Goal: Task Accomplishment & Management: Complete application form

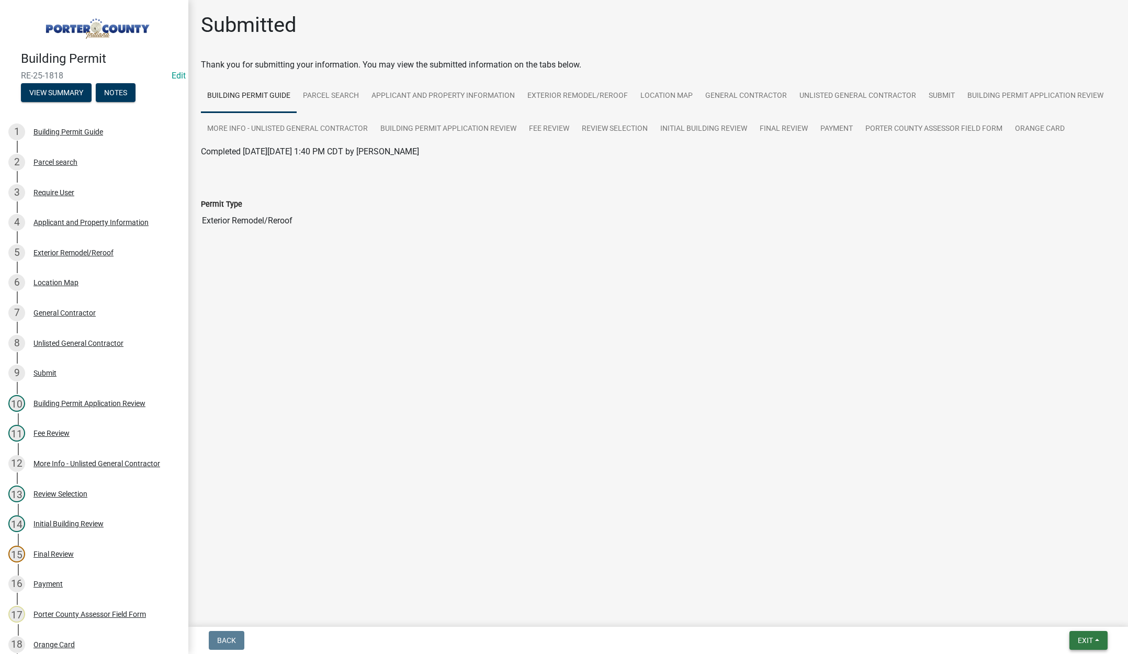
click at [1084, 638] on span "Exit" at bounding box center [1084, 640] width 15 height 8
click at [1077, 620] on button "Save & Exit" at bounding box center [1065, 612] width 84 height 25
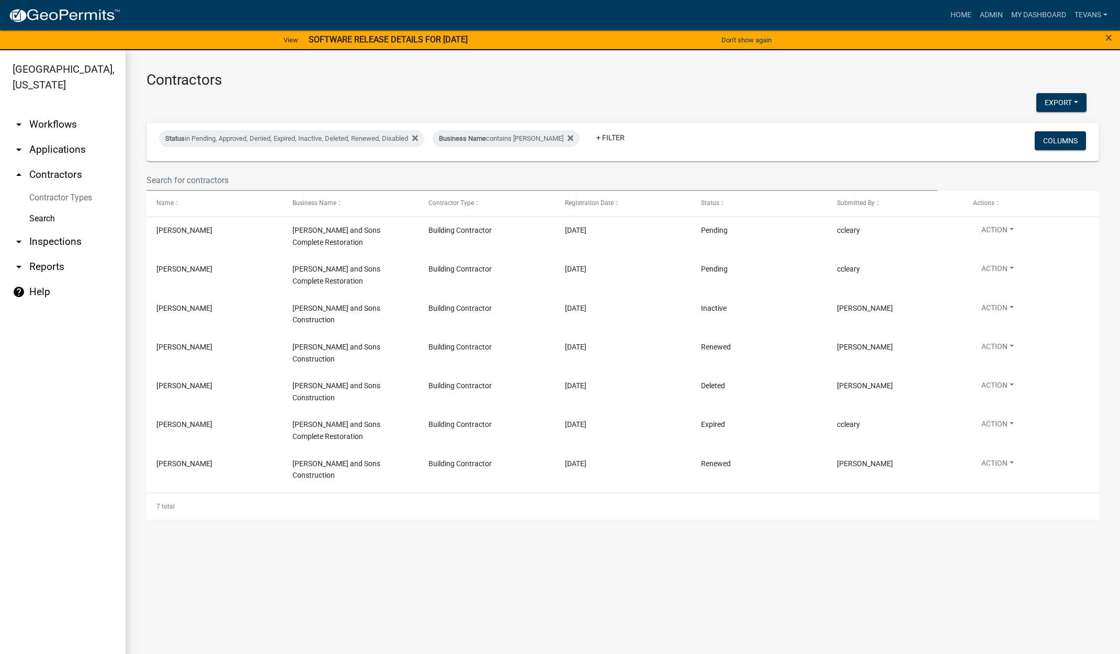
click at [58, 137] on link "arrow_drop_down Applications" at bounding box center [63, 149] width 126 height 25
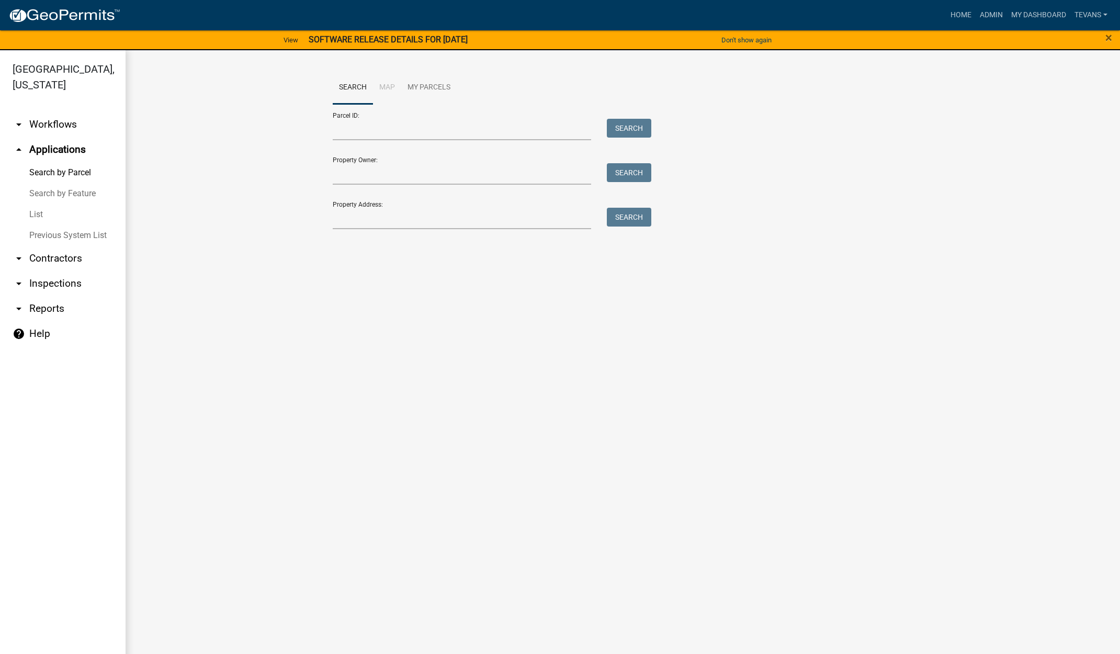
drag, startPoint x: 33, startPoint y: 198, endPoint x: 88, endPoint y: 200, distance: 55.0
click at [34, 204] on link "List" at bounding box center [63, 214] width 126 height 21
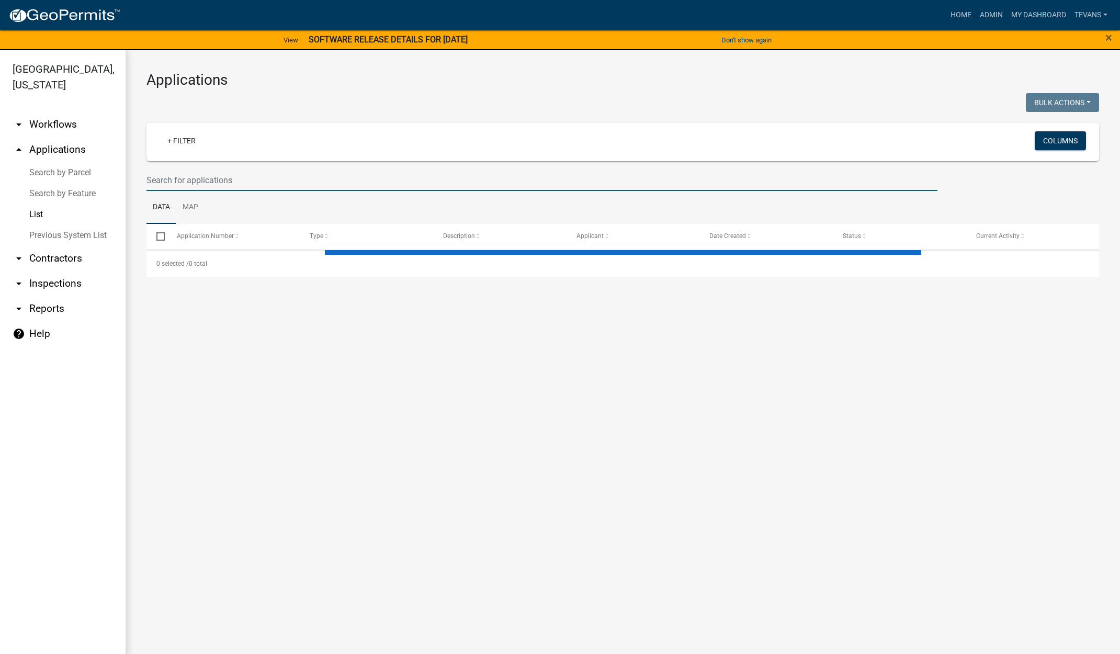
click at [249, 181] on input "text" at bounding box center [541, 179] width 791 height 21
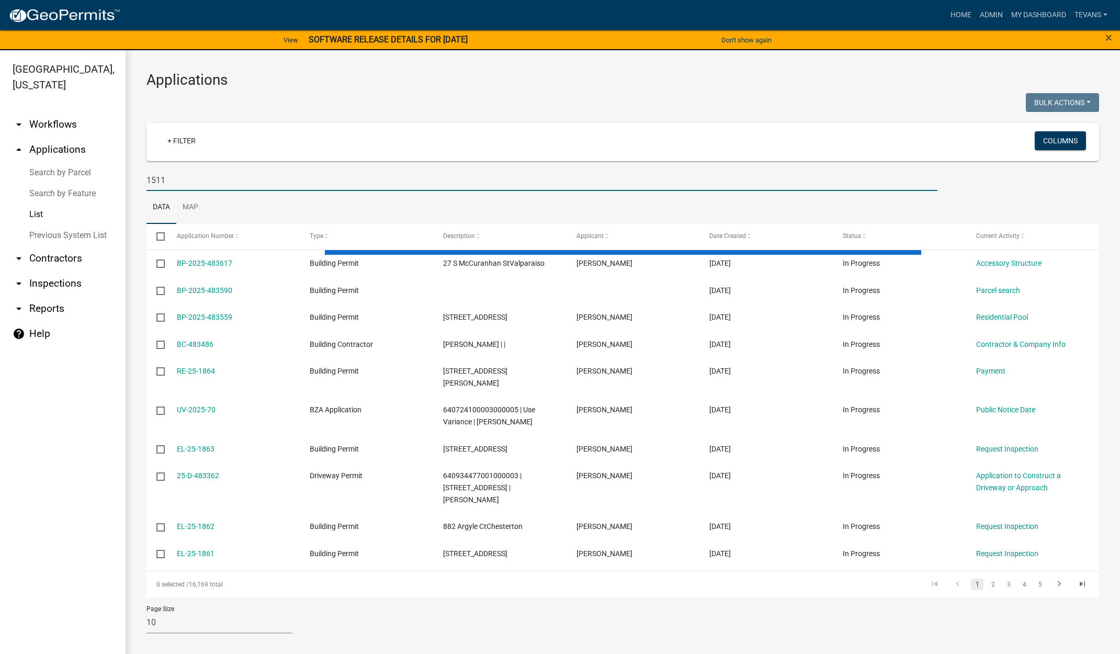
type input "1511"
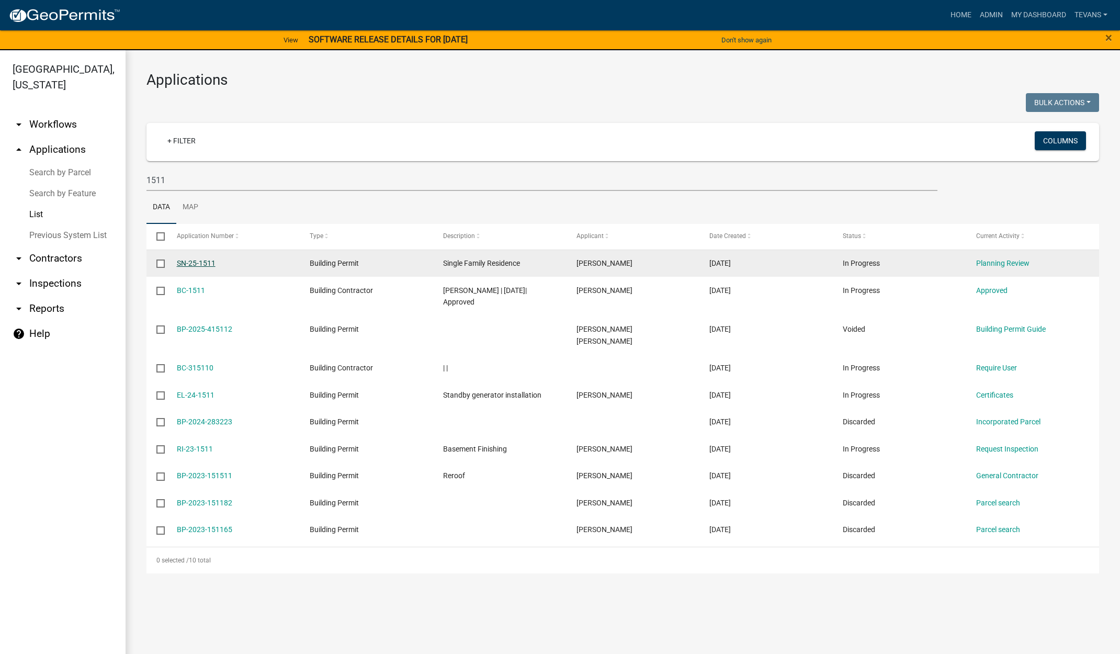
click at [198, 261] on link "SN-25-1511" at bounding box center [196, 263] width 39 height 8
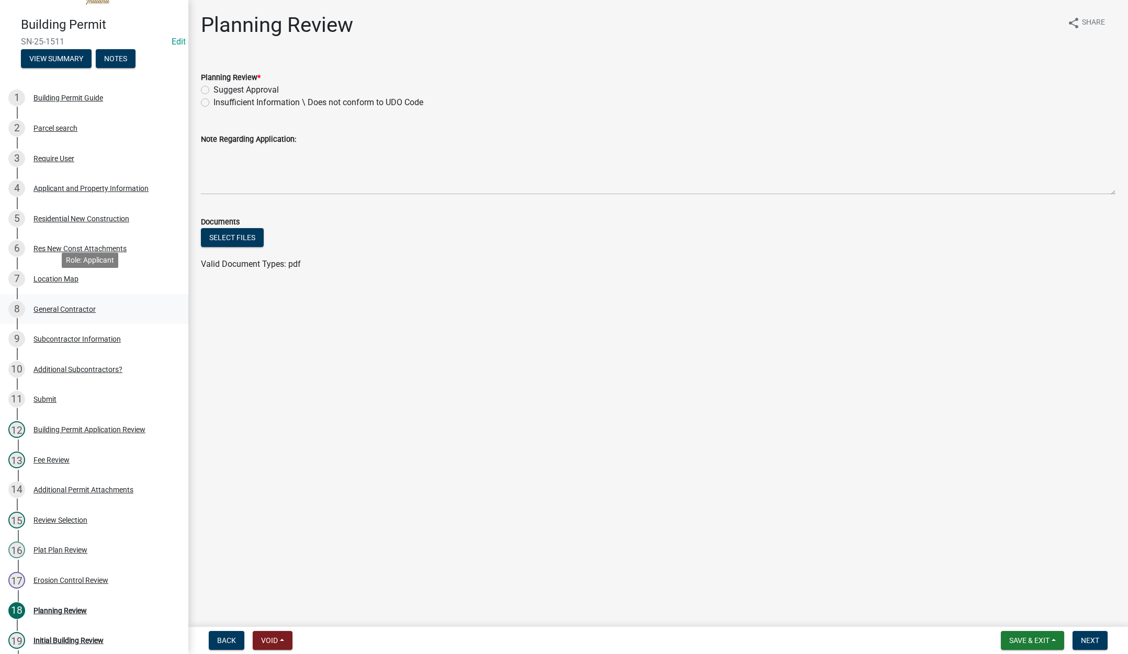
scroll to position [52, 0]
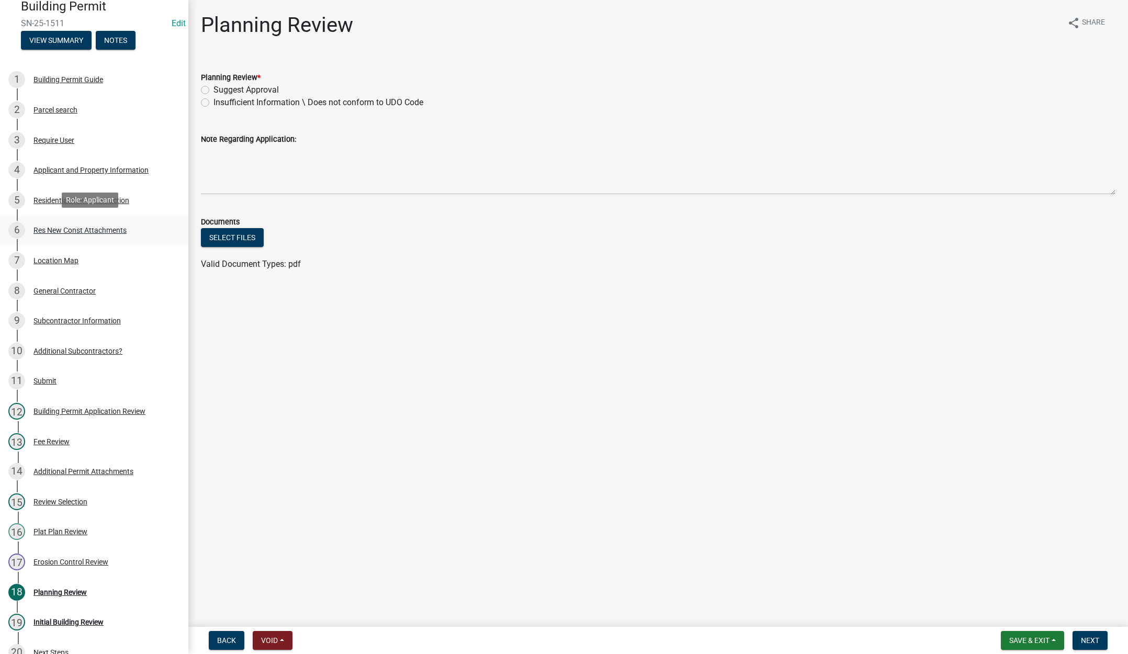
click at [111, 226] on div "Res New Const Attachments" at bounding box center [79, 229] width 93 height 7
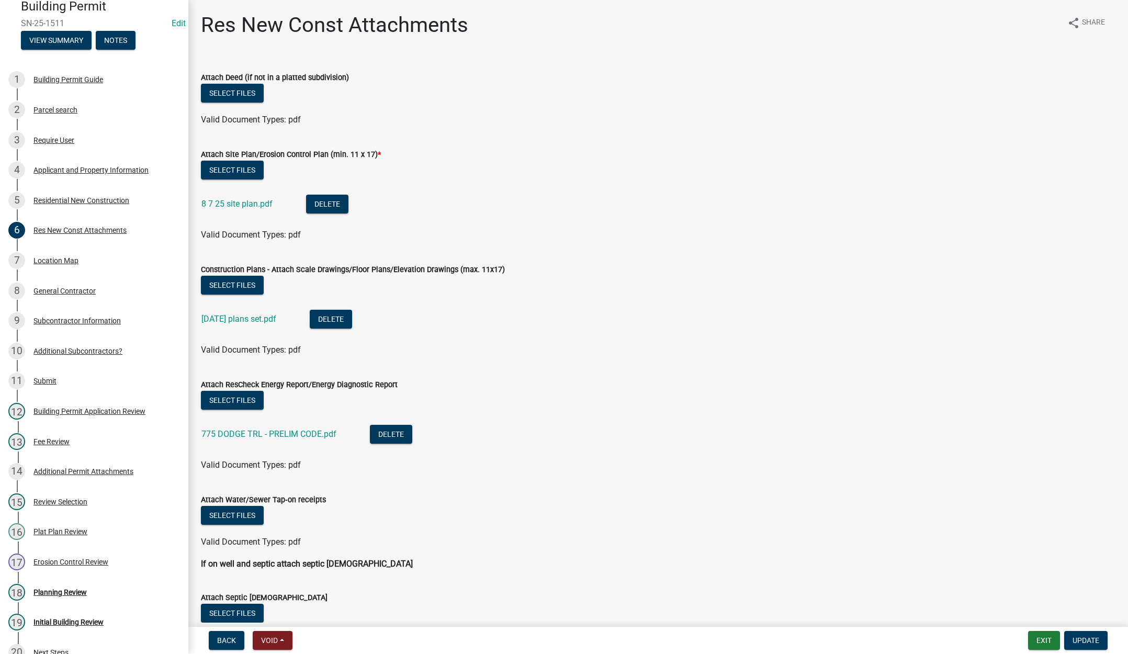
scroll to position [209, 0]
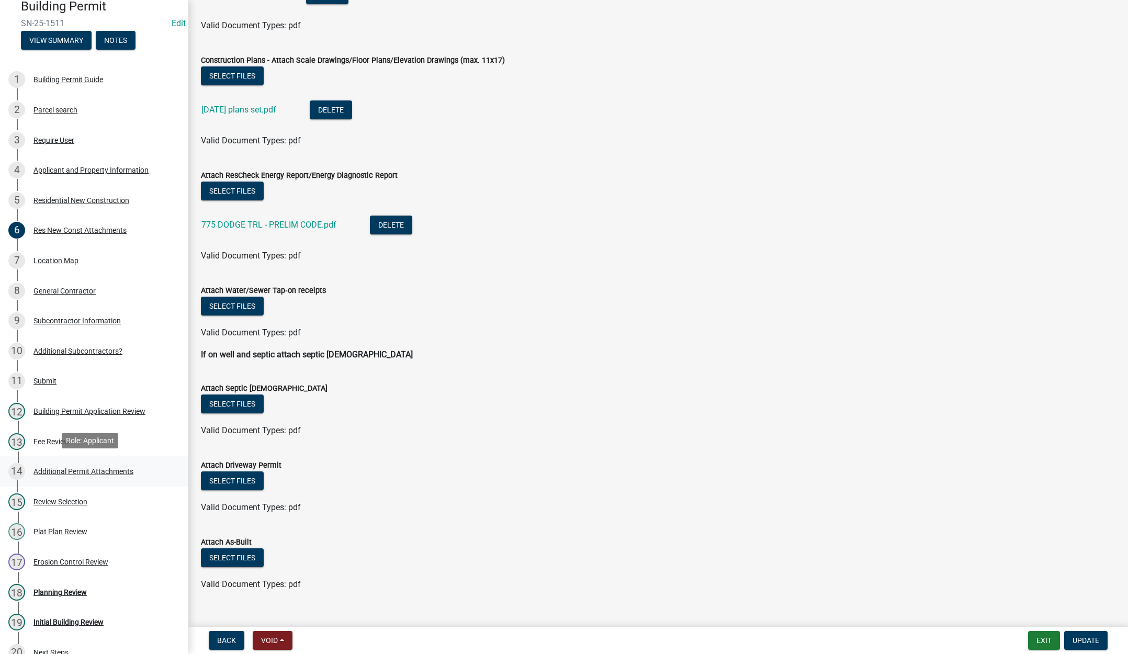
click at [100, 468] on div "Additional Permit Attachments" at bounding box center [83, 471] width 100 height 7
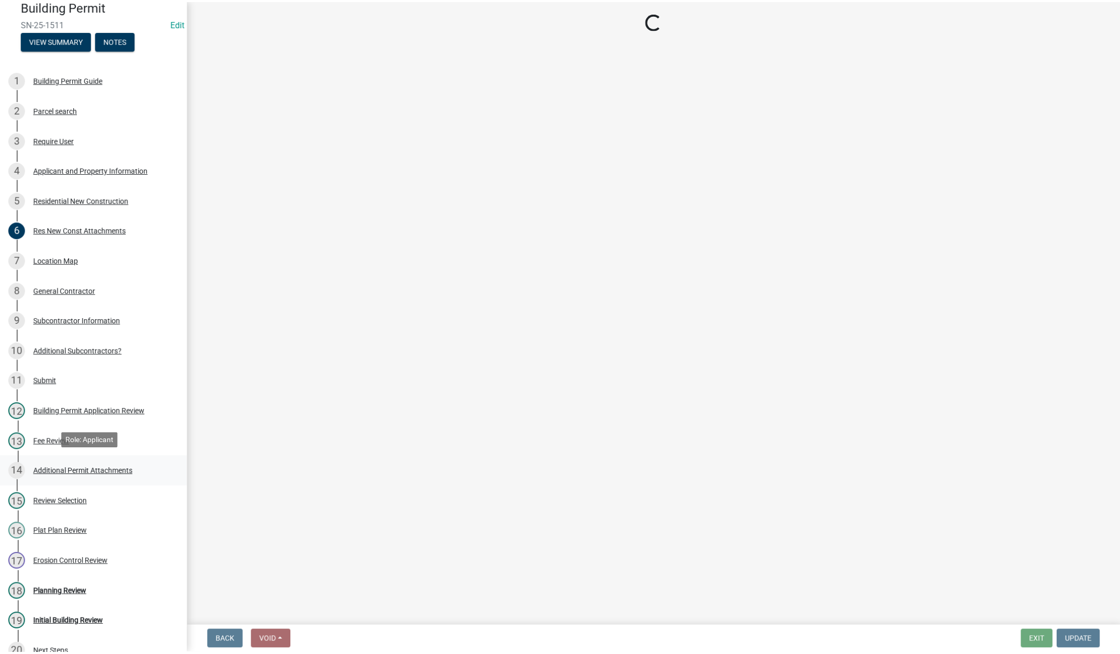
scroll to position [0, 0]
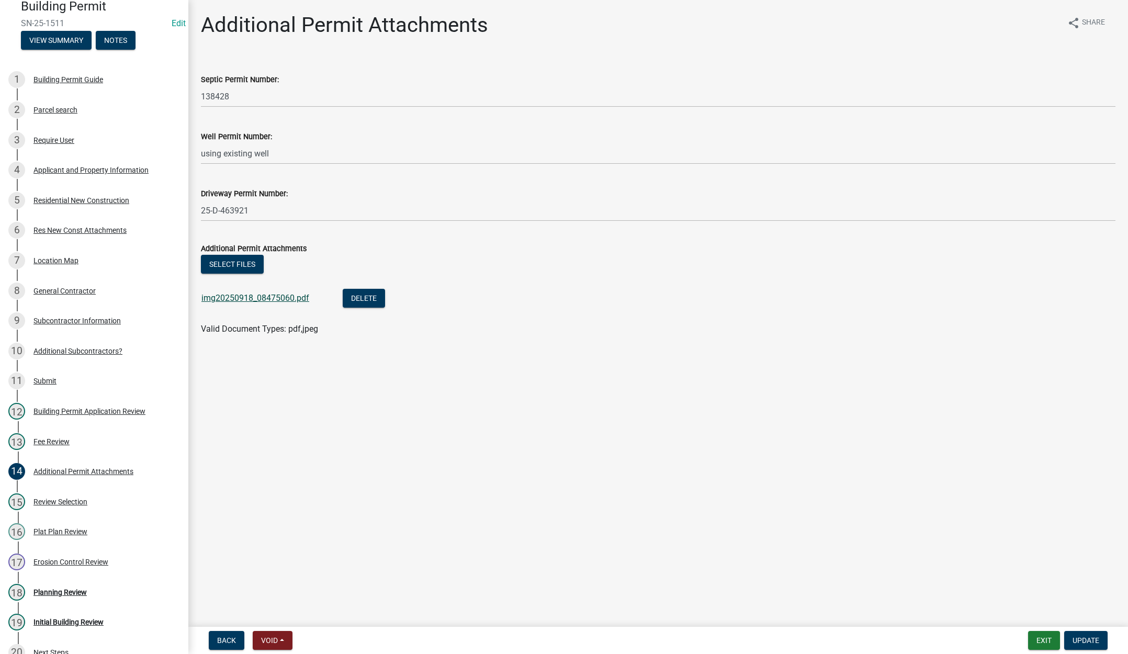
click at [275, 297] on link "img20250918_08475060.pdf" at bounding box center [255, 298] width 108 height 10
click at [1041, 636] on button "Exit" at bounding box center [1044, 640] width 32 height 19
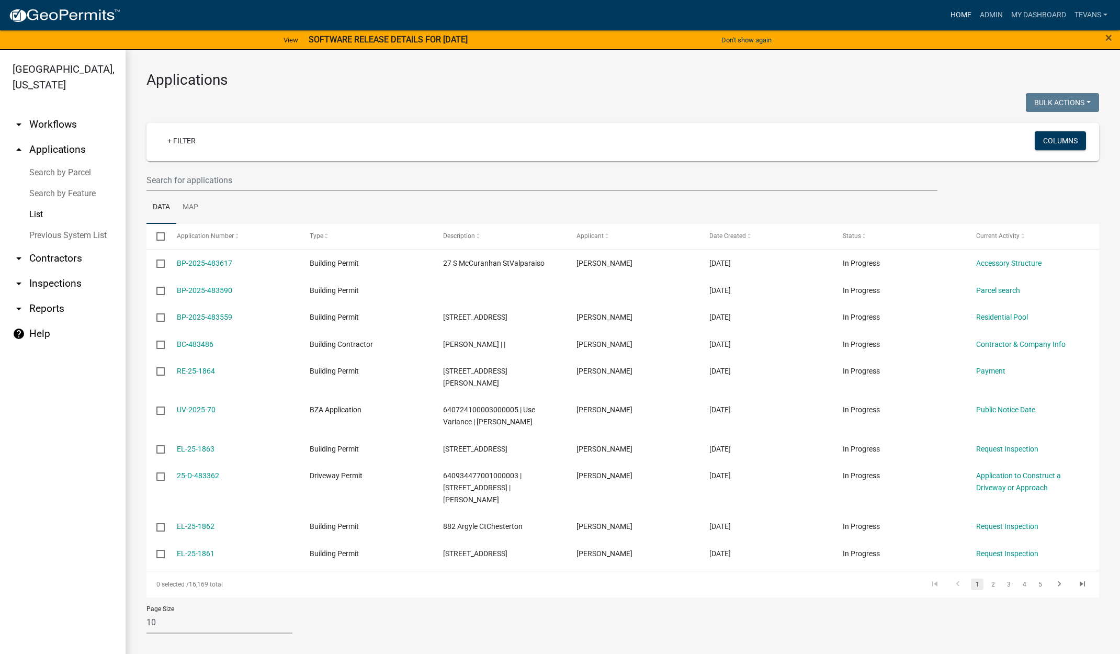
click at [954, 13] on link "Home" at bounding box center [960, 15] width 29 height 20
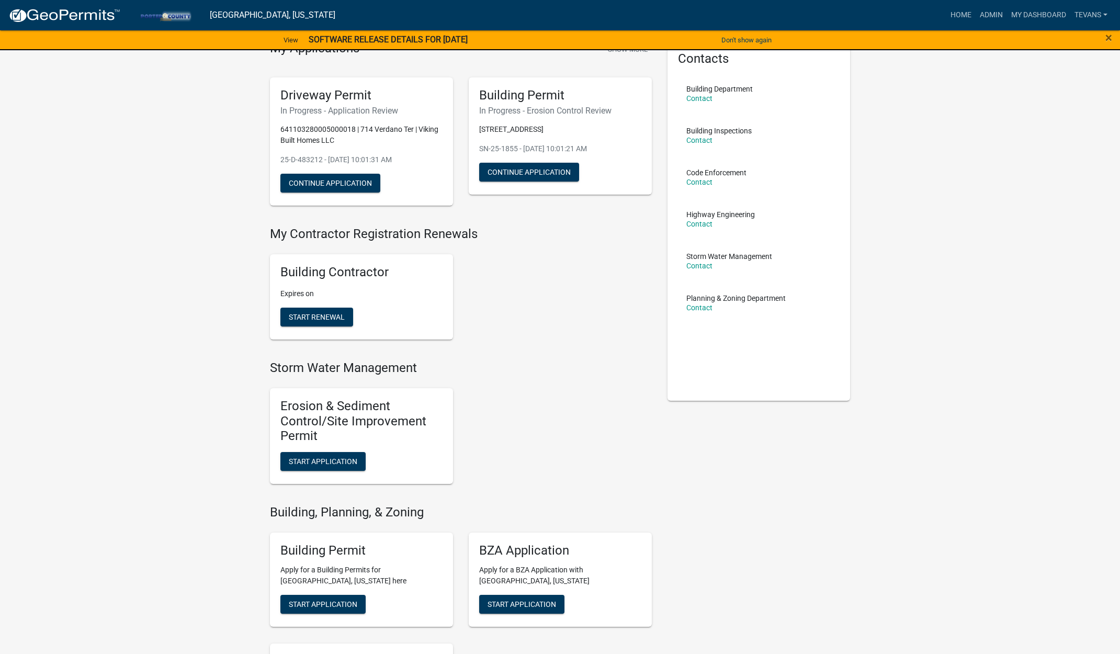
scroll to position [105, 0]
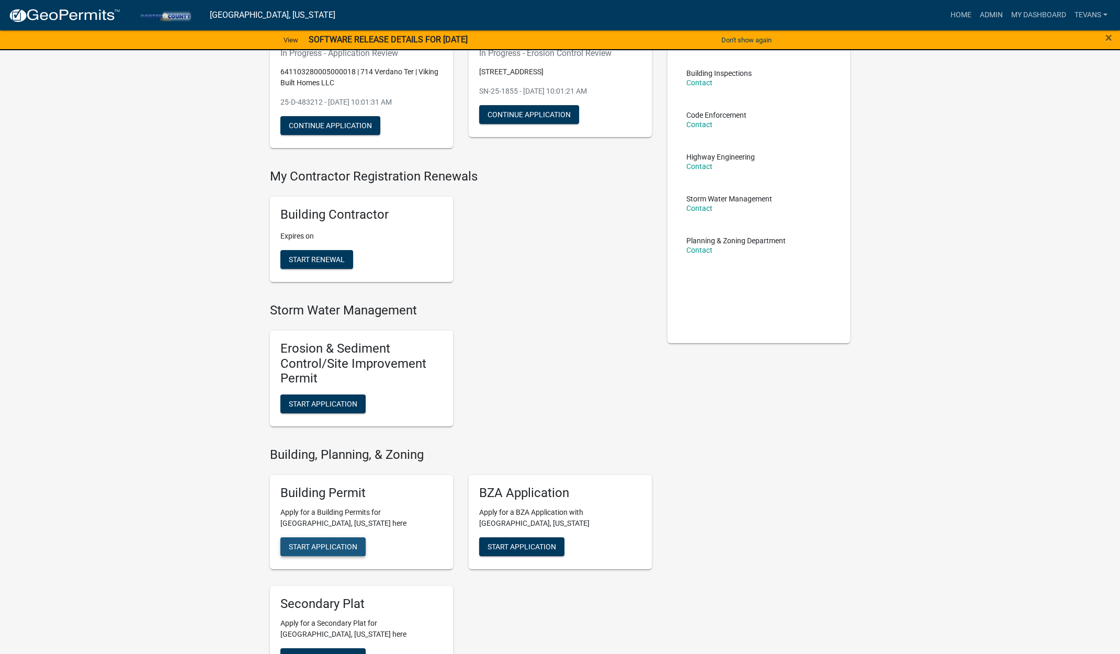
click at [326, 549] on span "Start Application" at bounding box center [323, 546] width 69 height 8
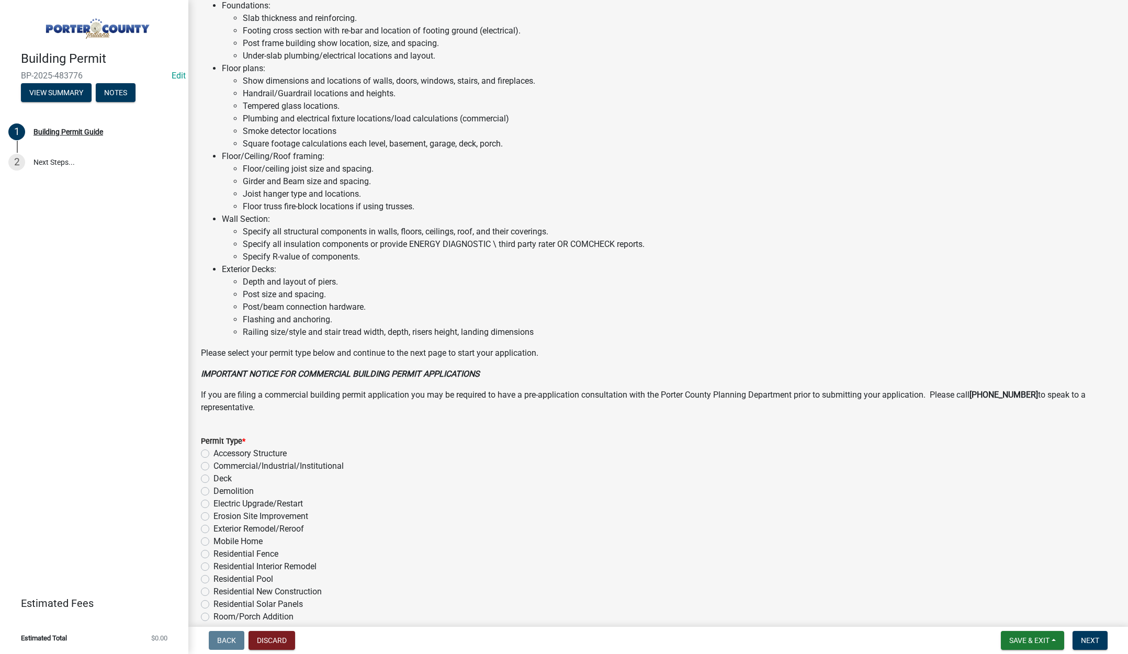
scroll to position [471, 0]
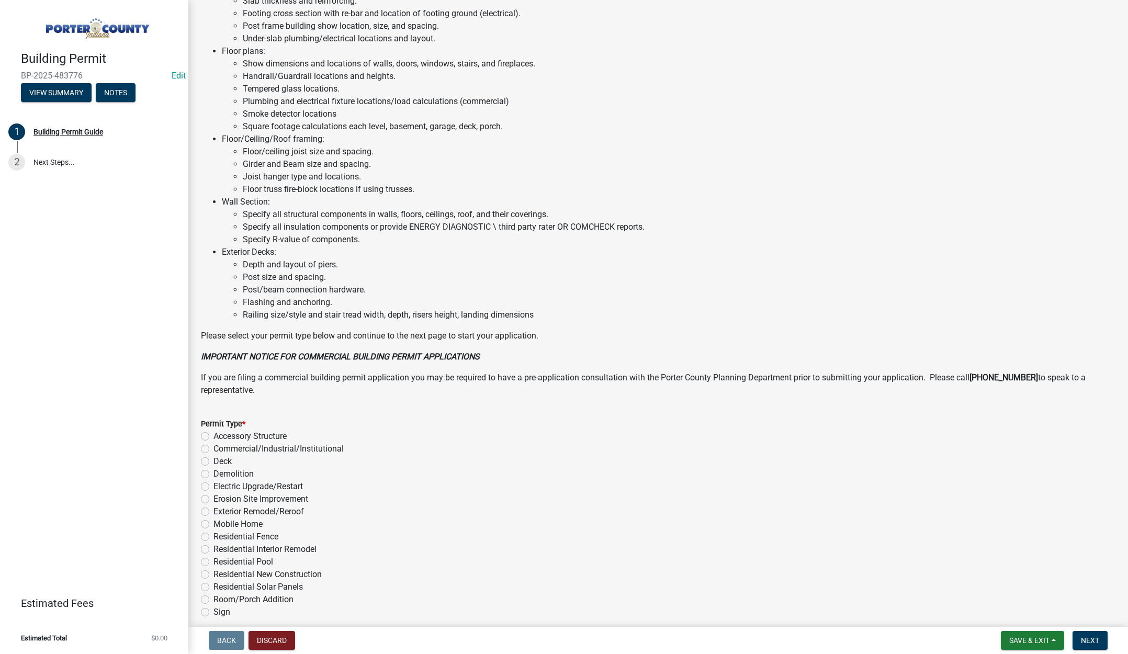
click at [213, 534] on label "Residential Fence" at bounding box center [245, 536] width 65 height 13
click at [213, 534] on input "Residential Fence" at bounding box center [216, 533] width 7 height 7
radio input "true"
click at [1099, 639] on span "Next" at bounding box center [1090, 640] width 18 height 8
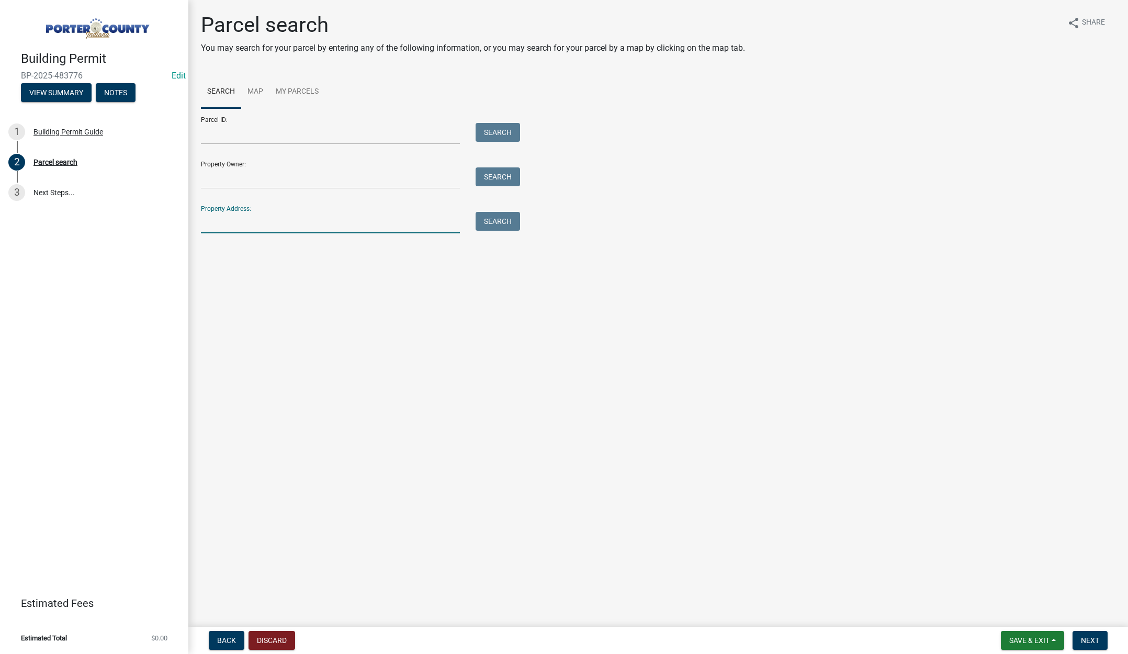
click at [246, 225] on input "Property Address:" at bounding box center [330, 222] width 259 height 21
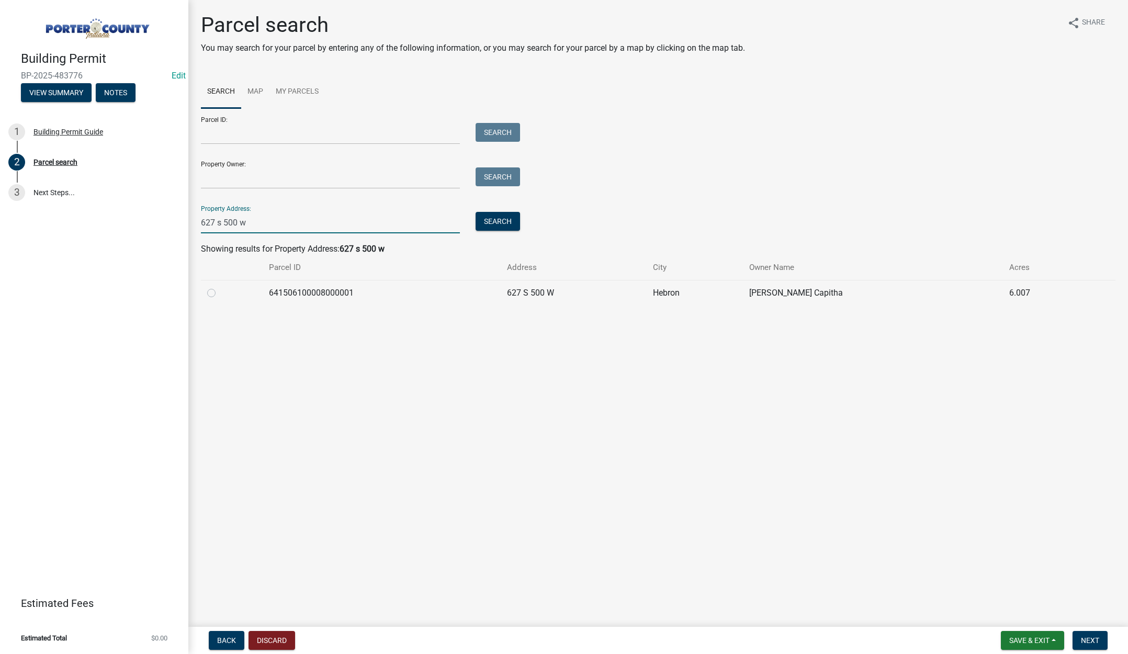
type input "627 s 500 w"
click at [220, 287] on label at bounding box center [220, 287] width 0 height 0
click at [220, 291] on input "radio" at bounding box center [223, 290] width 7 height 7
radio input "true"
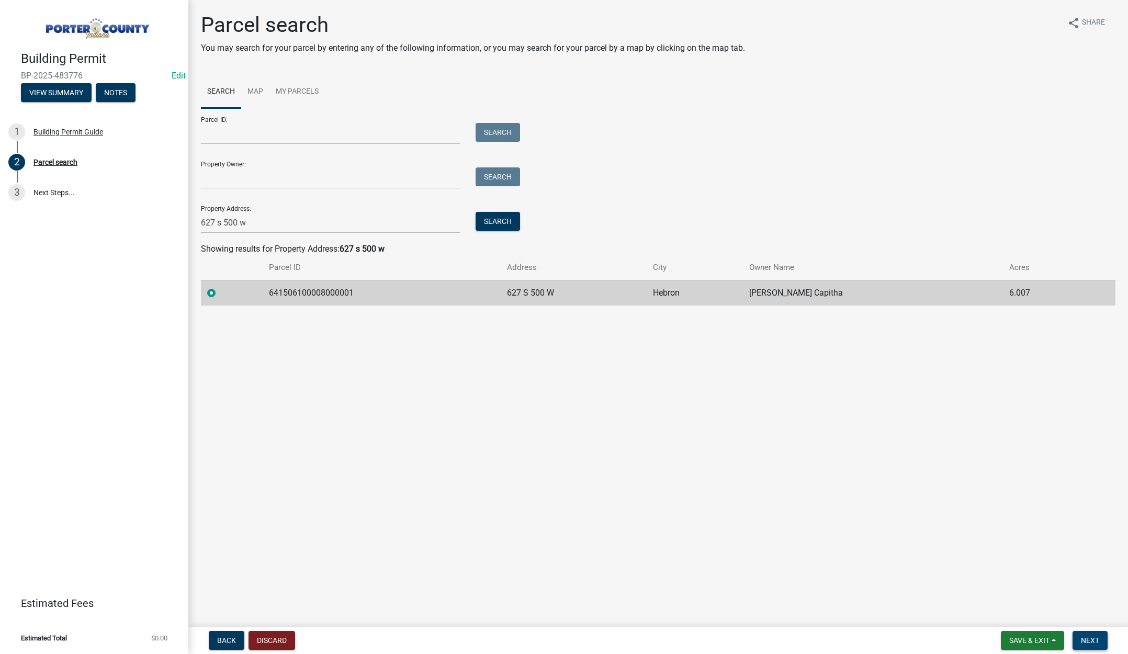
click at [1098, 636] on span "Next" at bounding box center [1090, 640] width 18 height 8
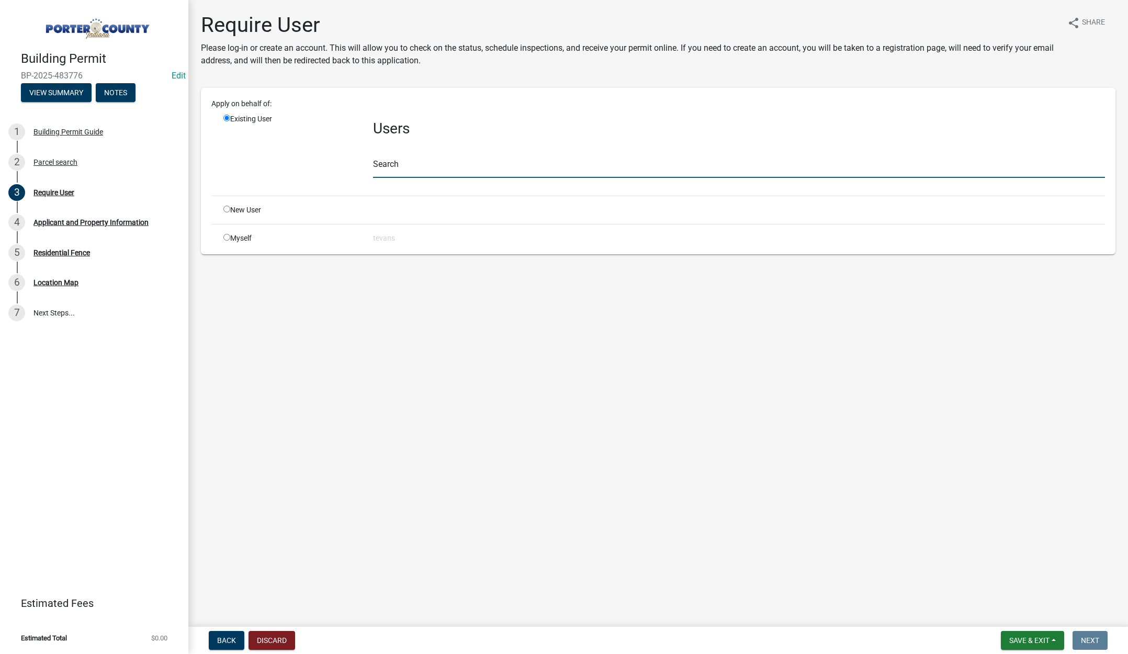
click at [384, 172] on input "text" at bounding box center [739, 166] width 732 height 21
type input "[PERSON_NAME]"
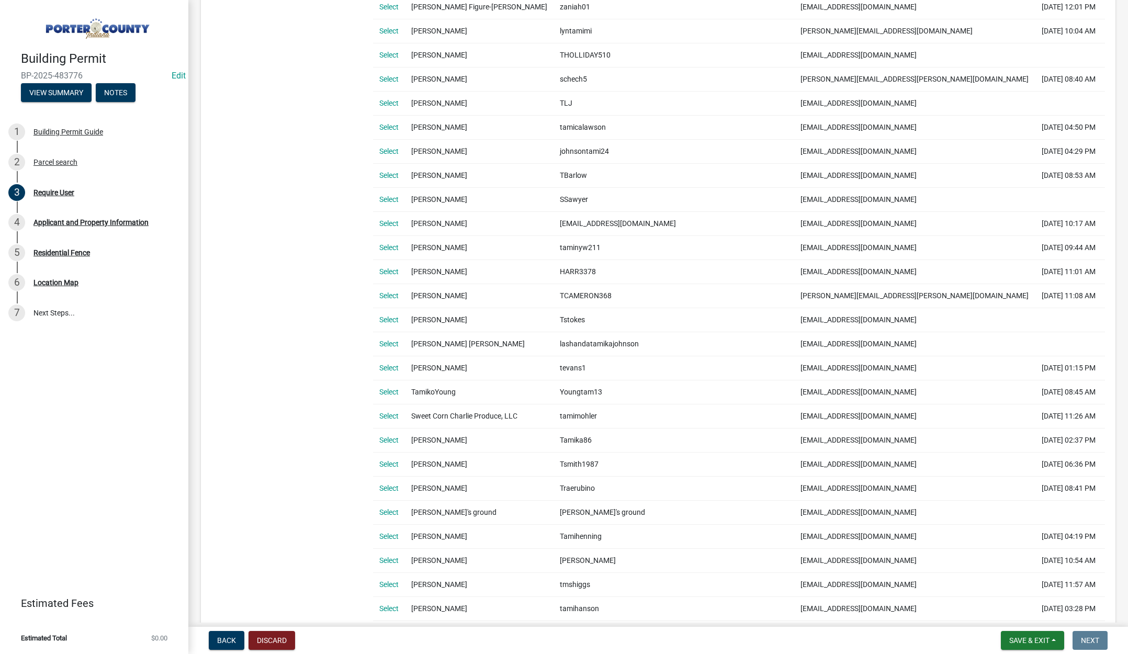
scroll to position [366, 0]
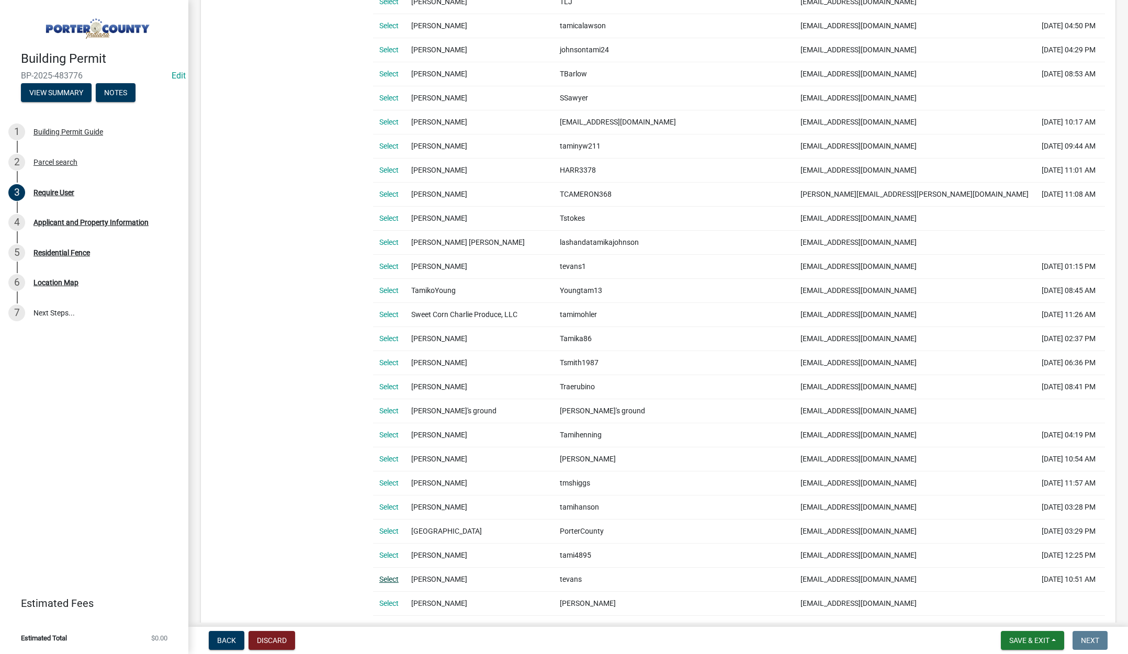
click at [393, 575] on link "Select" at bounding box center [388, 579] width 19 height 8
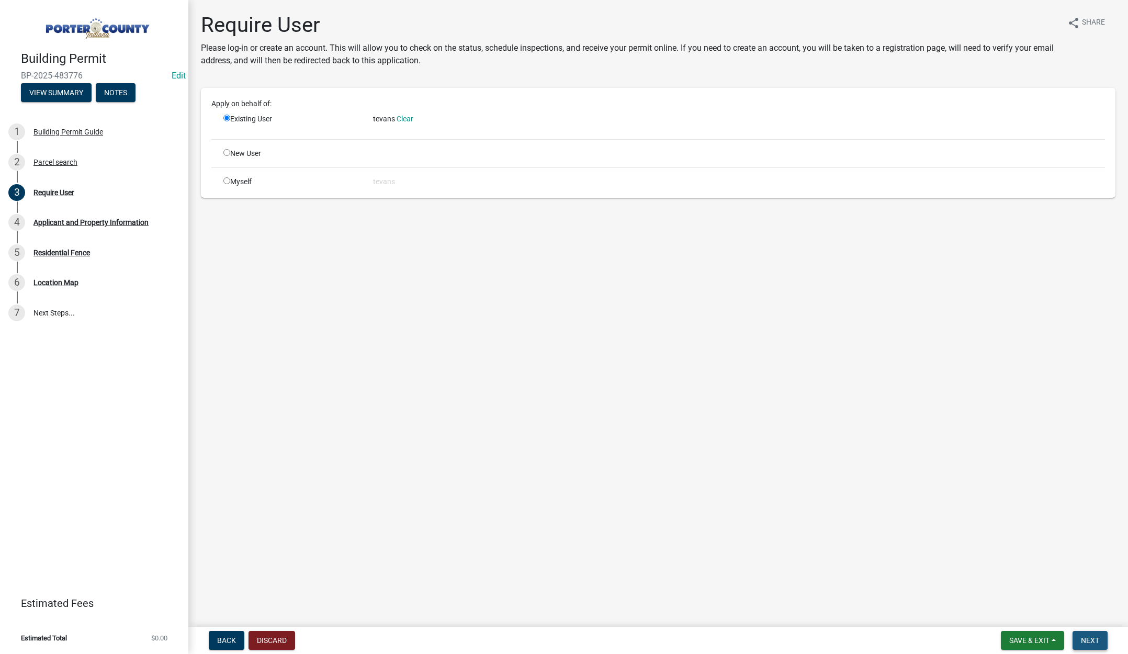
click at [1083, 639] on span "Next" at bounding box center [1090, 640] width 18 height 8
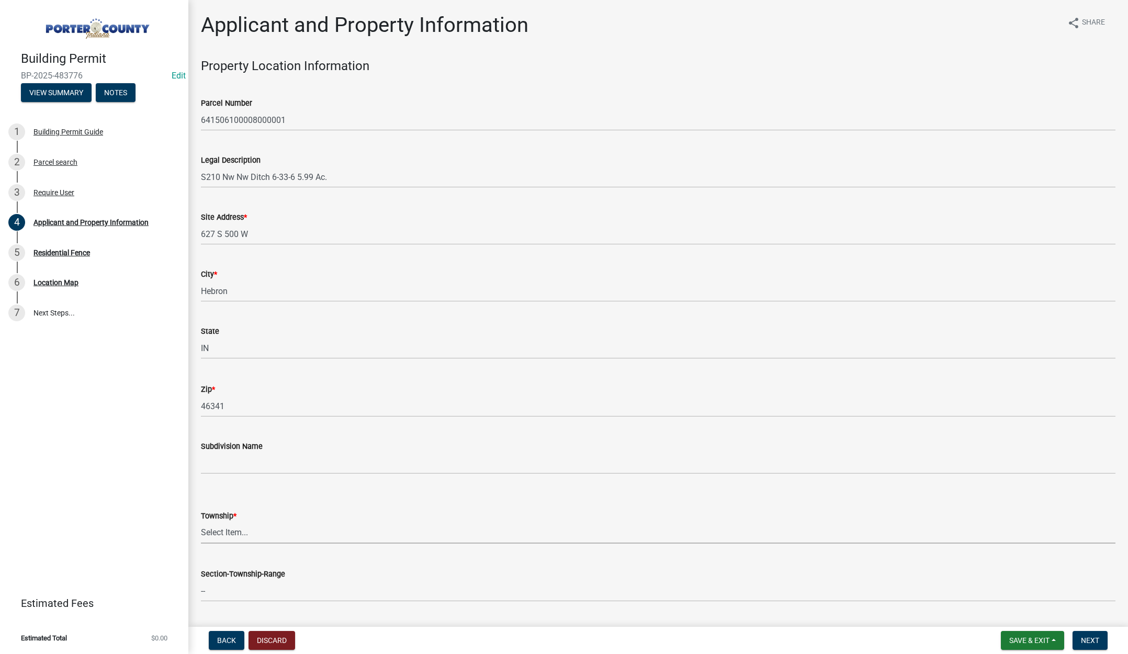
click at [230, 529] on select "Select Item... [PERSON_NAME][GEOGRAPHIC_DATA] [PERSON_NAME][GEOGRAPHIC_DATA] [G…" at bounding box center [658, 532] width 914 height 21
click at [201, 522] on select "Select Item... [PERSON_NAME][GEOGRAPHIC_DATA] [PERSON_NAME][GEOGRAPHIC_DATA] [G…" at bounding box center [658, 532] width 914 height 21
select select "727dfea8-a90f-47eb-b41f-dba829b609f5"
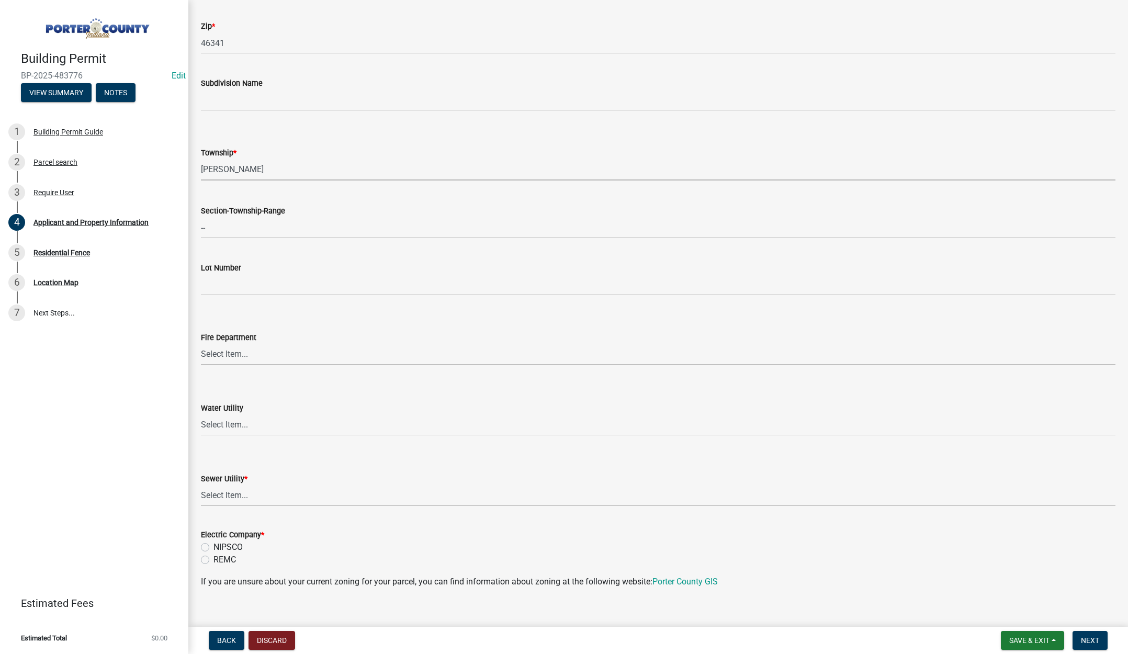
scroll to position [418, 0]
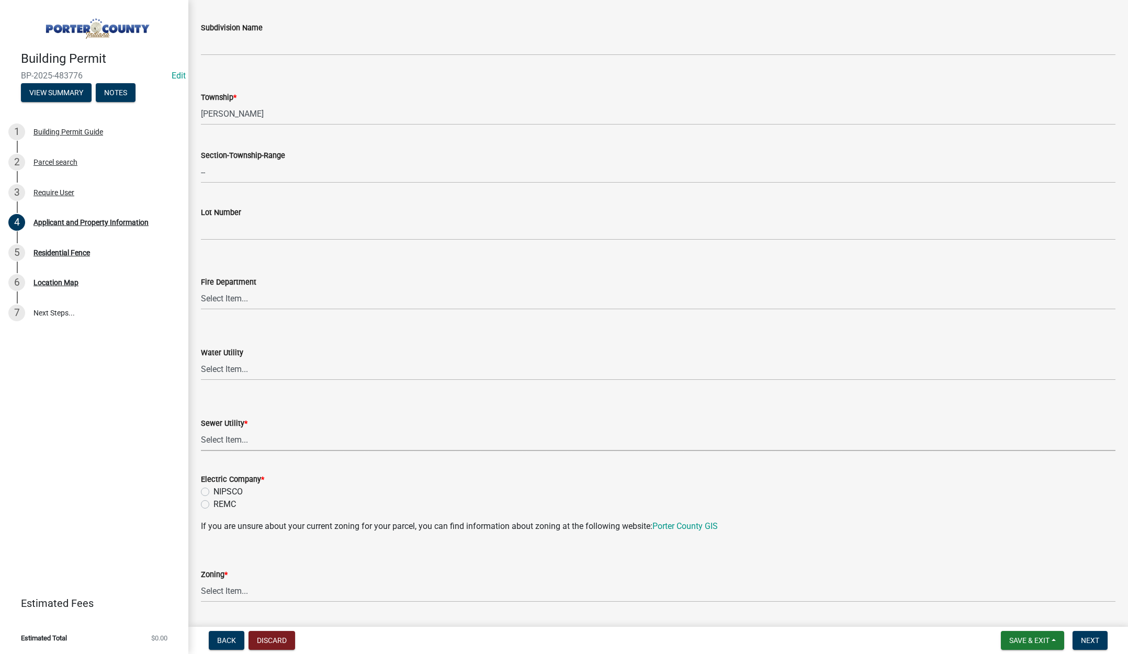
click at [241, 438] on select "Select Item... Aqua [US_STATE] Inc Damon Run Falling Waters Lake Eliza - LEACD …" at bounding box center [658, 439] width 914 height 21
click at [201, 429] on select "Select Item... Aqua [US_STATE] Inc Damon Run Falling Waters Lake Eliza - LEACD …" at bounding box center [658, 439] width 914 height 21
select select "ea6751d4-6bf7-4a16-89ee-f7801ab82aa1"
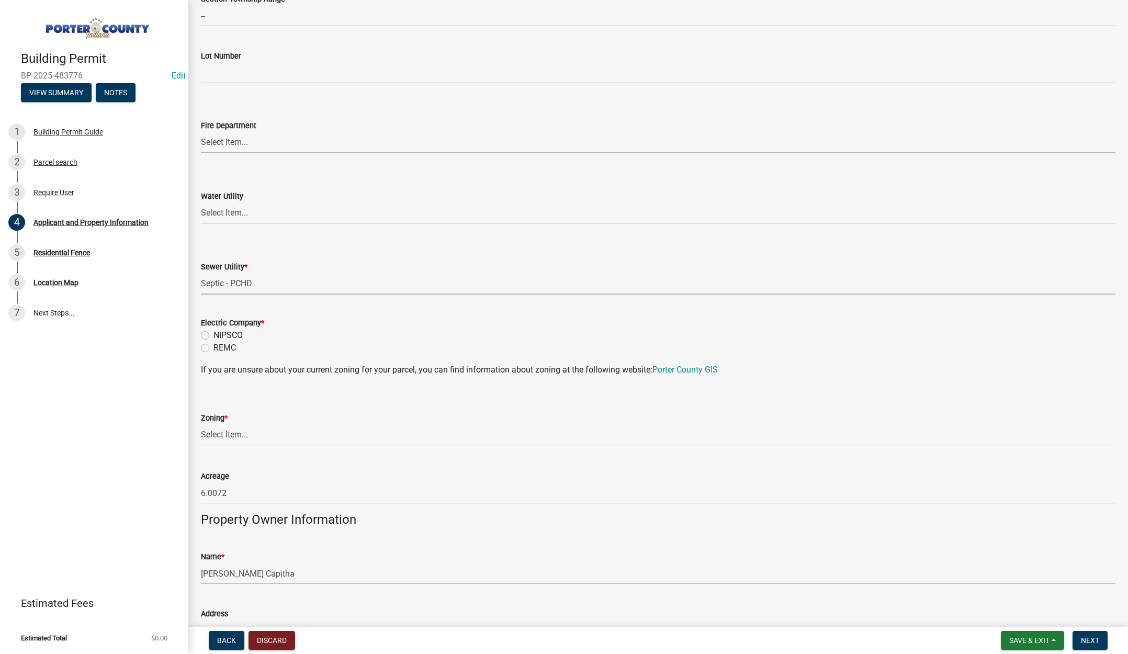
scroll to position [575, 0]
click at [213, 347] on label "REMC" at bounding box center [224, 347] width 22 height 13
click at [213, 347] on input "REMC" at bounding box center [216, 344] width 7 height 7
radio input "true"
click at [228, 434] on select "Select Item... A1 A2 CH CM CN I1 I2 I3 IN MP OT P1 P2 PUD R1 R2 R3 R4 RL RR" at bounding box center [658, 434] width 914 height 21
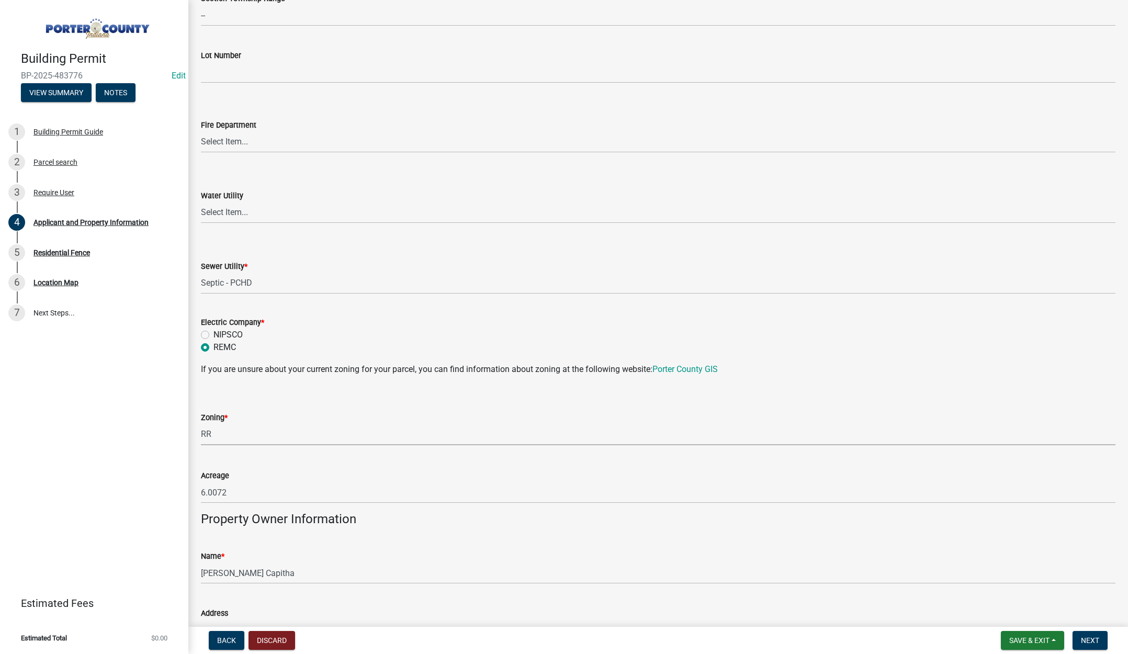
click at [201, 424] on select "Select Item... A1 A2 CH CM CN I1 I2 I3 IN MP OT P1 P2 PUD R1 R2 R3 R4 RL RR" at bounding box center [658, 434] width 914 height 21
select select "92efe679-05f4-414a-9426-51627fba5de6"
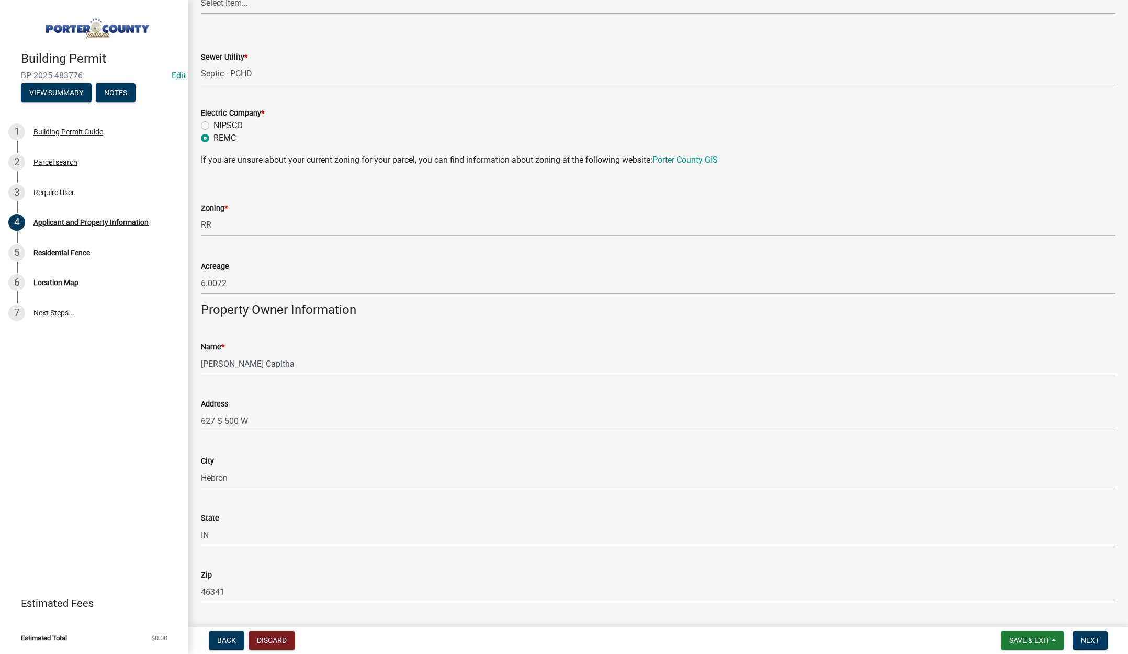
scroll to position [994, 0]
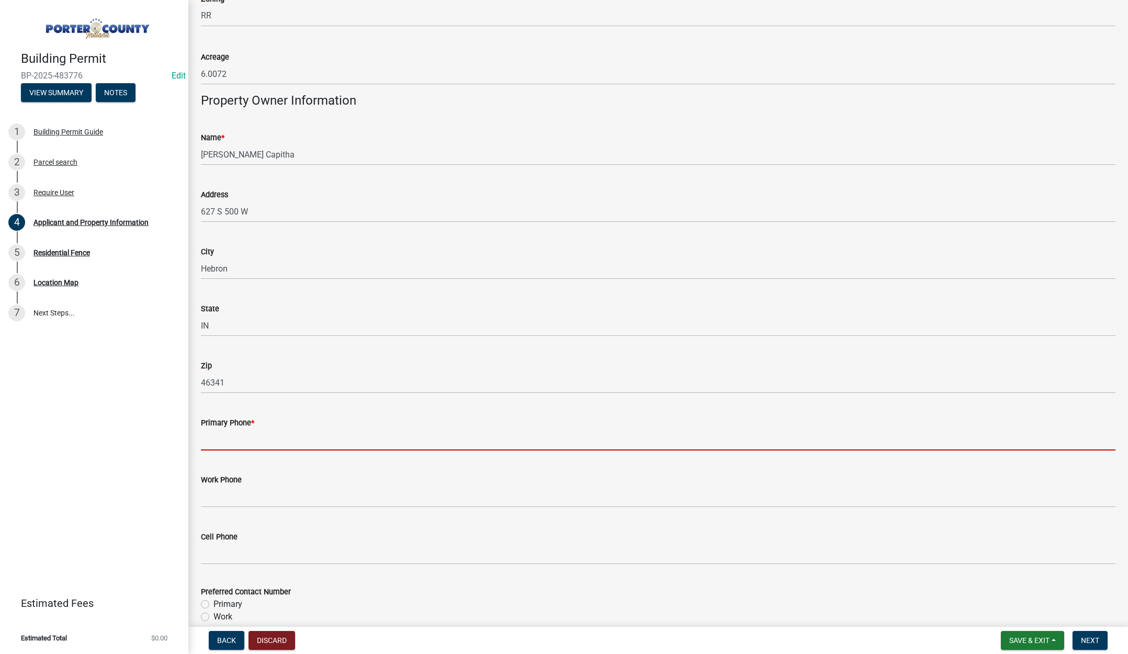
click at [239, 443] on input "Primary Phone *" at bounding box center [658, 439] width 914 height 21
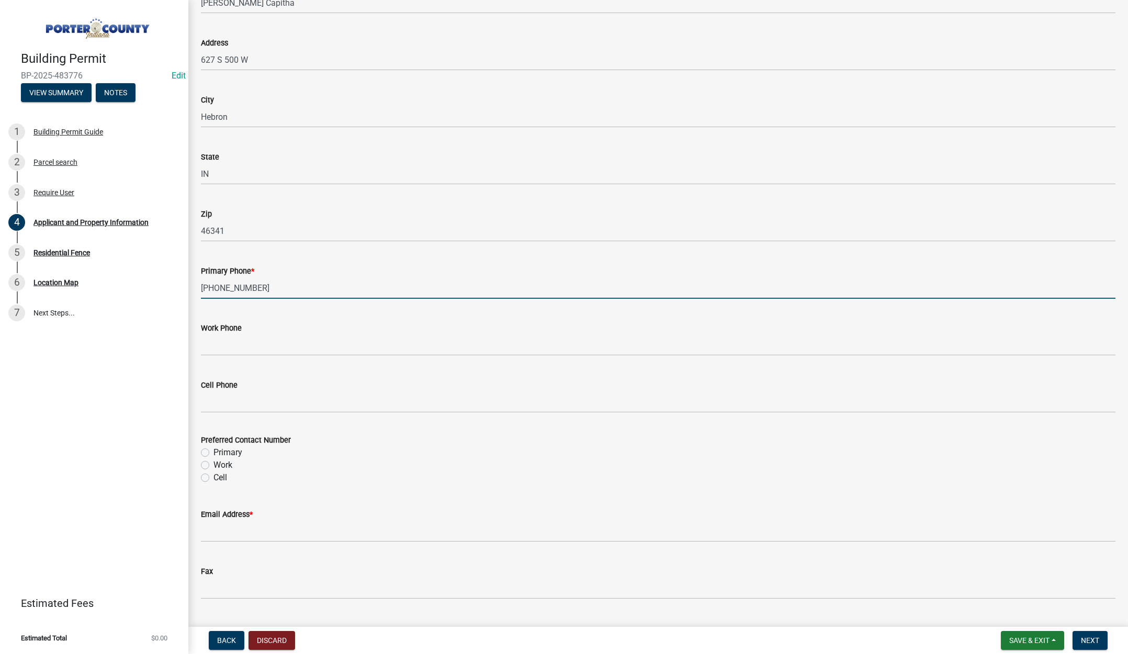
scroll to position [1151, 0]
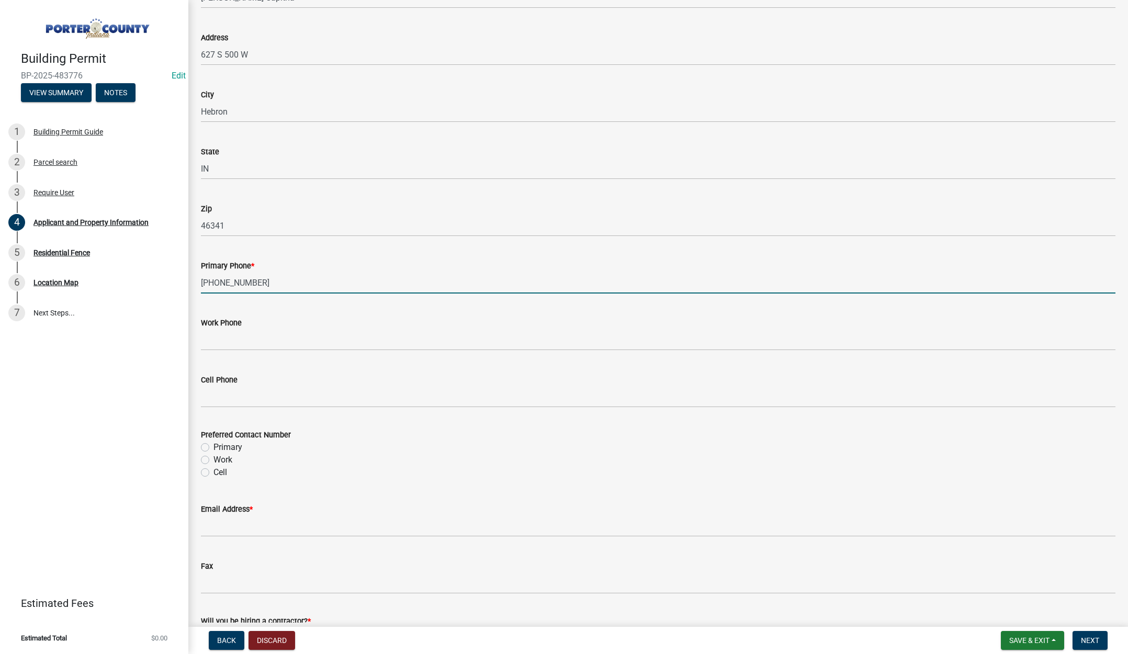
type input "[PHONE_NUMBER]"
click at [213, 447] on label "Primary" at bounding box center [227, 447] width 29 height 13
click at [213, 447] on input "Primary" at bounding box center [216, 444] width 7 height 7
radio input "true"
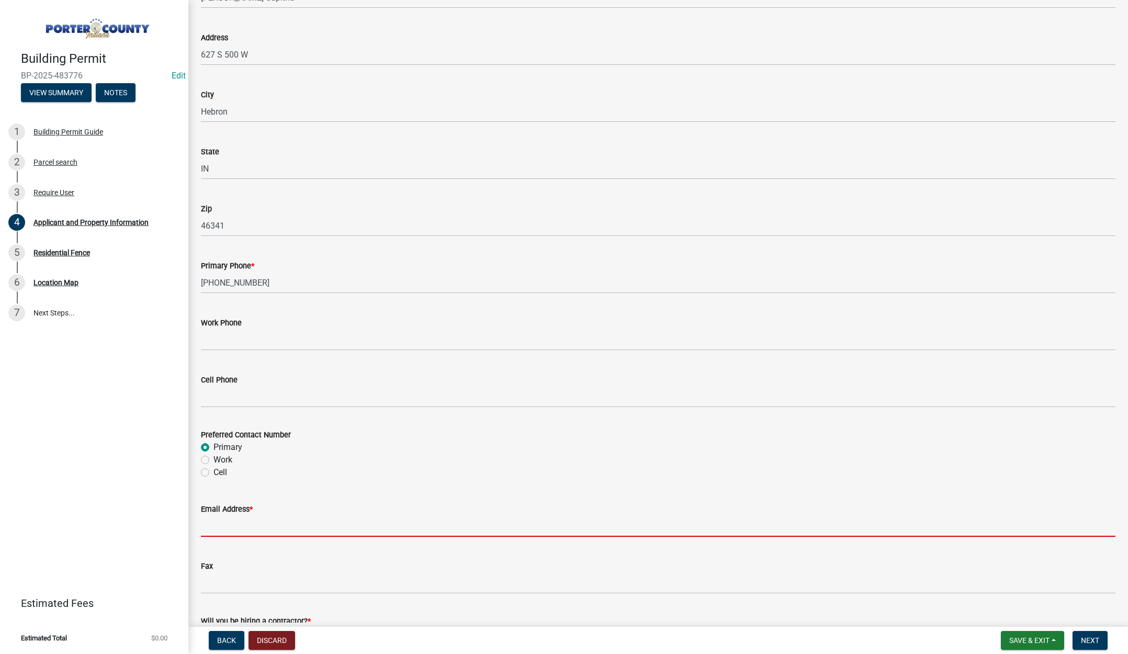
click at [229, 529] on input "Email Address *" at bounding box center [658, 525] width 914 height 21
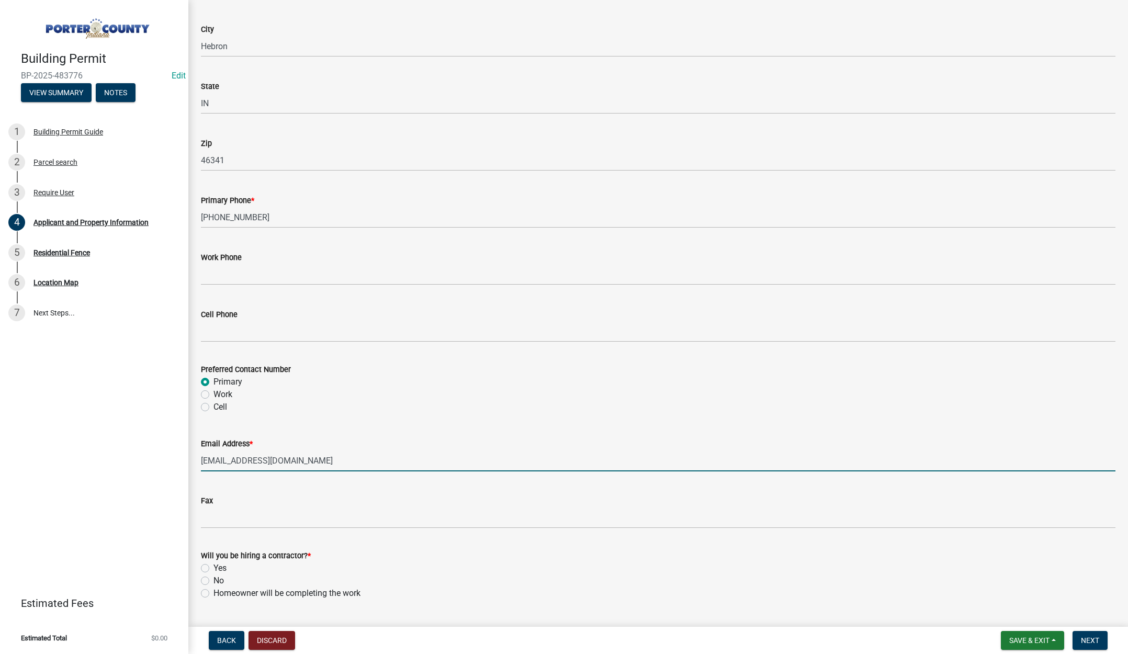
scroll to position [1303, 0]
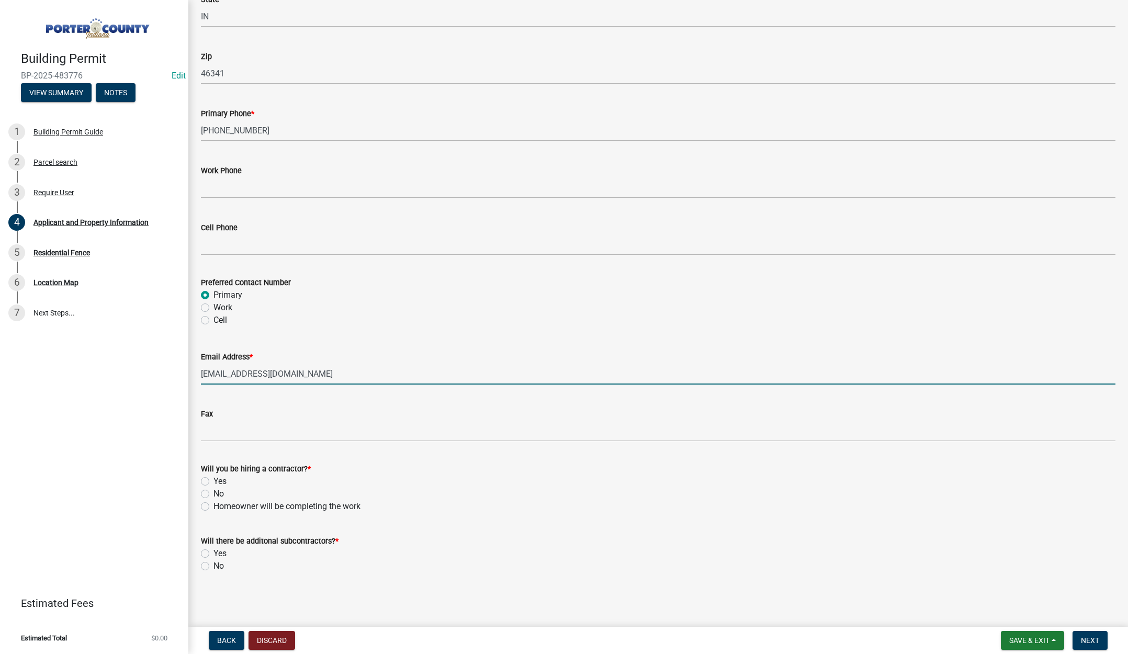
type input "[EMAIL_ADDRESS][DOMAIN_NAME]"
click at [213, 477] on label "Yes" at bounding box center [219, 481] width 13 height 13
click at [213, 477] on input "Yes" at bounding box center [216, 478] width 7 height 7
radio input "true"
click at [213, 566] on label "No" at bounding box center [218, 566] width 10 height 13
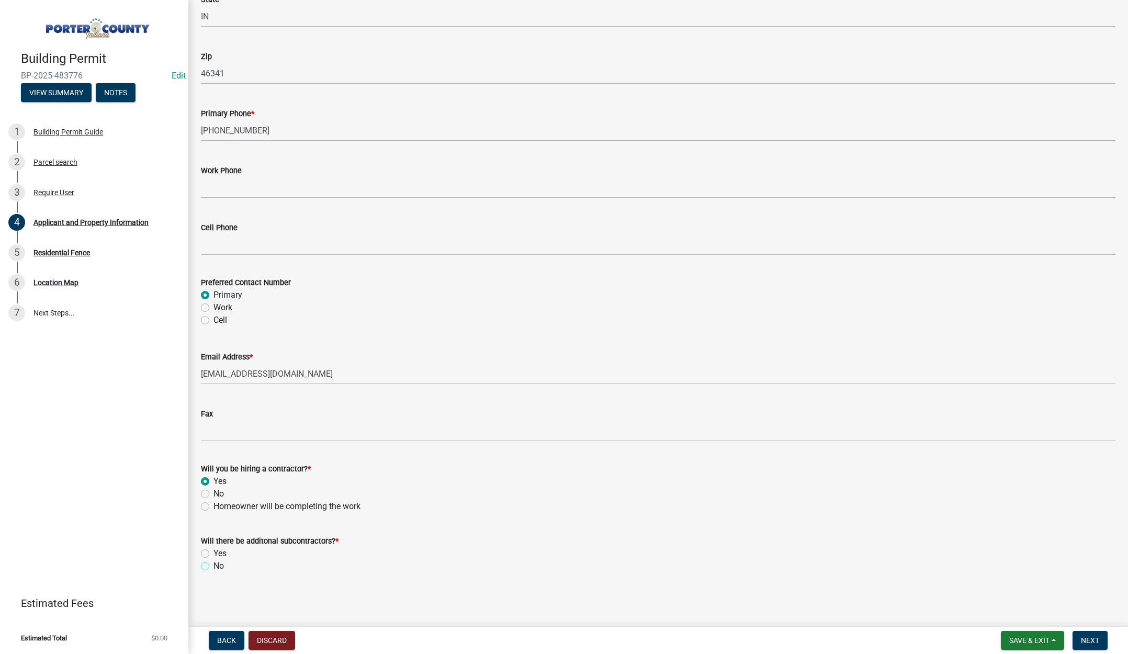
click at [213, 566] on input "No" at bounding box center [216, 563] width 7 height 7
radio input "true"
click at [1097, 636] on span "Next" at bounding box center [1090, 640] width 18 height 8
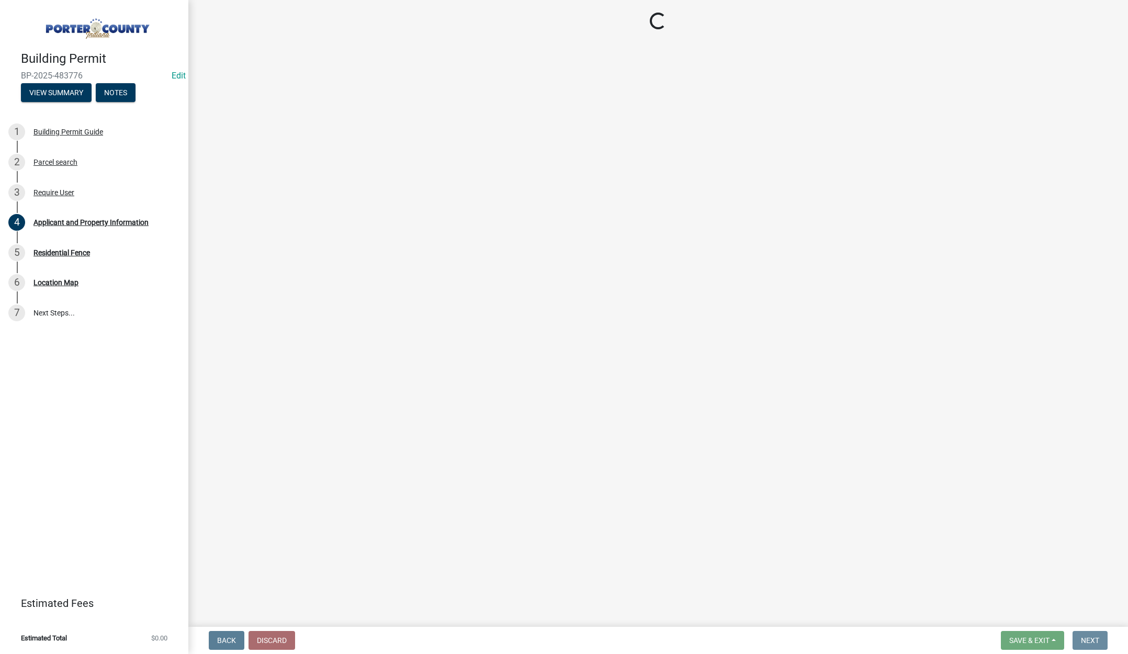
scroll to position [0, 0]
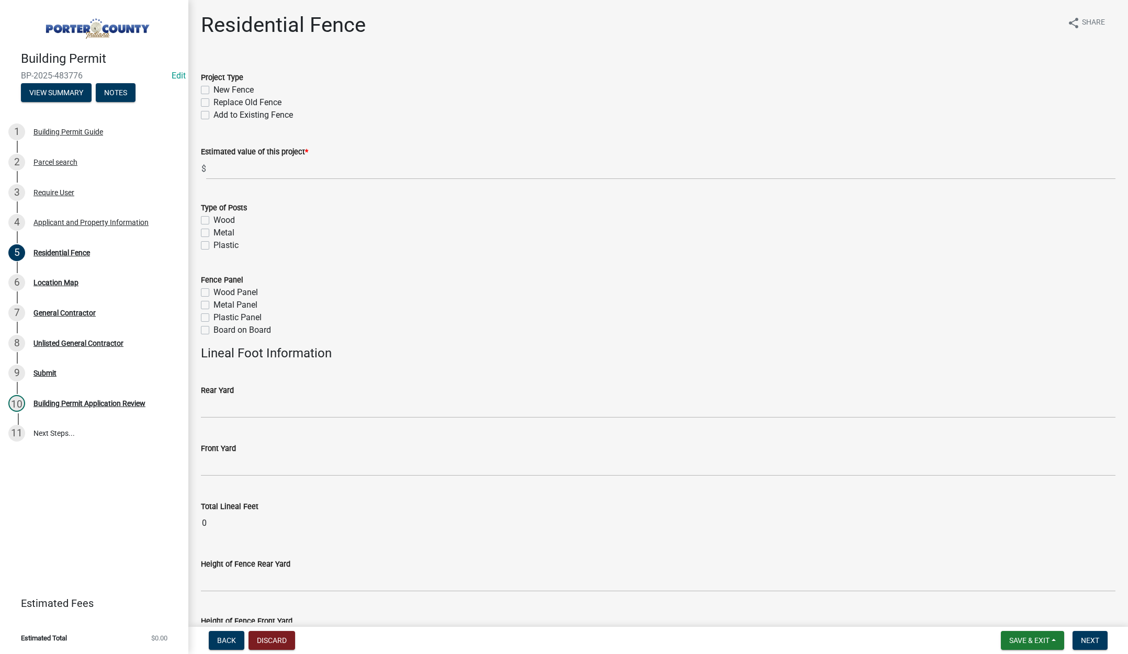
click at [213, 87] on label "New Fence" at bounding box center [233, 90] width 40 height 13
click at [213, 87] on input "New Fence" at bounding box center [216, 87] width 7 height 7
checkbox input "true"
checkbox input "false"
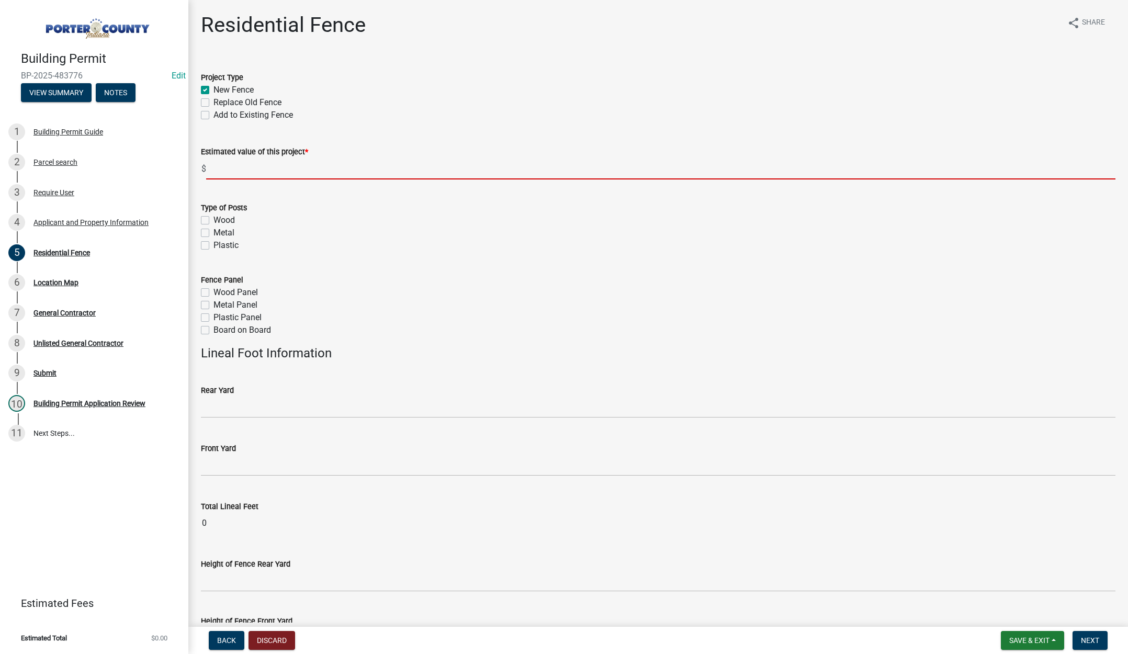
click at [229, 166] on input "text" at bounding box center [660, 168] width 909 height 21
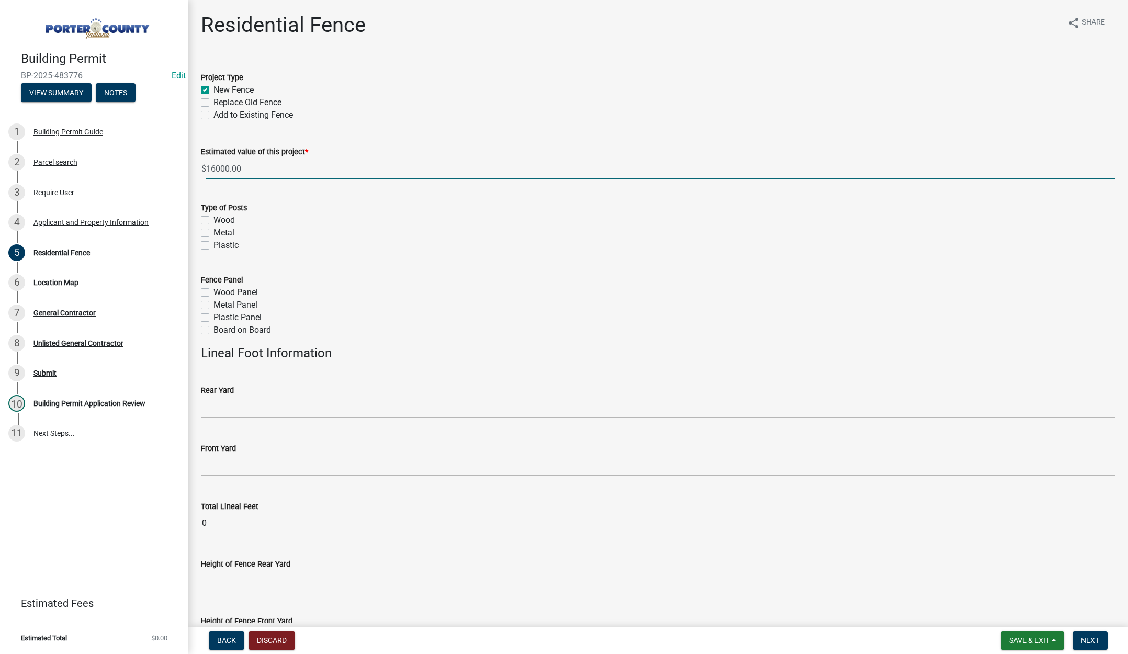
type input "16000"
click at [213, 220] on label "Wood" at bounding box center [223, 220] width 21 height 13
click at [213, 220] on input "Wood" at bounding box center [216, 217] width 7 height 7
checkbox input "true"
checkbox input "false"
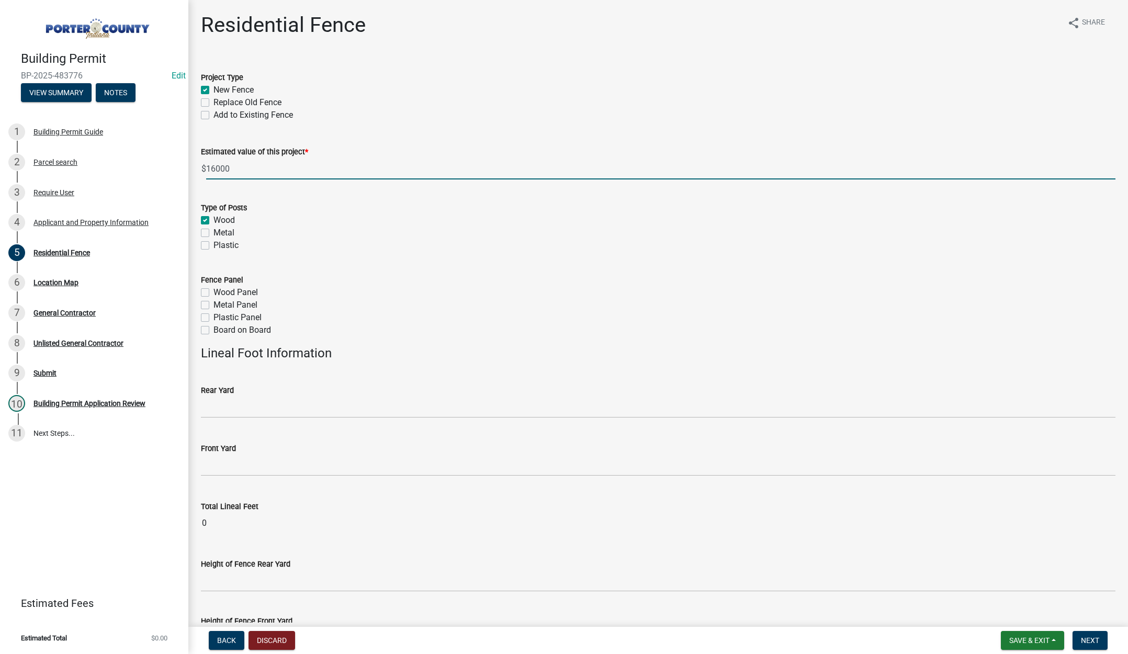
checkbox input "false"
click at [213, 328] on label "Board on Board" at bounding box center [242, 330] width 58 height 13
click at [213, 328] on input "Board on Board" at bounding box center [216, 327] width 7 height 7
checkbox input "true"
checkbox input "false"
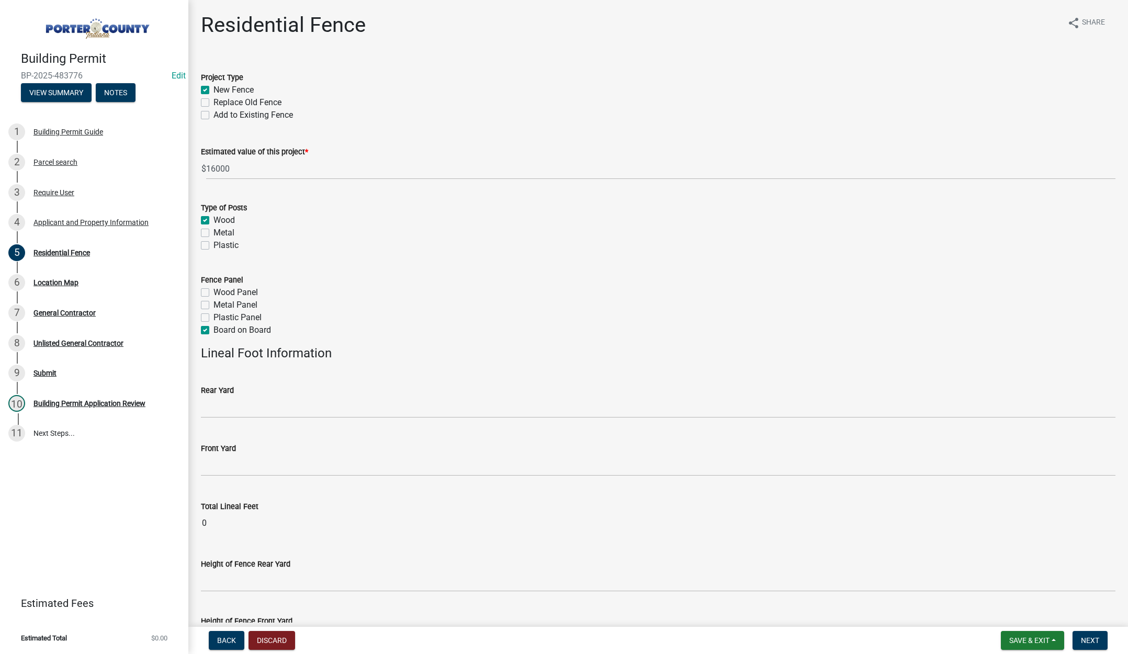
checkbox input "false"
checkbox input "true"
click at [221, 409] on input "text" at bounding box center [658, 406] width 914 height 21
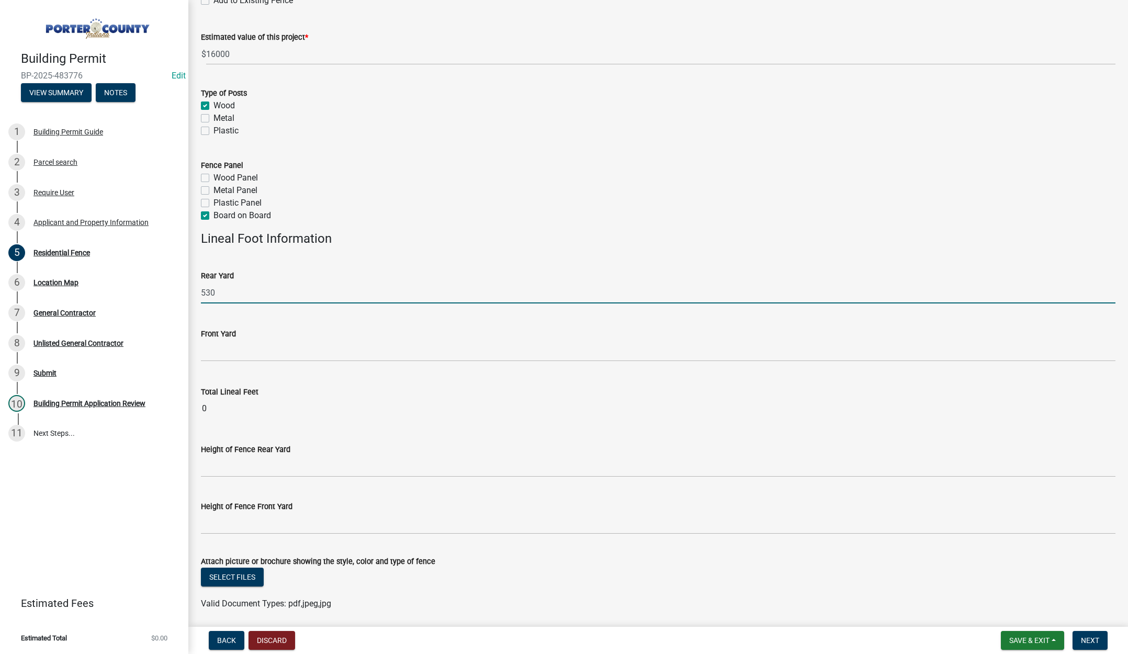
scroll to position [152, 0]
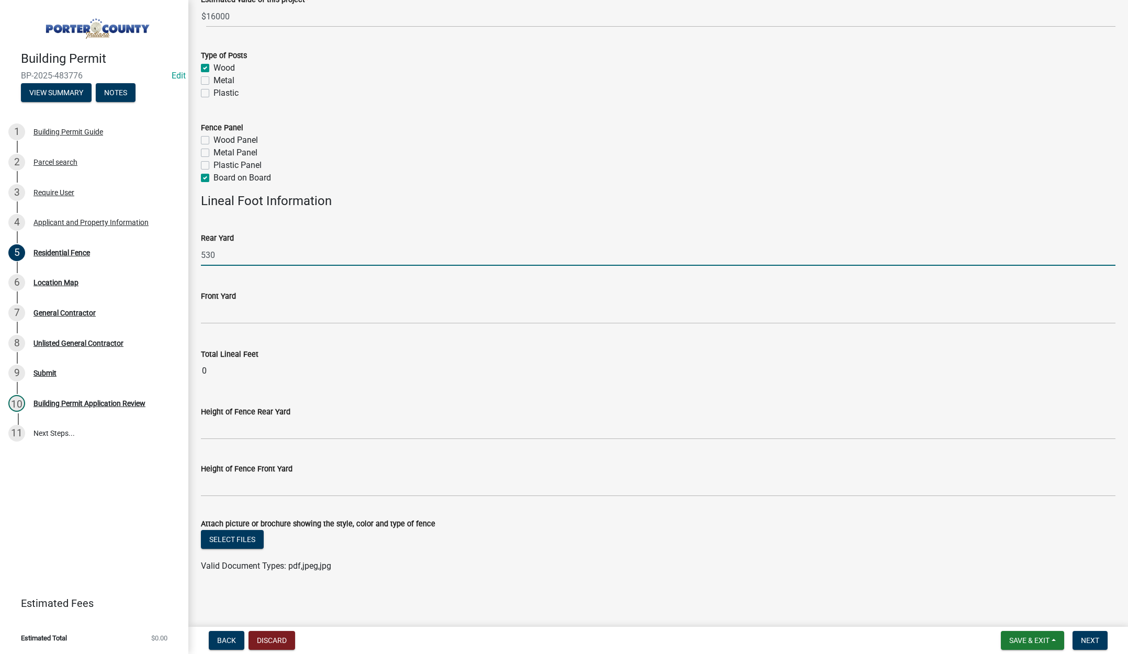
type input "530"
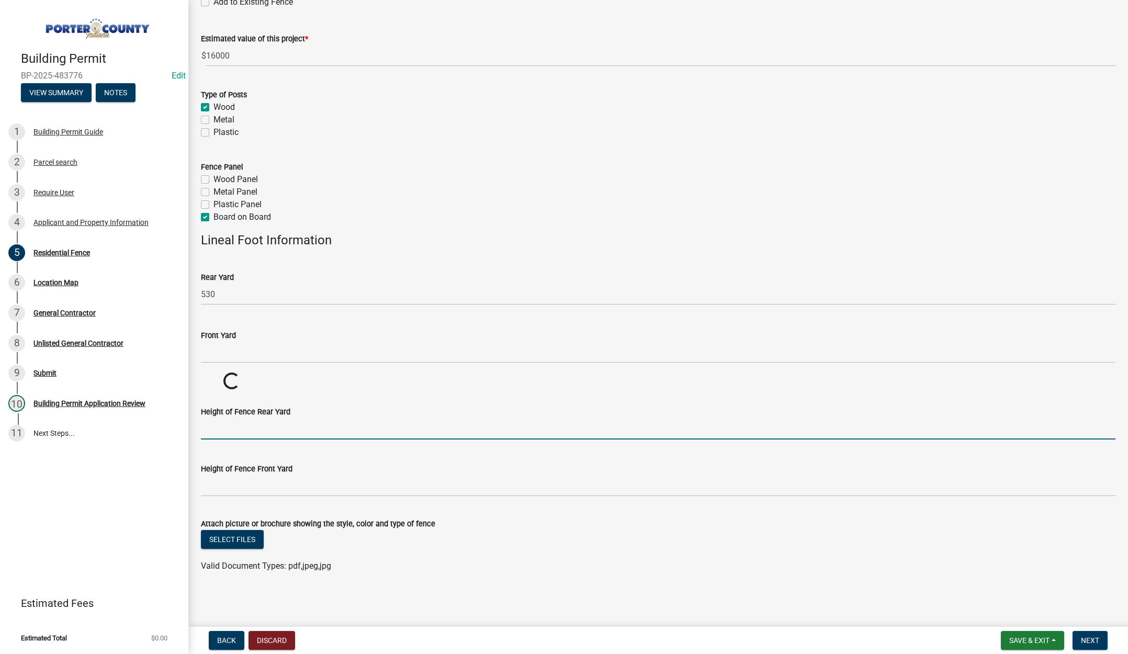
click at [252, 426] on input "Height of Fence Rear Yard" at bounding box center [658, 428] width 914 height 21
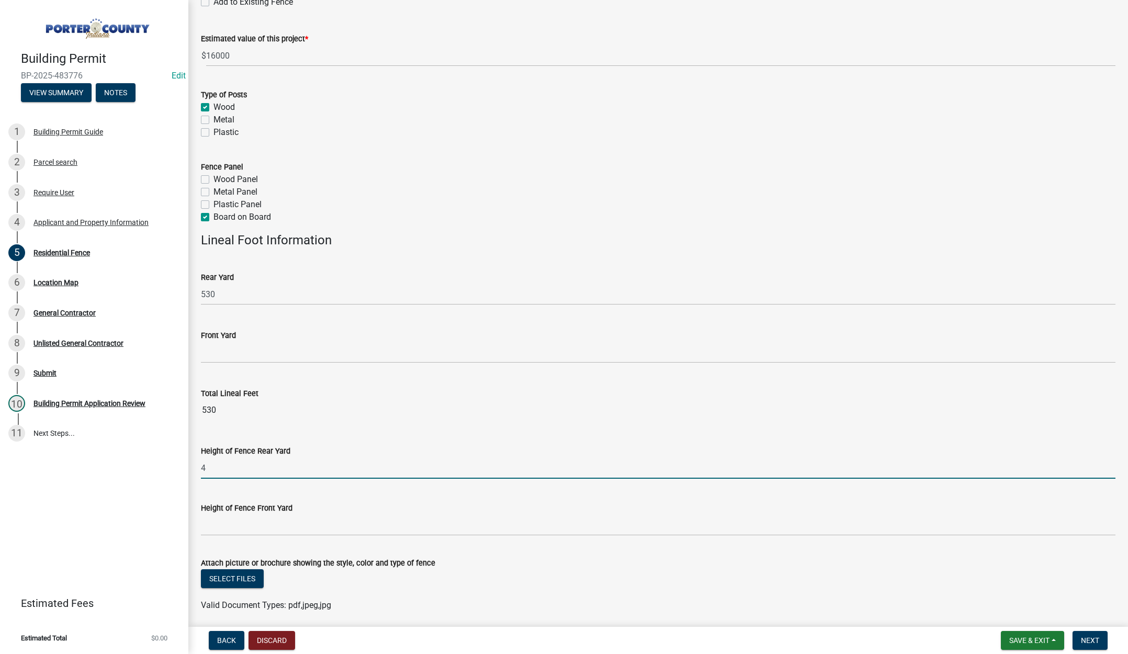
type input "4'"
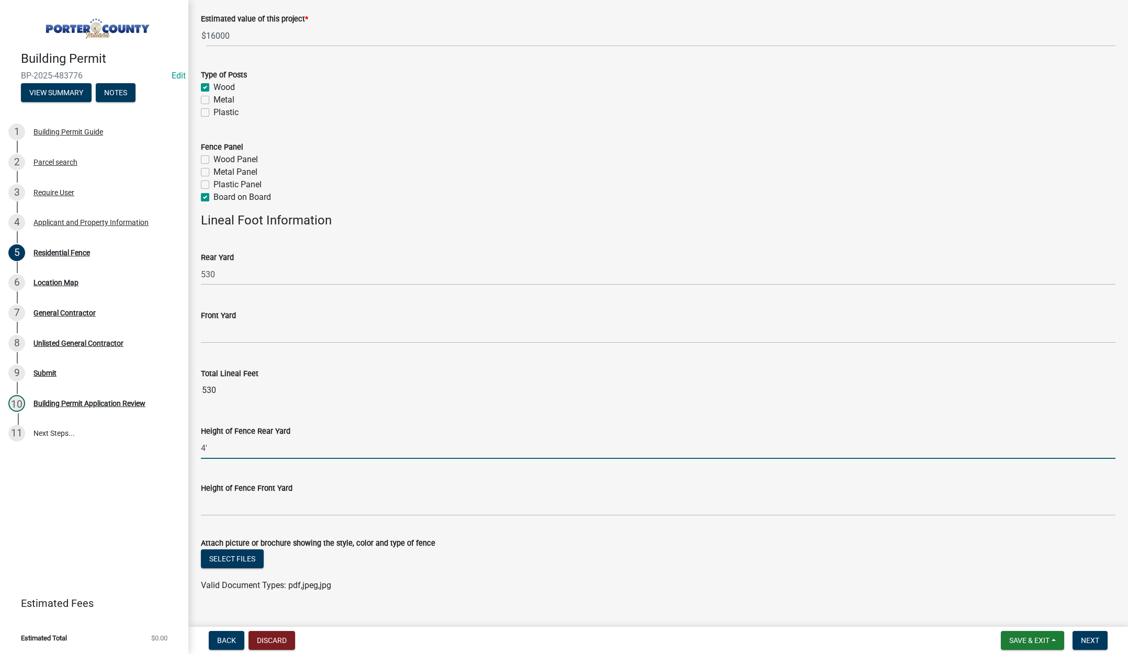
scroll to position [152, 0]
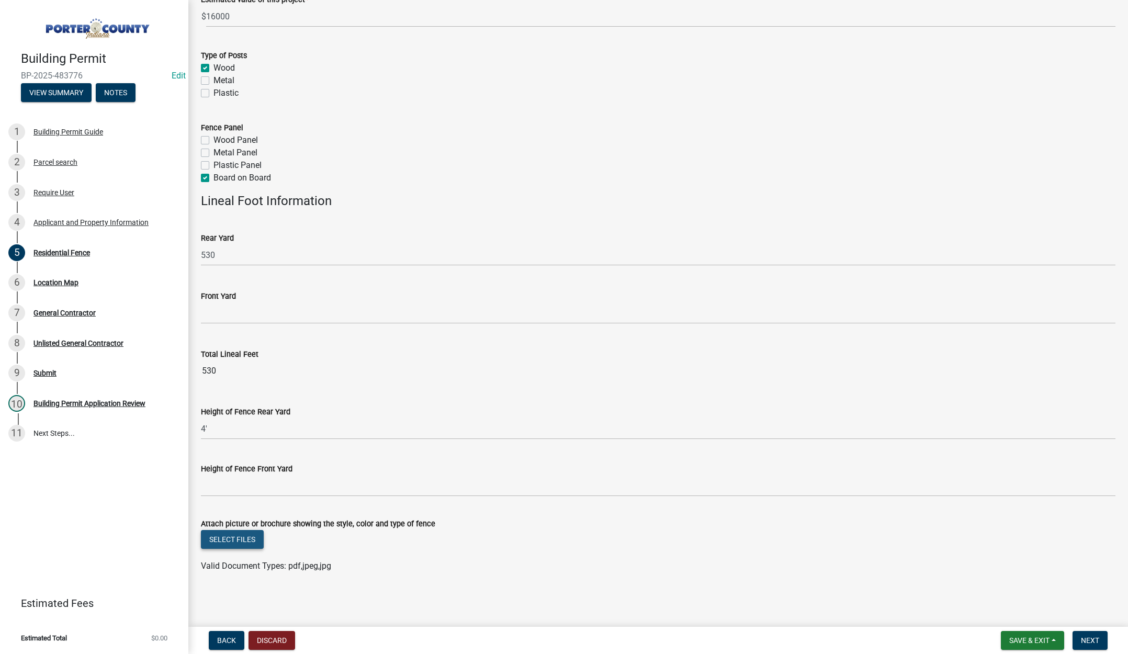
click at [236, 534] on button "Select files" at bounding box center [232, 539] width 63 height 19
click at [1096, 640] on span "Next" at bounding box center [1090, 640] width 18 height 8
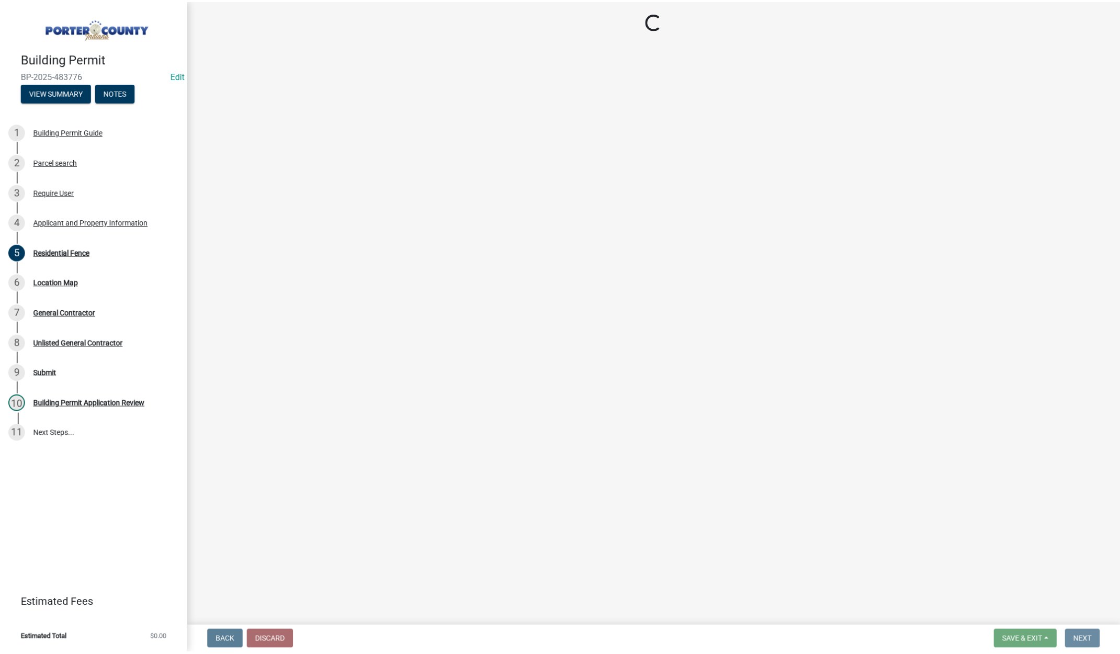
scroll to position [0, 0]
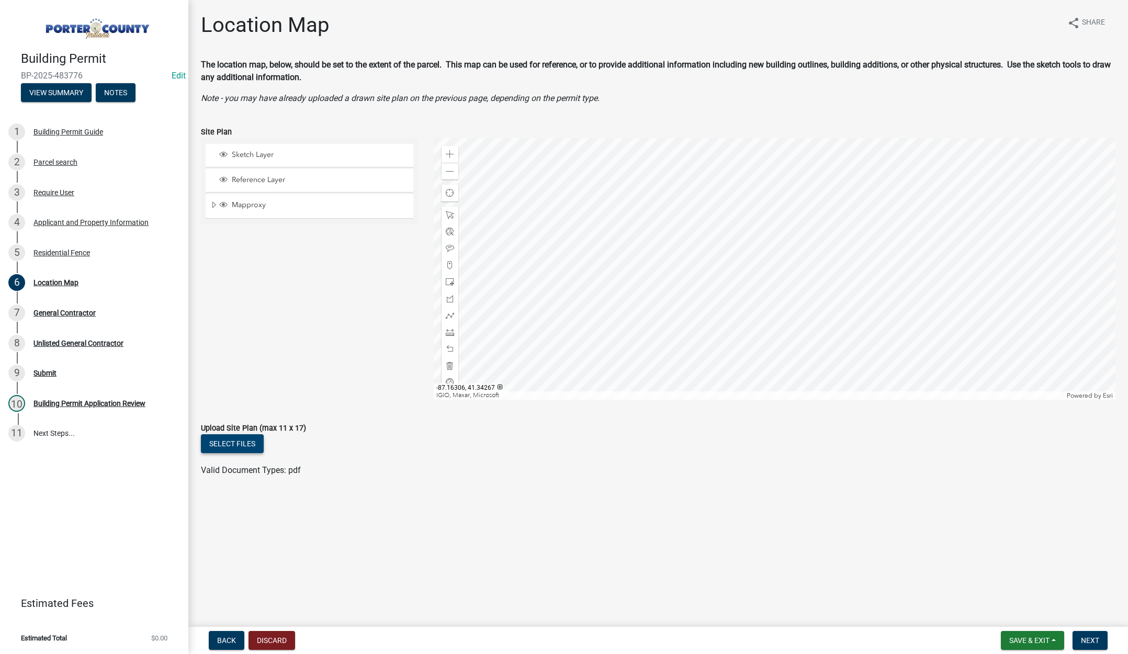
click at [228, 437] on button "Select files" at bounding box center [232, 443] width 63 height 19
click at [1089, 631] on button "Next" at bounding box center [1089, 640] width 35 height 19
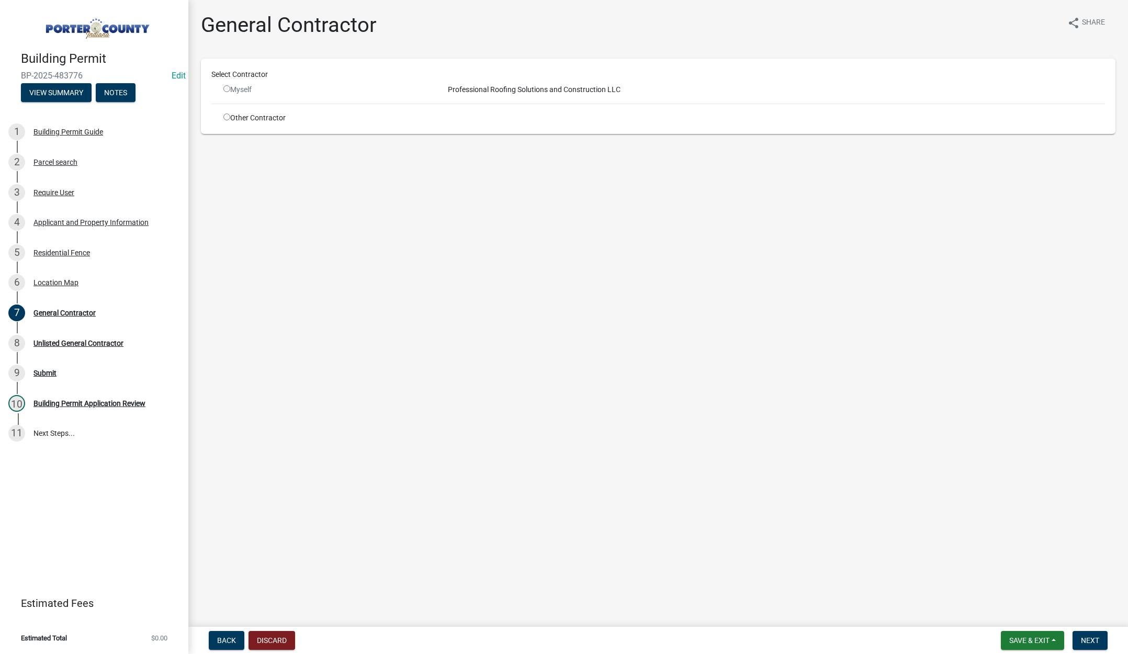
click at [225, 117] on input "radio" at bounding box center [226, 116] width 7 height 7
radio input "true"
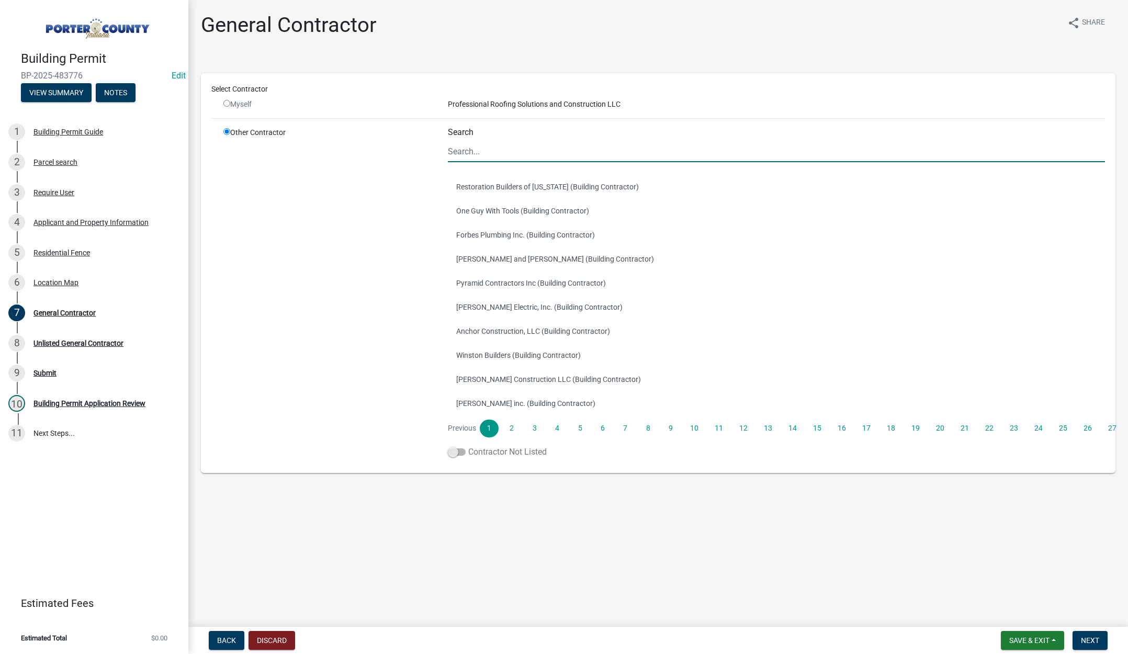
click at [456, 449] on span at bounding box center [457, 451] width 18 height 7
click at [468, 446] on input "Contractor Not Listed" at bounding box center [468, 446] width 0 height 0
click at [1093, 639] on span "Next" at bounding box center [1090, 640] width 18 height 8
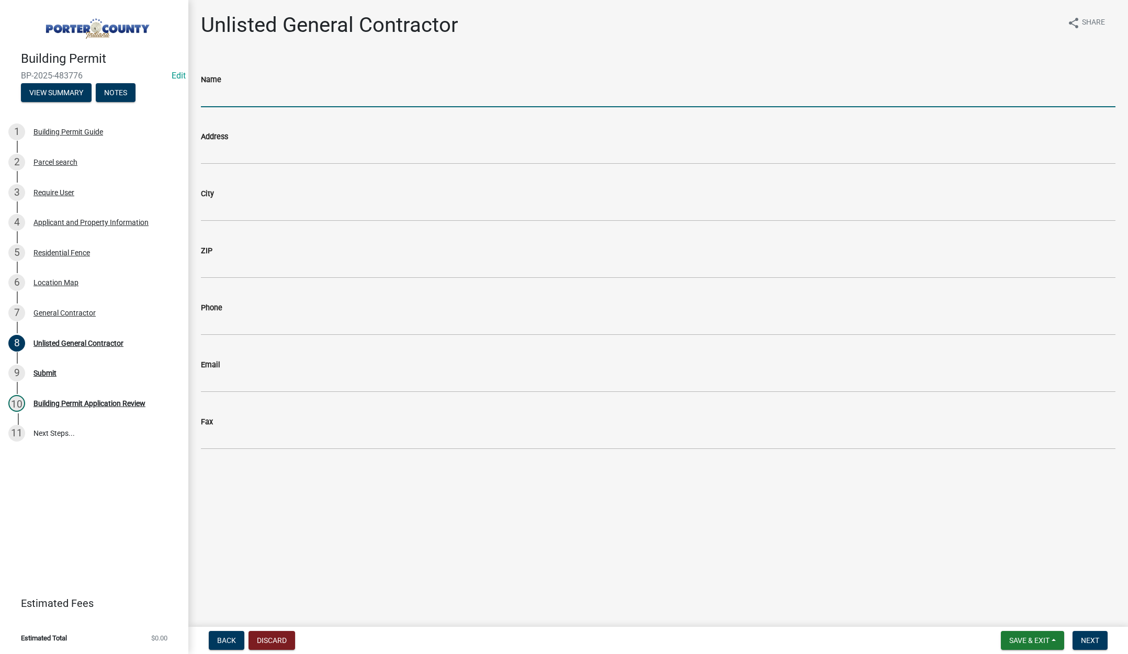
click at [233, 96] on input "Name" at bounding box center [658, 96] width 914 height 21
type input "[PERSON_NAME] Construction LLC"
click at [1095, 636] on span "Next" at bounding box center [1090, 640] width 18 height 8
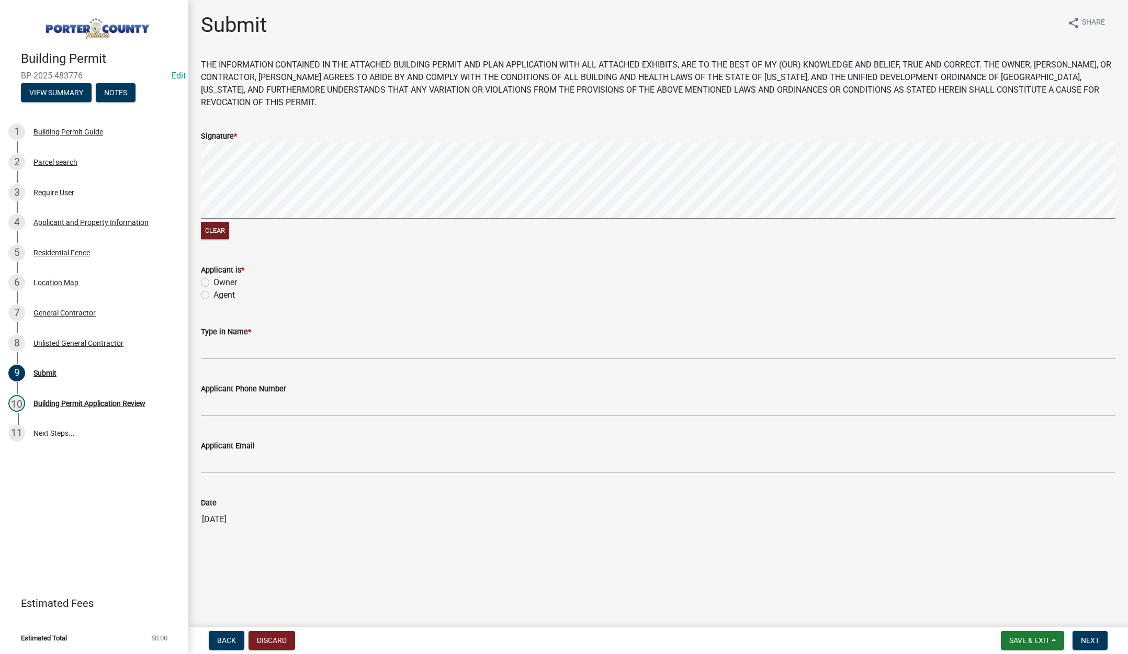
click at [213, 296] on label "Agent" at bounding box center [223, 295] width 21 height 13
click at [213, 295] on input "Agent" at bounding box center [216, 292] width 7 height 7
radio input "true"
click at [215, 349] on input "Type in Name *" at bounding box center [658, 348] width 914 height 21
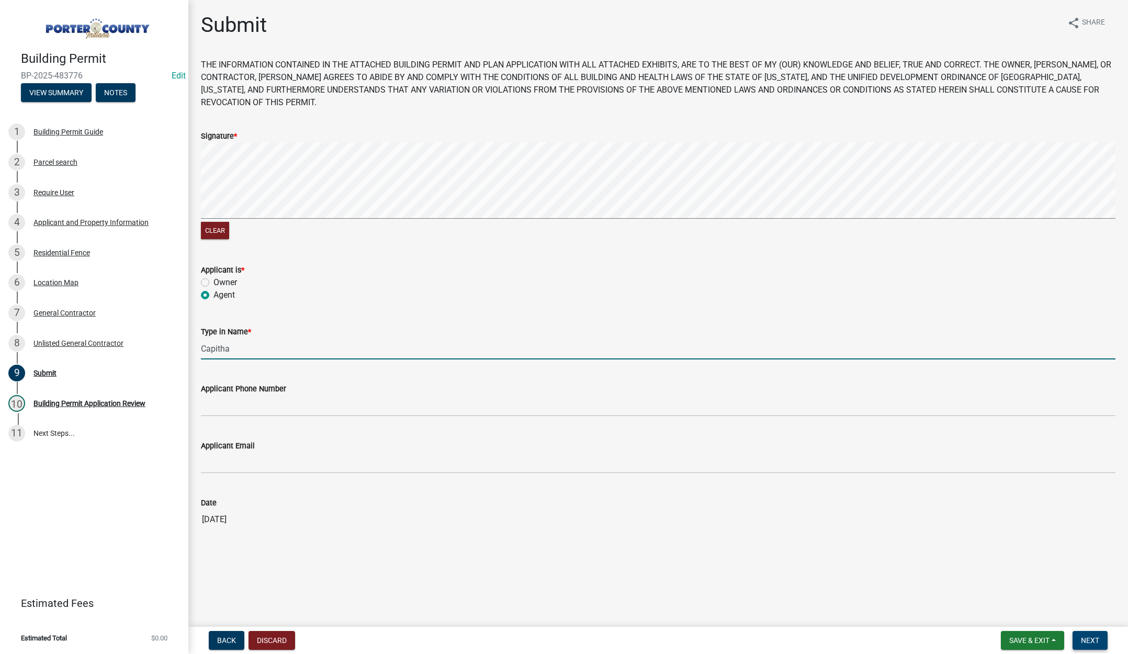
type input "Capitha"
click at [1086, 642] on span "Next" at bounding box center [1090, 640] width 18 height 8
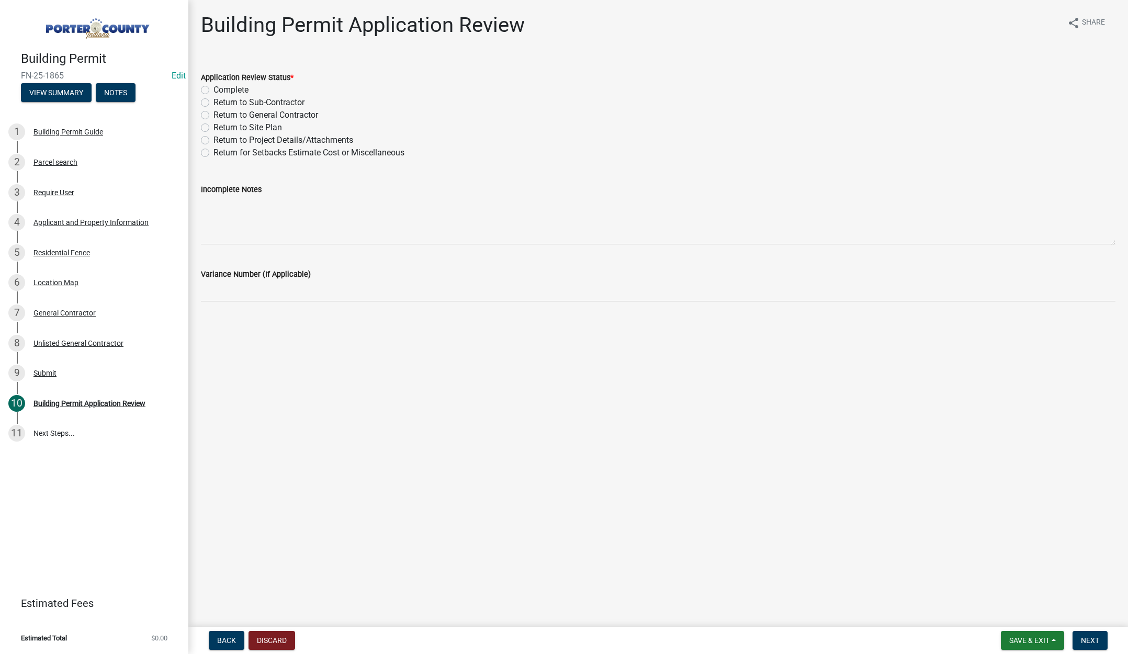
click at [213, 90] on label "Complete" at bounding box center [230, 90] width 35 height 13
click at [213, 90] on input "Complete" at bounding box center [216, 87] width 7 height 7
radio input "true"
drag, startPoint x: 1081, startPoint y: 636, endPoint x: 905, endPoint y: 492, distance: 227.8
click at [1081, 636] on span "Next" at bounding box center [1090, 640] width 18 height 8
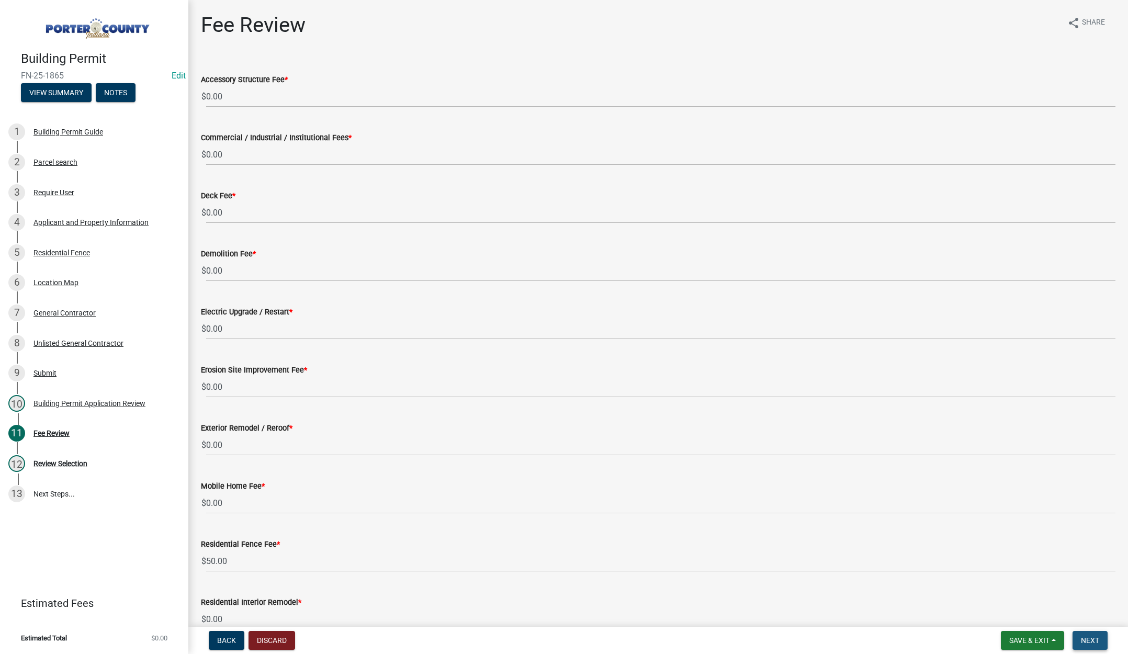
click at [1092, 639] on span "Next" at bounding box center [1090, 640] width 18 height 8
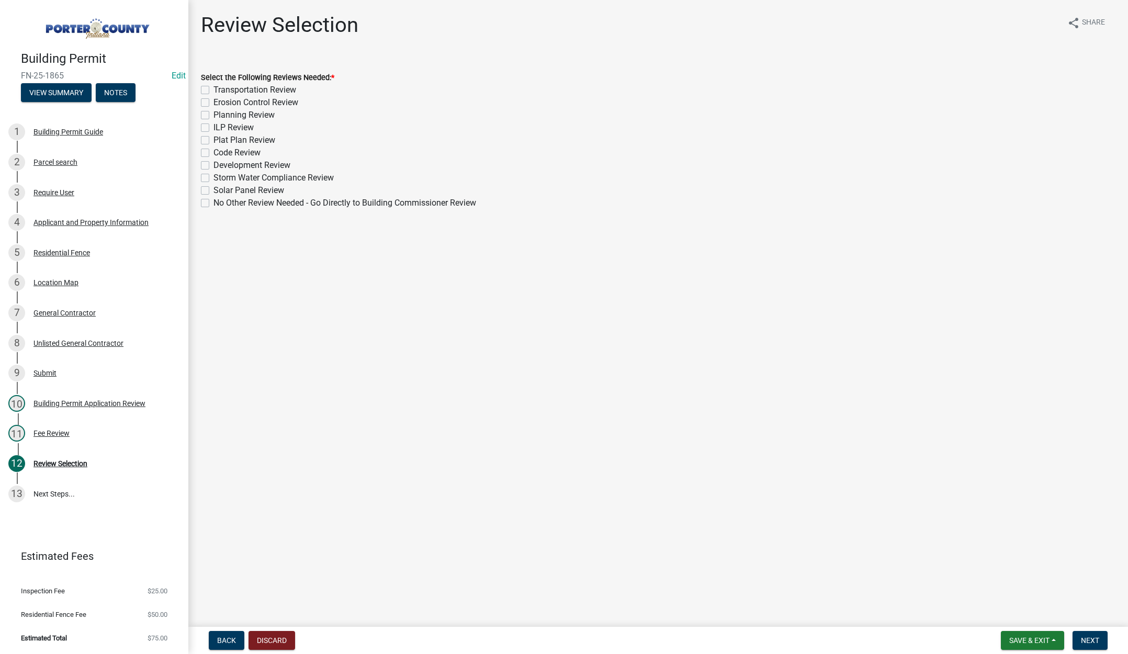
click at [213, 201] on label "No Other Review Needed - Go Directly to Building Commissioner Review" at bounding box center [344, 203] width 263 height 13
click at [213, 201] on input "No Other Review Needed - Go Directly to Building Commissioner Review" at bounding box center [216, 200] width 7 height 7
checkbox input "true"
checkbox input "false"
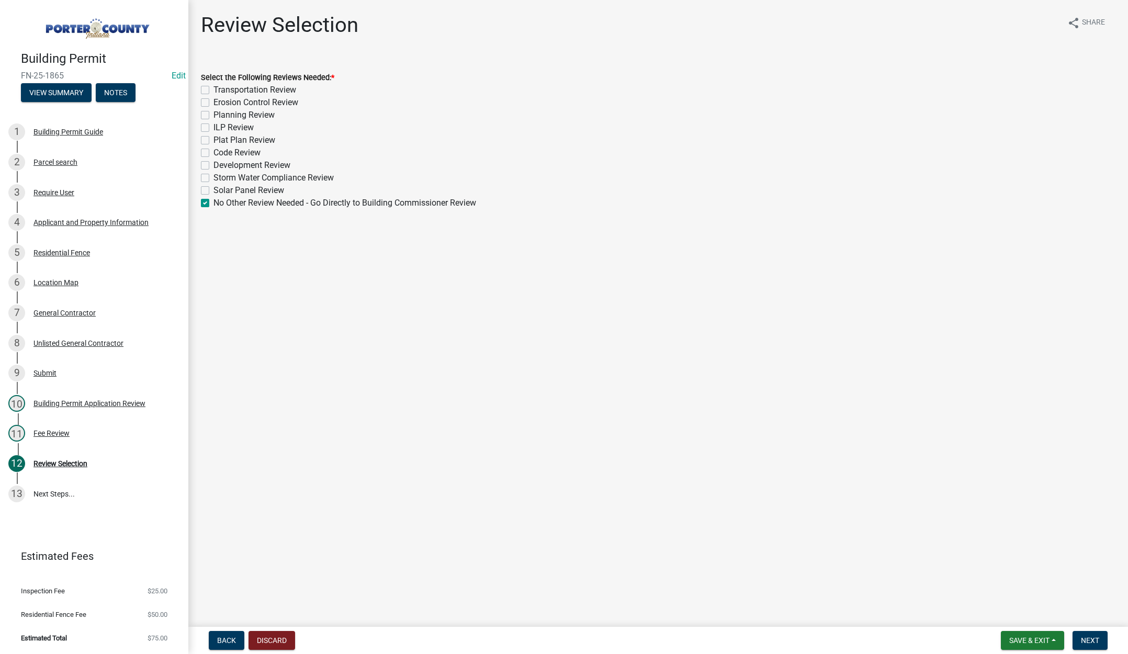
checkbox input "false"
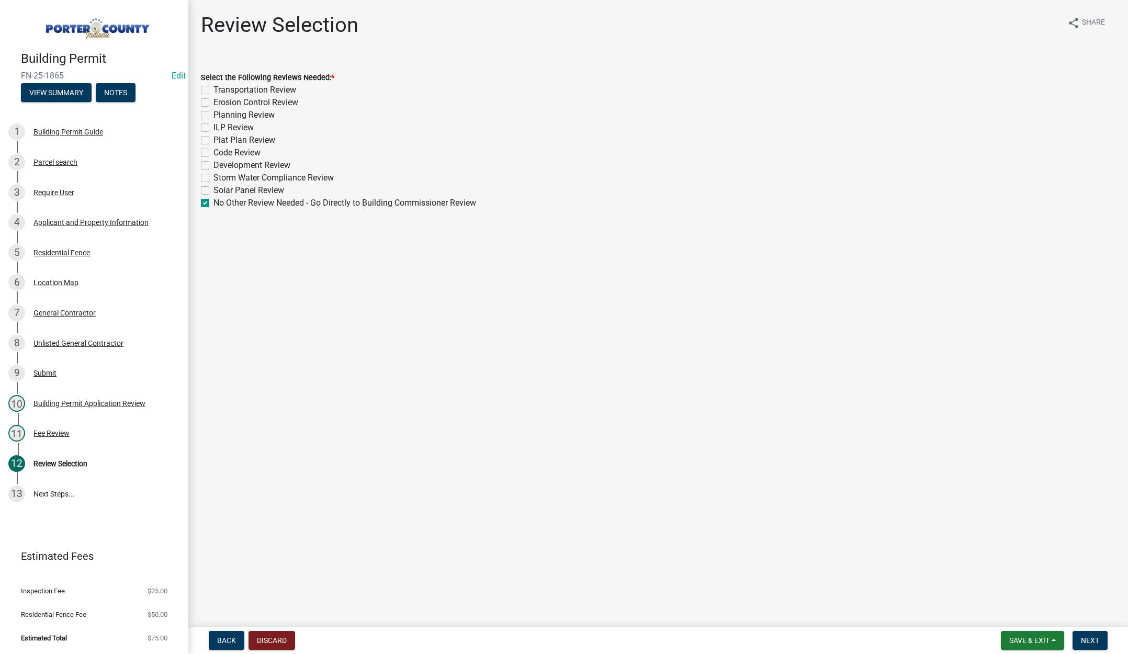
checkbox input "false"
checkbox input "true"
click at [1088, 637] on span "Next" at bounding box center [1090, 640] width 18 height 8
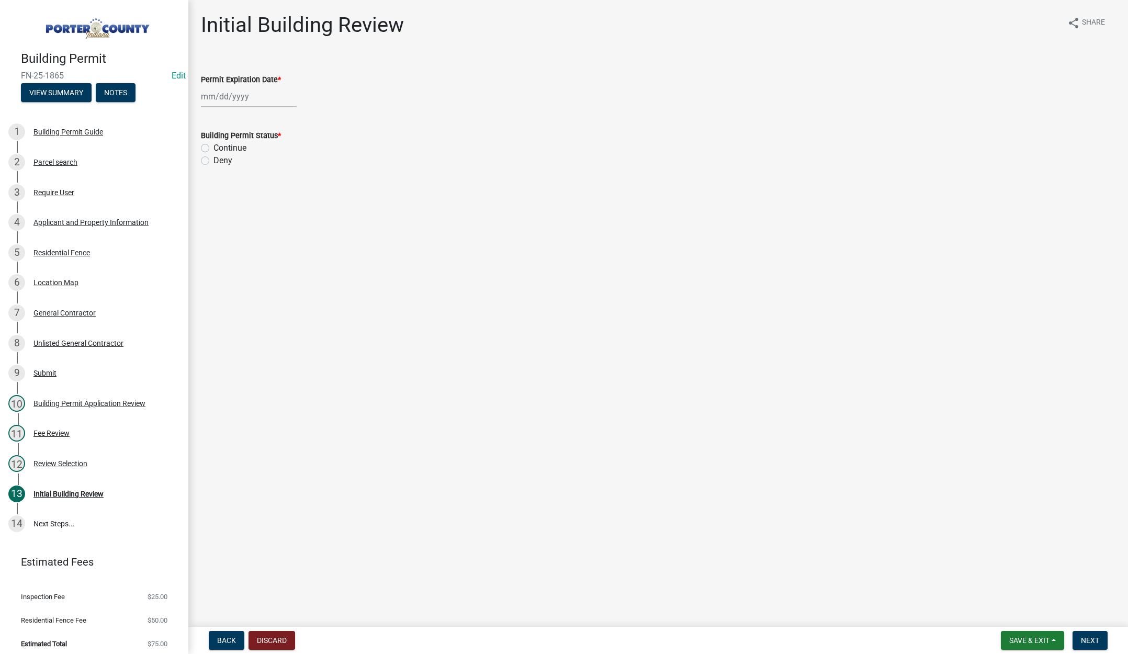
click at [255, 98] on div at bounding box center [249, 96] width 96 height 21
select select "9"
click at [293, 118] on select "1525 1526 1527 1528 1529 1530 1531 1532 1533 1534 1535 1536 1537 1538 1539 1540…" at bounding box center [283, 119] width 38 height 16
select select "2026"
click at [264, 111] on select "1525 1526 1527 1528 1529 1530 1531 1532 1533 1534 1535 1536 1537 1538 1539 1540…" at bounding box center [283, 119] width 38 height 16
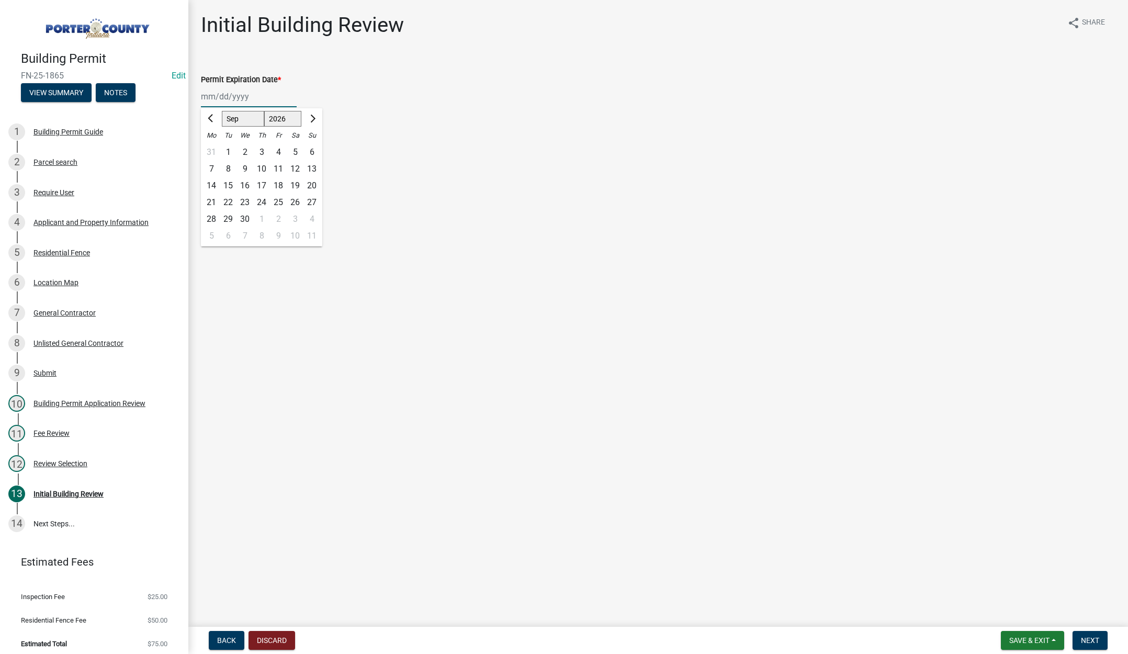
click at [279, 199] on div "25" at bounding box center [278, 202] width 17 height 17
type input "[DATE]"
click at [213, 147] on label "Continue" at bounding box center [229, 148] width 33 height 13
click at [213, 147] on input "Continue" at bounding box center [216, 145] width 7 height 7
radio input "true"
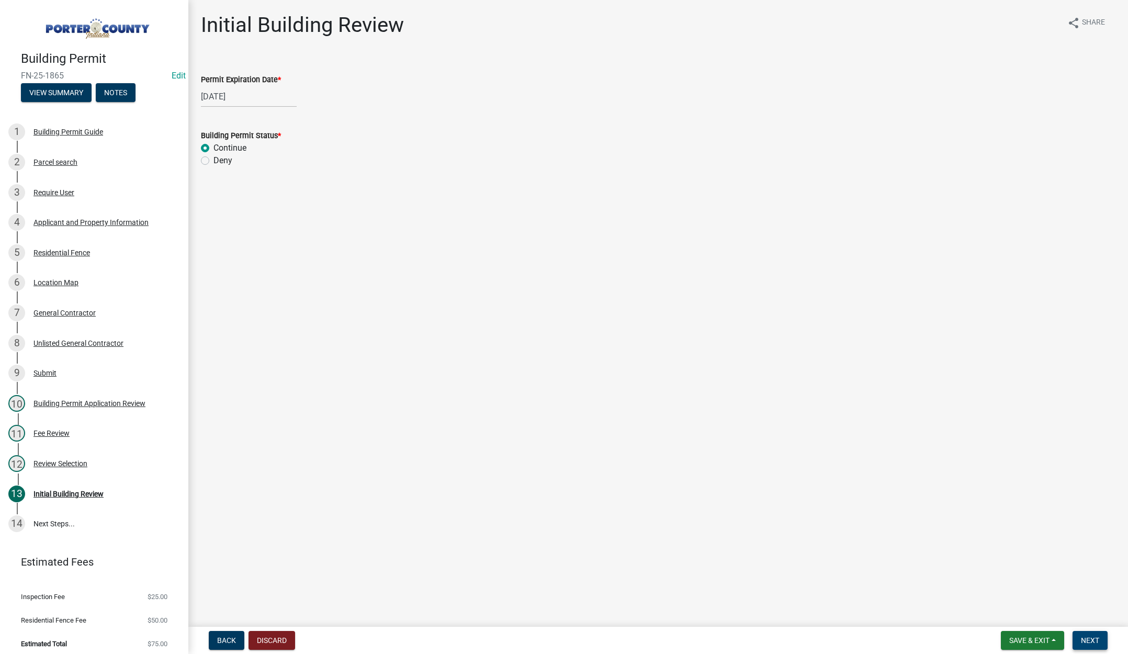
click at [1093, 637] on span "Next" at bounding box center [1090, 640] width 18 height 8
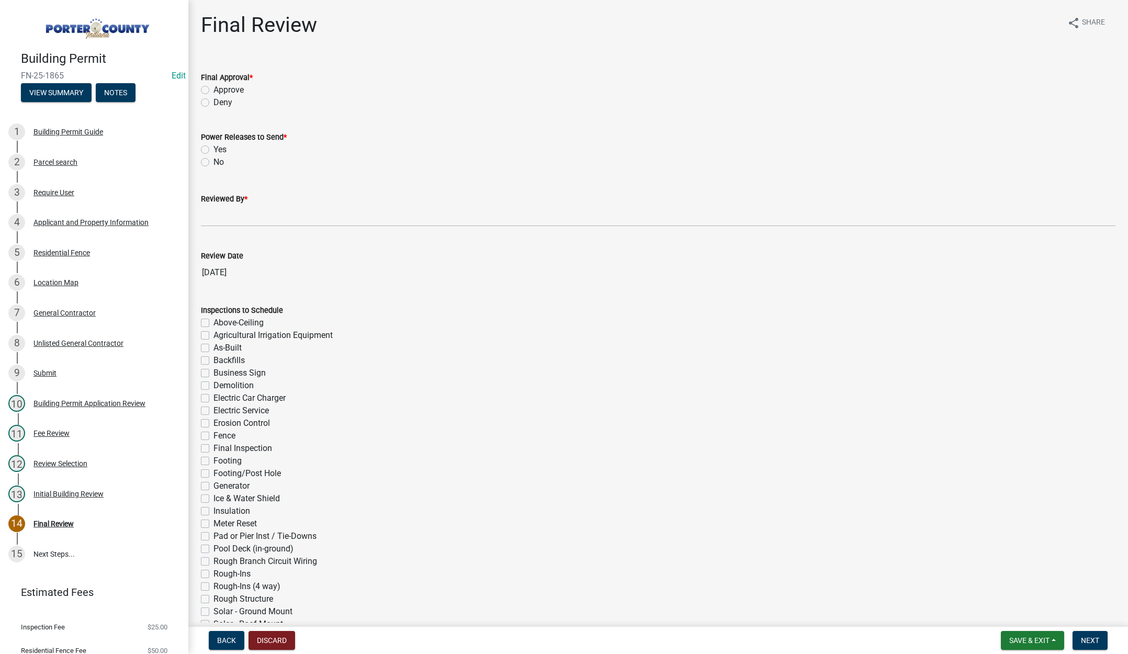
click at [213, 89] on label "Approve" at bounding box center [228, 90] width 30 height 13
click at [213, 89] on input "Approve" at bounding box center [216, 87] width 7 height 7
radio input "true"
click at [213, 163] on label "No" at bounding box center [218, 162] width 10 height 13
click at [213, 163] on input "No" at bounding box center [216, 159] width 7 height 7
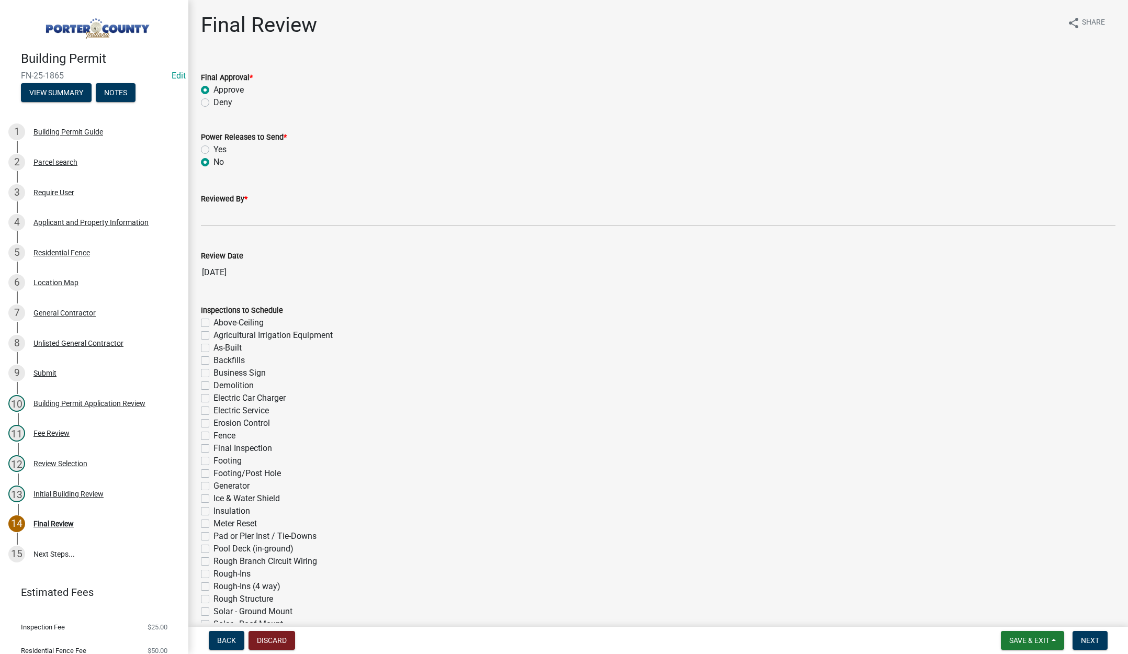
radio input "true"
click at [206, 214] on input "Reviewed By *" at bounding box center [658, 215] width 914 height 21
type input "[PERSON_NAME]"
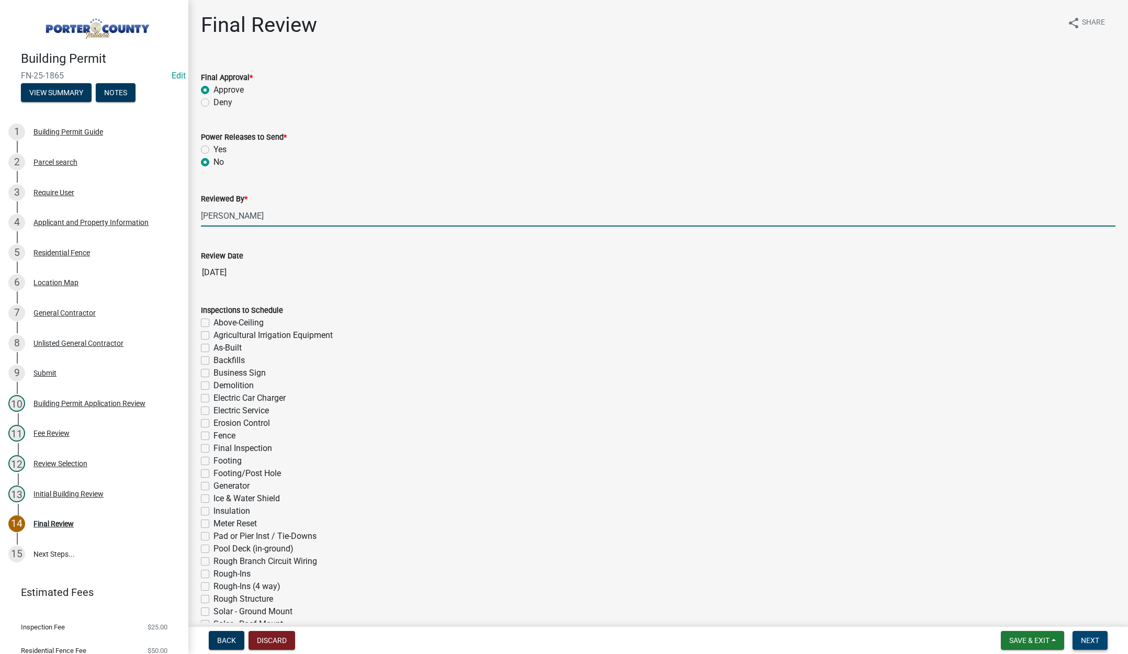
click at [1091, 634] on button "Next" at bounding box center [1089, 640] width 35 height 19
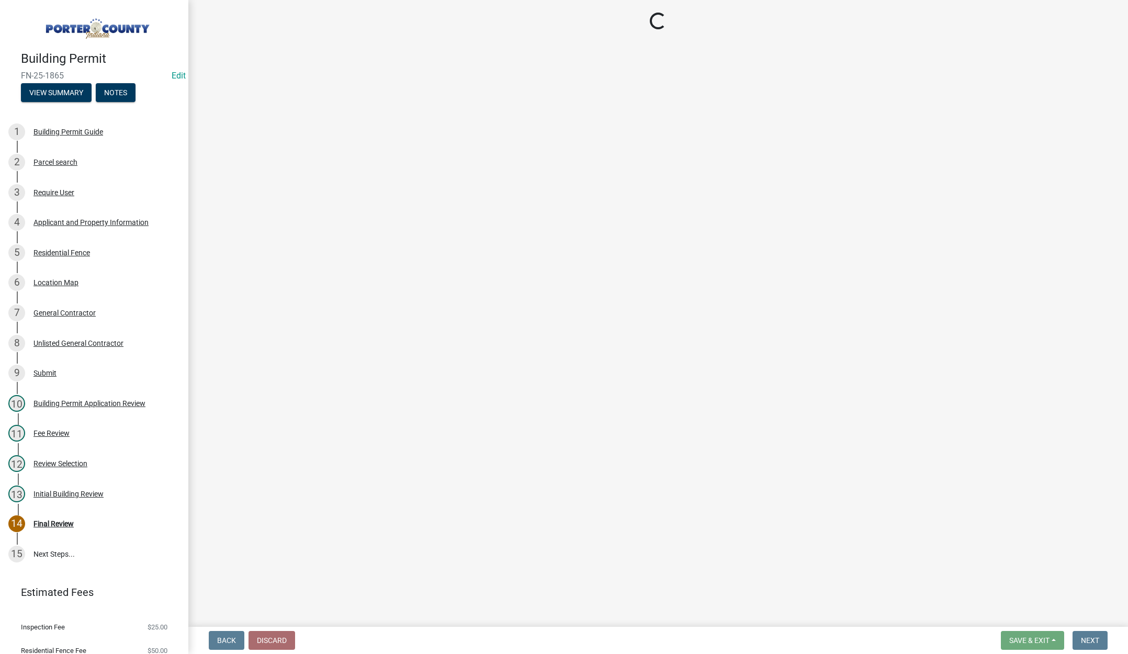
select select "3: 3"
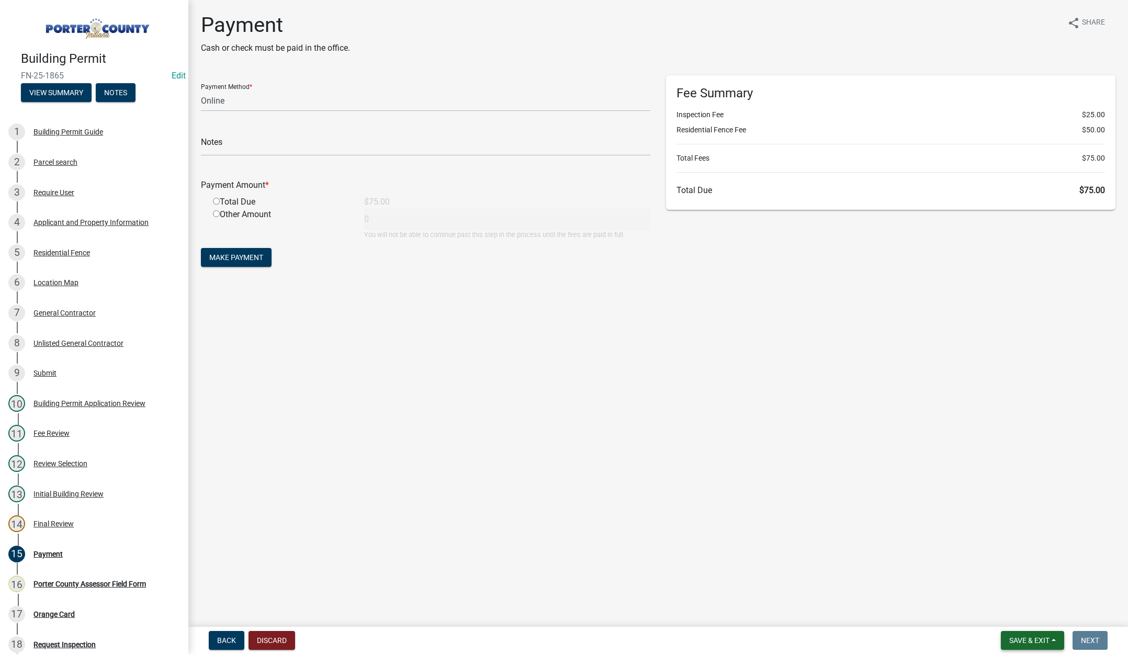
click at [1022, 634] on button "Save & Exit" at bounding box center [1031, 640] width 63 height 19
click at [1022, 621] on button "Save & Exit" at bounding box center [1022, 612] width 84 height 25
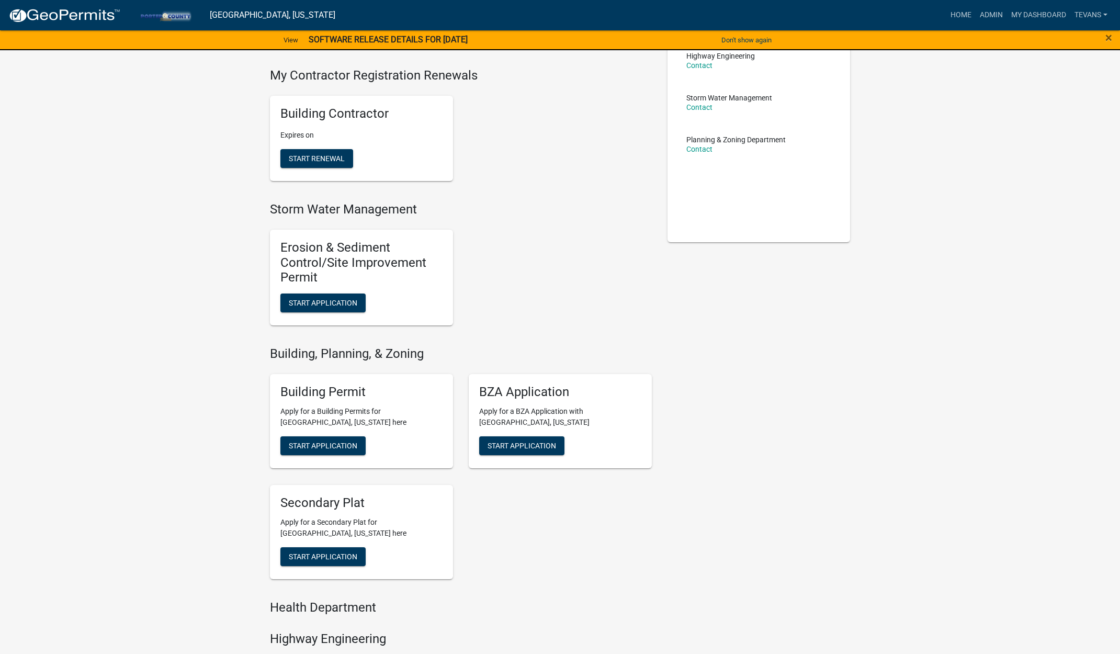
scroll to position [209, 0]
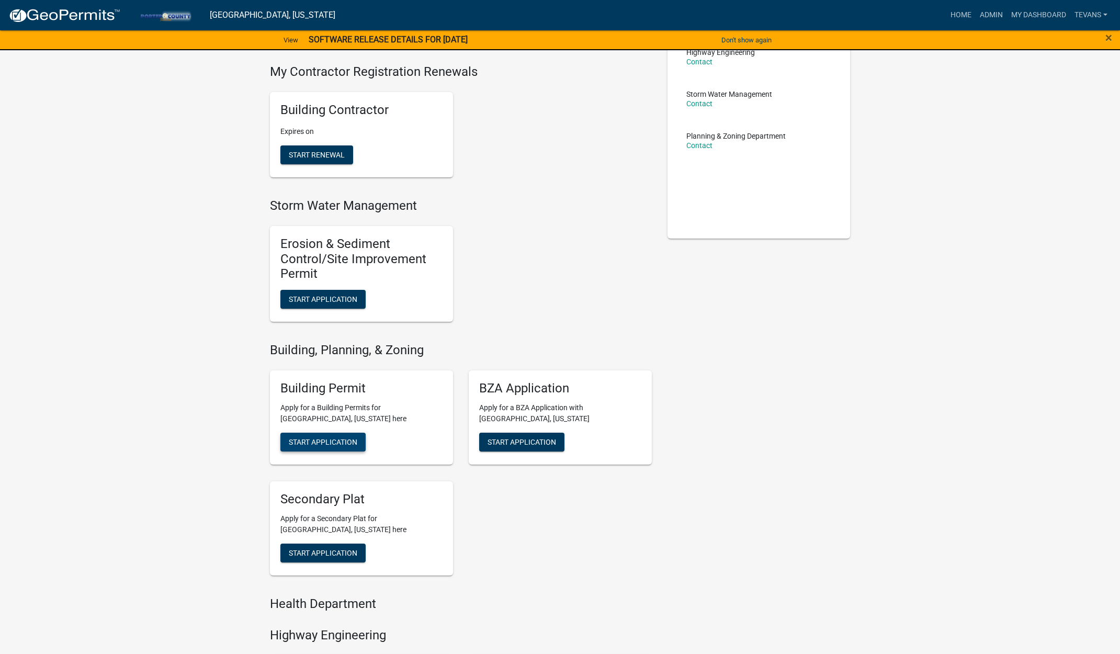
click at [314, 442] on span "Start Application" at bounding box center [323, 441] width 69 height 8
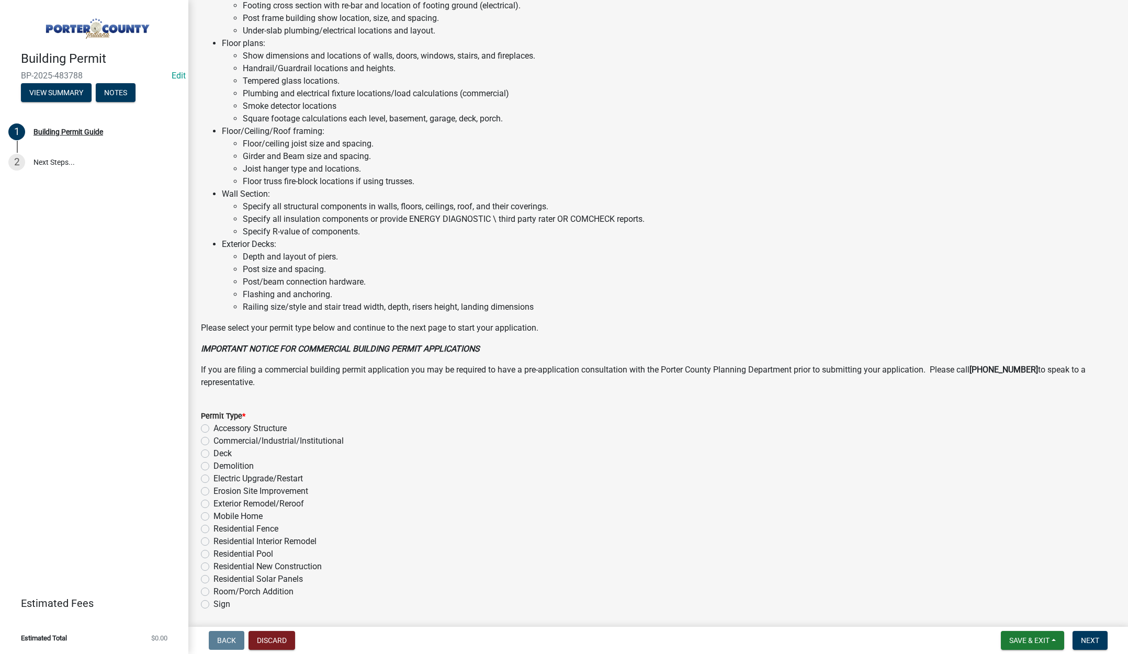
scroll to position [517, 0]
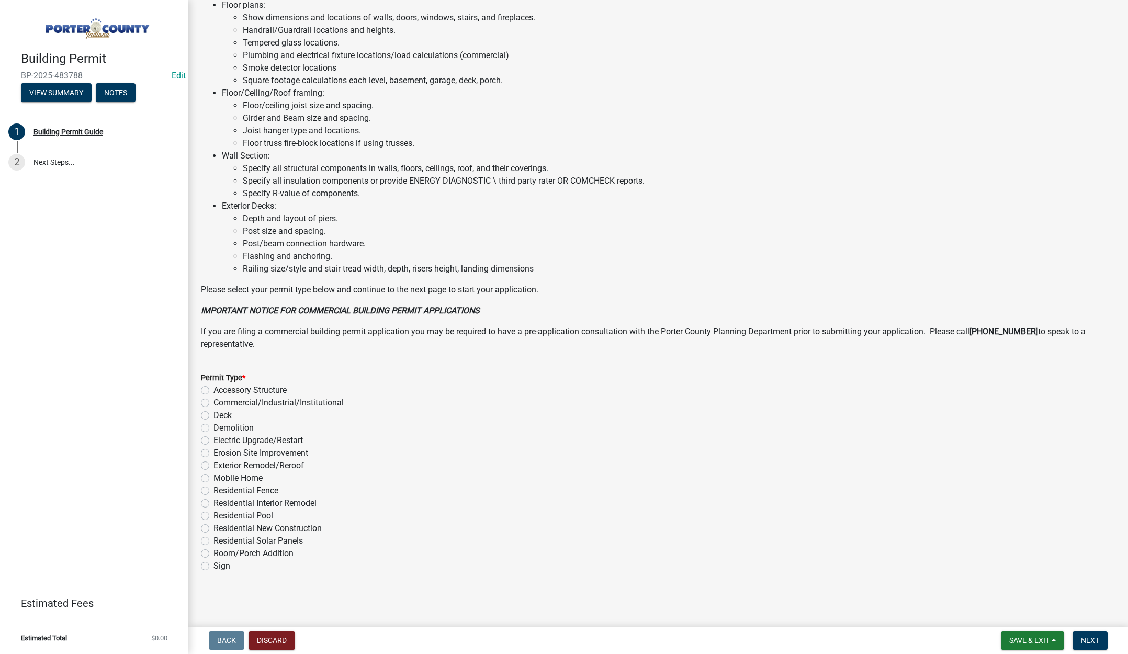
drag, startPoint x: 204, startPoint y: 415, endPoint x: 312, endPoint y: 443, distance: 111.2
click at [213, 415] on label "Deck" at bounding box center [222, 415] width 18 height 13
click at [213, 415] on input "Deck" at bounding box center [216, 412] width 7 height 7
radio input "true"
drag, startPoint x: 1096, startPoint y: 639, endPoint x: 628, endPoint y: 390, distance: 529.9
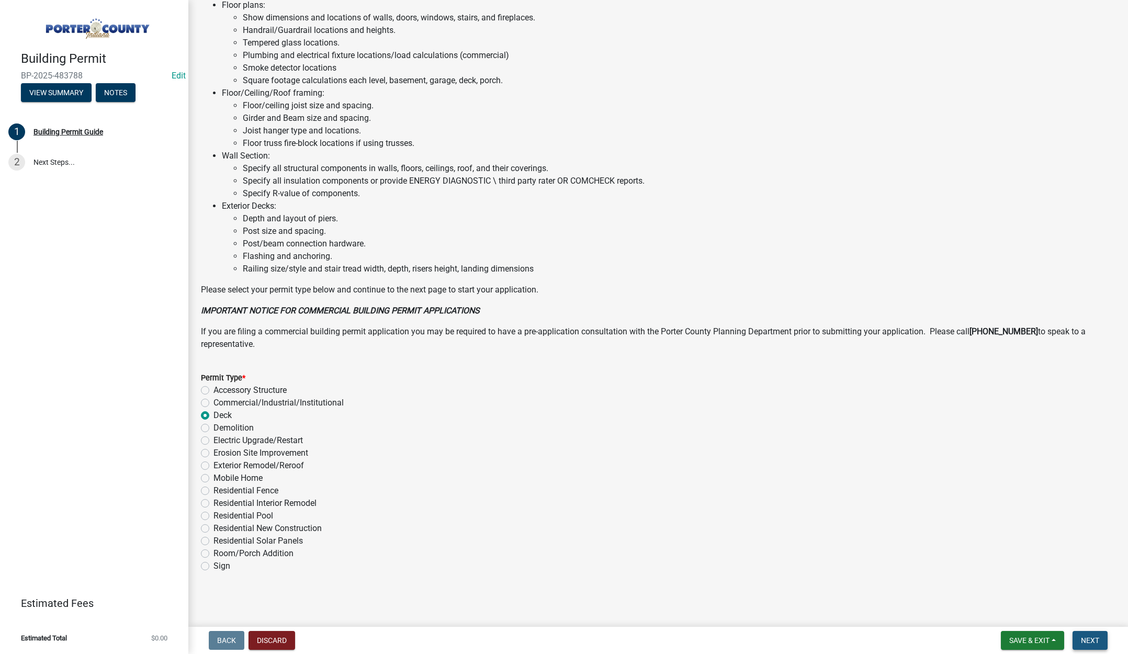
click at [1096, 638] on span "Next" at bounding box center [1090, 640] width 18 height 8
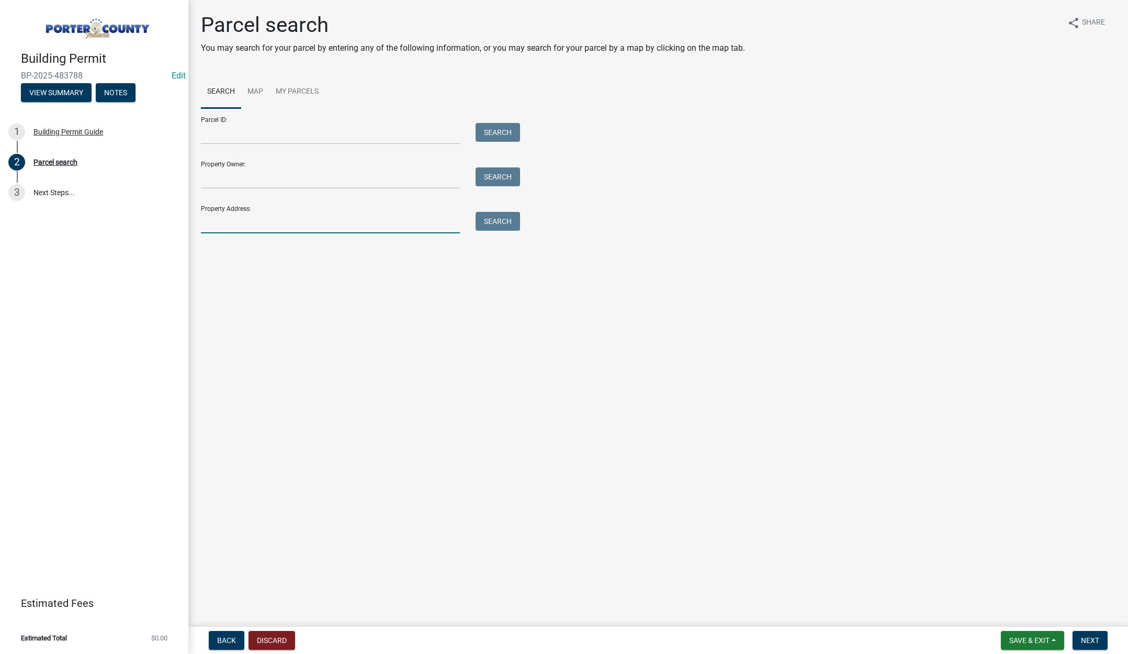
click at [242, 225] on input "Property Address:" at bounding box center [330, 222] width 259 height 21
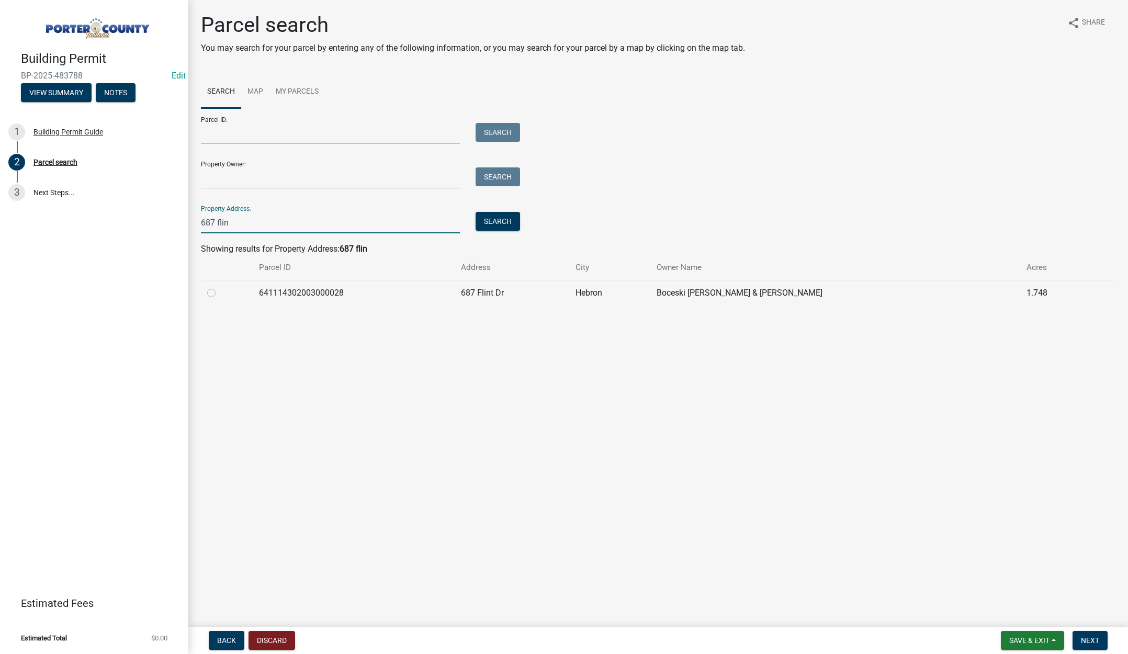
type input "687 flin"
drag, startPoint x: 211, startPoint y: 292, endPoint x: 292, endPoint y: 325, distance: 87.5
click at [220, 287] on label at bounding box center [220, 287] width 0 height 0
click at [220, 292] on input "radio" at bounding box center [223, 290] width 7 height 7
radio input "true"
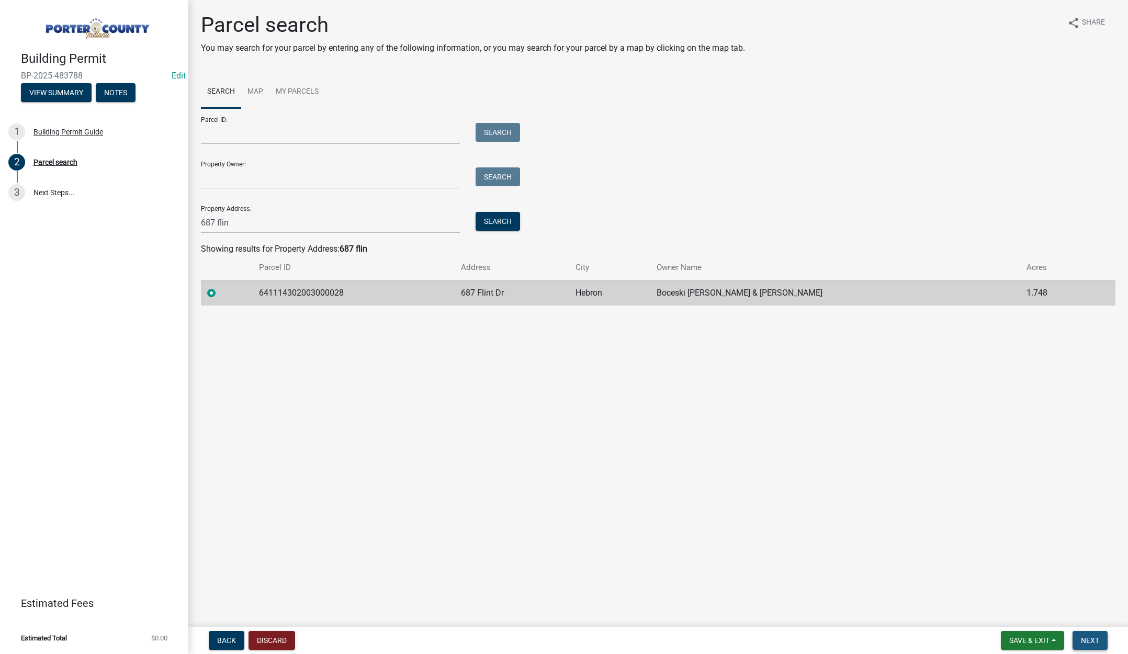
click at [1090, 636] on span "Next" at bounding box center [1090, 640] width 18 height 8
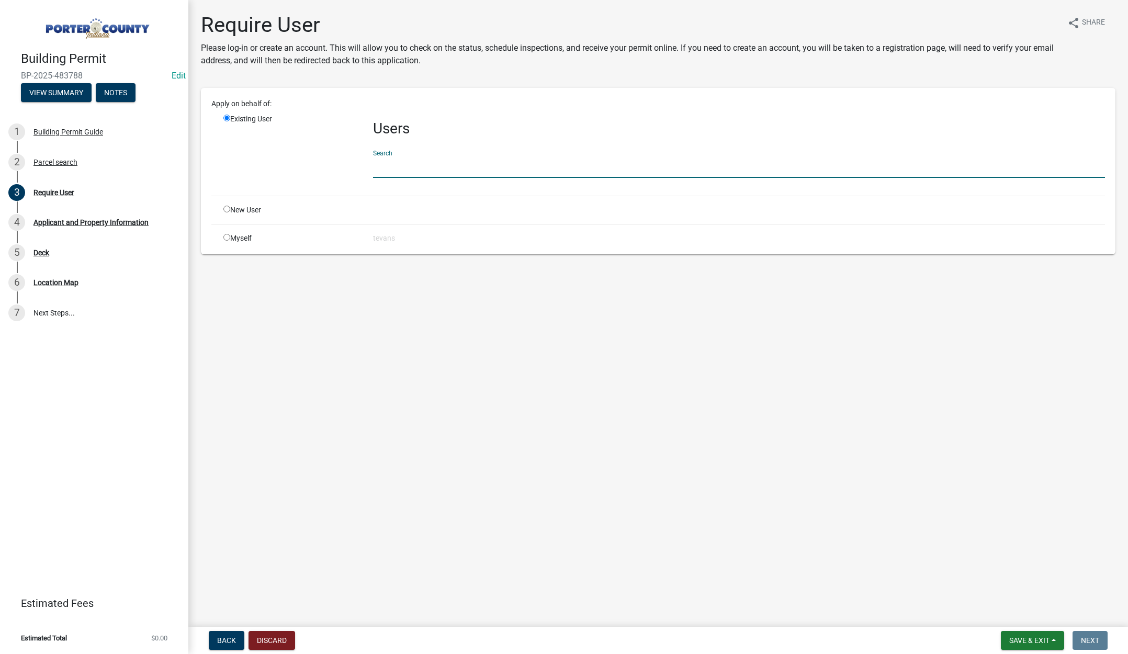
drag, startPoint x: 403, startPoint y: 167, endPoint x: 411, endPoint y: 187, distance: 20.9
click at [403, 167] on input "text" at bounding box center [739, 166] width 732 height 21
type input "[PERSON_NAME]"
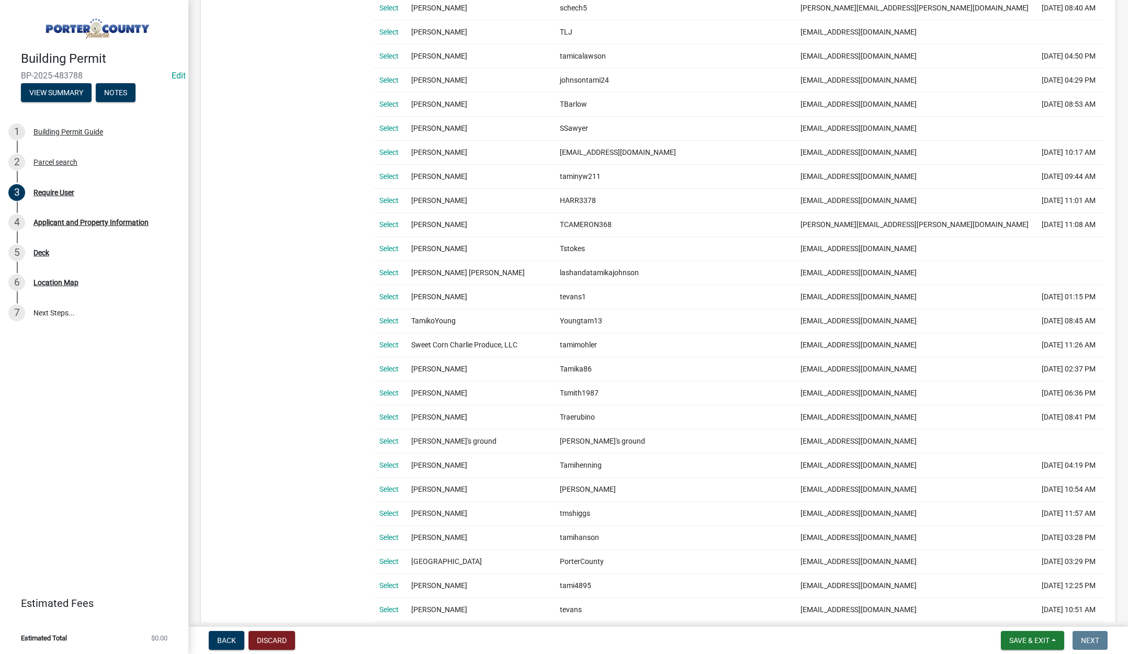
scroll to position [418, 0]
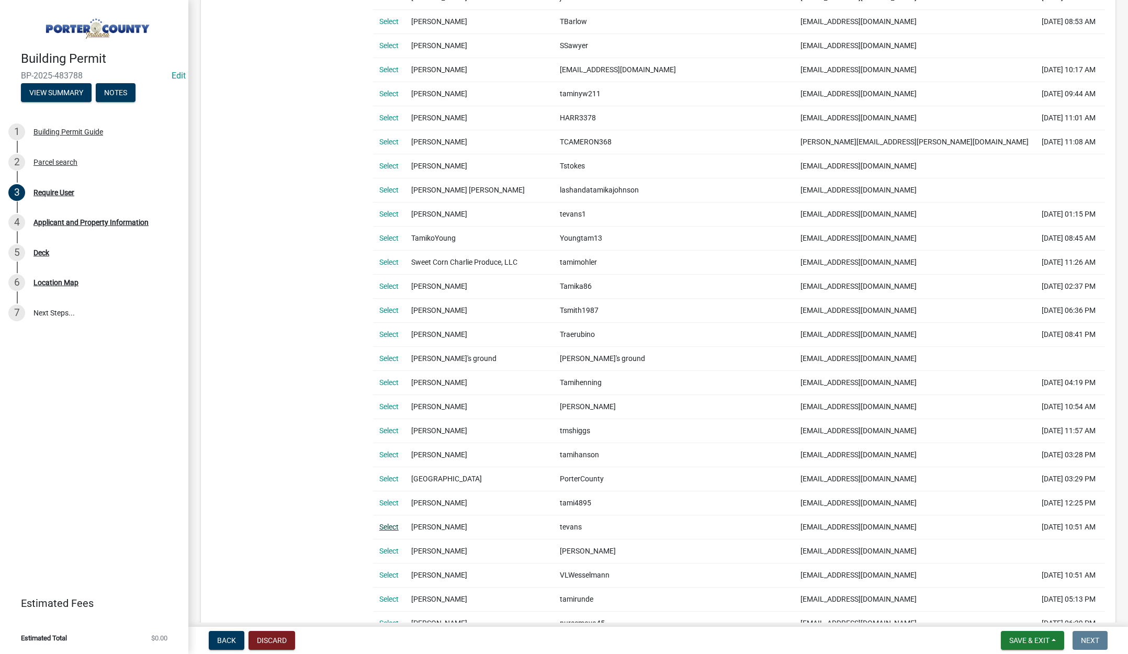
click at [388, 529] on link "Select" at bounding box center [388, 526] width 19 height 8
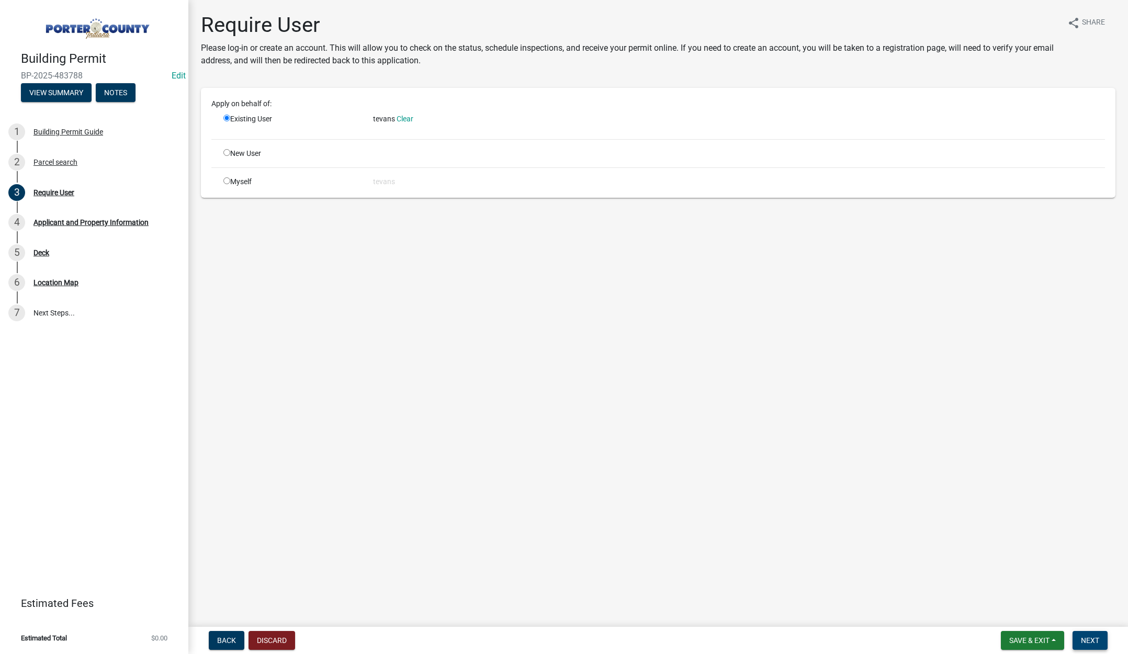
drag, startPoint x: 1091, startPoint y: 638, endPoint x: 1041, endPoint y: 582, distance: 74.8
click at [1091, 637] on span "Next" at bounding box center [1090, 640] width 18 height 8
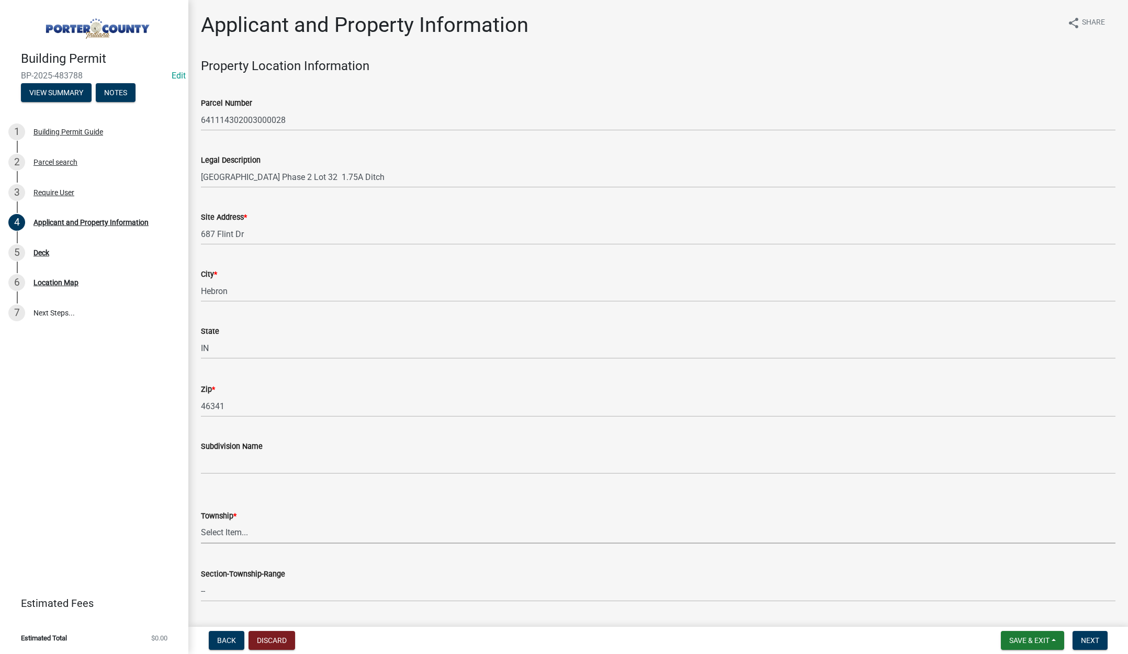
click at [217, 534] on select "Select Item... [PERSON_NAME][GEOGRAPHIC_DATA] [PERSON_NAME][GEOGRAPHIC_DATA] [G…" at bounding box center [658, 532] width 914 height 21
click at [201, 522] on select "Select Item... [PERSON_NAME][GEOGRAPHIC_DATA] [PERSON_NAME][GEOGRAPHIC_DATA] [G…" at bounding box center [658, 532] width 914 height 21
select select "eebc071e-620a-4db8-83e9-cb6b194c67e9"
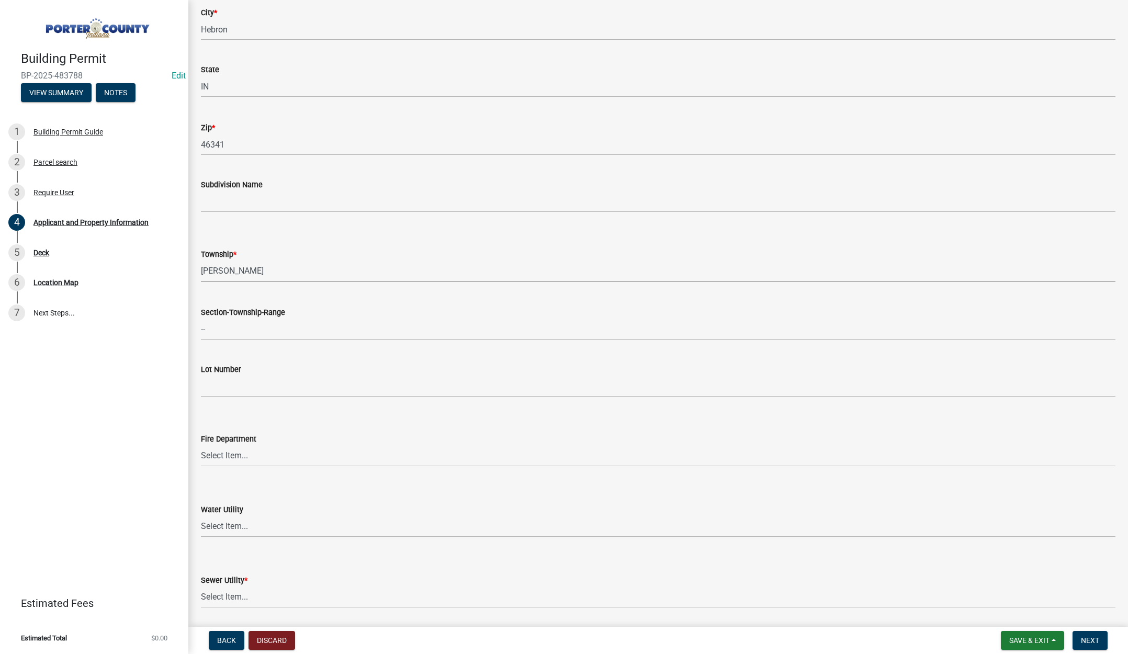
scroll to position [471, 0]
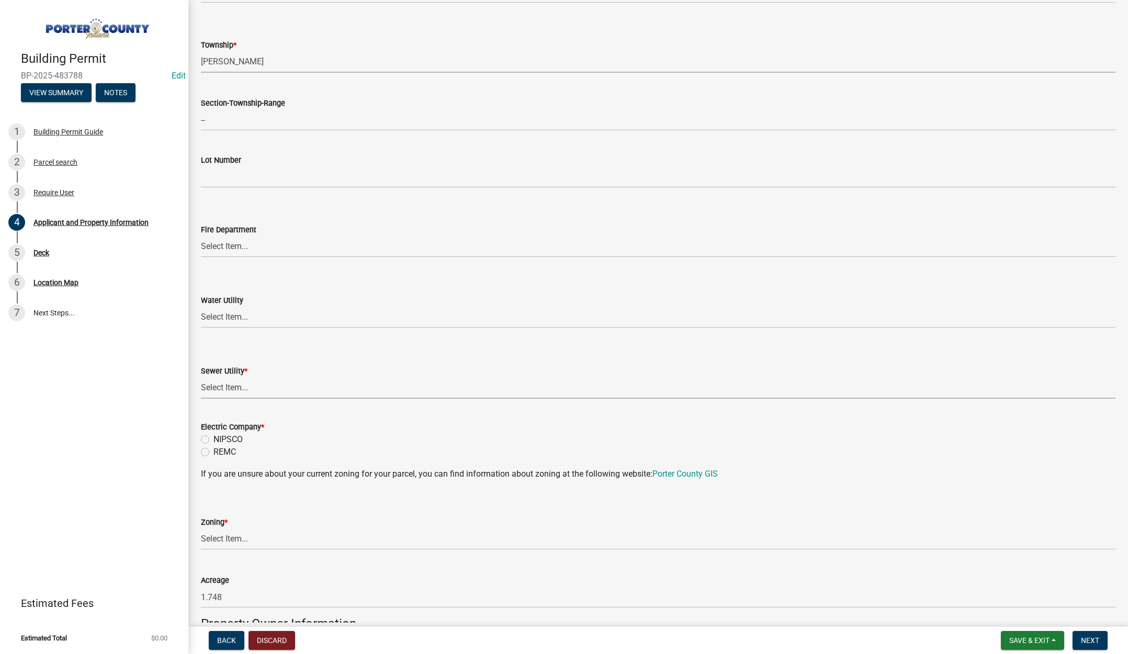
click at [231, 389] on select "Select Item... Aqua [US_STATE] Inc Damon Run Falling Waters Lake Eliza - LEACD …" at bounding box center [658, 387] width 914 height 21
click at [201, 377] on select "Select Item... Aqua [US_STATE] Inc Damon Run Falling Waters Lake Eliza - LEACD …" at bounding box center [658, 387] width 914 height 21
select select "ea6751d4-6bf7-4a16-89ee-f7801ab82aa1"
click at [213, 452] on label "REMC" at bounding box center [224, 452] width 22 height 13
click at [213, 452] on input "REMC" at bounding box center [216, 449] width 7 height 7
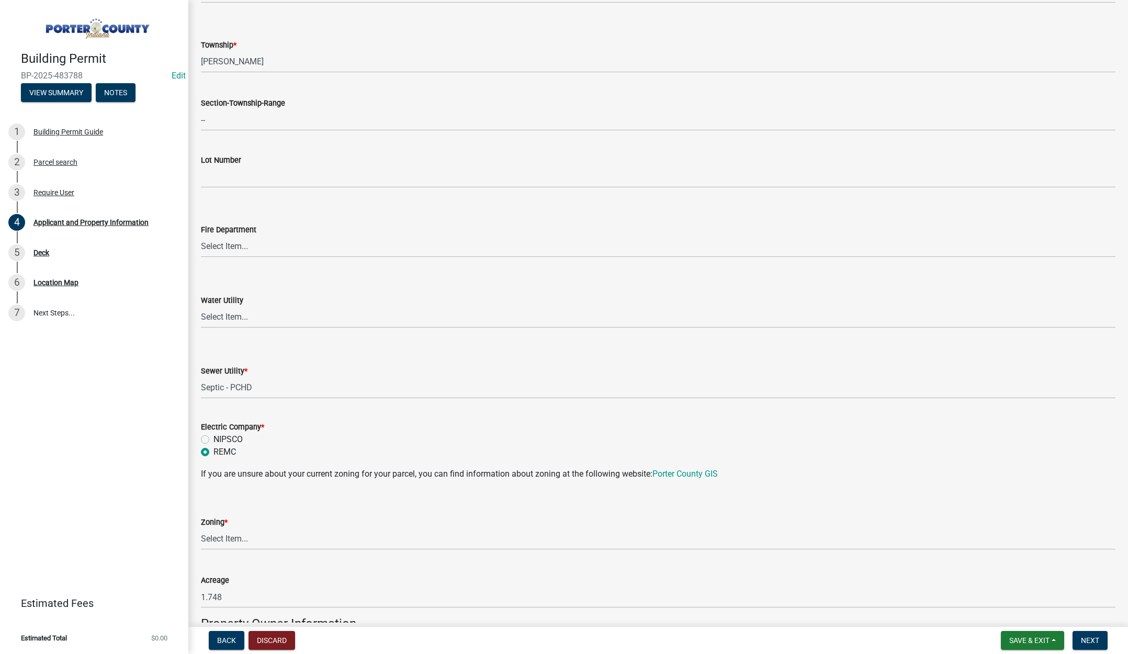
radio input "true"
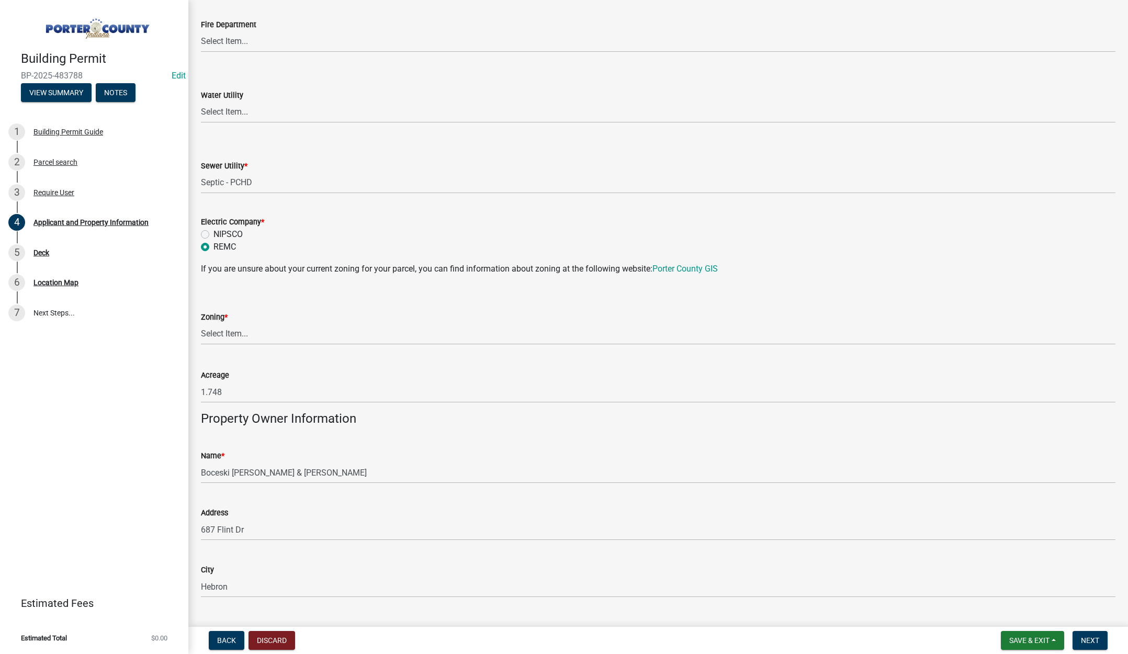
scroll to position [680, 0]
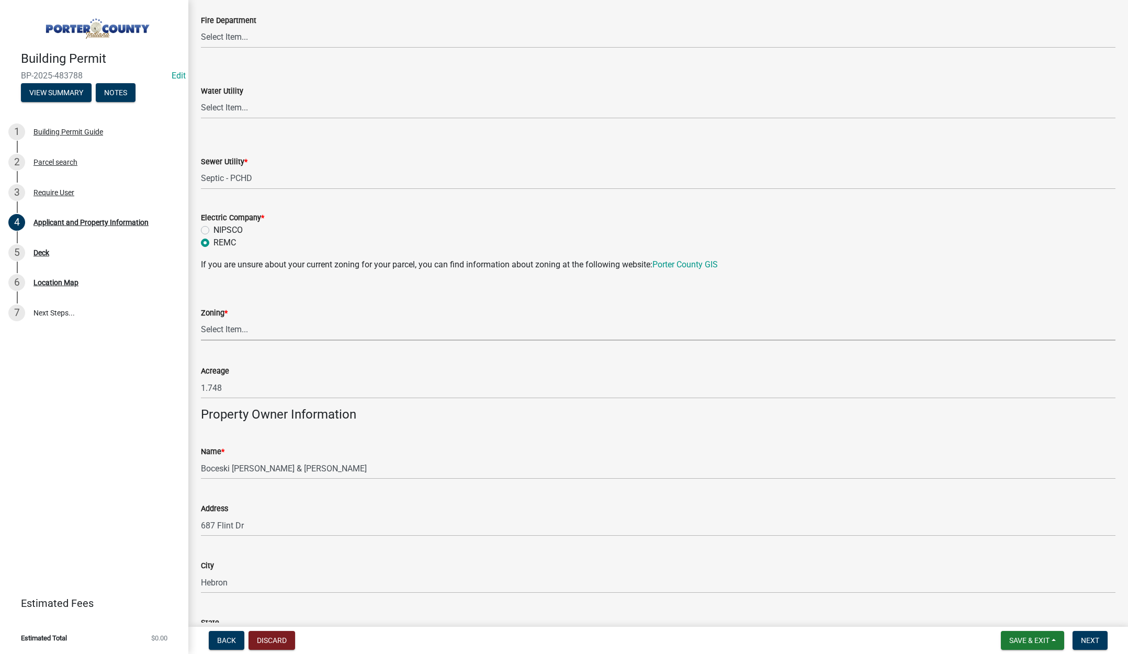
click at [223, 333] on select "Select Item... A1 A2 CH CM CN I1 I2 I3 IN MP OT P1 P2 PUD R1 R2 R3 R4 RL RR" at bounding box center [658, 329] width 914 height 21
click at [201, 319] on select "Select Item... A1 A2 CH CM CN I1 I2 I3 IN MP OT P1 P2 PUD R1 R2 R3 R4 RL RR" at bounding box center [658, 329] width 914 height 21
select select "92efe679-05f4-414a-9426-51627fba5de6"
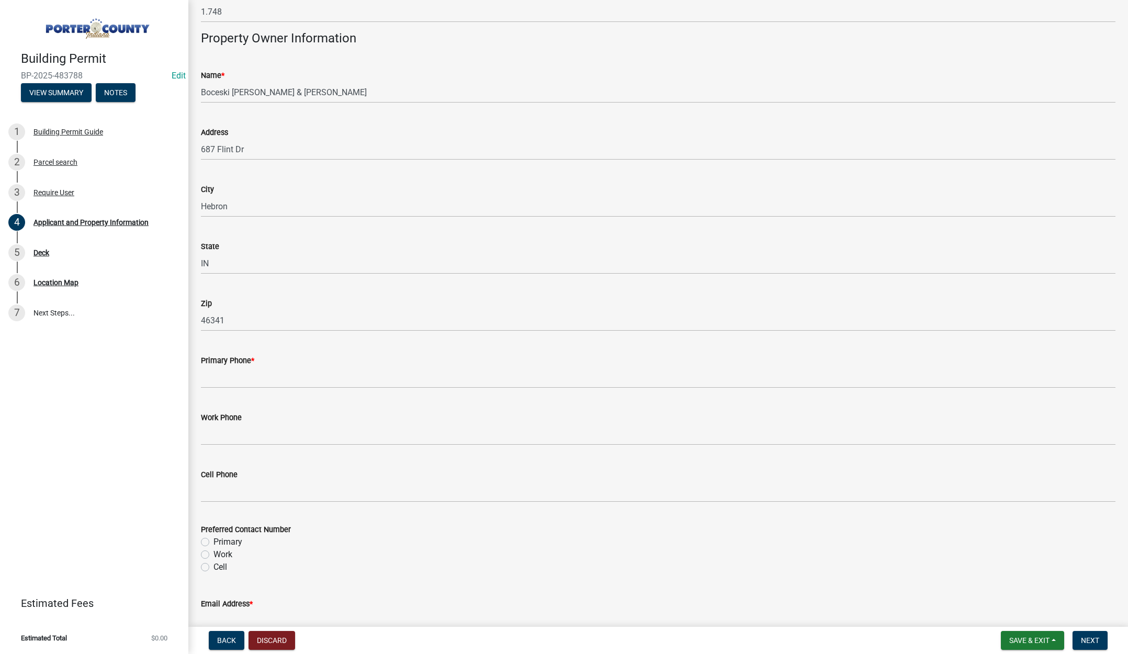
scroll to position [1151, 0]
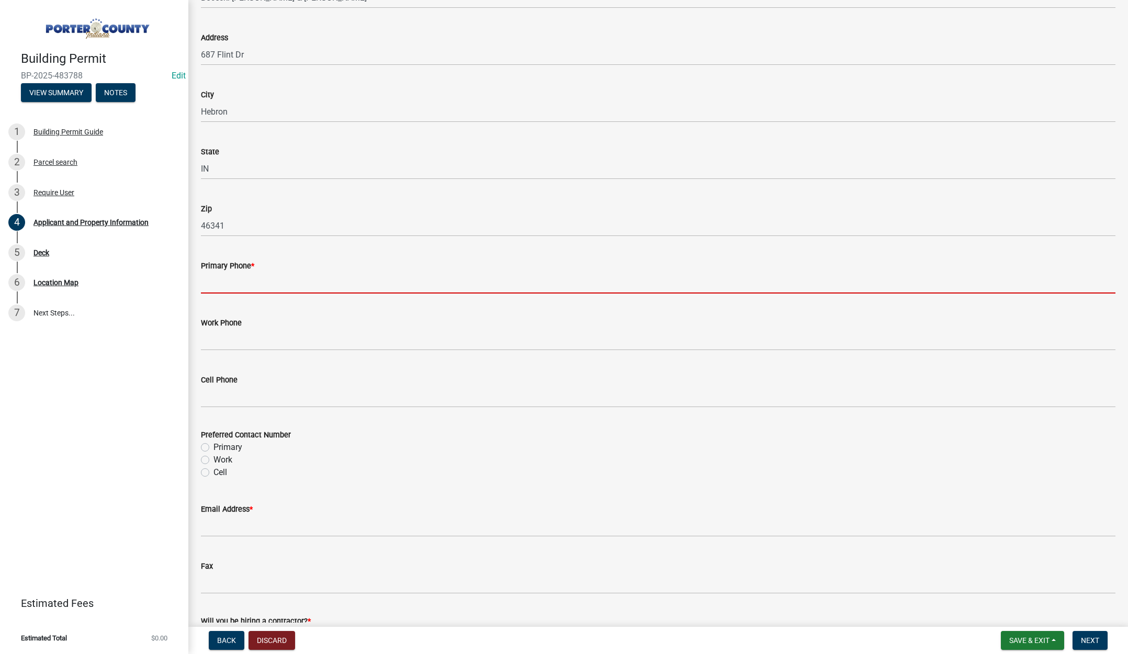
drag, startPoint x: 218, startPoint y: 288, endPoint x: 216, endPoint y: 282, distance: 6.1
click at [218, 288] on input "Primary Phone *" at bounding box center [658, 282] width 914 height 21
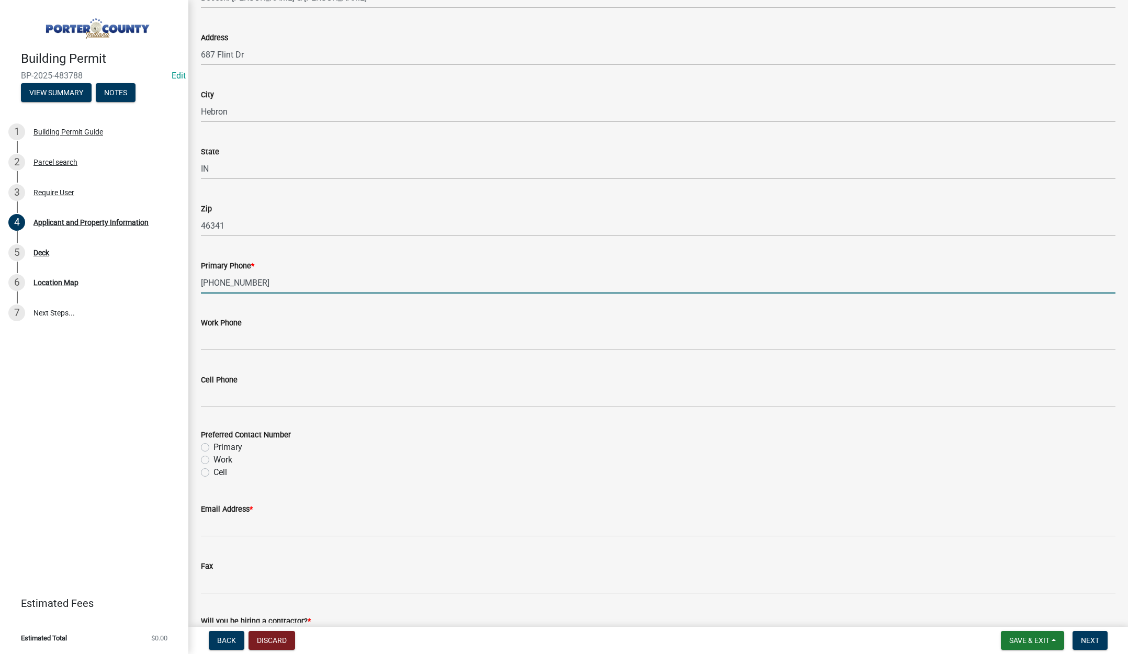
type input "[PHONE_NUMBER]"
click at [213, 447] on label "Primary" at bounding box center [227, 447] width 29 height 13
click at [213, 447] on input "Primary" at bounding box center [216, 444] width 7 height 7
radio input "true"
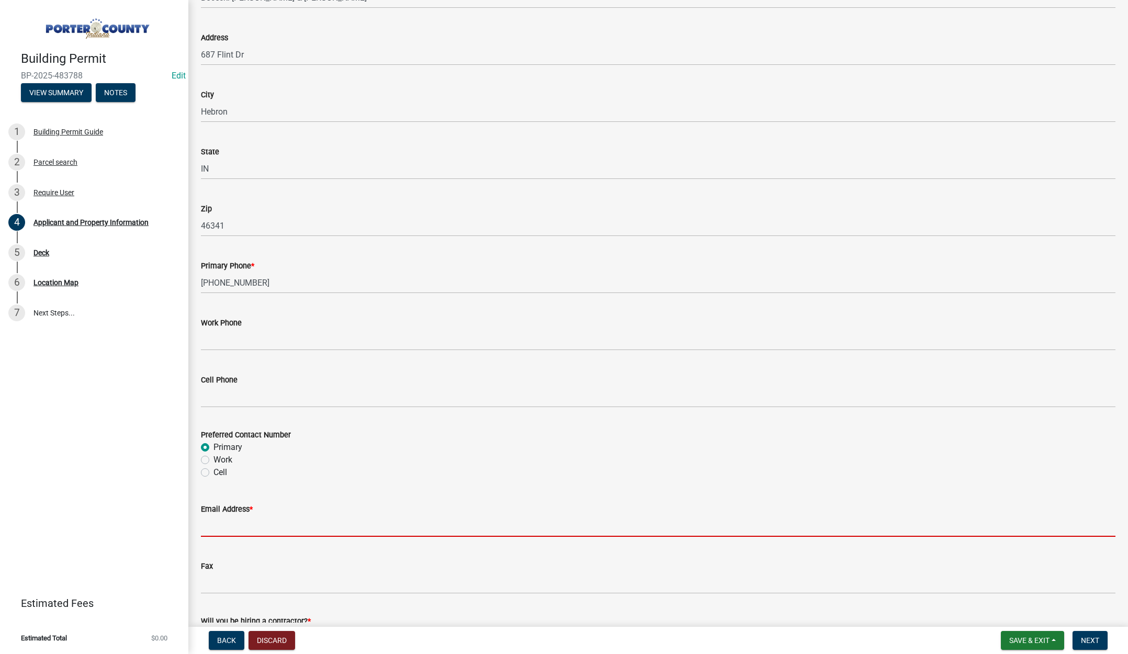
click at [241, 529] on input "Email Address *" at bounding box center [658, 525] width 914 height 21
type input "[PERSON_NAME][EMAIL_ADDRESS][DOMAIN_NAME]"
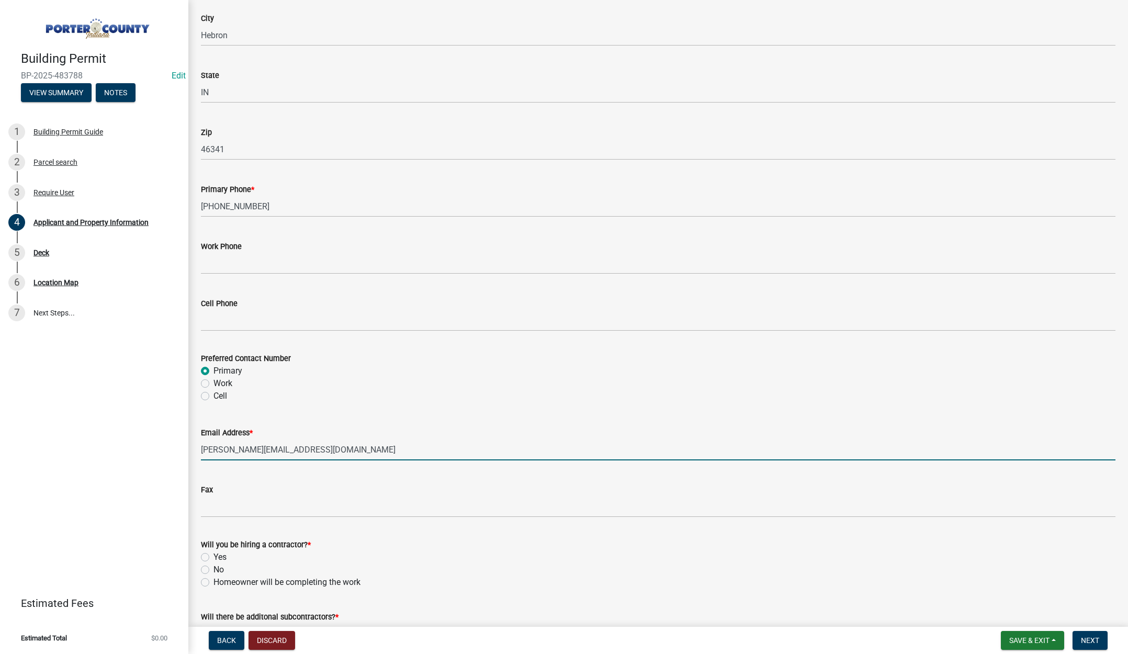
scroll to position [1303, 0]
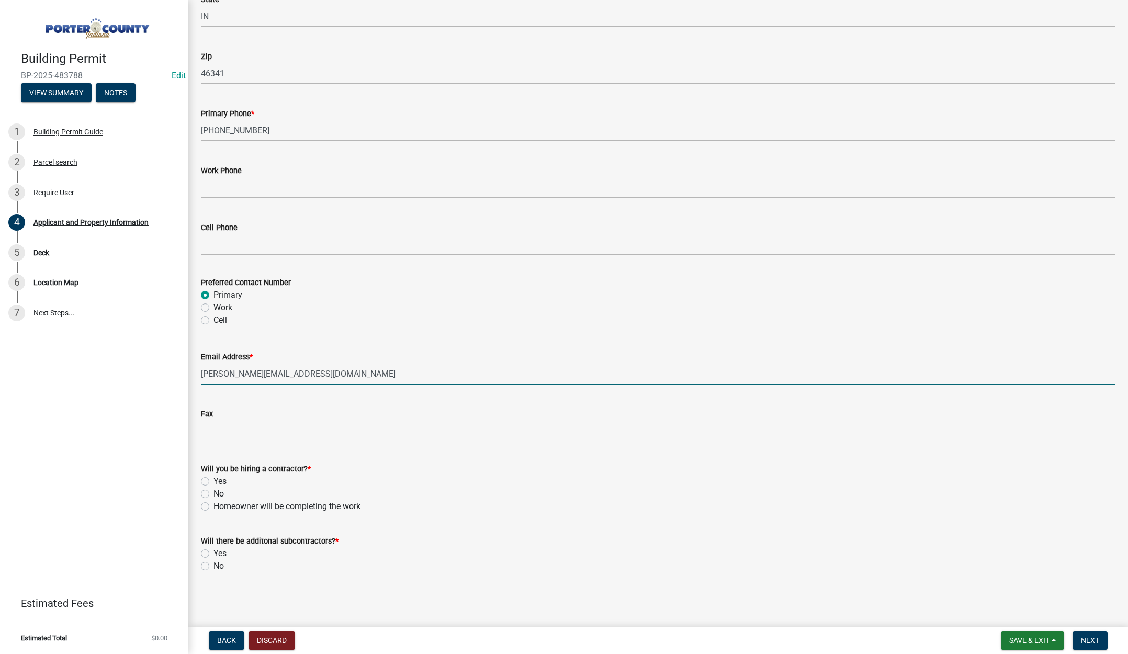
drag, startPoint x: 206, startPoint y: 493, endPoint x: 206, endPoint y: 514, distance: 20.9
click at [213, 492] on label "No" at bounding box center [218, 493] width 10 height 13
click at [213, 492] on input "No" at bounding box center [216, 490] width 7 height 7
radio input "true"
drag, startPoint x: 202, startPoint y: 566, endPoint x: 418, endPoint y: 590, distance: 216.9
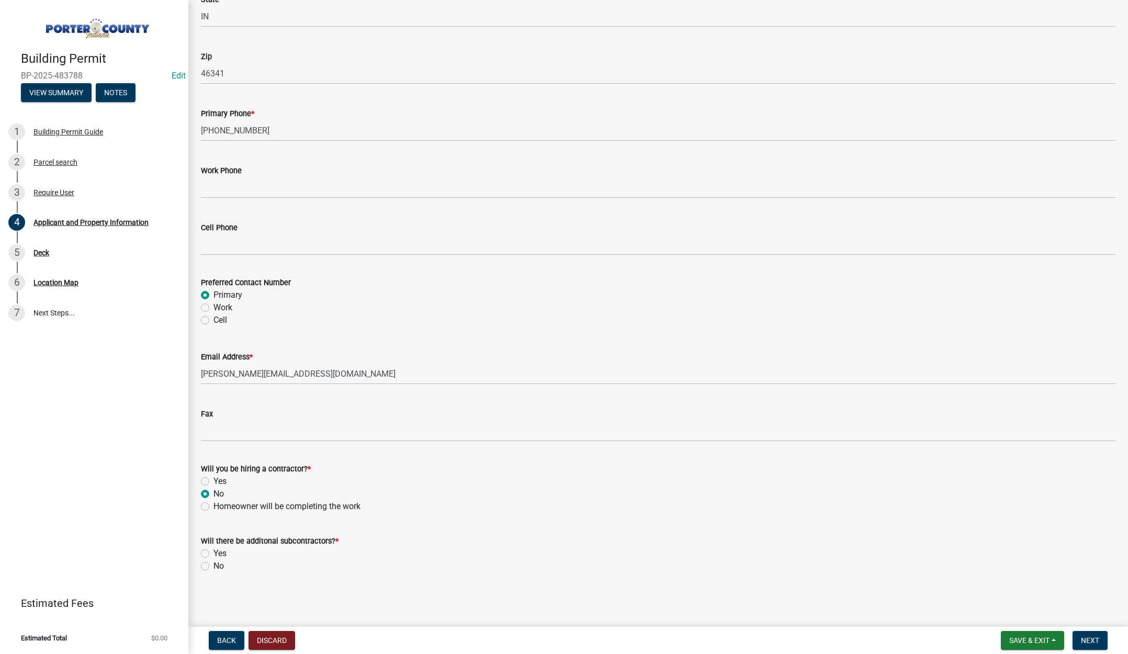
click at [213, 566] on label "No" at bounding box center [218, 566] width 10 height 13
click at [213, 566] on input "No" at bounding box center [216, 563] width 7 height 7
radio input "true"
drag, startPoint x: 1090, startPoint y: 639, endPoint x: 1121, endPoint y: 628, distance: 32.8
click at [1090, 639] on span "Next" at bounding box center [1090, 640] width 18 height 8
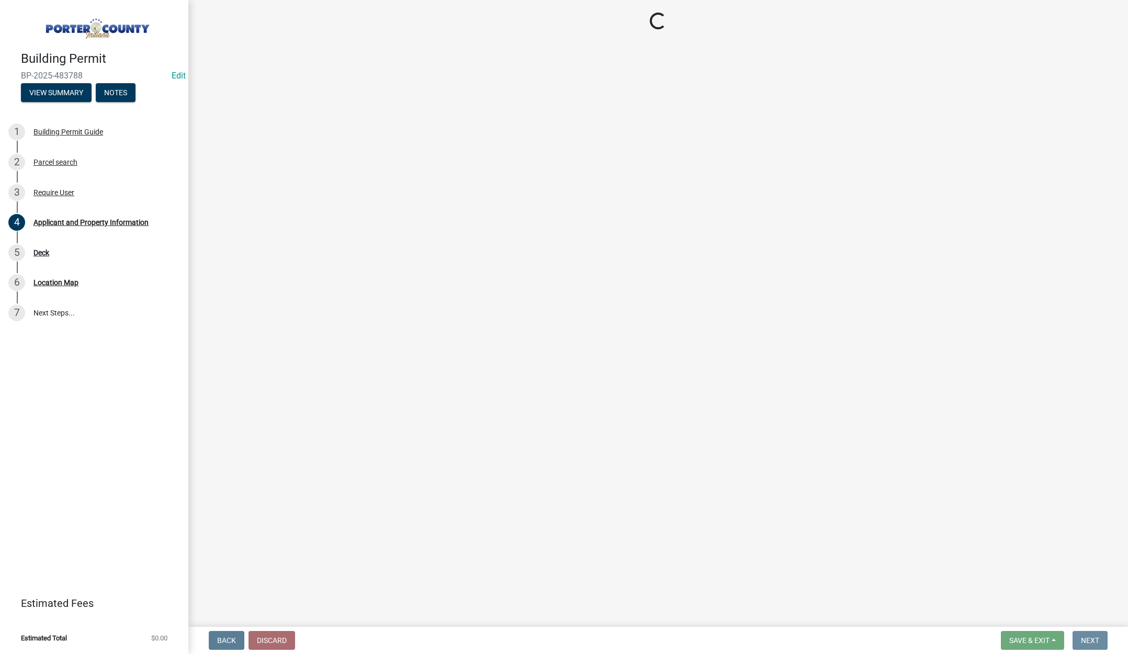
scroll to position [0, 0]
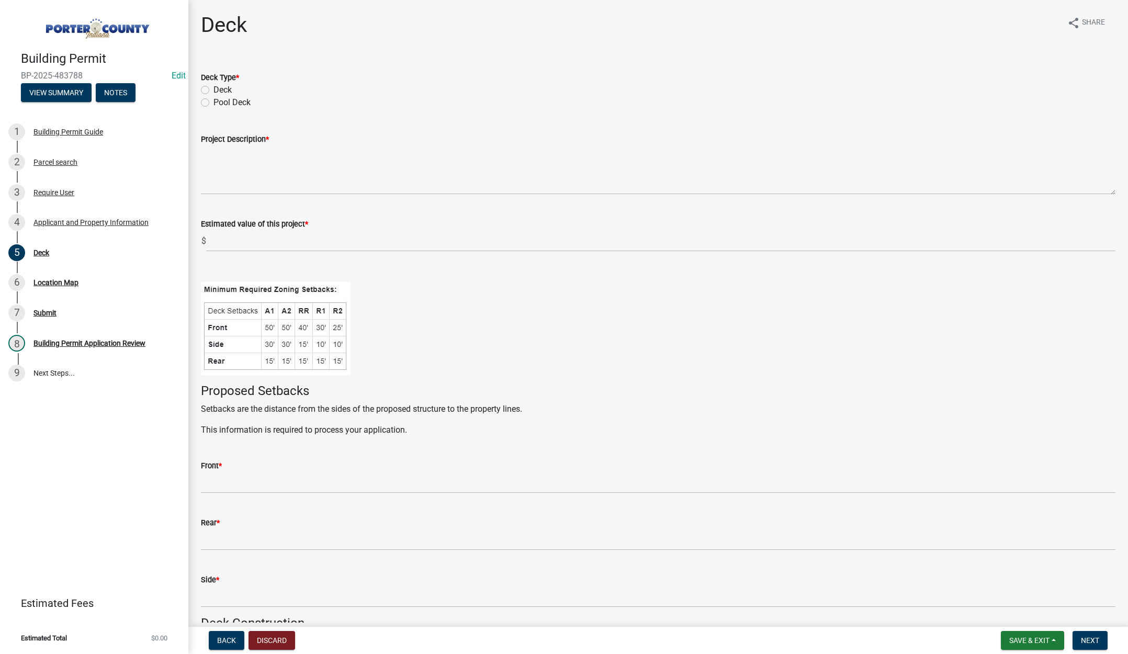
click at [1011, 261] on p at bounding box center [658, 267] width 914 height 13
click at [213, 87] on label "Deck" at bounding box center [222, 90] width 18 height 13
click at [213, 87] on input "Deck" at bounding box center [216, 87] width 7 height 7
radio input "true"
click at [242, 165] on textarea "Project Description *" at bounding box center [658, 169] width 914 height 49
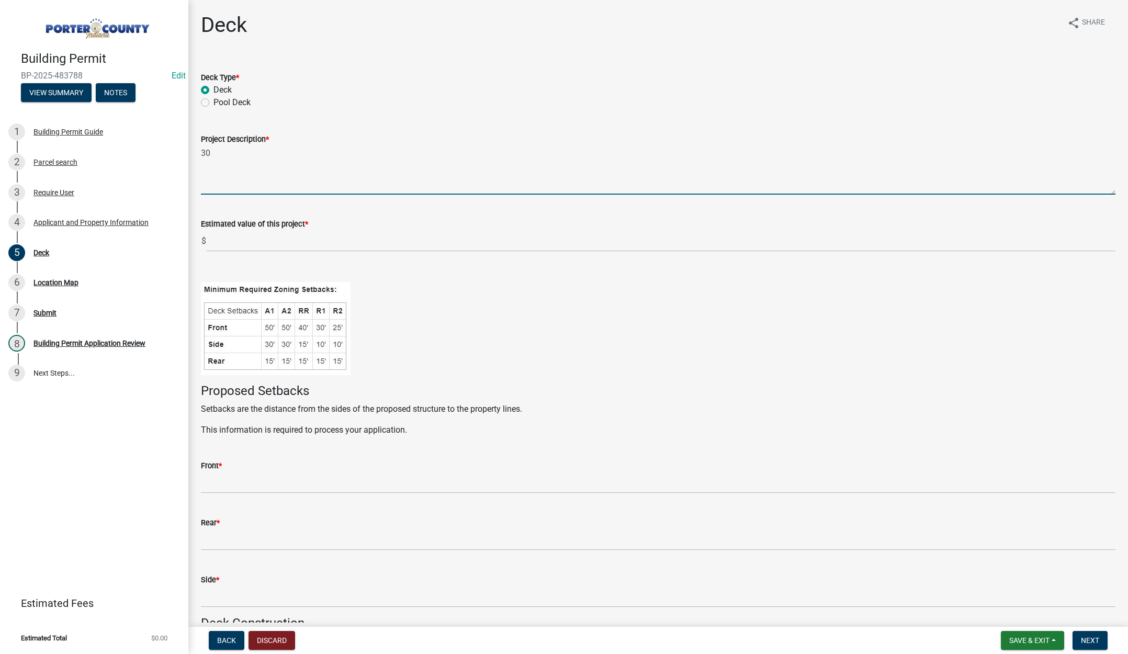
type textarea "3"
type textarea "12 x 8 deck on rear of home"
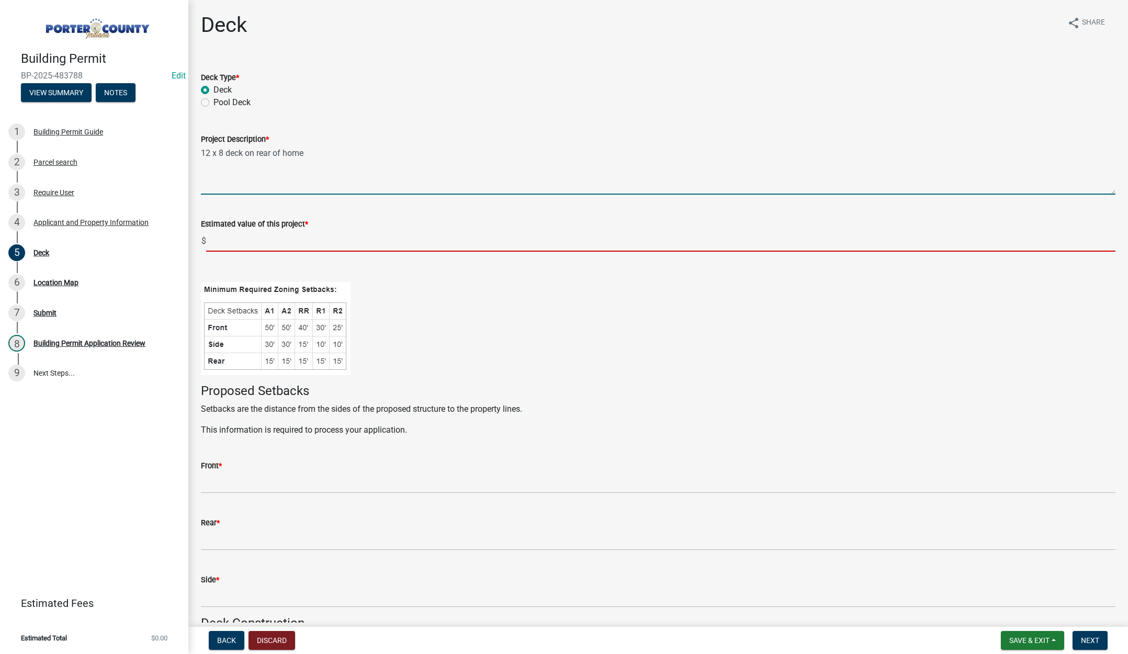
click at [263, 248] on input "text" at bounding box center [660, 240] width 909 height 21
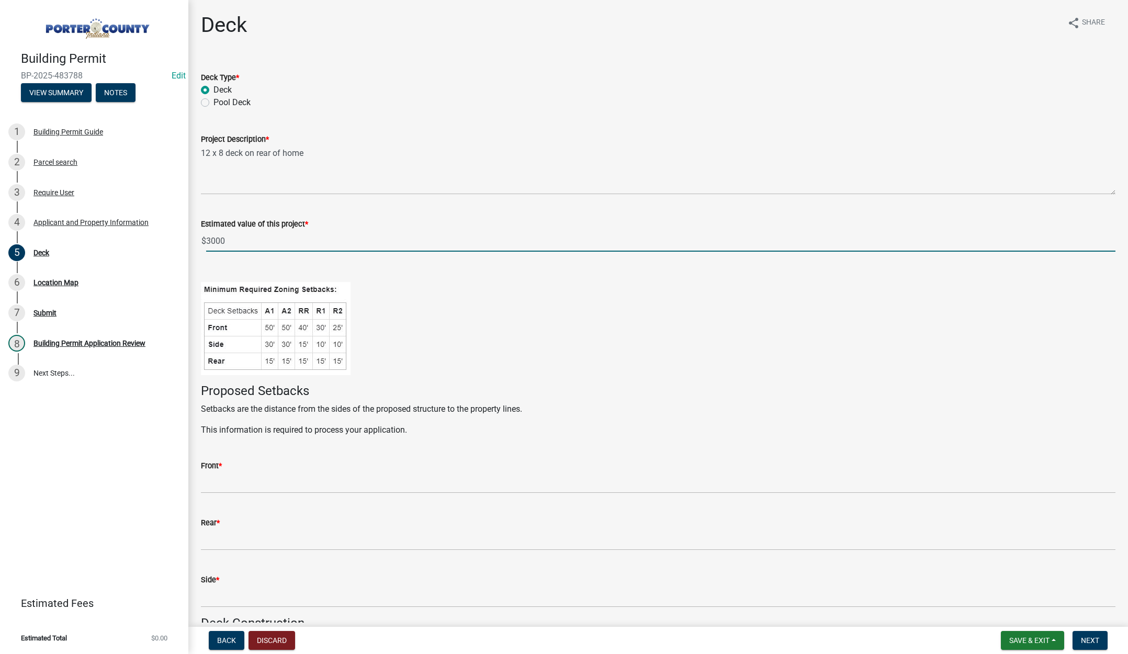
type input "3000"
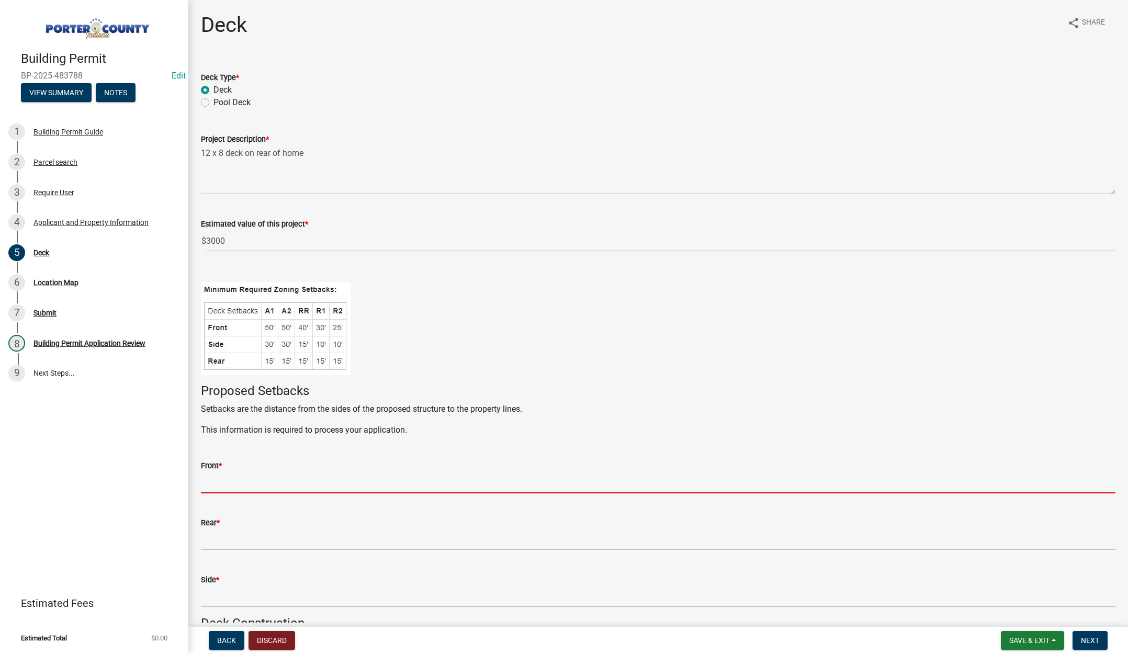
click at [224, 480] on input "Front *" at bounding box center [658, 482] width 914 height 21
type input "behind home"
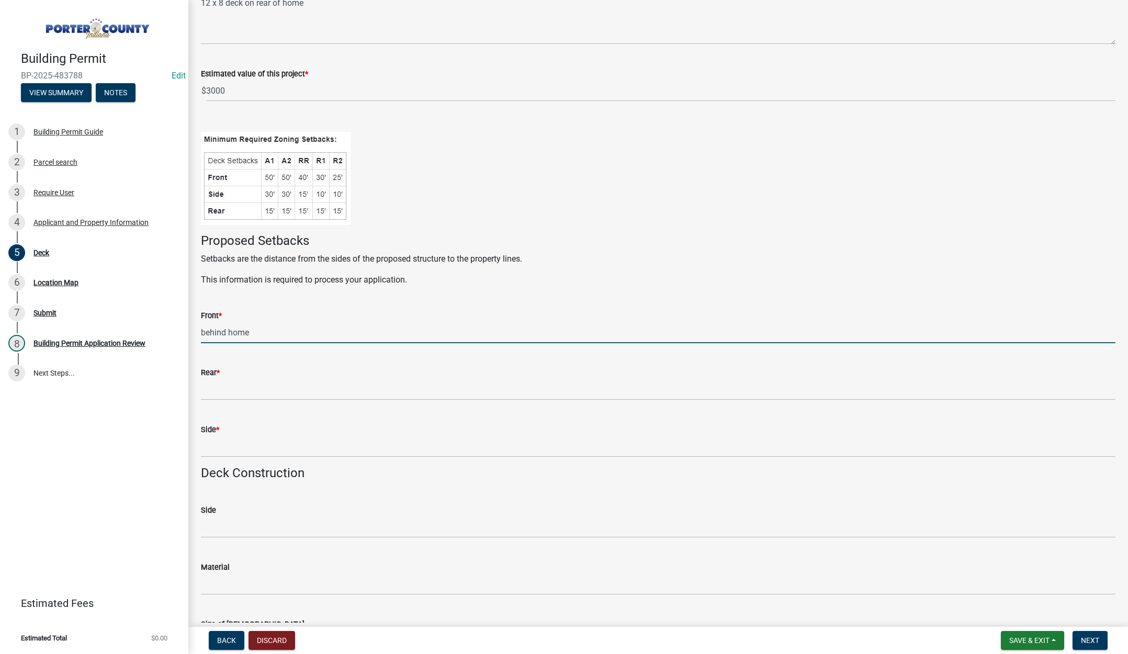
scroll to position [209, 0]
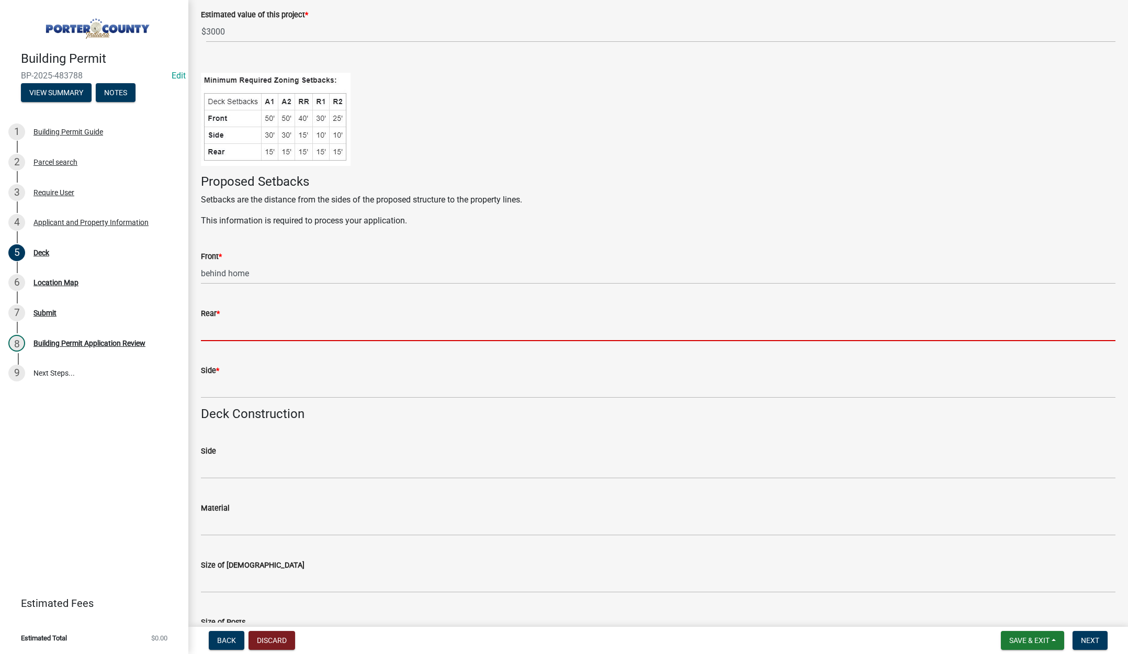
click at [248, 327] on input "Rear *" at bounding box center [658, 330] width 914 height 21
type input "90"
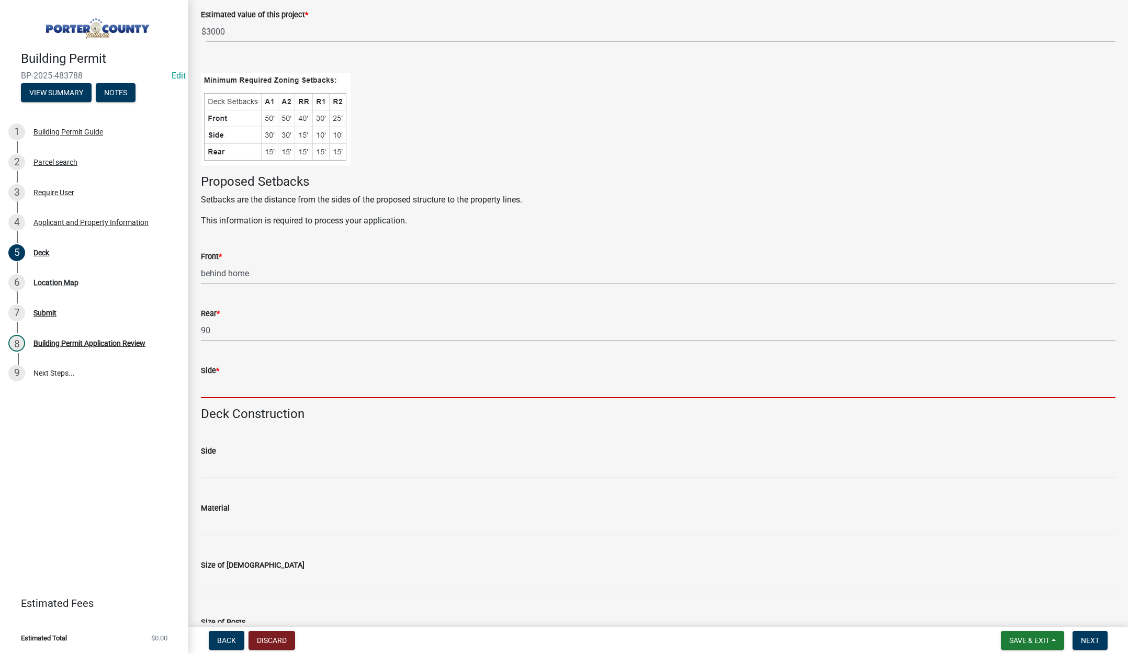
click at [229, 386] on input "Side *" at bounding box center [658, 387] width 914 height 21
type input "30"
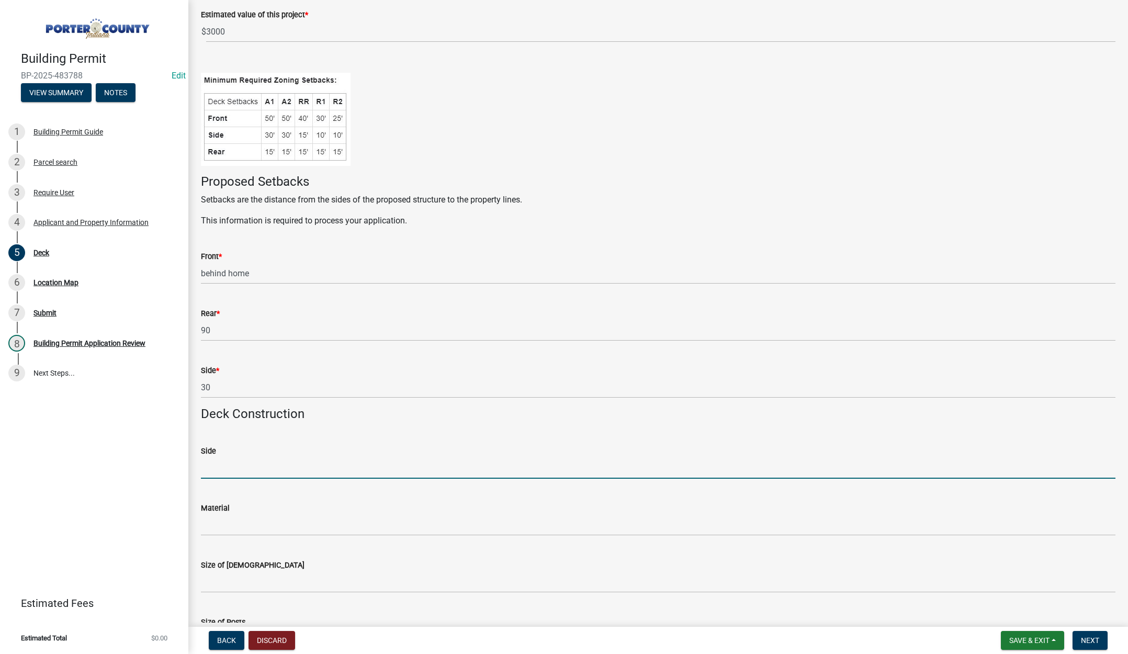
click at [240, 469] on input "Side" at bounding box center [658, 467] width 914 height 21
type input "30"
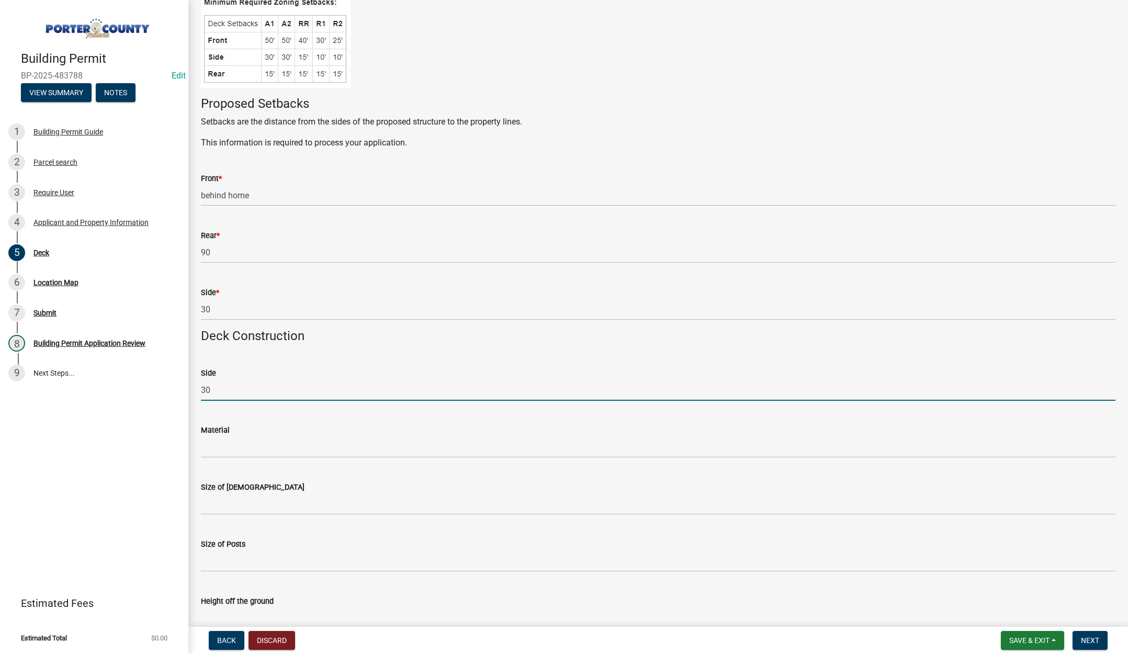
scroll to position [418, 0]
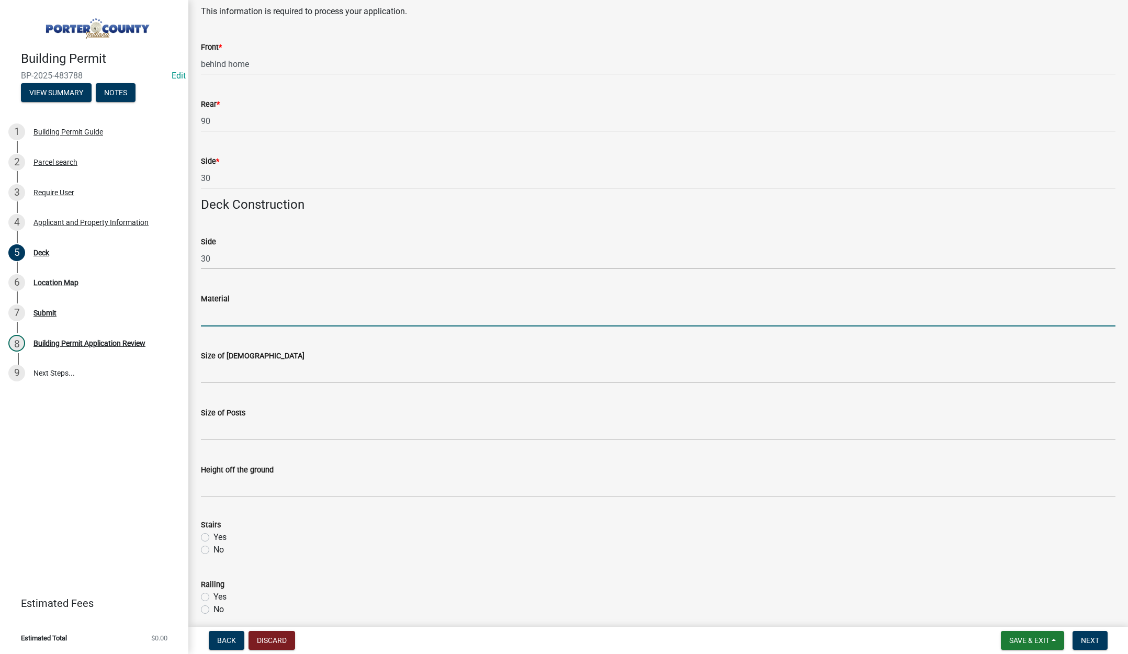
click at [260, 319] on input "Material" at bounding box center [658, 315] width 914 height 21
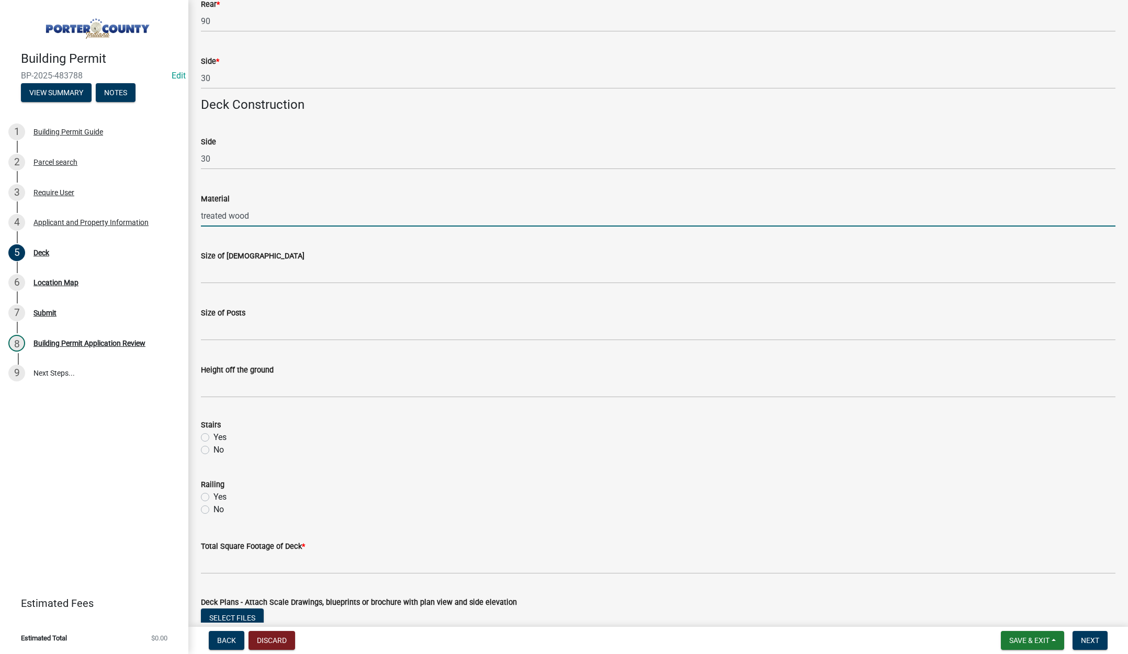
scroll to position [628, 0]
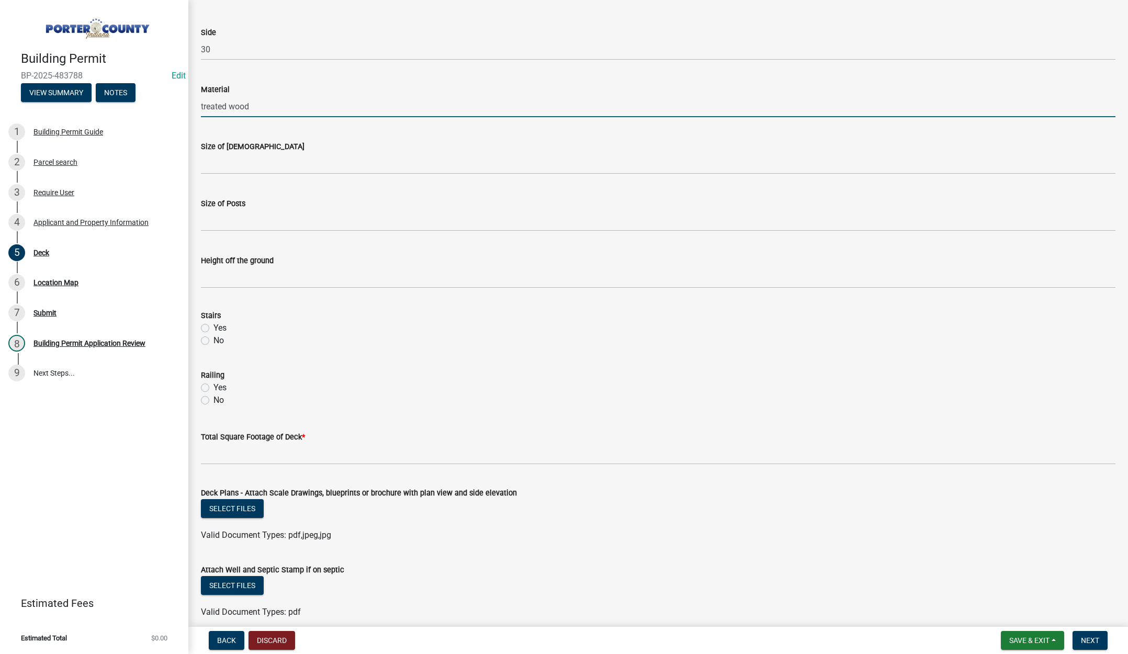
type input "treated wood"
click at [213, 326] on label "Yes" at bounding box center [219, 328] width 13 height 13
click at [213, 326] on input "Yes" at bounding box center [216, 325] width 7 height 7
radio input "true"
click at [213, 386] on label "Yes" at bounding box center [219, 387] width 13 height 13
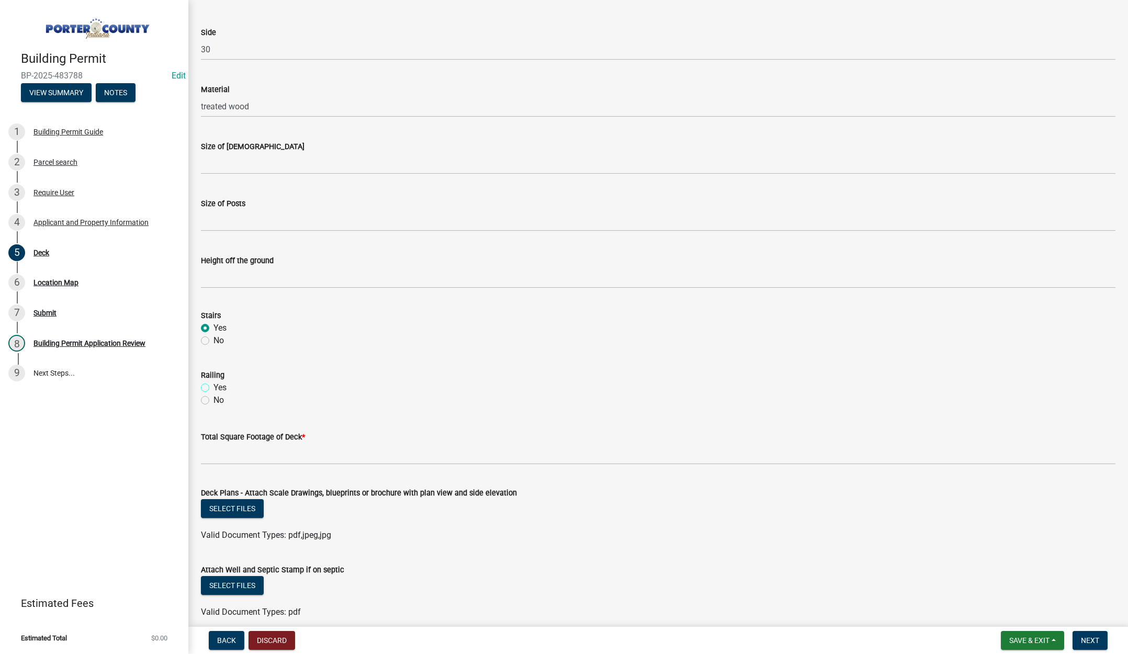
click at [213, 386] on input "Yes" at bounding box center [216, 384] width 7 height 7
radio input "true"
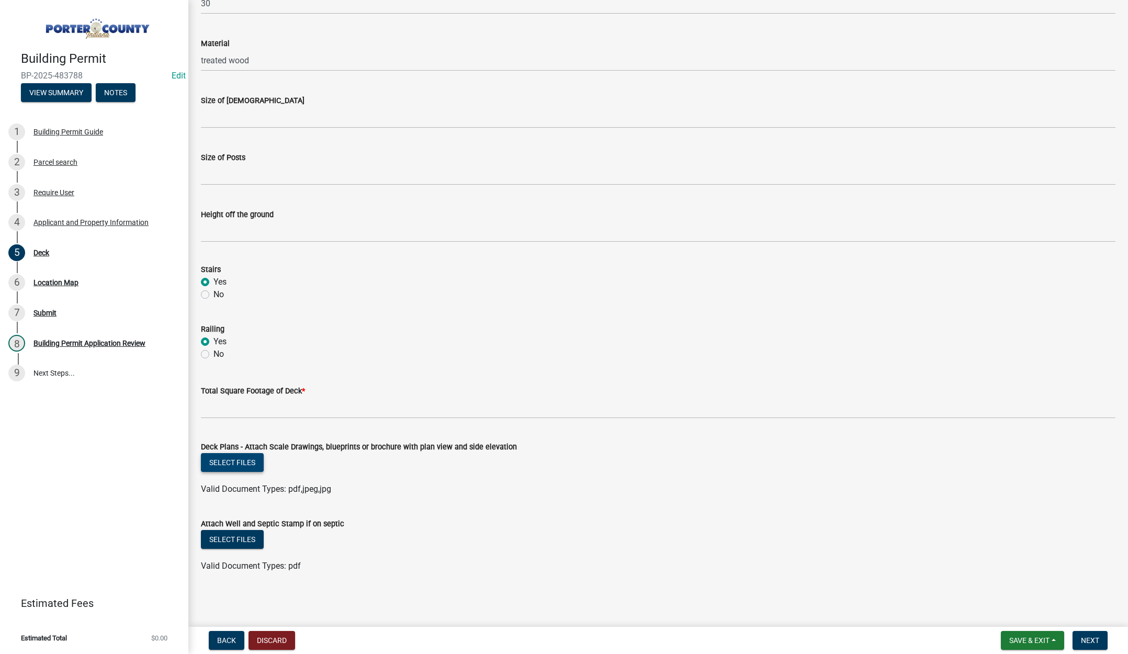
click at [245, 462] on button "Select files" at bounding box center [232, 462] width 63 height 19
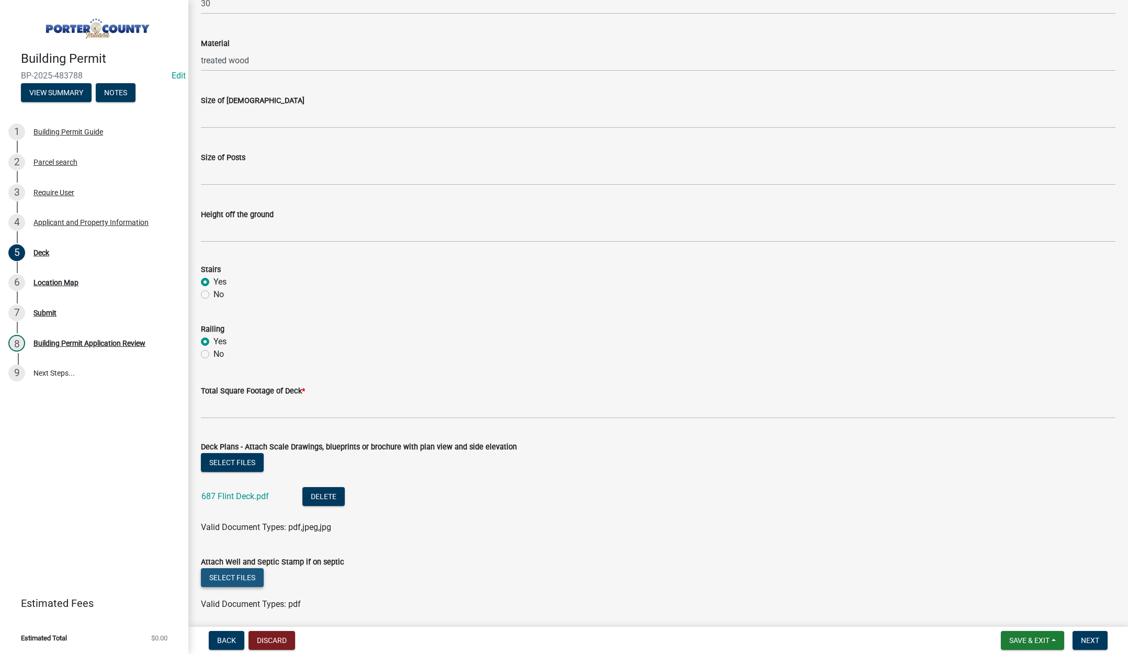
click at [220, 577] on button "Select files" at bounding box center [232, 577] width 63 height 19
click at [1090, 640] on span "Next" at bounding box center [1090, 640] width 18 height 8
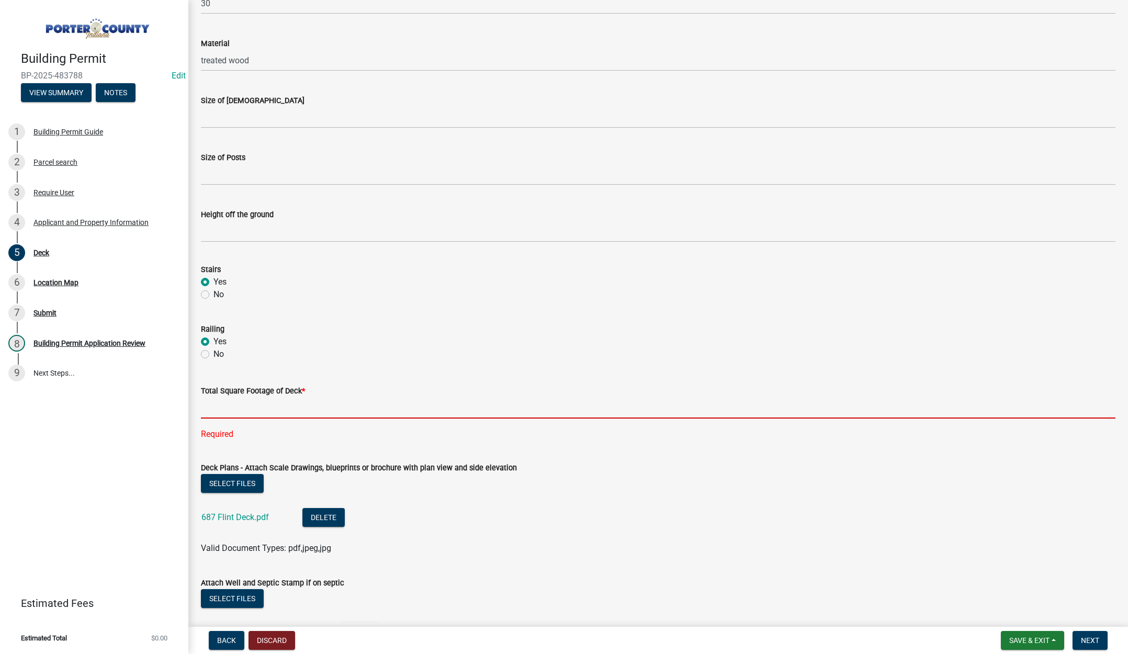
drag, startPoint x: 253, startPoint y: 407, endPoint x: 253, endPoint y: 400, distance: 7.3
click at [253, 406] on input "text" at bounding box center [658, 407] width 914 height 21
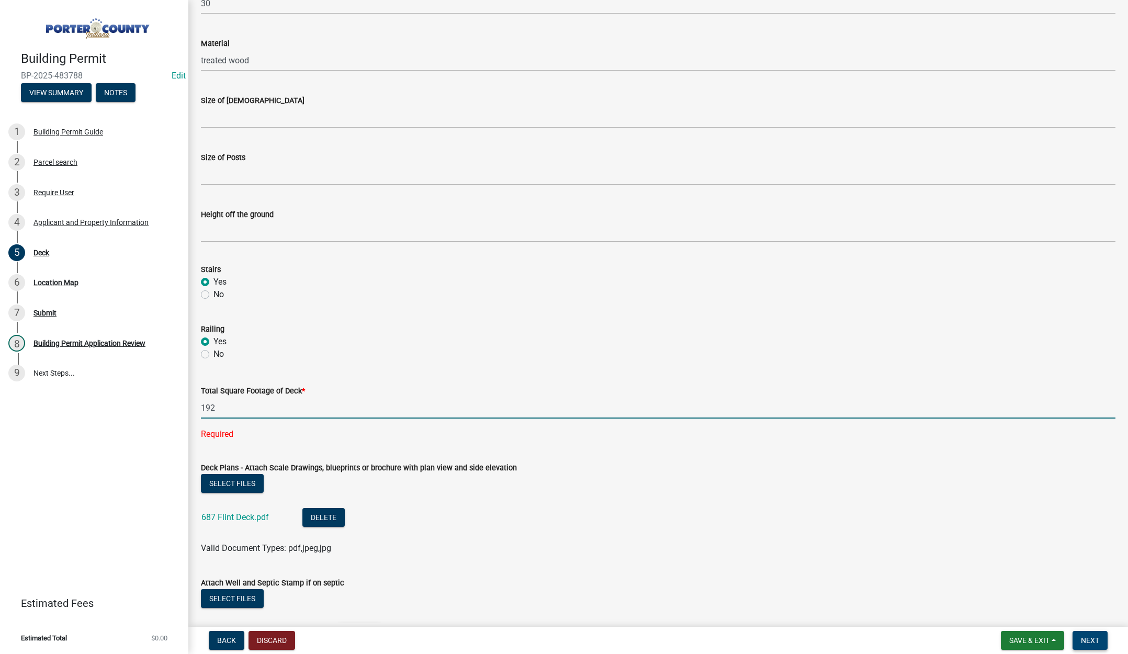
type input "192"
click at [1093, 641] on span "Next" at bounding box center [1090, 640] width 18 height 8
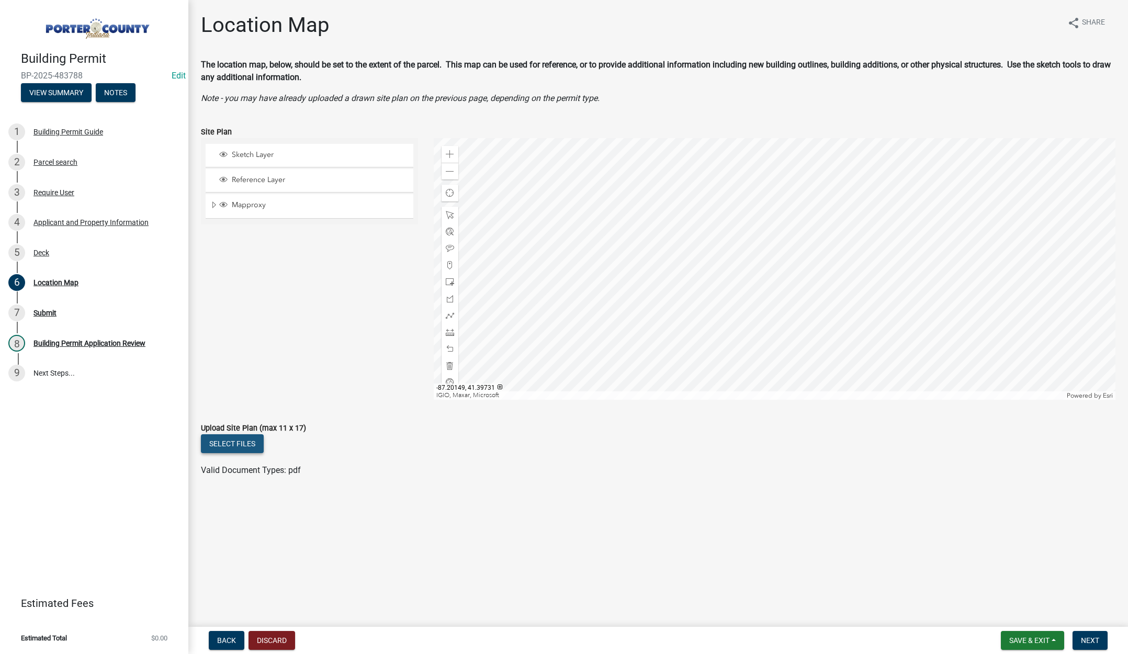
click at [233, 442] on button "Select files" at bounding box center [232, 443] width 63 height 19
drag, startPoint x: 1100, startPoint y: 640, endPoint x: 1071, endPoint y: 618, distance: 36.6
click at [1100, 640] on button "Next" at bounding box center [1089, 640] width 35 height 19
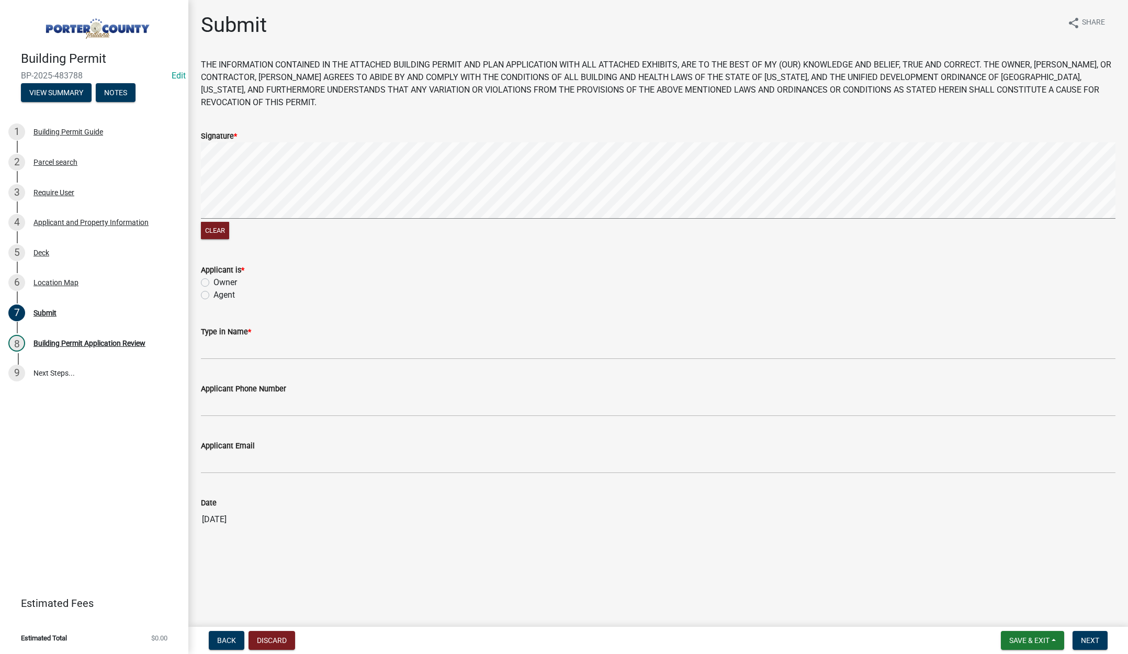
click at [213, 292] on label "Agent" at bounding box center [223, 295] width 21 height 13
click at [213, 292] on input "Agent" at bounding box center [216, 292] width 7 height 7
radio input "true"
click at [239, 351] on input "Type in Name *" at bounding box center [658, 348] width 914 height 21
type input "[PERSON_NAME]"
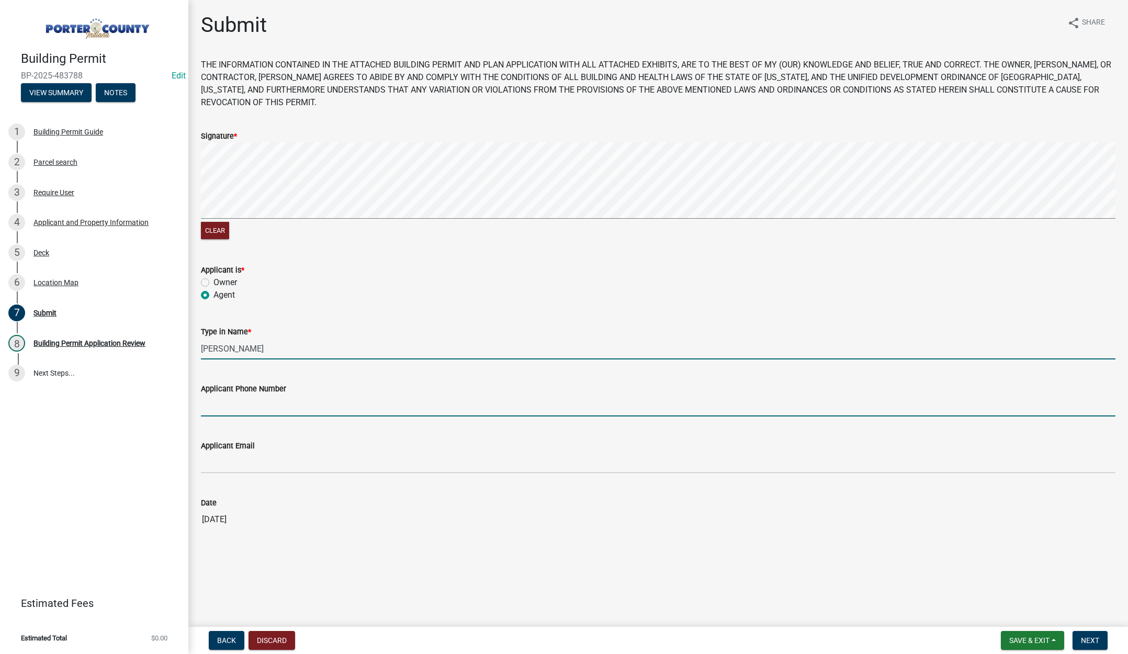
type input "2193093058"
click at [284, 406] on input "2193093058" at bounding box center [658, 405] width 914 height 21
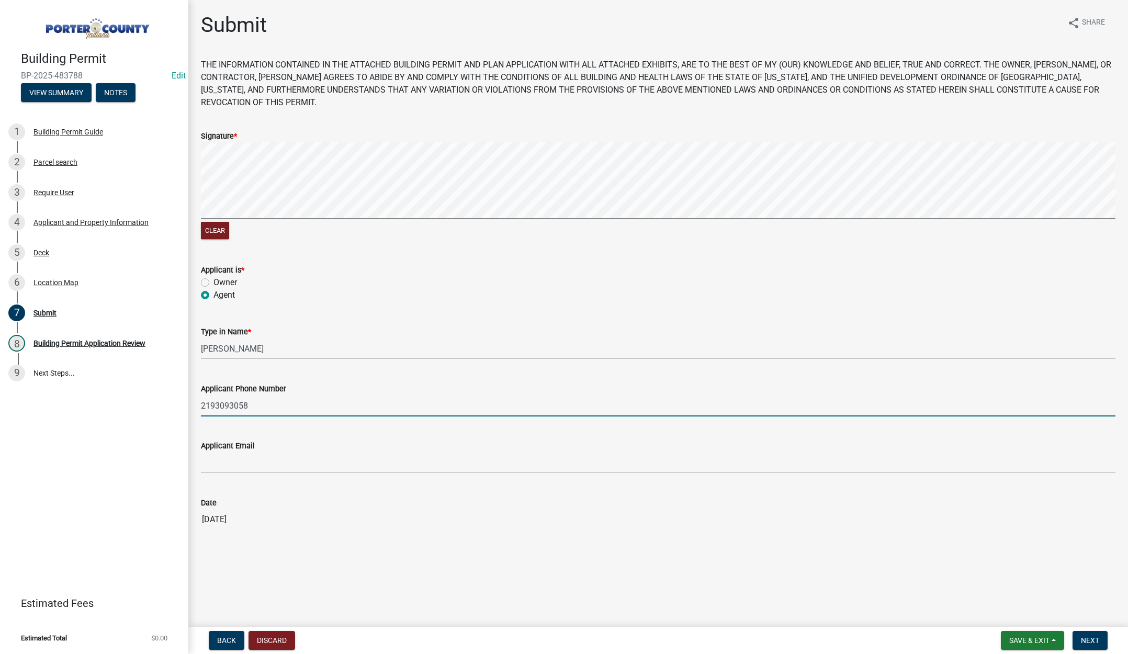
click at [286, 405] on input "2193093058" at bounding box center [658, 405] width 914 height 21
click at [1091, 637] on span "Next" at bounding box center [1090, 640] width 18 height 8
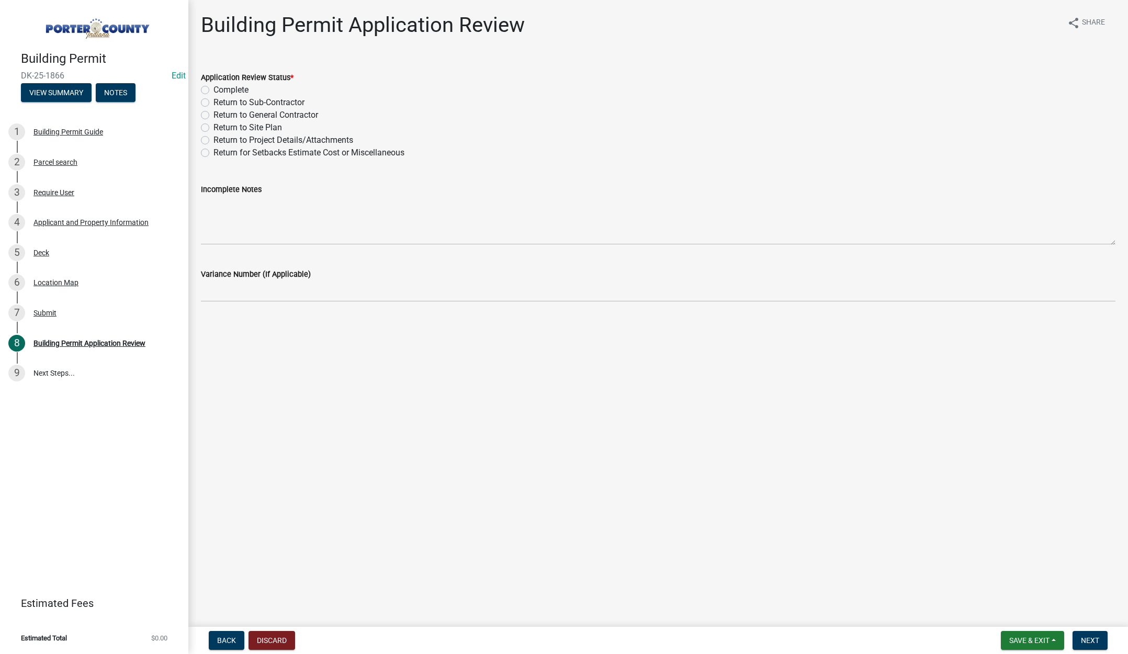
click at [213, 88] on label "Complete" at bounding box center [230, 90] width 35 height 13
click at [213, 88] on input "Complete" at bounding box center [216, 87] width 7 height 7
radio input "true"
click at [1094, 640] on span "Next" at bounding box center [1090, 640] width 18 height 8
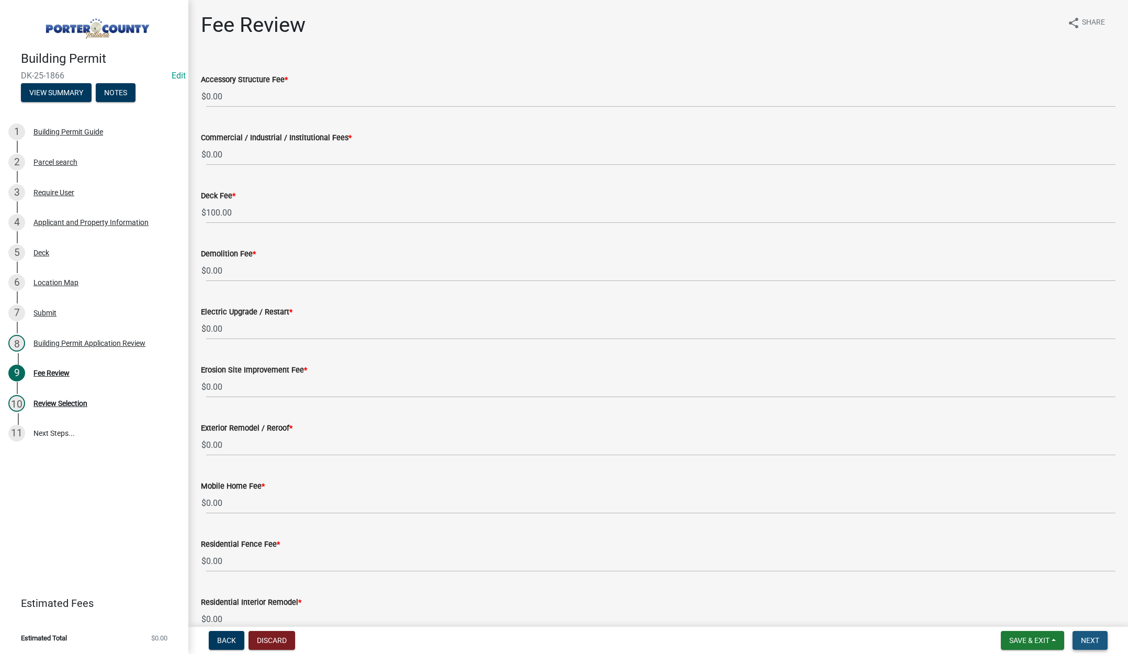
click at [1093, 638] on span "Next" at bounding box center [1090, 640] width 18 height 8
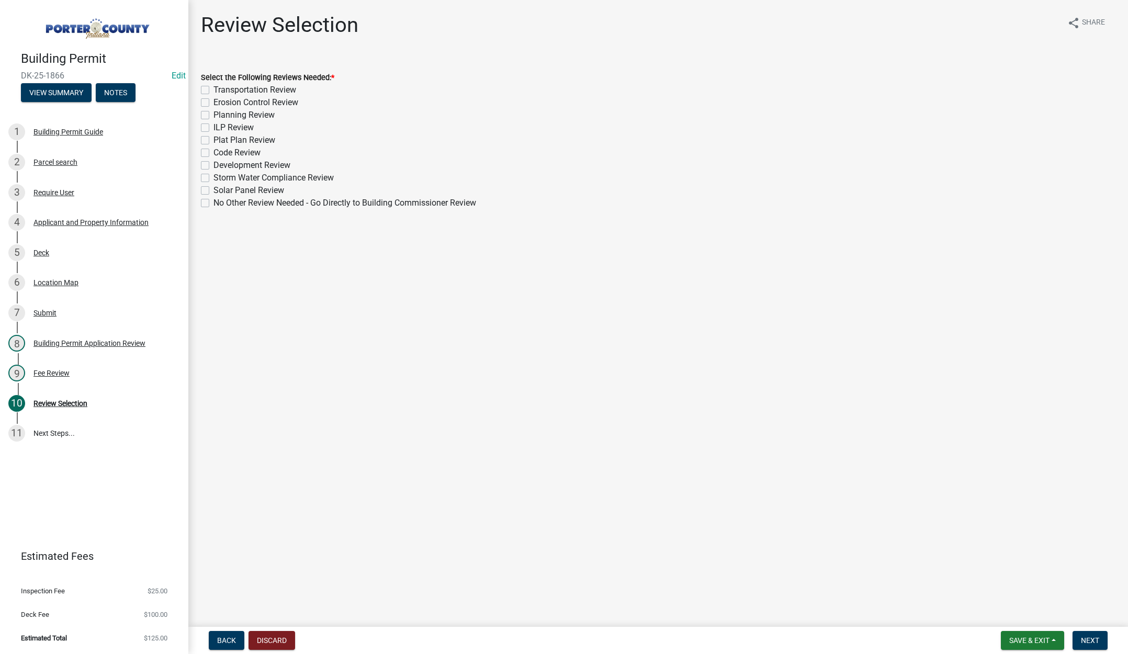
click at [213, 204] on label "No Other Review Needed - Go Directly to Building Commissioner Review" at bounding box center [344, 203] width 263 height 13
click at [213, 203] on input "No Other Review Needed - Go Directly to Building Commissioner Review" at bounding box center [216, 200] width 7 height 7
checkbox input "true"
checkbox input "false"
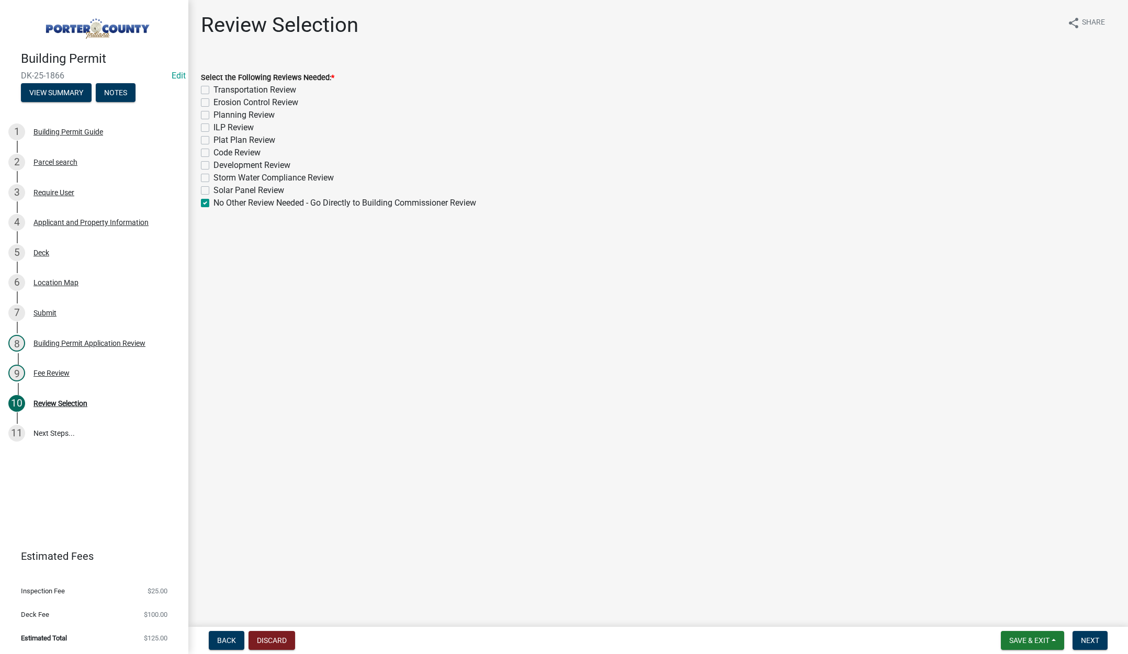
checkbox input "false"
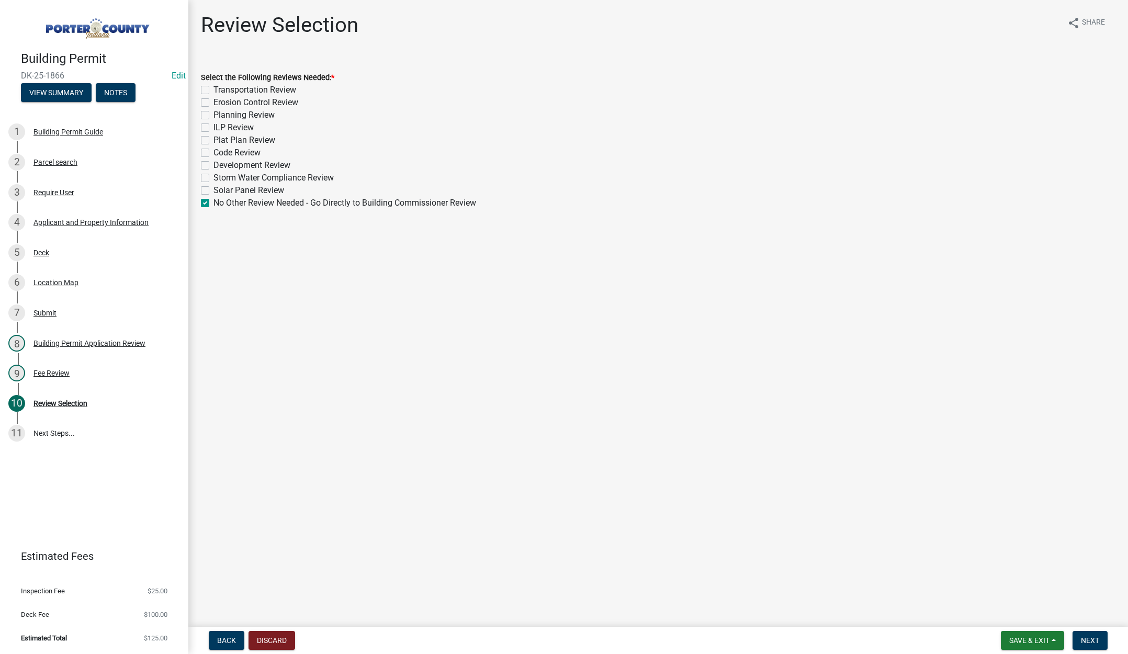
checkbox input "false"
checkbox input "true"
click at [1081, 636] on span "Next" at bounding box center [1090, 640] width 18 height 8
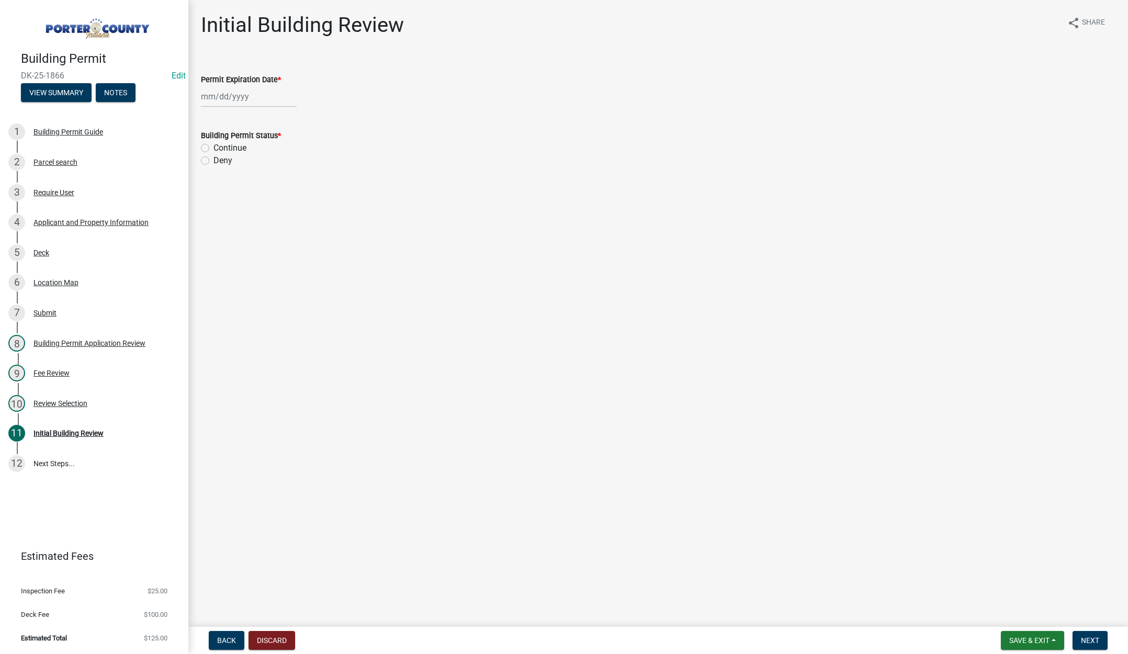
click at [264, 94] on div at bounding box center [249, 96] width 96 height 21
select select "9"
click at [288, 117] on select "1525 1526 1527 1528 1529 1530 1531 1532 1533 1534 1535 1536 1537 1538 1539 1540…" at bounding box center [283, 119] width 38 height 16
select select "2026"
click at [264, 111] on select "1525 1526 1527 1528 1529 1530 1531 1532 1533 1534 1535 1536 1537 1538 1539 1540…" at bounding box center [283, 119] width 38 height 16
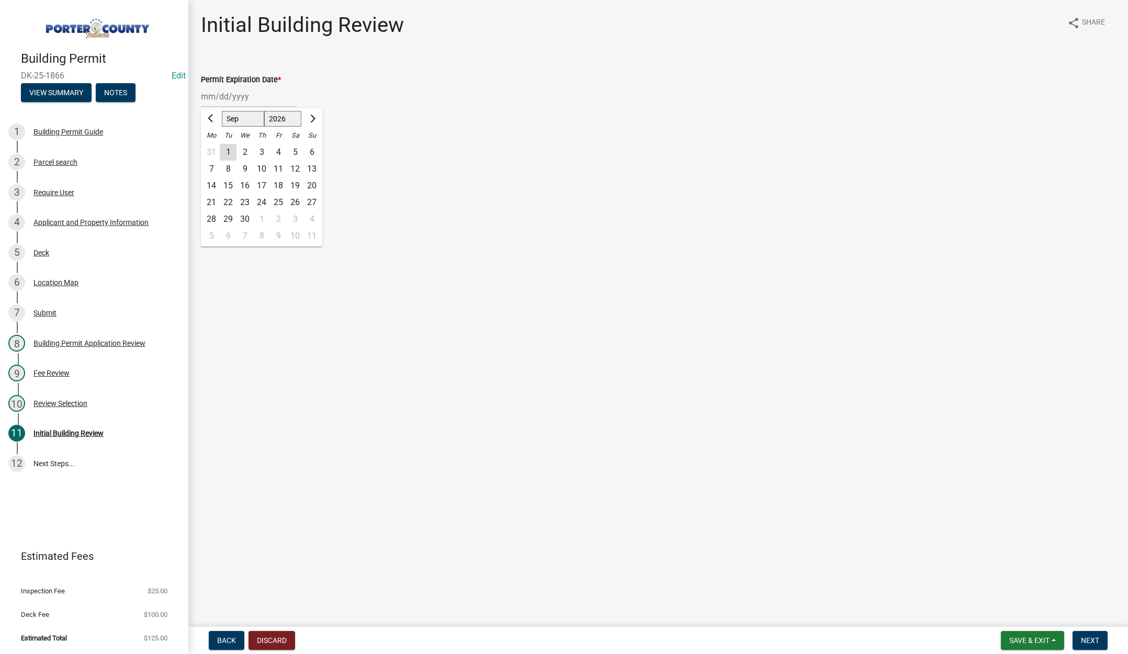
click at [277, 202] on div "25" at bounding box center [278, 202] width 17 height 17
type input "[DATE]"
click at [201, 143] on div "Continue" at bounding box center [658, 148] width 914 height 13
click at [213, 147] on label "Continue" at bounding box center [229, 148] width 33 height 13
click at [213, 147] on input "Continue" at bounding box center [216, 145] width 7 height 7
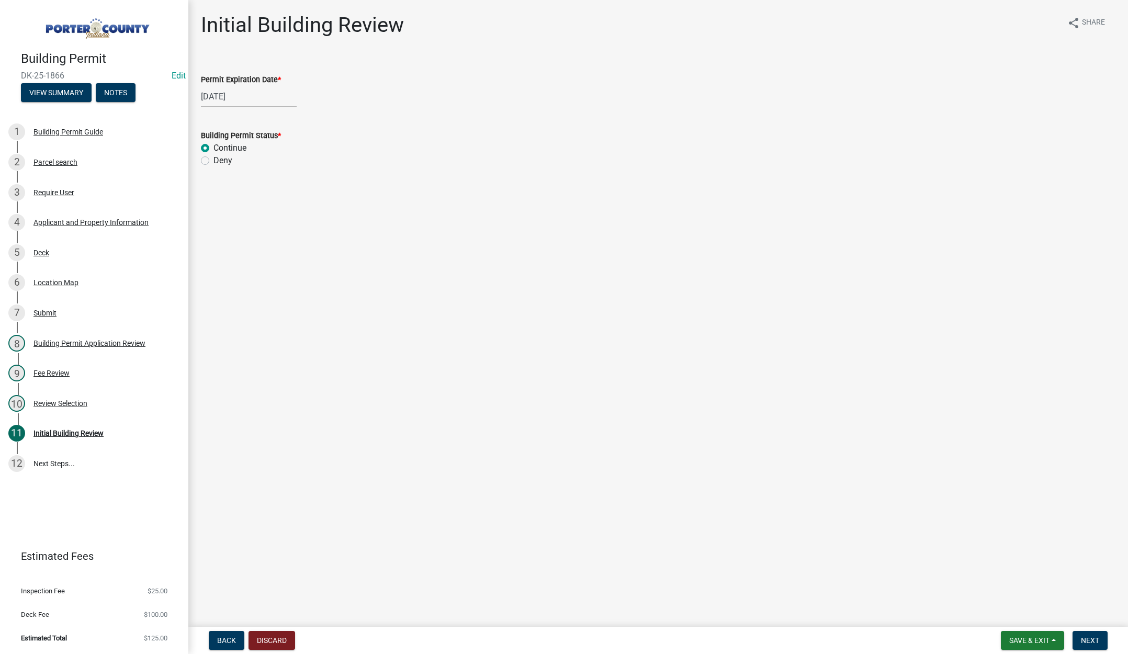
radio input "true"
drag, startPoint x: 1087, startPoint y: 639, endPoint x: 929, endPoint y: 493, distance: 214.7
click at [1087, 638] on span "Next" at bounding box center [1090, 640] width 18 height 8
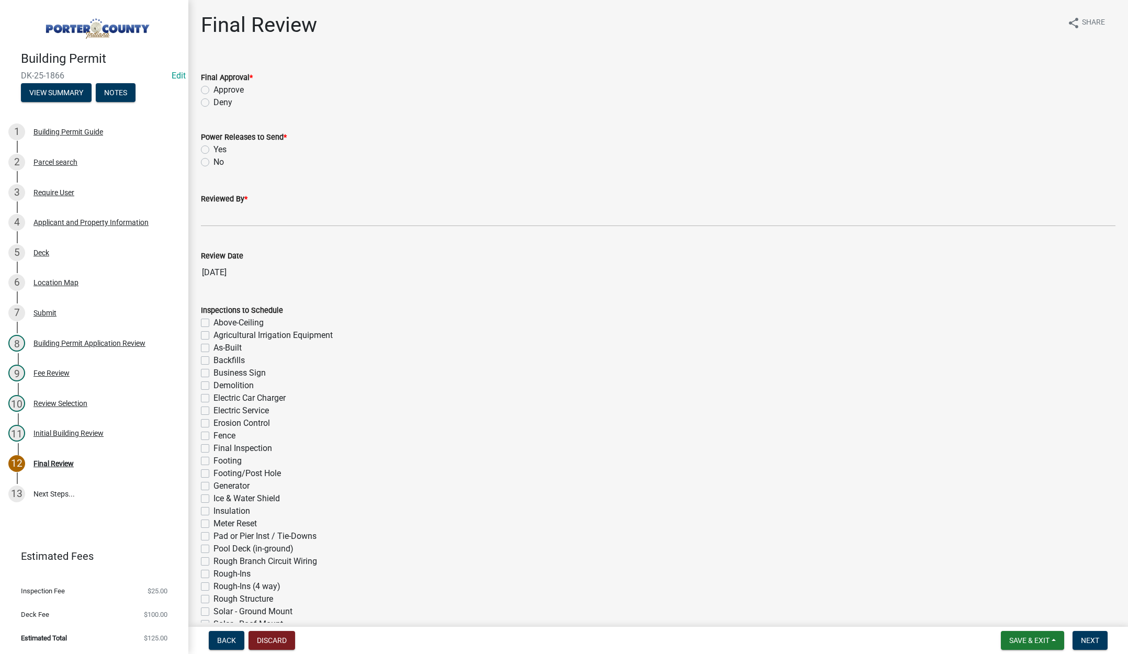
click at [213, 88] on label "Approve" at bounding box center [228, 90] width 30 height 13
click at [213, 88] on input "Approve" at bounding box center [216, 87] width 7 height 7
radio input "true"
click at [213, 163] on label "No" at bounding box center [218, 162] width 10 height 13
click at [213, 163] on input "No" at bounding box center [216, 159] width 7 height 7
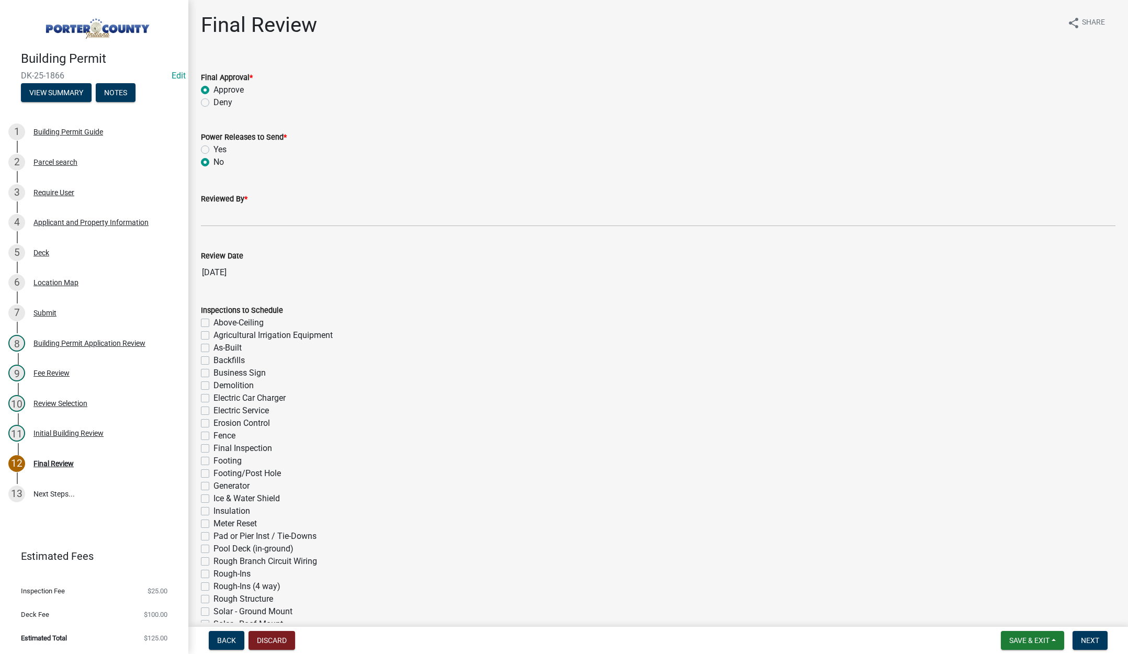
radio input "true"
drag, startPoint x: 221, startPoint y: 209, endPoint x: 244, endPoint y: 230, distance: 30.8
click at [222, 209] on input "Reviewed By *" at bounding box center [658, 215] width 914 height 21
type input "[PERSON_NAME]"
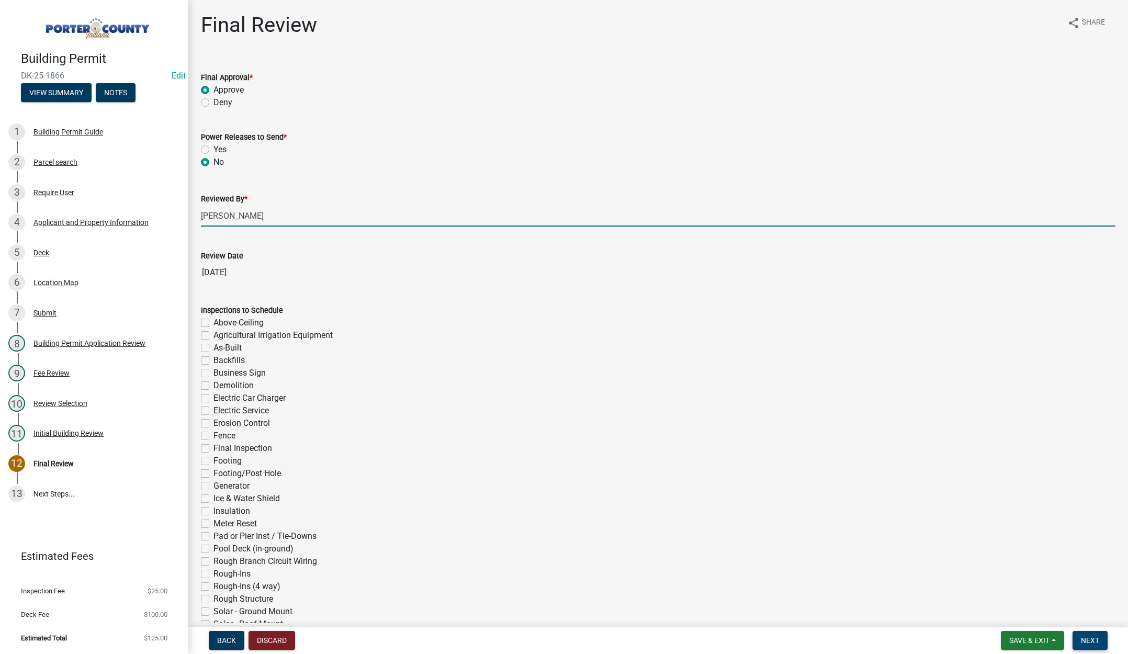
click at [1089, 641] on span "Next" at bounding box center [1090, 640] width 18 height 8
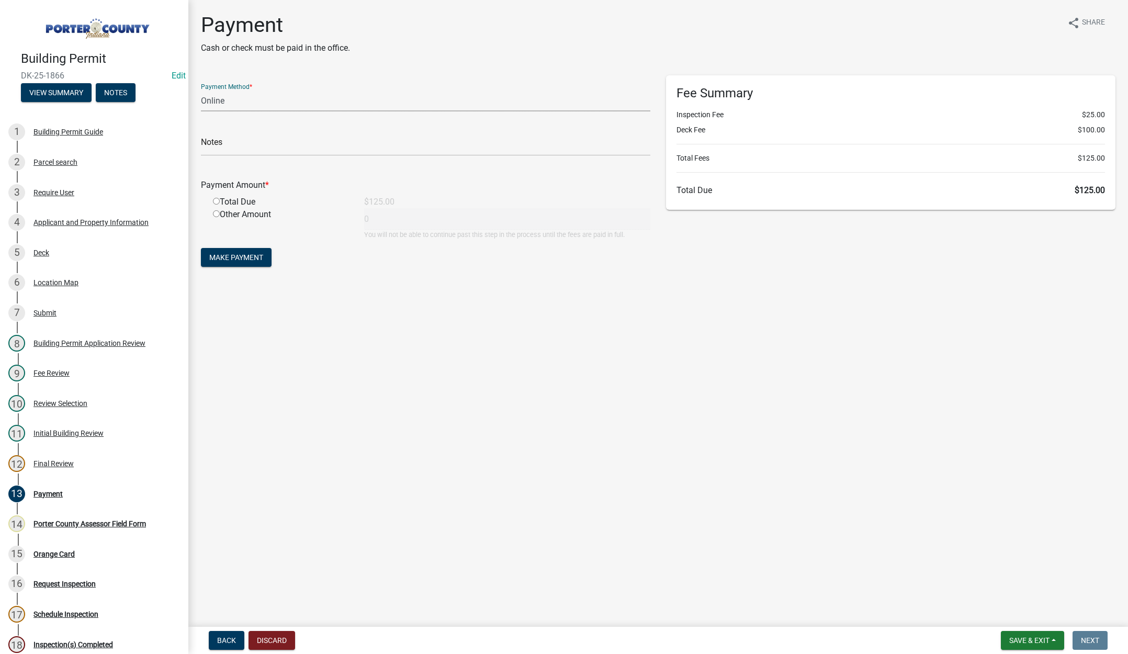
click at [210, 95] on select "Credit Card POS Check Cash Online" at bounding box center [425, 100] width 449 height 21
select select "2: 1"
click at [201, 90] on select "Credit Card POS Check Cash Online" at bounding box center [425, 100] width 449 height 21
click at [222, 145] on input "text" at bounding box center [425, 144] width 449 height 21
type input "T"
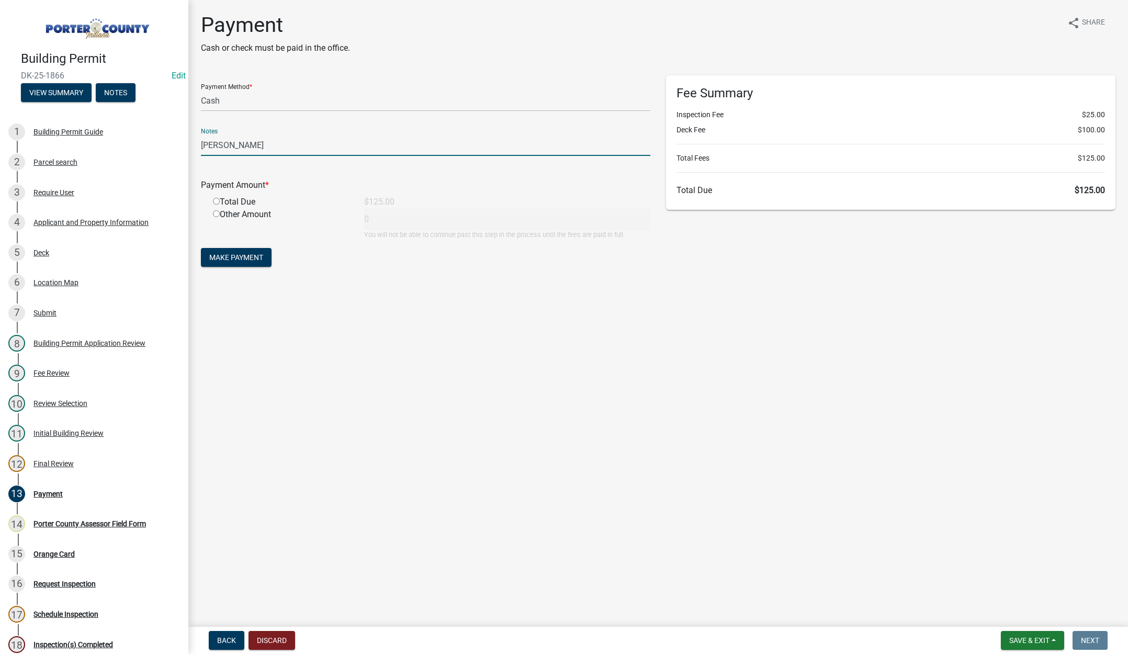
type input "[PERSON_NAME]"
drag, startPoint x: 217, startPoint y: 202, endPoint x: 223, endPoint y: 218, distance: 16.9
click at [217, 202] on input "radio" at bounding box center [216, 201] width 7 height 7
radio input "true"
type input "125"
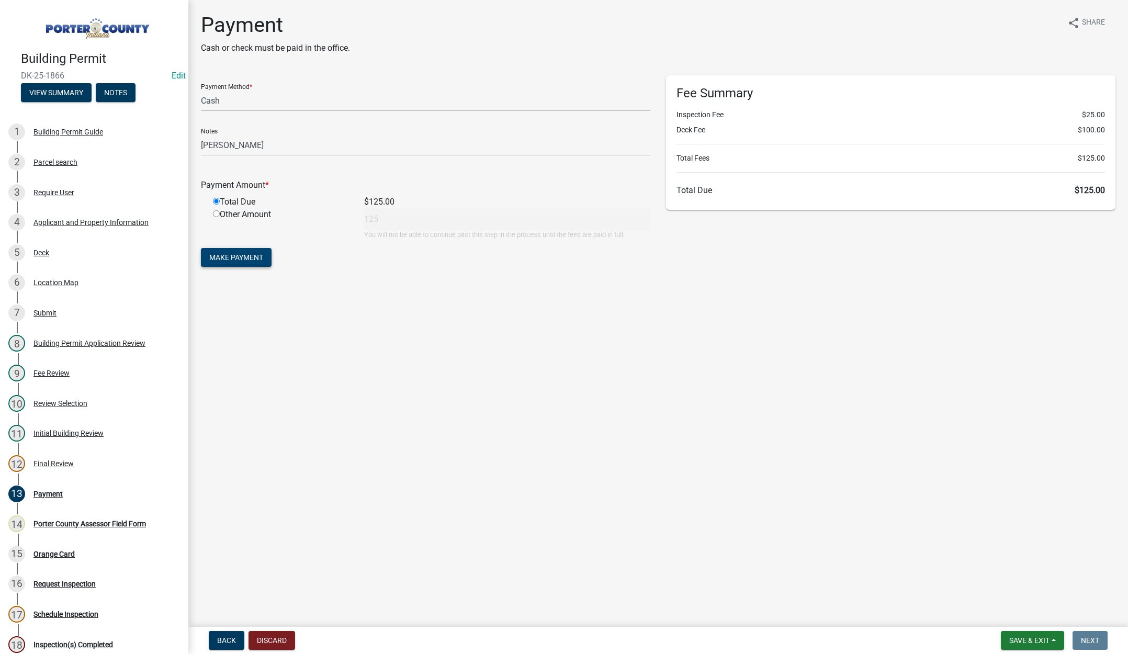
click at [249, 257] on span "Make Payment" at bounding box center [236, 257] width 54 height 8
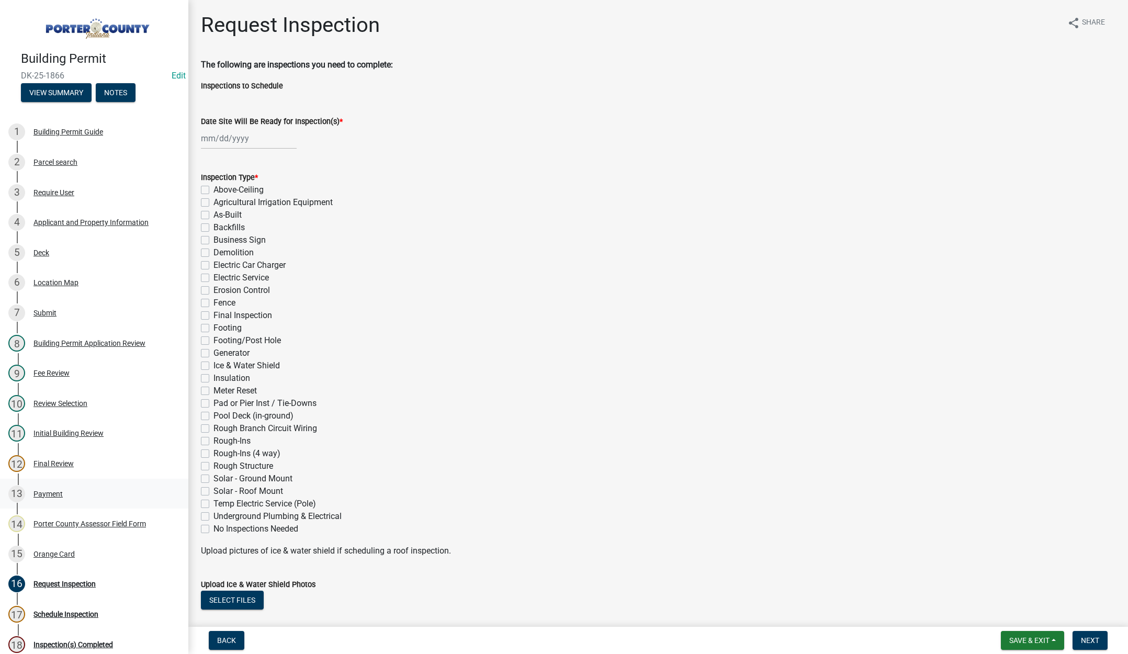
click at [46, 491] on div "Payment" at bounding box center [47, 493] width 29 height 7
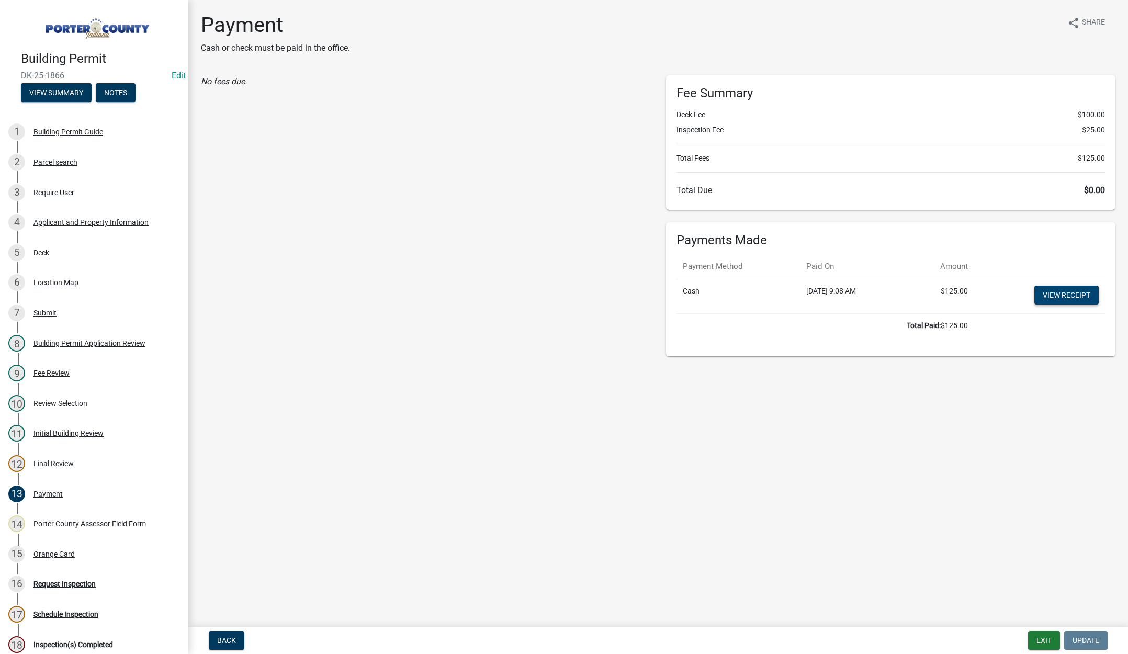
click at [1058, 292] on link "View receipt" at bounding box center [1066, 295] width 64 height 19
click at [56, 550] on div "Orange Card" at bounding box center [53, 553] width 41 height 7
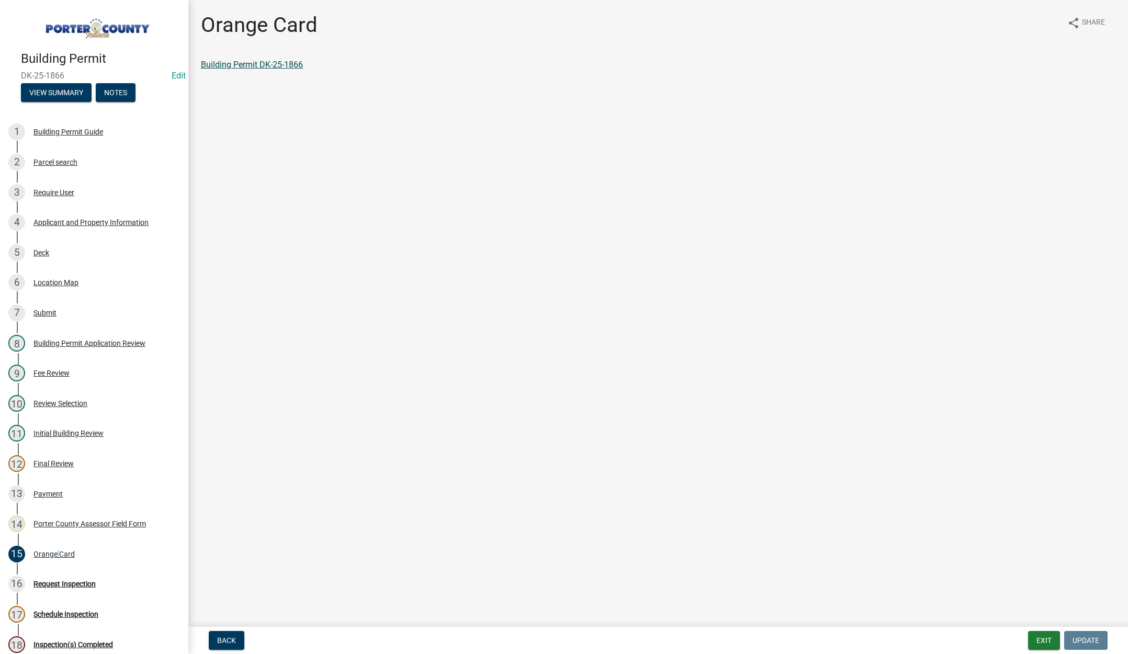
click at [280, 62] on link "Building Permit DK-25-1866" at bounding box center [252, 65] width 102 height 10
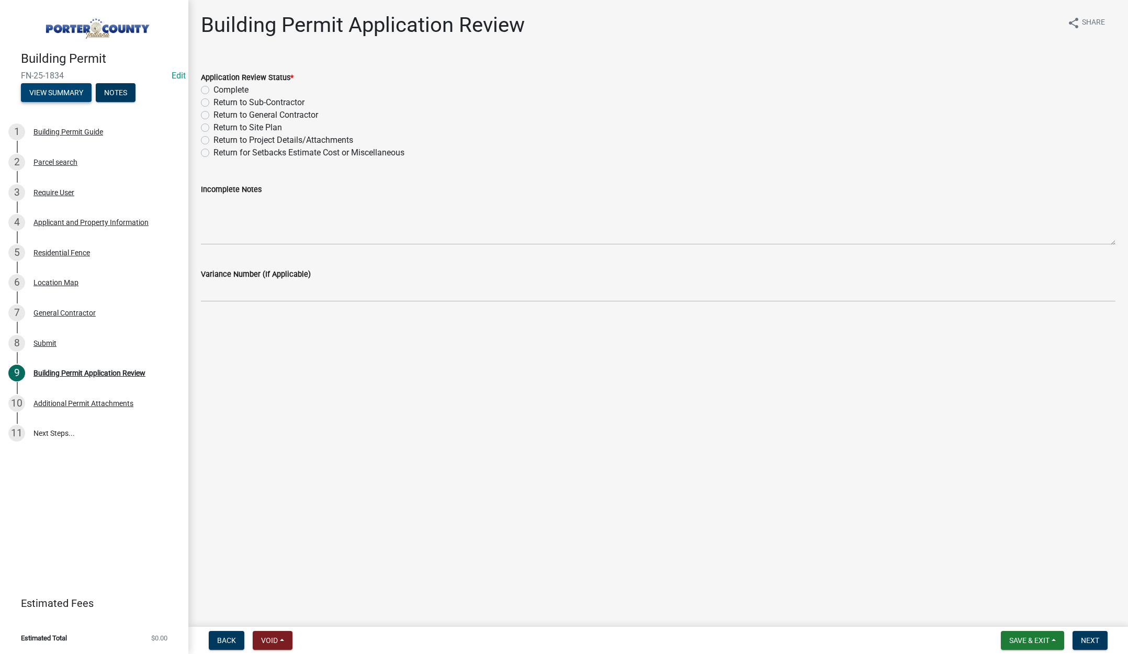
click at [60, 89] on button "View Summary" at bounding box center [56, 92] width 71 height 19
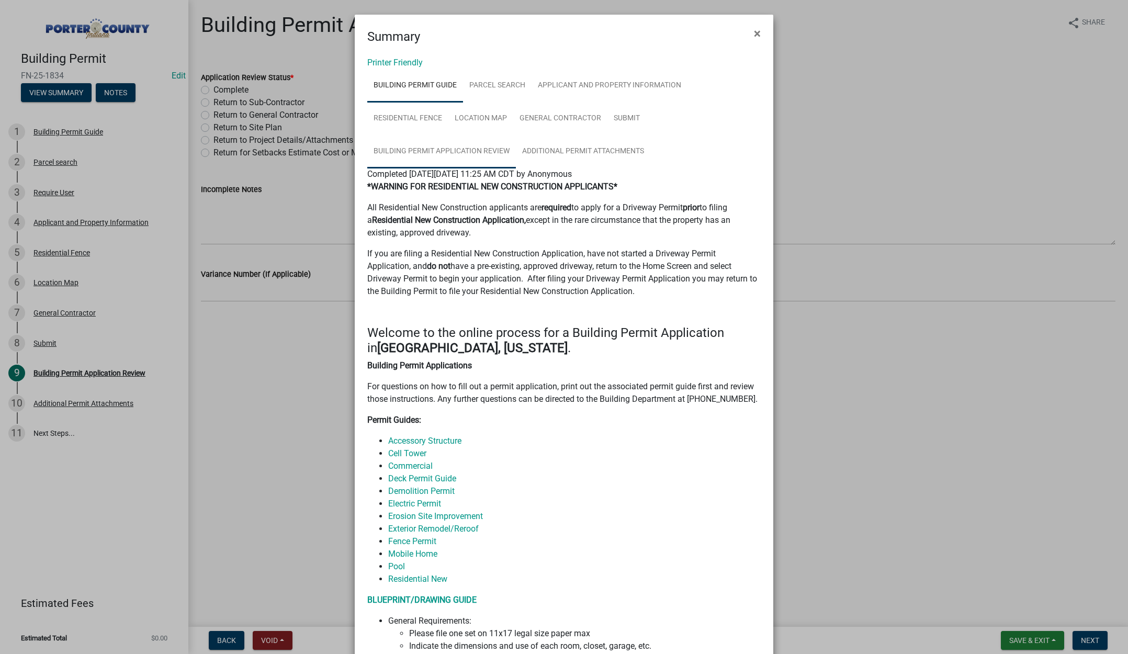
click at [477, 151] on link "Building Permit Application Review" at bounding box center [441, 151] width 149 height 33
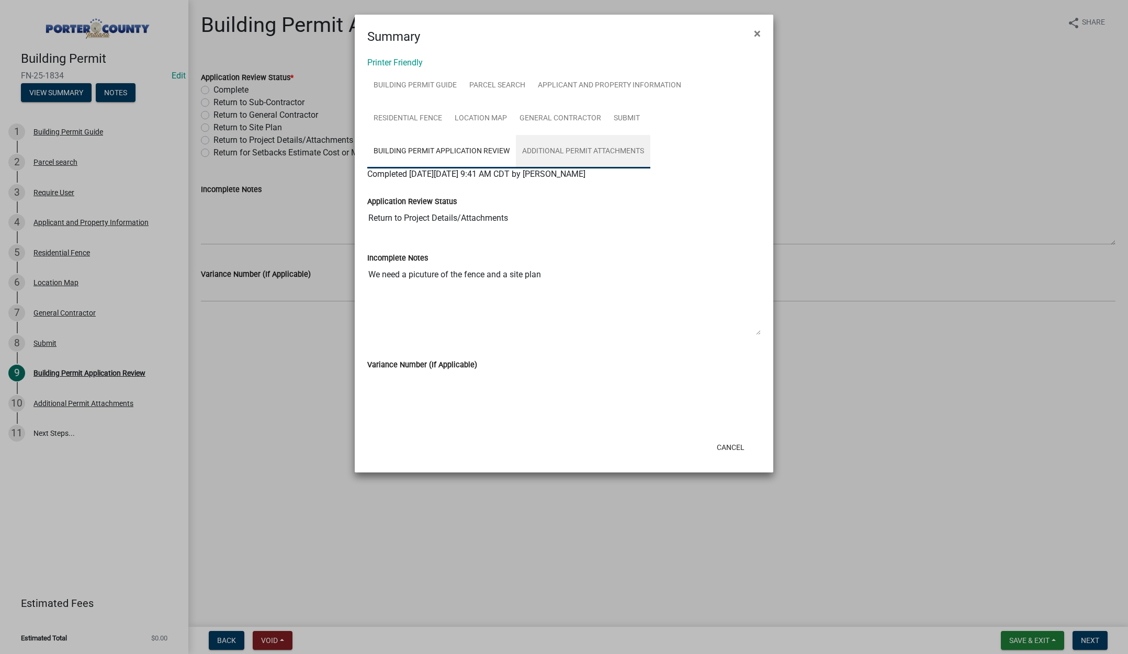
click at [590, 149] on link "Additional Permit Attachments" at bounding box center [583, 151] width 134 height 33
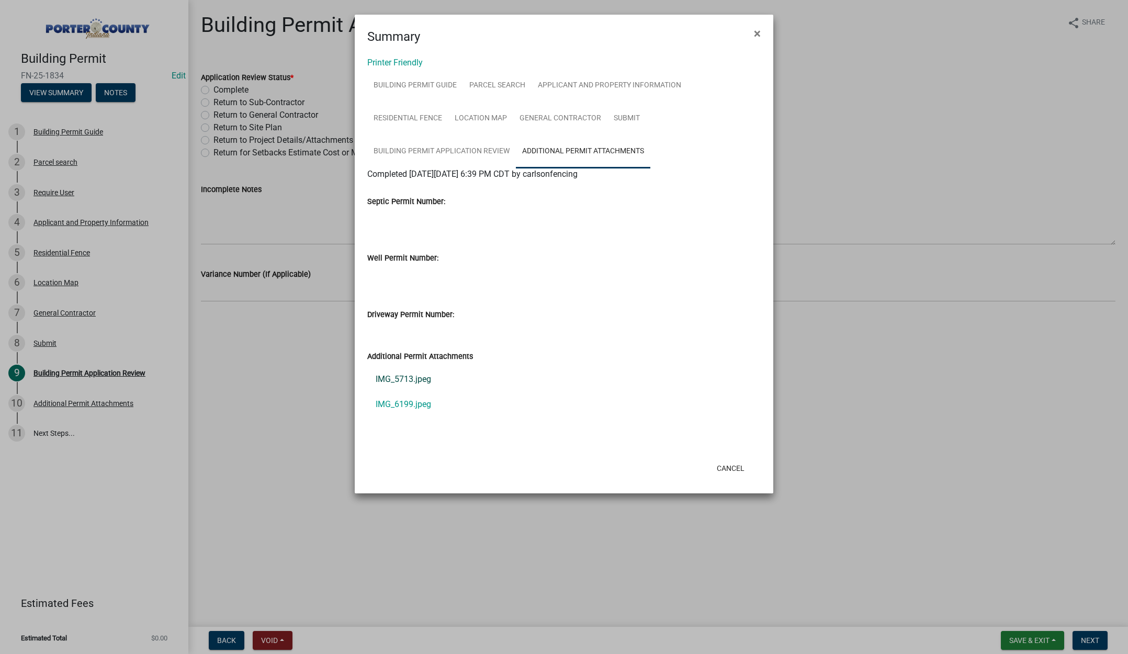
click at [413, 379] on link "IMG_5713.jpeg" at bounding box center [563, 379] width 393 height 25
click at [416, 401] on link "IMG_6199.jpeg" at bounding box center [563, 404] width 393 height 25
click at [749, 31] on button "×" at bounding box center [757, 33] width 24 height 29
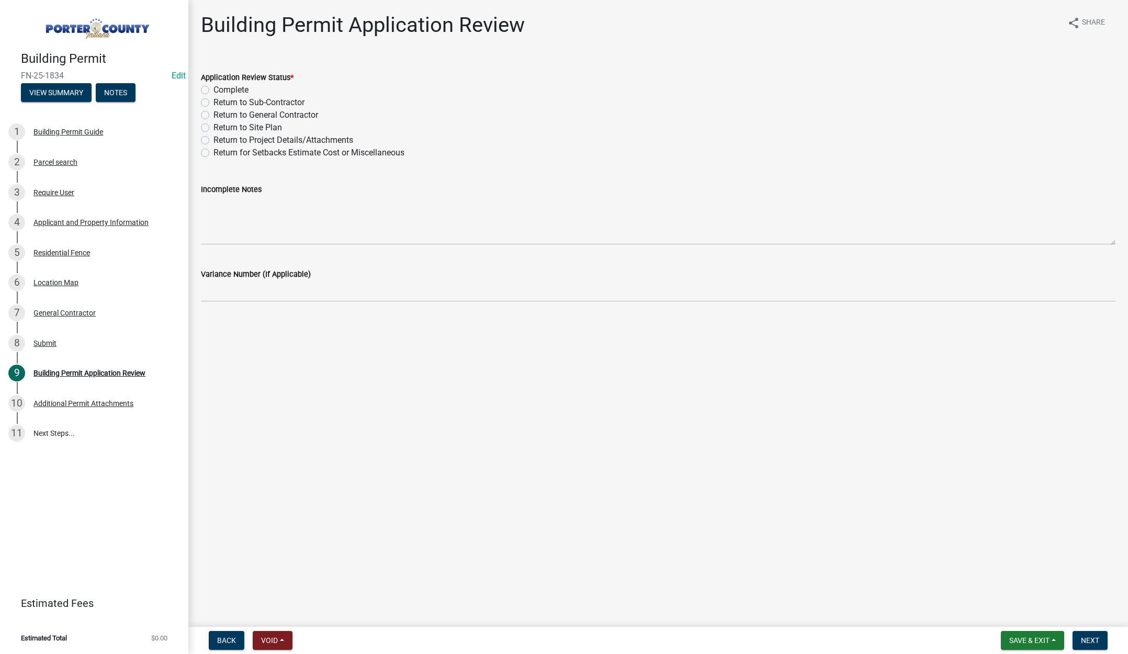
click at [213, 89] on label "Complete" at bounding box center [230, 90] width 35 height 13
click at [213, 89] on input "Complete" at bounding box center [216, 87] width 7 height 7
radio input "true"
drag, startPoint x: 1085, startPoint y: 635, endPoint x: 1056, endPoint y: 605, distance: 41.8
click at [1085, 635] on button "Next" at bounding box center [1089, 640] width 35 height 19
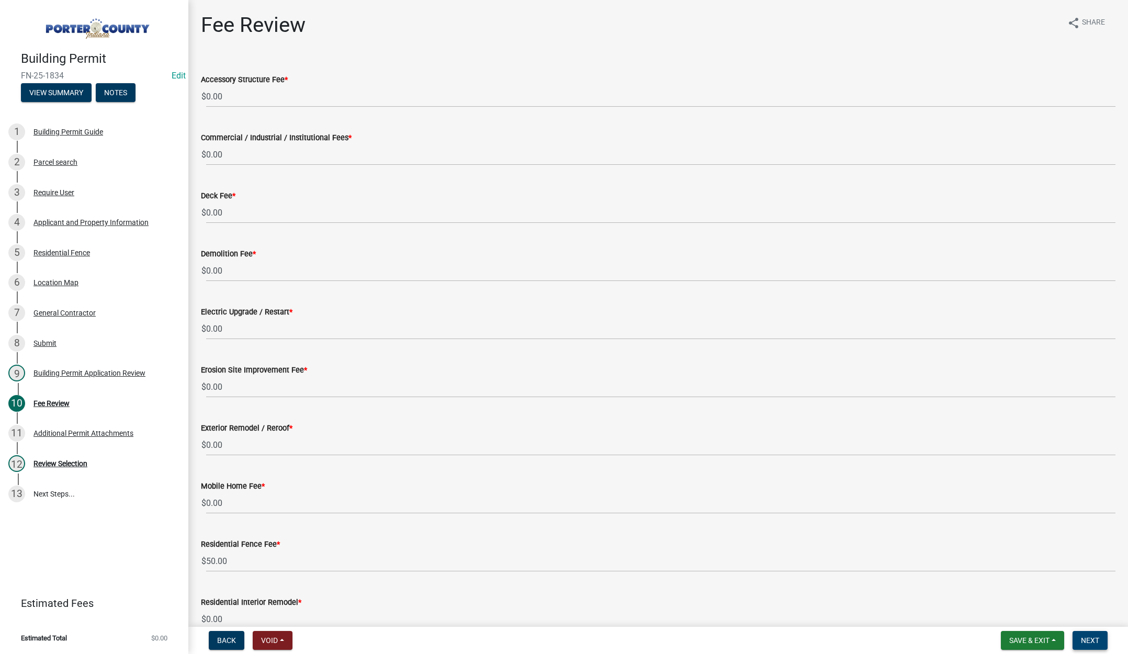
click at [1082, 641] on span "Next" at bounding box center [1090, 640] width 18 height 8
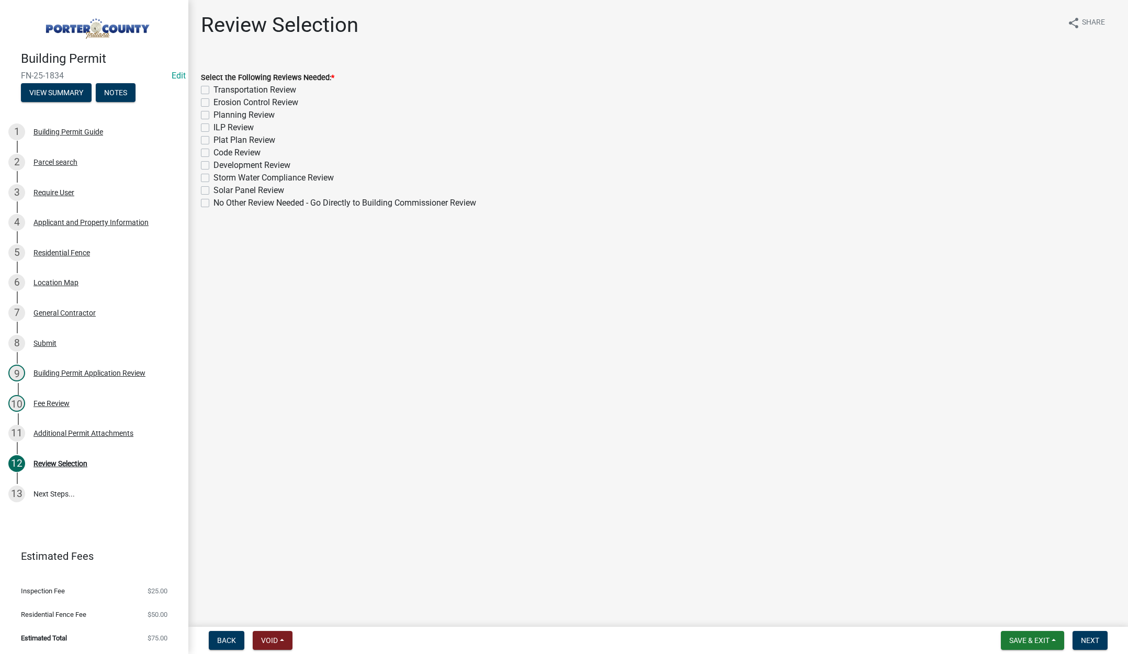
click at [213, 203] on label "No Other Review Needed - Go Directly to Building Commissioner Review" at bounding box center [344, 203] width 263 height 13
click at [213, 203] on input "No Other Review Needed - Go Directly to Building Commissioner Review" at bounding box center [216, 200] width 7 height 7
checkbox input "true"
checkbox input "false"
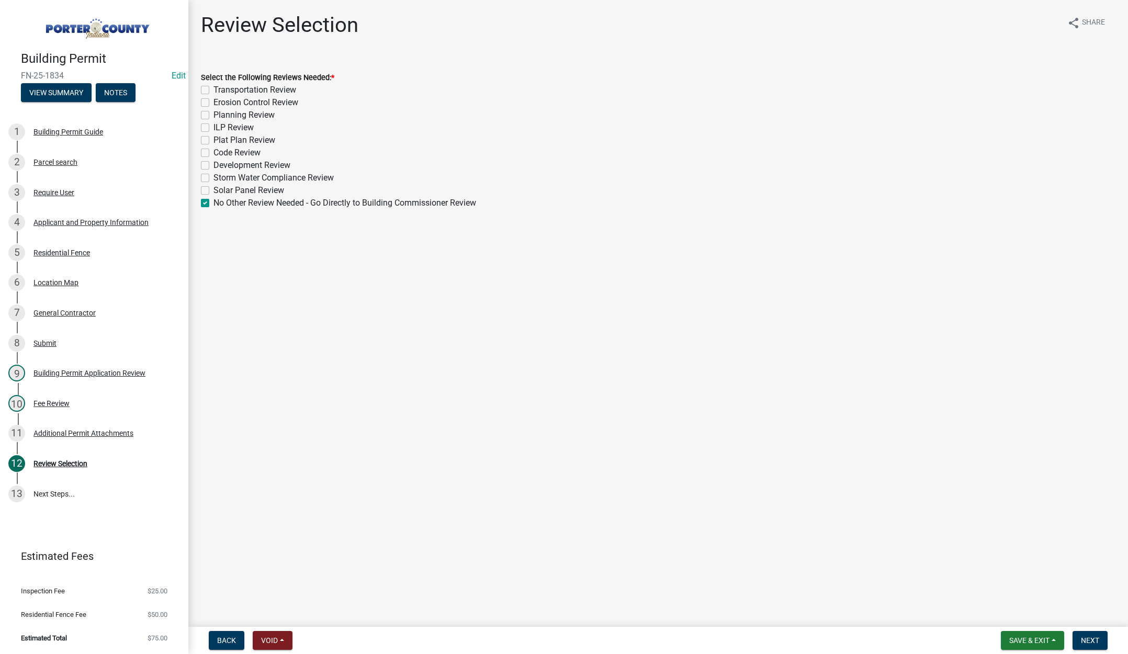
checkbox input "false"
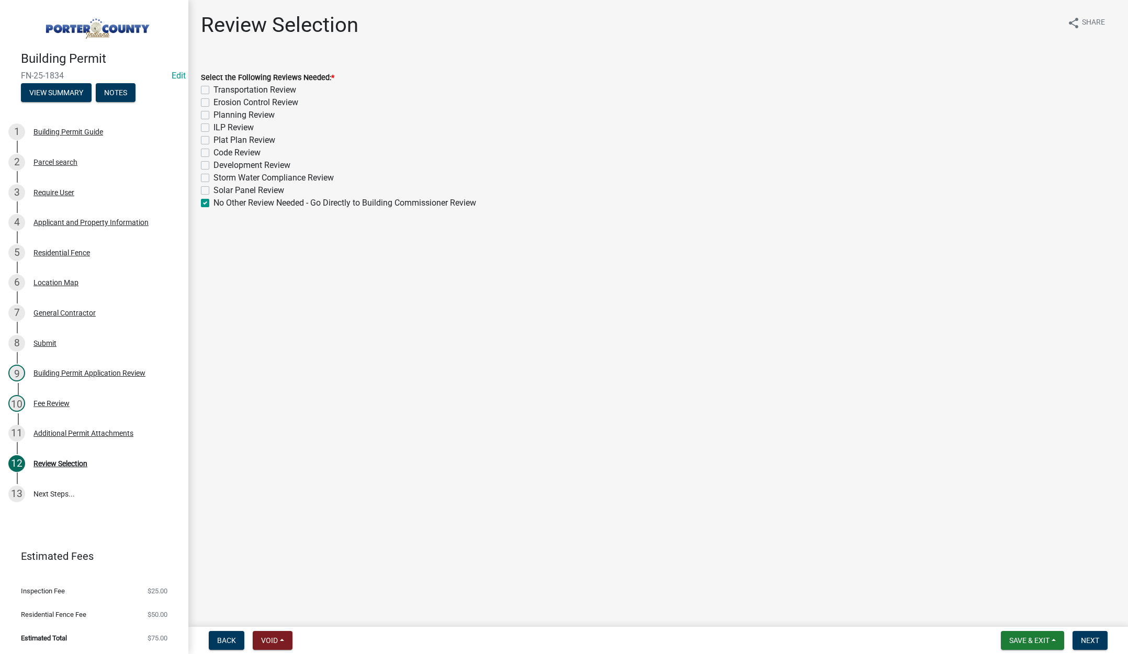
checkbox input "false"
checkbox input "true"
click at [1098, 637] on span "Next" at bounding box center [1090, 640] width 18 height 8
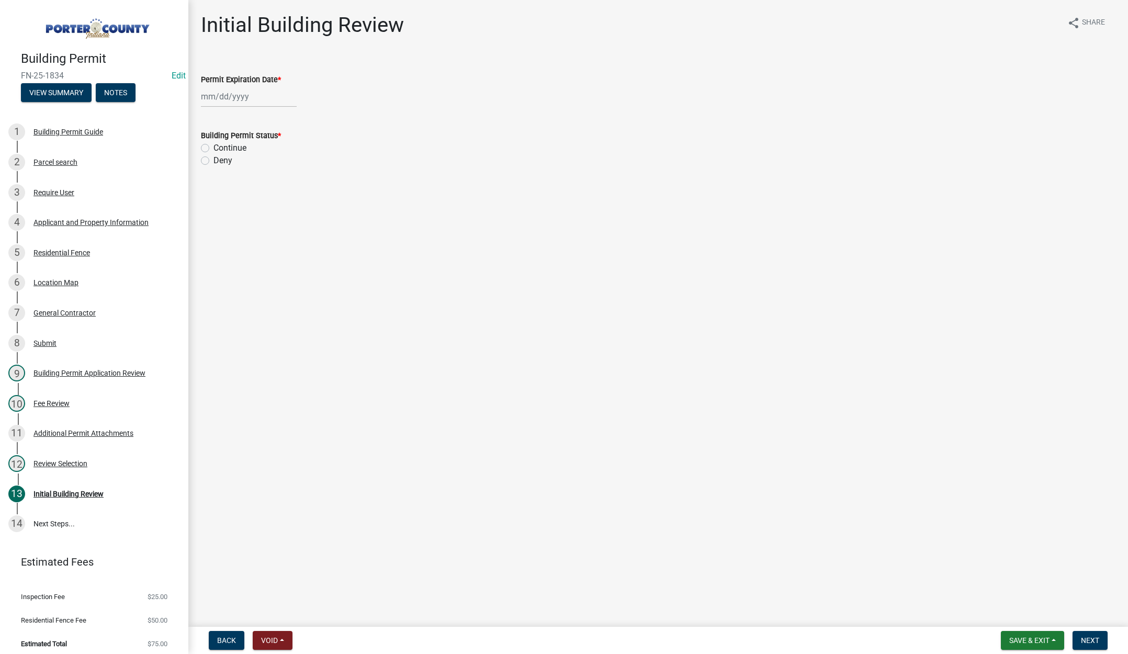
click at [265, 99] on div at bounding box center [249, 96] width 96 height 21
select select "9"
click at [290, 118] on select "1525 1526 1527 1528 1529 1530 1531 1532 1533 1534 1535 1536 1537 1538 1539 1540…" at bounding box center [283, 119] width 38 height 16
select select "2026"
click at [264, 111] on select "1525 1526 1527 1528 1529 1530 1531 1532 1533 1534 1535 1536 1537 1538 1539 1540…" at bounding box center [283, 119] width 38 height 16
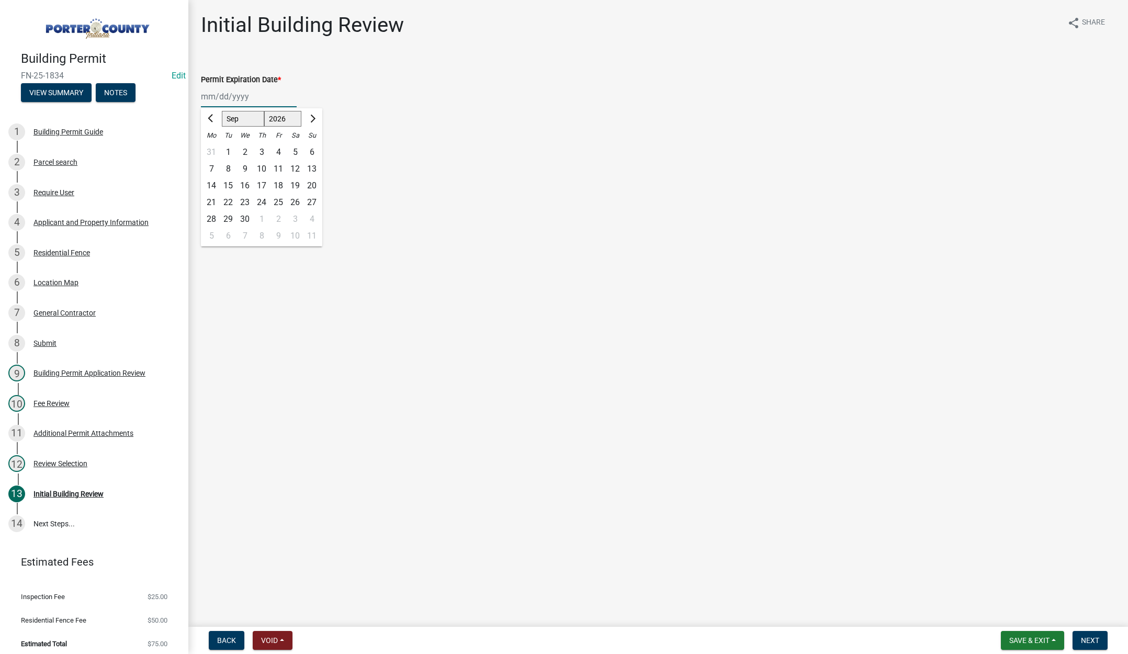
drag, startPoint x: 281, startPoint y: 200, endPoint x: 247, endPoint y: 158, distance: 53.9
click at [281, 200] on div "25" at bounding box center [278, 202] width 17 height 17
type input "[DATE]"
click at [213, 147] on label "Continue" at bounding box center [229, 148] width 33 height 13
click at [213, 147] on input "Continue" at bounding box center [216, 145] width 7 height 7
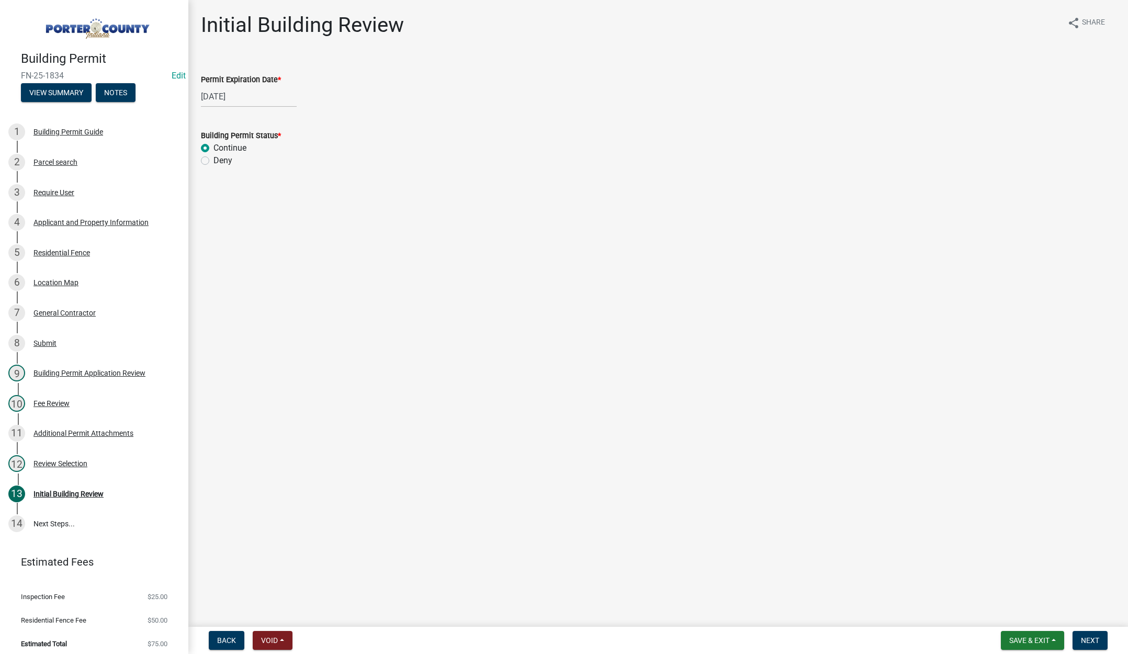
radio input "true"
click at [1086, 637] on span "Next" at bounding box center [1090, 640] width 18 height 8
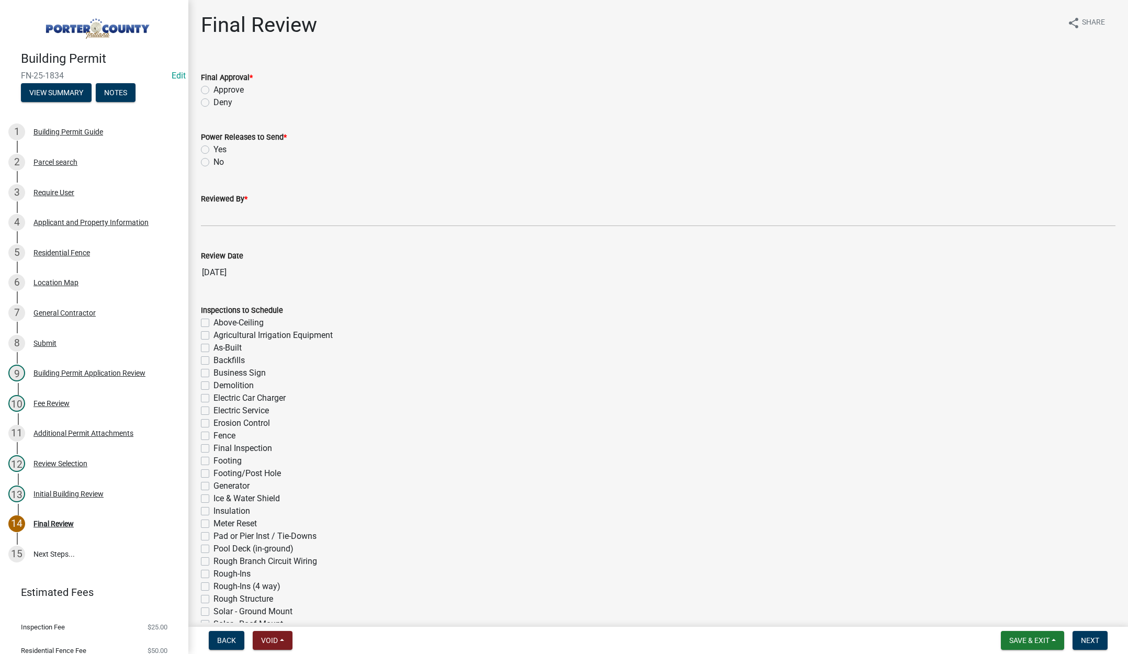
click at [213, 87] on label "Approve" at bounding box center [228, 90] width 30 height 13
click at [213, 87] on input "Approve" at bounding box center [216, 87] width 7 height 7
radio input "true"
click at [213, 161] on label "No" at bounding box center [218, 162] width 10 height 13
click at [213, 161] on input "No" at bounding box center [216, 159] width 7 height 7
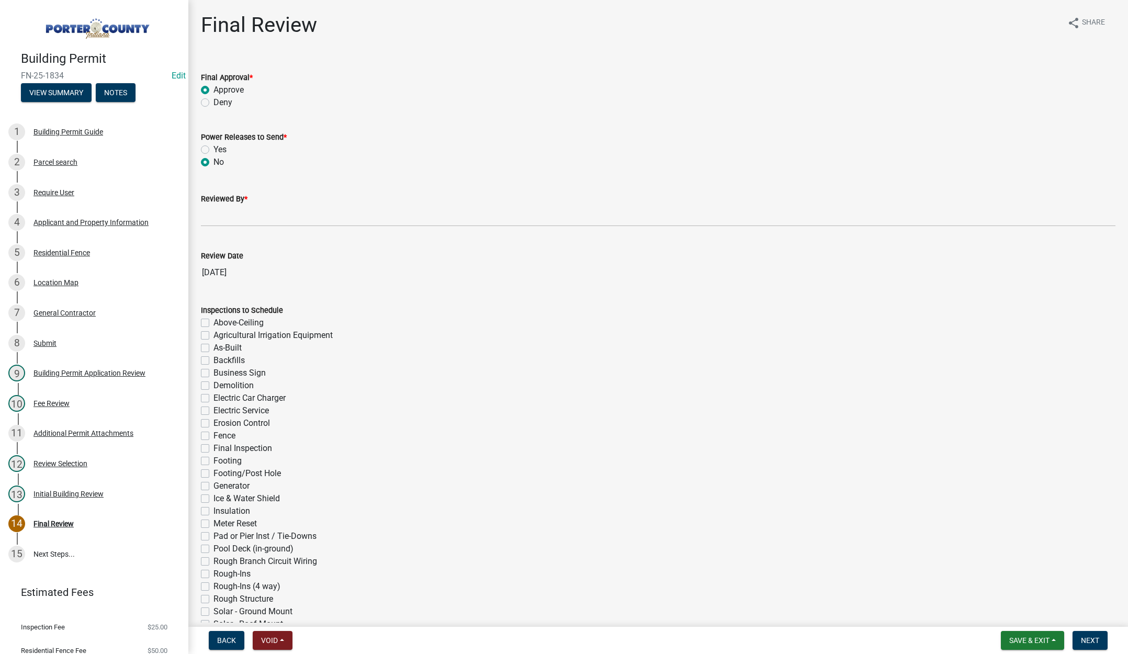
radio input "true"
click at [231, 215] on input "Reviewed By *" at bounding box center [658, 215] width 914 height 21
type input "[PERSON_NAME]"
click at [1081, 639] on span "Next" at bounding box center [1090, 640] width 18 height 8
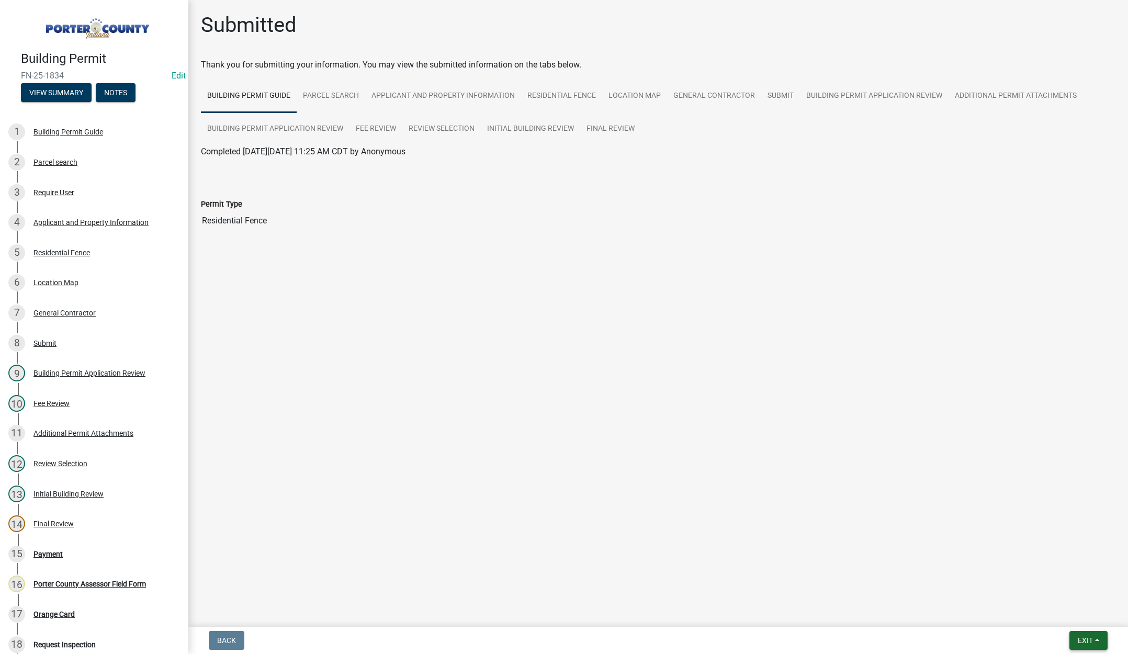
click at [1092, 641] on span "Exit" at bounding box center [1084, 640] width 15 height 8
click at [1082, 618] on button "Save & Exit" at bounding box center [1065, 612] width 84 height 25
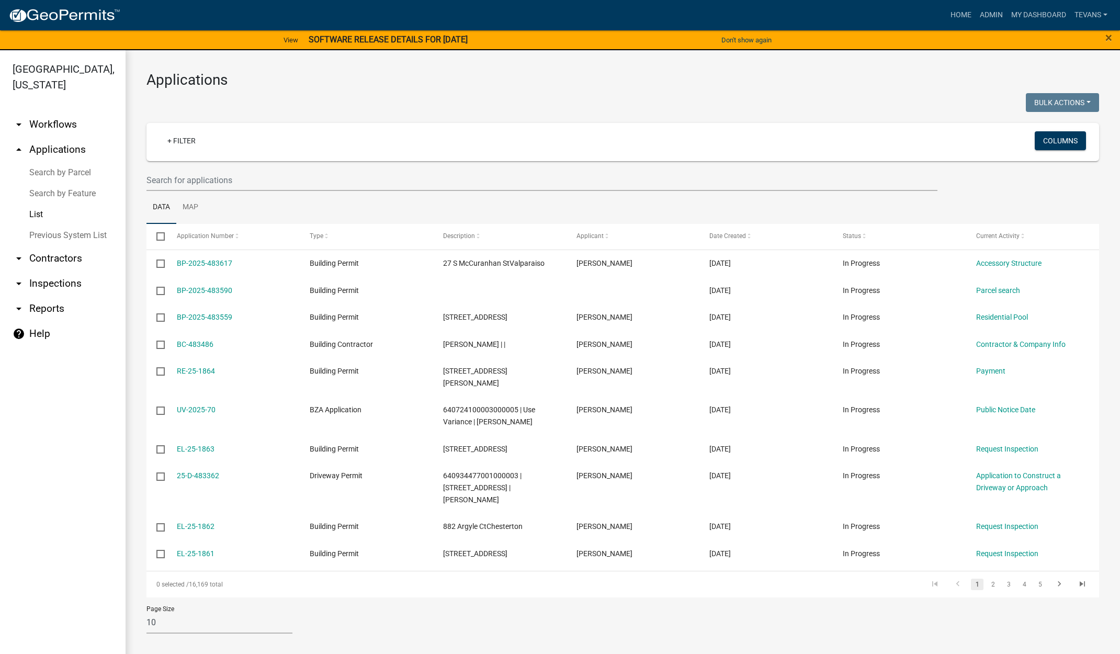
drag, startPoint x: 52, startPoint y: 365, endPoint x: 99, endPoint y: 280, distance: 97.2
click at [52, 365] on ul "arrow_drop_down Workflows List arrow_drop_up Applications Search by Parcel Sear…" at bounding box center [63, 385] width 126 height 563
click at [49, 246] on link "arrow_drop_down Contractors" at bounding box center [63, 258] width 126 height 25
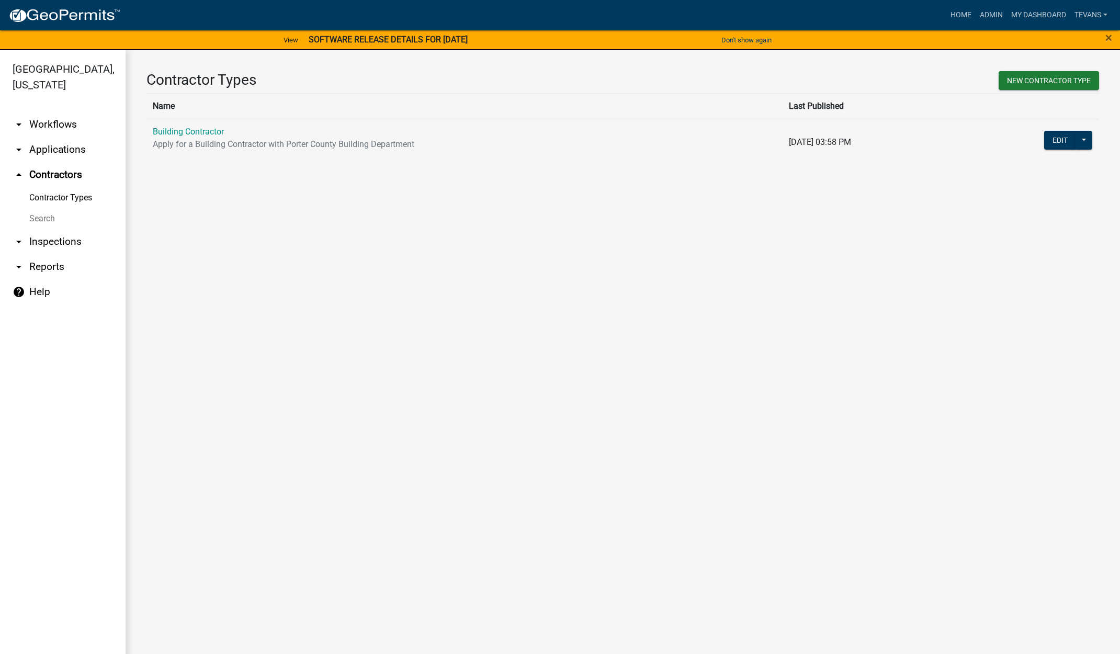
click at [47, 208] on link "Search" at bounding box center [63, 218] width 126 height 21
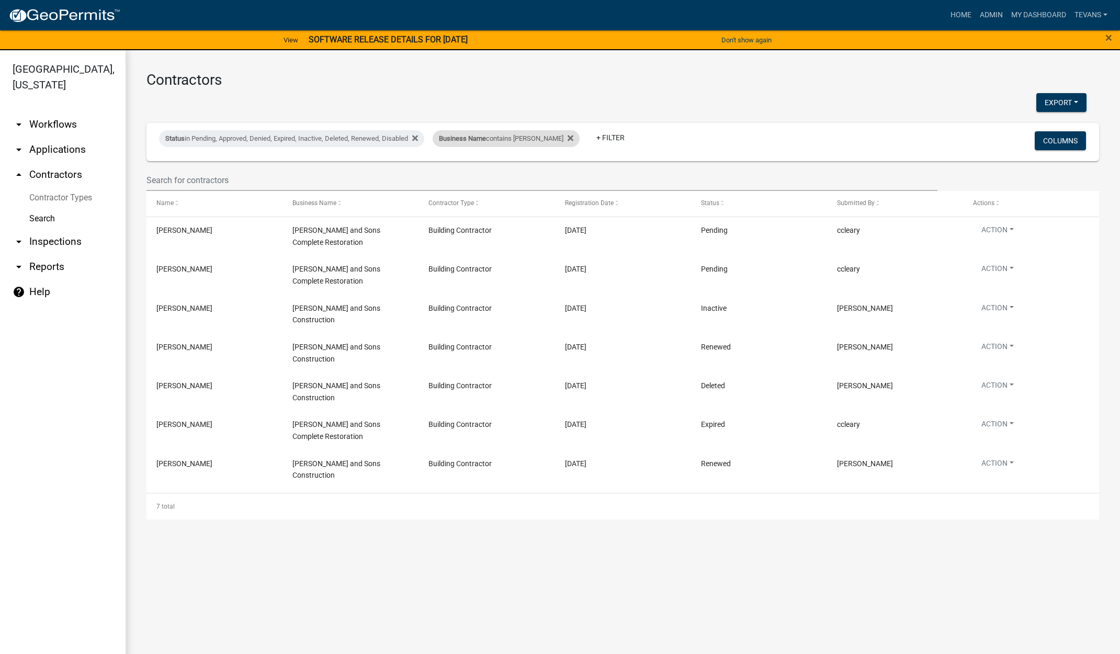
click at [501, 141] on div "Business Name contains hays" at bounding box center [506, 138] width 147 height 17
click at [470, 176] on input "hays" at bounding box center [496, 177] width 96 height 21
click at [470, 175] on input "hays" at bounding box center [496, 177] width 96 height 21
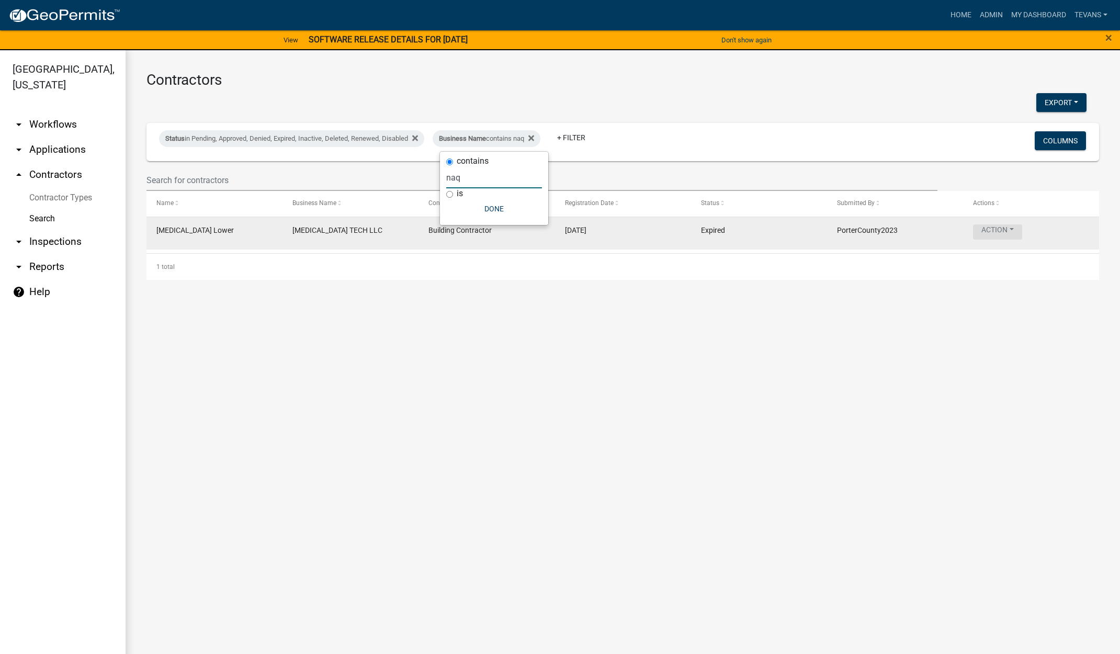
type input "naq"
click at [996, 230] on button "Action" at bounding box center [997, 231] width 49 height 15
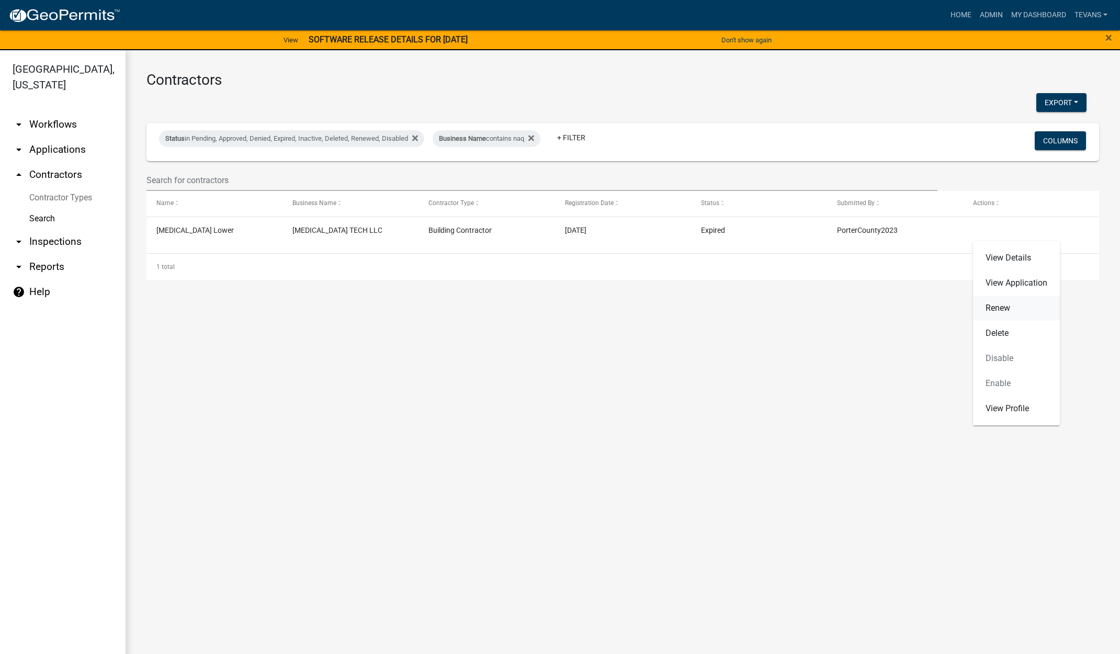
click at [998, 305] on link "Renew" at bounding box center [1016, 307] width 87 height 25
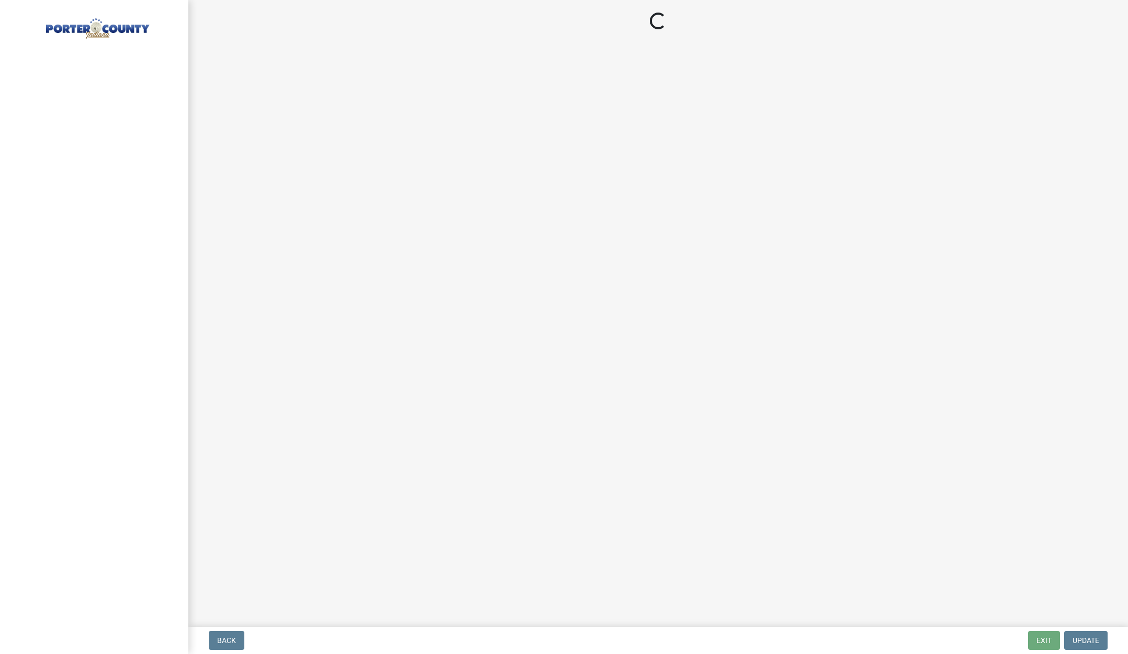
select select "IN"
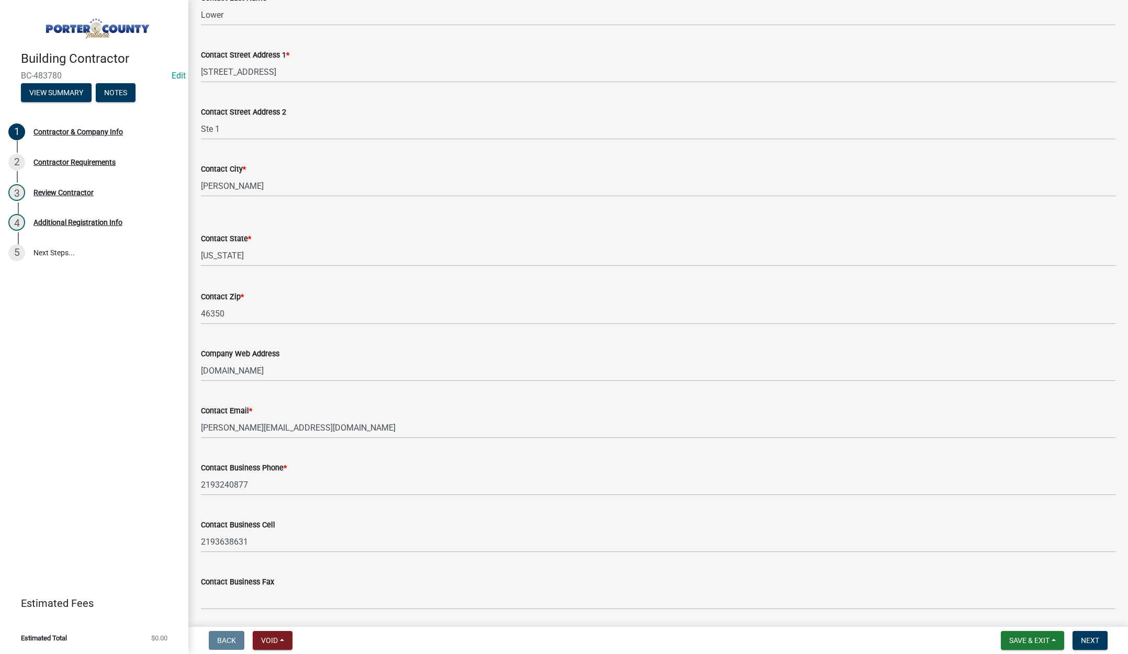
scroll to position [289, 0]
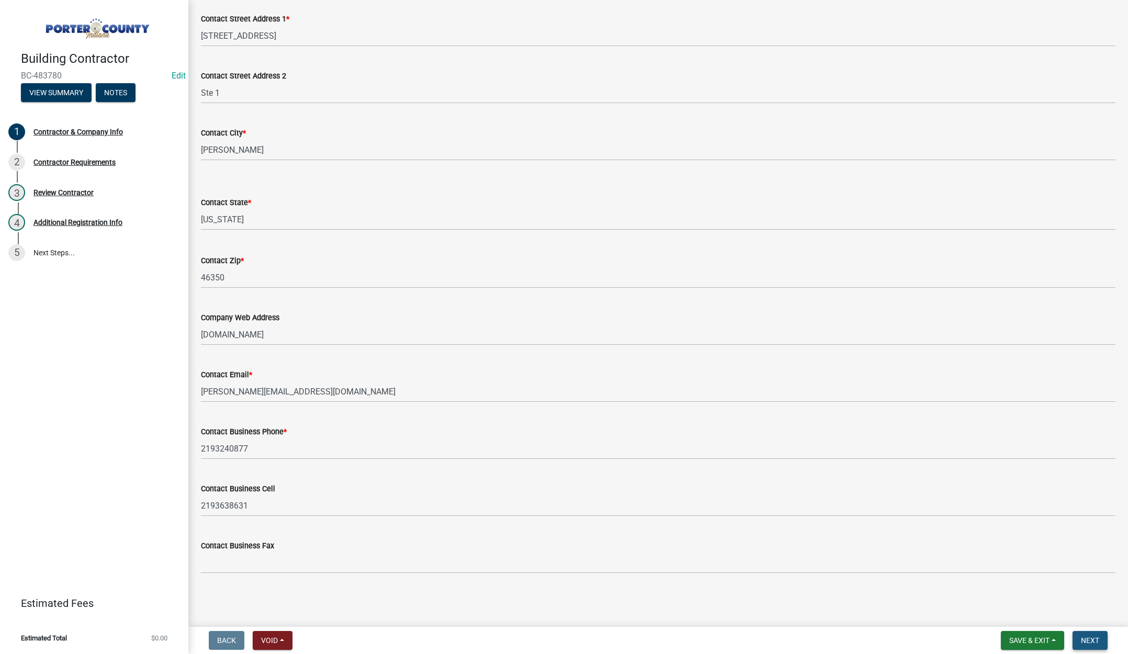
click at [1094, 636] on span "Next" at bounding box center [1090, 640] width 18 height 8
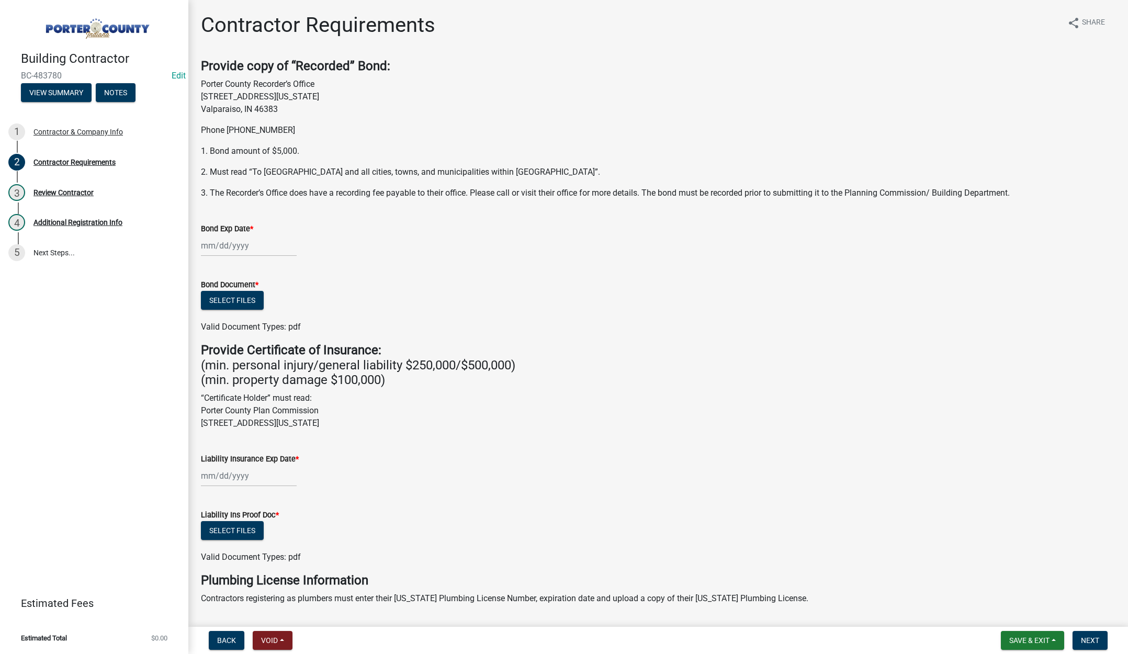
click at [502, 446] on div "Liability Insurance Exp Date *" at bounding box center [658, 462] width 914 height 49
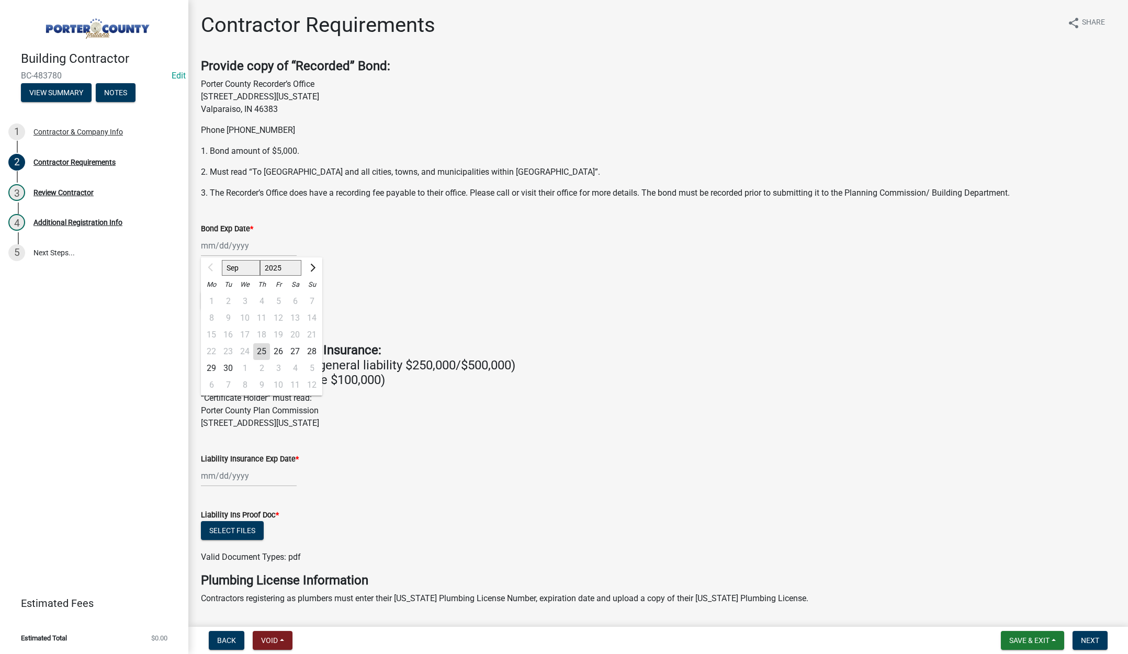
click at [267, 243] on div "Sep Oct Nov Dec 2025 2026 2027 2028 2029 2030 2031 2032 2033 2034 2035 2036 203…" at bounding box center [249, 245] width 96 height 21
click at [287, 267] on select "2025 2026 2027 2028 2029 2030 2031 2032 2033 2034 2035 2036 2037 2038 2039 2040…" at bounding box center [281, 268] width 42 height 16
select select "2026"
click at [260, 260] on select "2025 2026 2027 2028 2029 2030 2031 2032 2033 2034 2035 2036 2037 2038 2039 2040…" at bounding box center [281, 268] width 42 height 16
click at [244, 350] on div "23" at bounding box center [244, 351] width 17 height 17
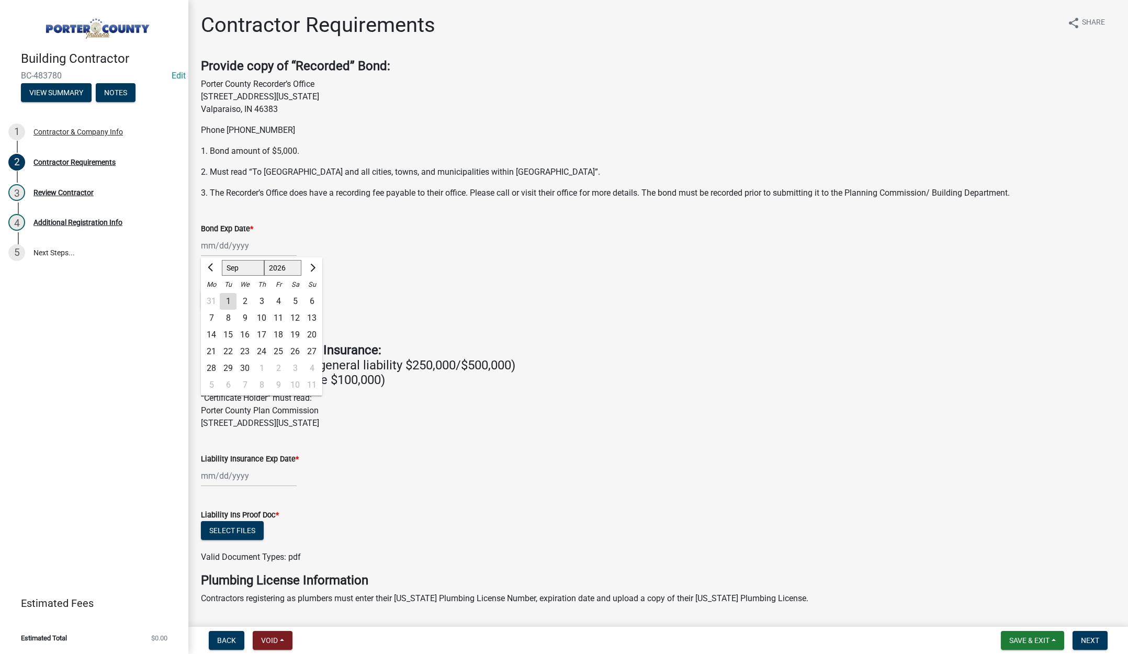
type input "09/23/2026"
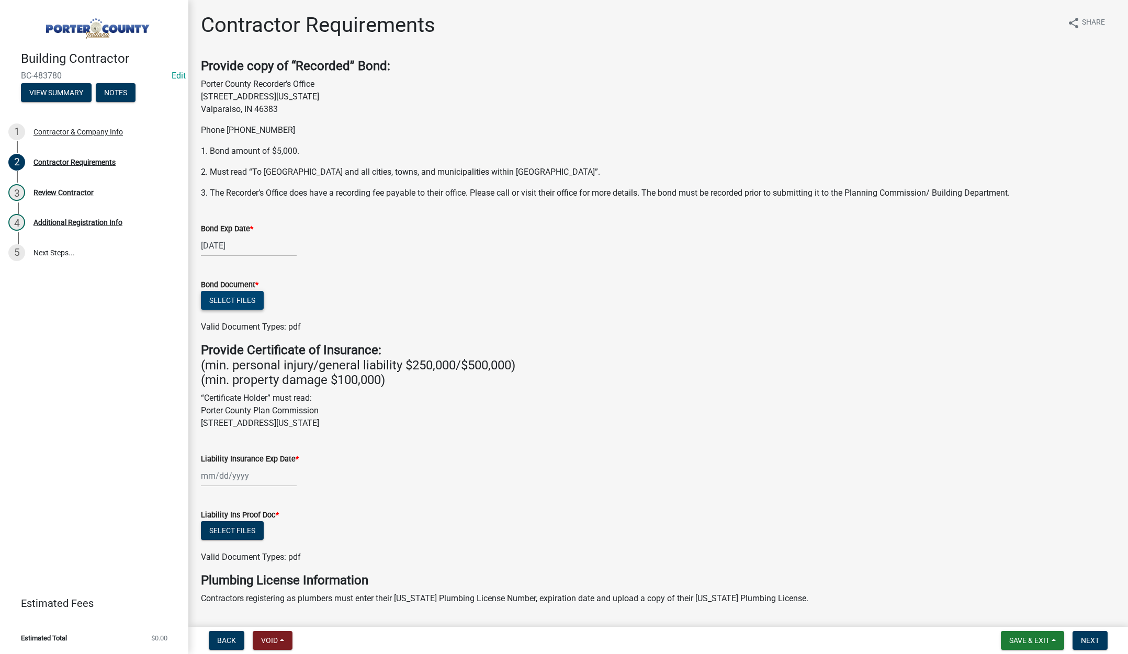
click at [237, 302] on button "Select files" at bounding box center [232, 300] width 63 height 19
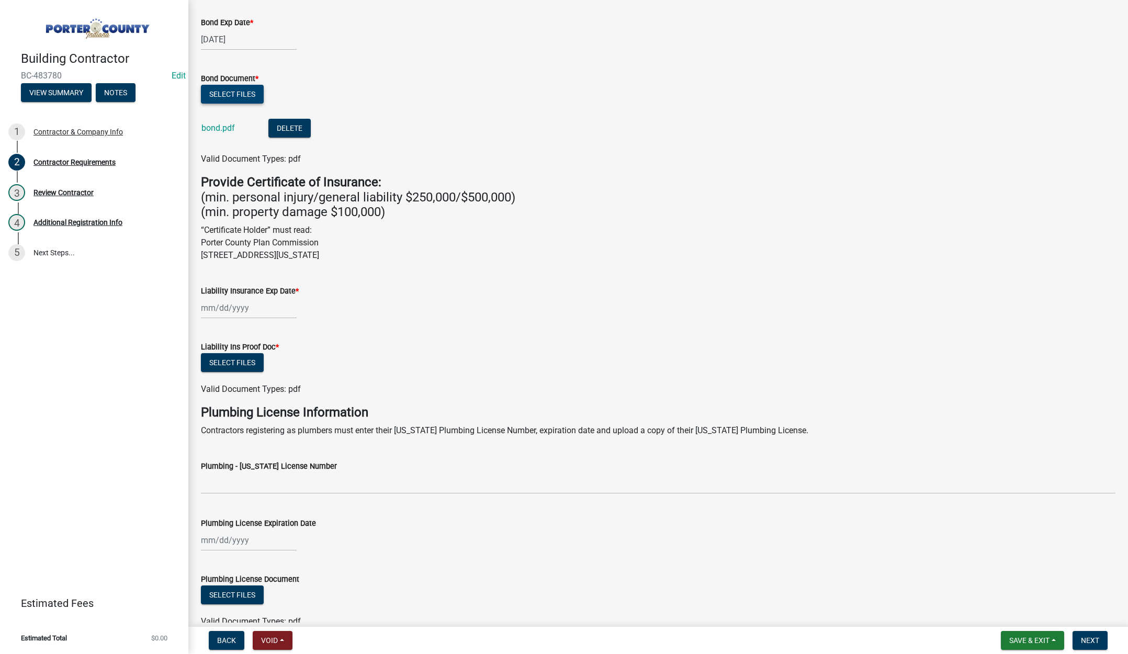
scroll to position [261, 0]
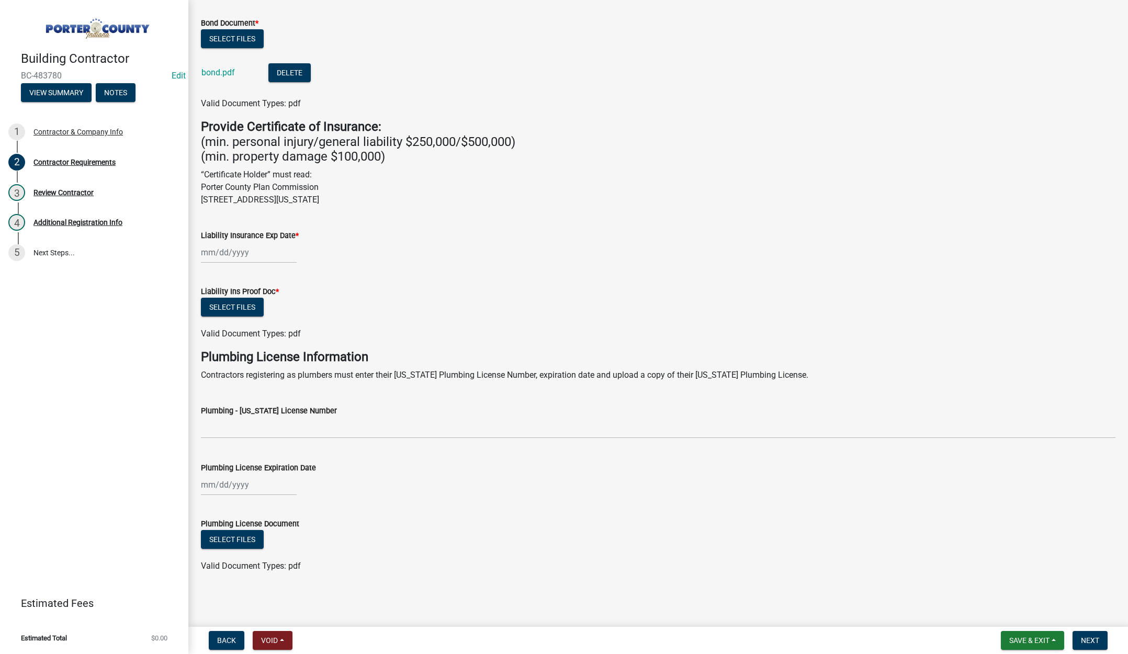
click at [272, 251] on div at bounding box center [249, 252] width 96 height 21
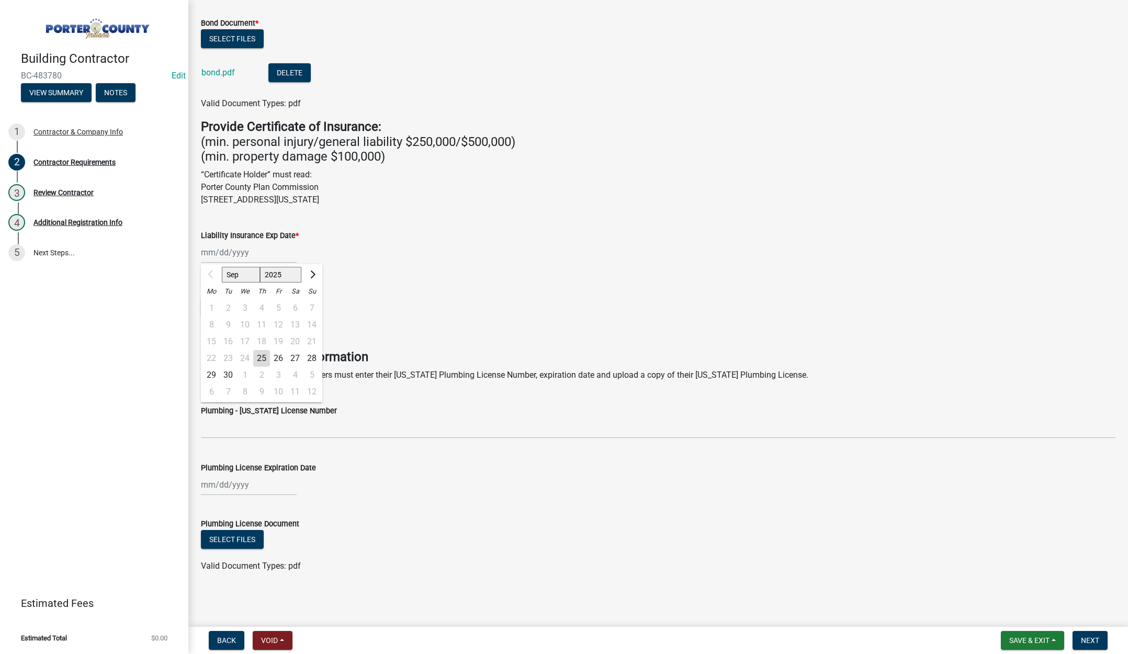
drag, startPoint x: 272, startPoint y: 251, endPoint x: 307, endPoint y: 279, distance: 44.6
click at [293, 274] on select "2025 2026 2027 2028 2029 2030 2031 2032 2033 2034 2035 2036 2037 2038 2039 2040…" at bounding box center [281, 275] width 42 height 16
select select "2026"
click at [260, 267] on select "2025 2026 2027 2028 2029 2030 2031 2032 2033 2034 2035 2036 2037 2038 2039 2040…" at bounding box center [281, 275] width 42 height 16
click at [245, 278] on select "Jan Feb Mar Apr May Jun Jul Aug Sep Oct Nov Dec" at bounding box center [243, 275] width 42 height 16
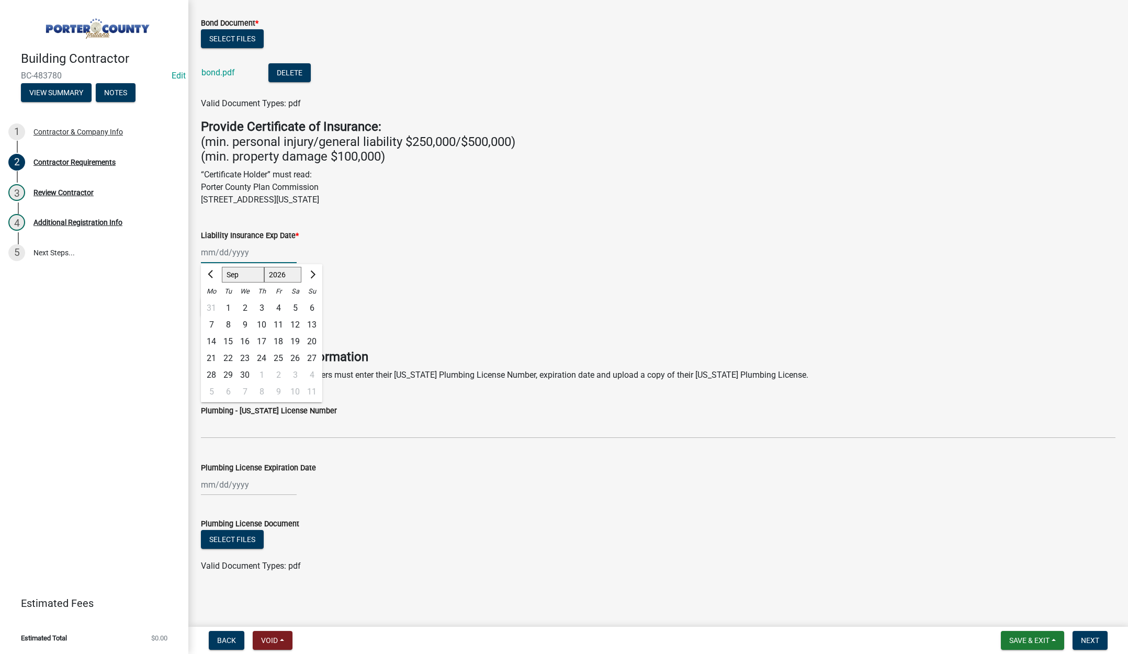
select select "7"
click at [222, 267] on select "Jan Feb Mar Apr May Jun Jul Aug Sep Oct Nov Dec" at bounding box center [243, 275] width 42 height 16
click at [280, 373] on div "31" at bounding box center [278, 375] width 17 height 17
type input "07/31/2026"
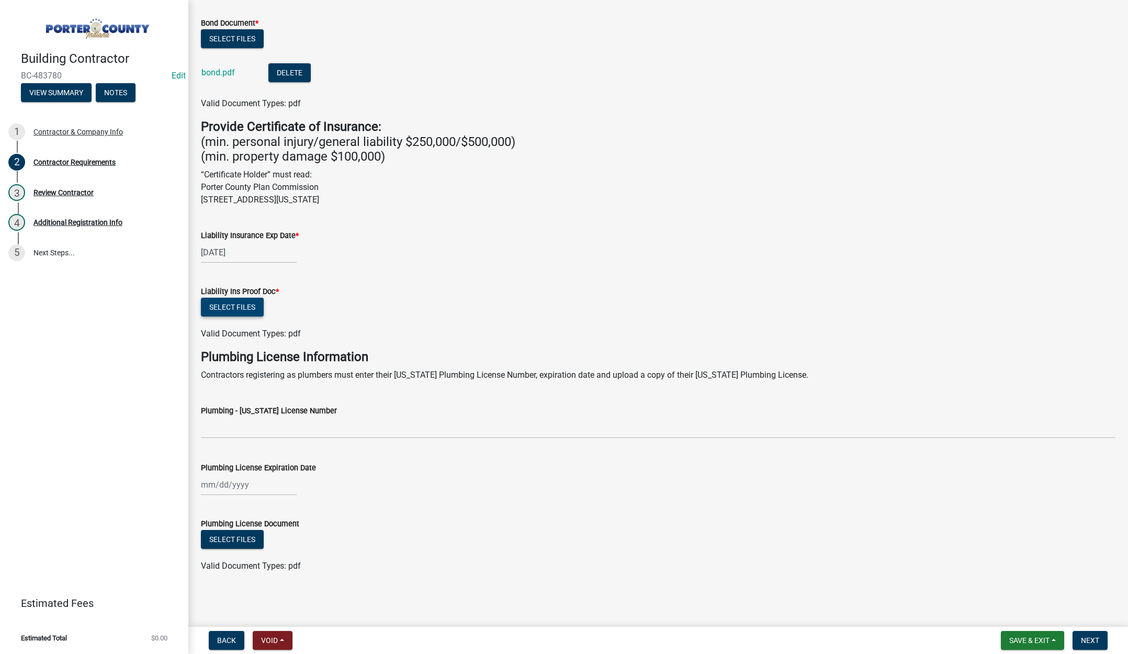
click at [236, 303] on button "Select files" at bounding box center [232, 307] width 63 height 19
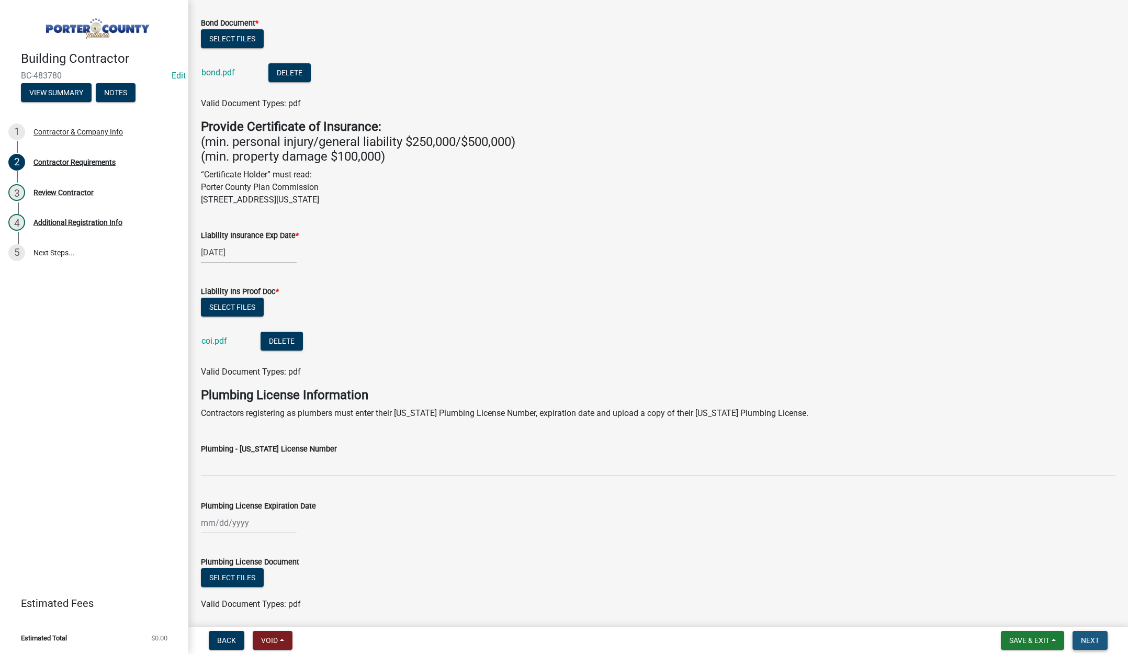
click at [1092, 635] on button "Next" at bounding box center [1089, 640] width 35 height 19
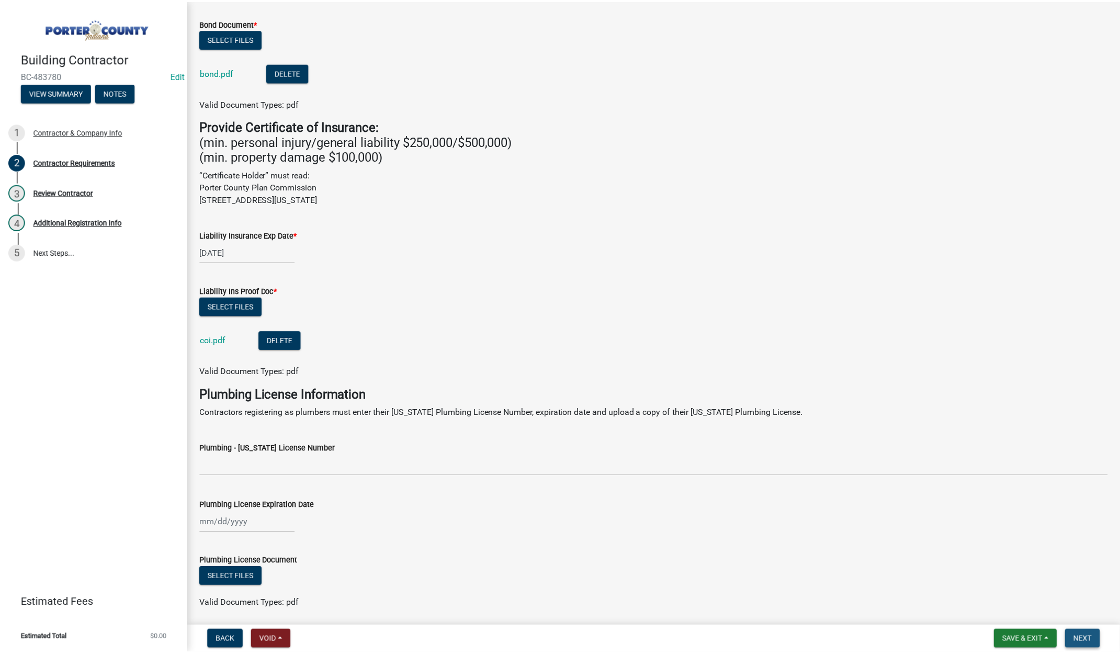
scroll to position [0, 0]
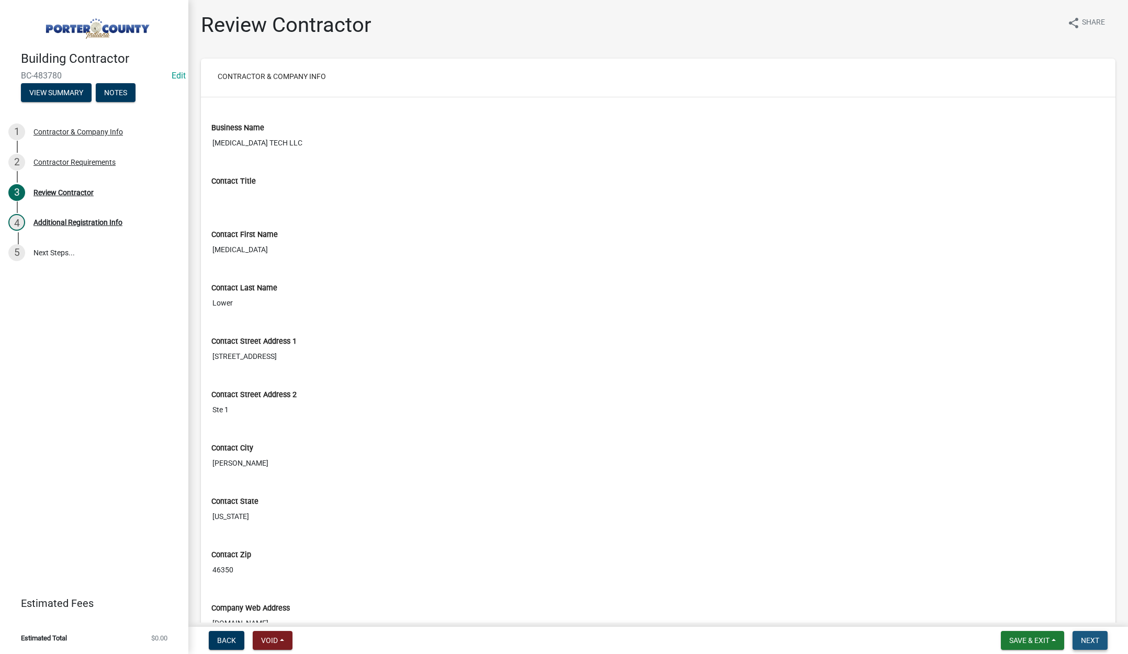
click at [1091, 636] on span "Next" at bounding box center [1090, 640] width 18 height 8
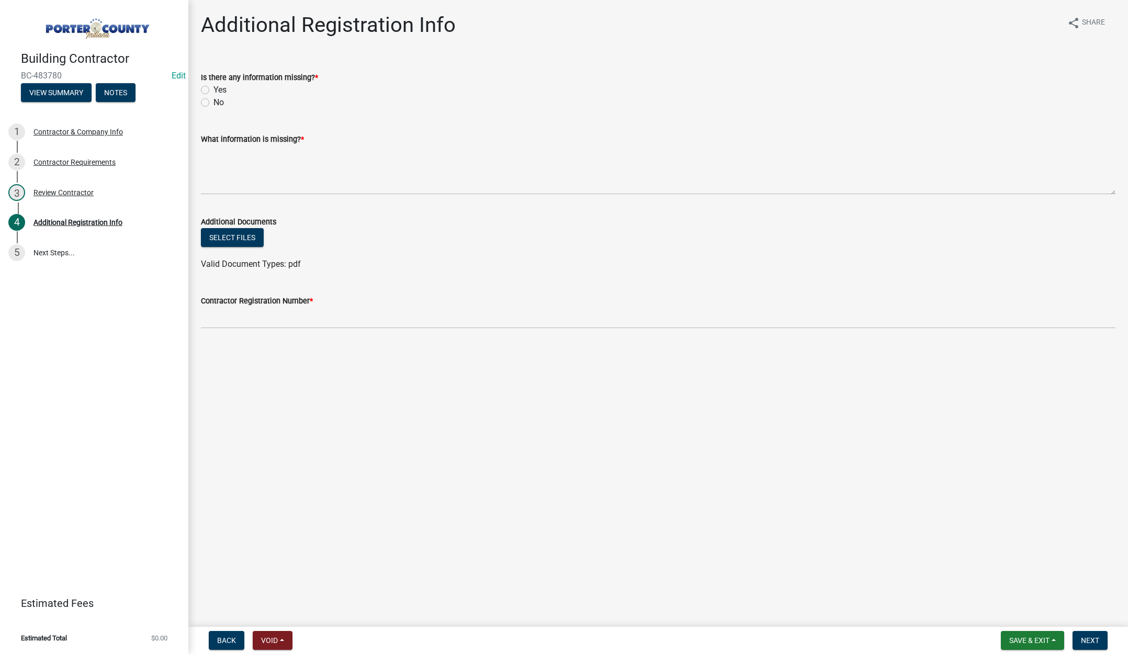
click at [213, 100] on label "No" at bounding box center [218, 102] width 10 height 13
click at [213, 100] on input "No" at bounding box center [216, 99] width 7 height 7
radio input "true"
click at [235, 164] on textarea "What information is missing? *" at bounding box center [658, 169] width 914 height 49
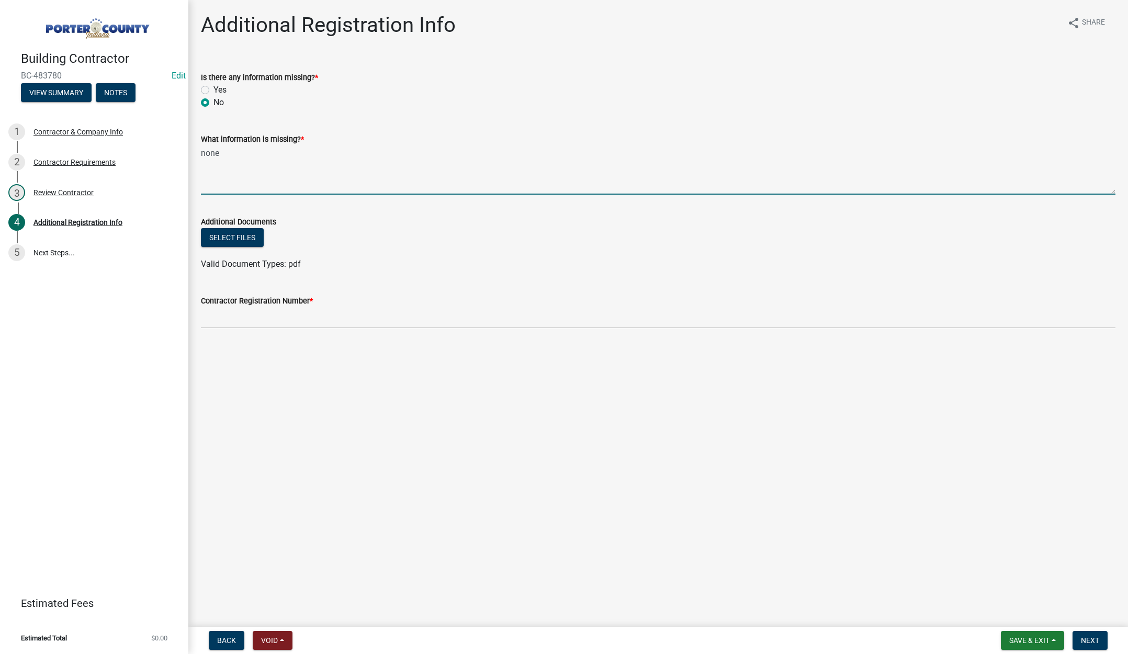
type textarea "none"
click at [238, 315] on input "Contractor Registration Number *" at bounding box center [658, 317] width 914 height 21
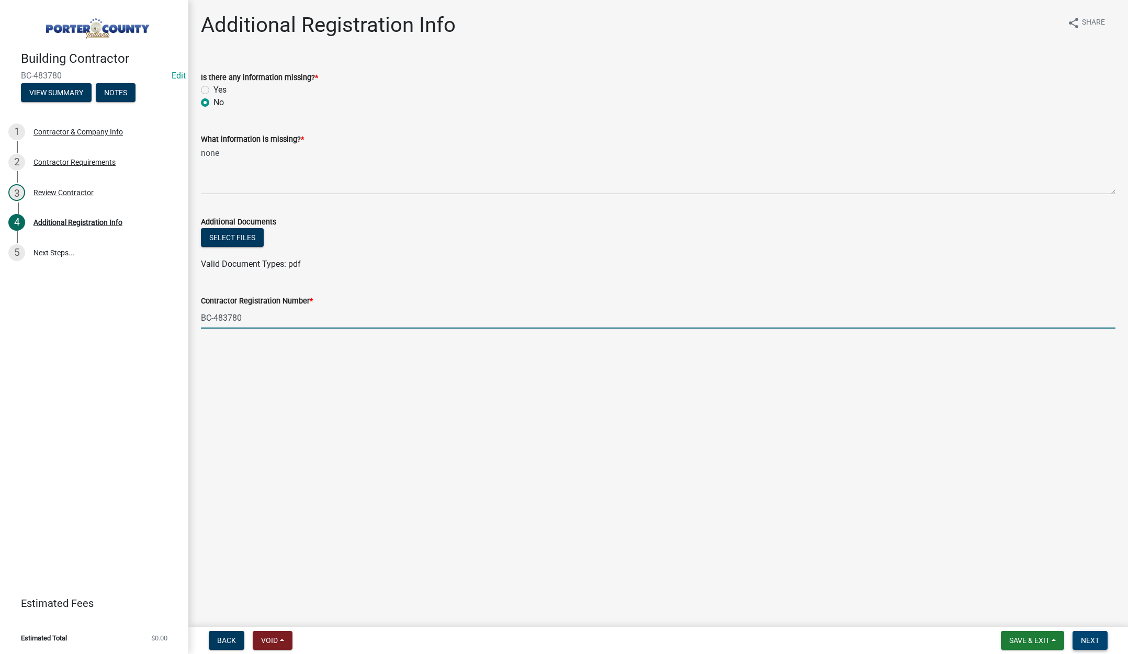
type input "BC-483780"
click at [1095, 638] on span "Next" at bounding box center [1090, 640] width 18 height 8
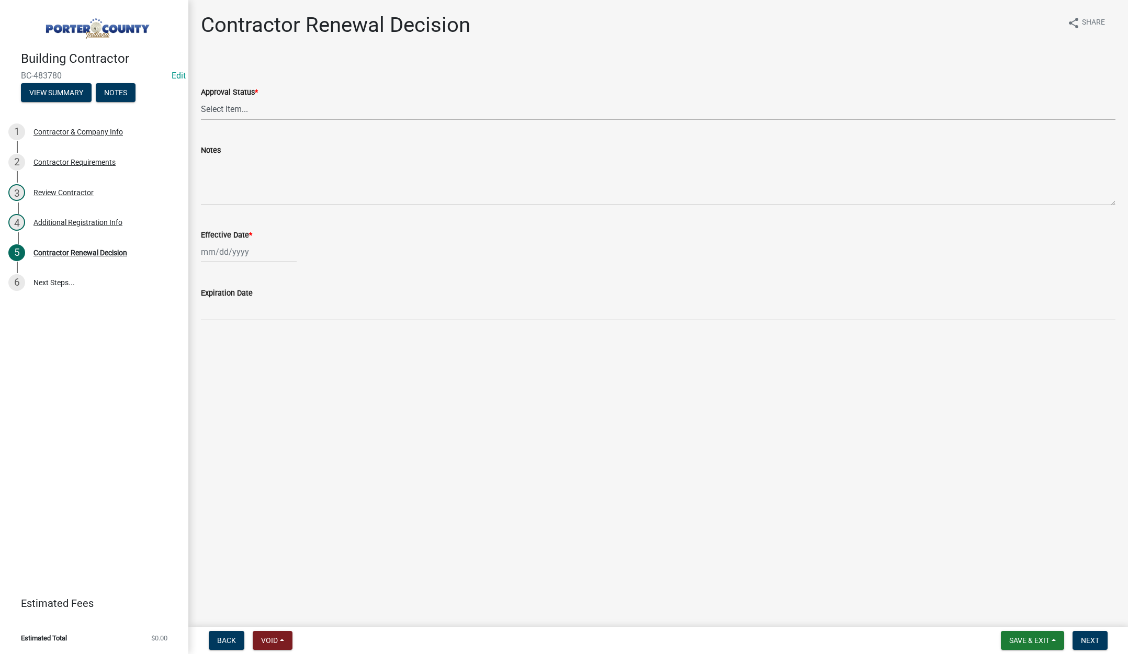
click at [232, 106] on select "Select Item... Approved Denied" at bounding box center [658, 108] width 914 height 21
click at [201, 98] on select "Select Item... Approved Denied" at bounding box center [658, 108] width 914 height 21
select select "30db8998-795d-4bbe-8e49-f1ade8865815"
click at [266, 253] on div at bounding box center [249, 251] width 96 height 21
select select "9"
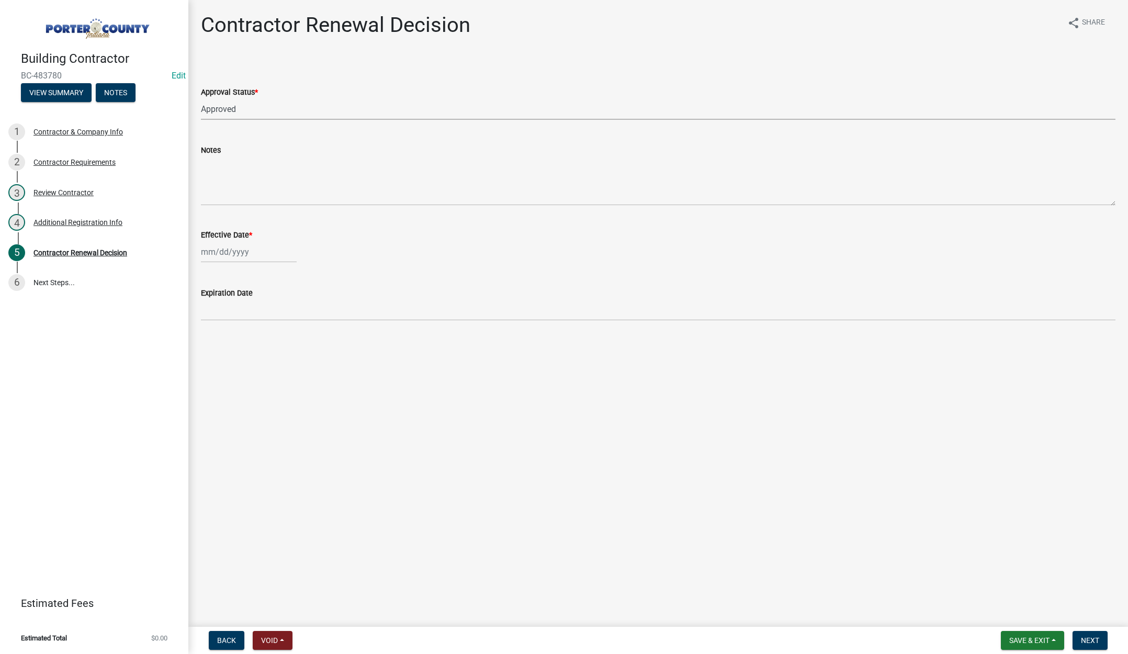
select select "2025"
click at [260, 352] on div "25" at bounding box center [261, 357] width 17 height 17
type input "[DATE]"
click at [1094, 636] on span "Next" at bounding box center [1090, 640] width 18 height 8
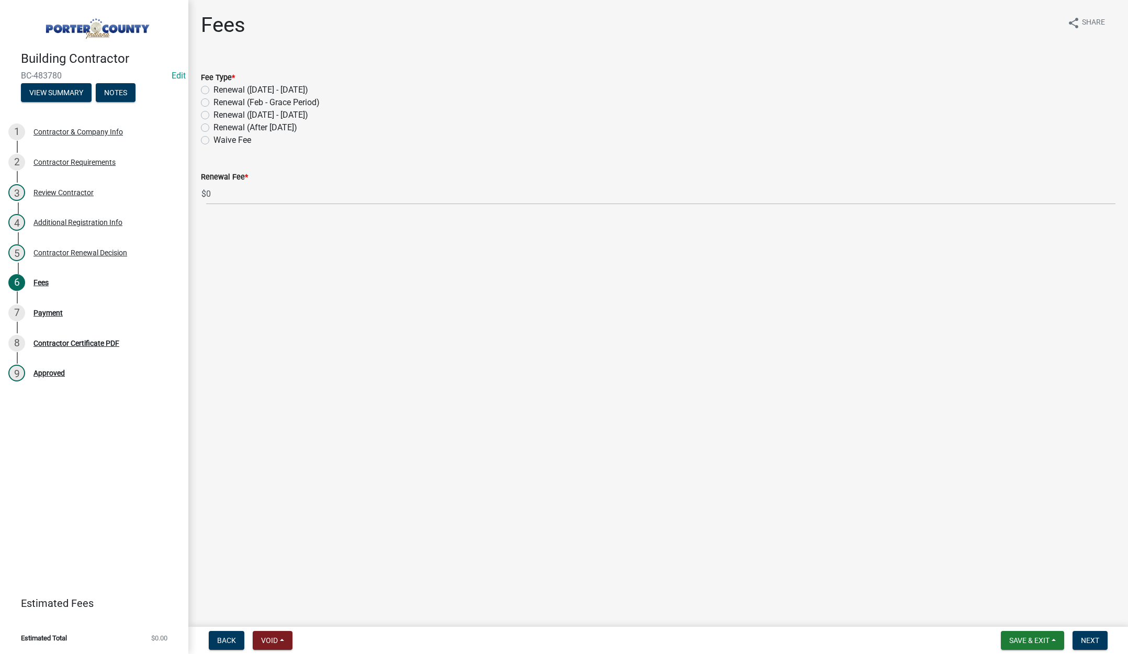
drag, startPoint x: 204, startPoint y: 126, endPoint x: 208, endPoint y: 132, distance: 7.3
click at [213, 126] on label "Renewal (After Sept 1)" at bounding box center [255, 127] width 84 height 13
click at [213, 126] on input "Renewal (After Sept 1)" at bounding box center [216, 124] width 7 height 7
radio input "true"
click at [1090, 641] on span "Next" at bounding box center [1090, 640] width 18 height 8
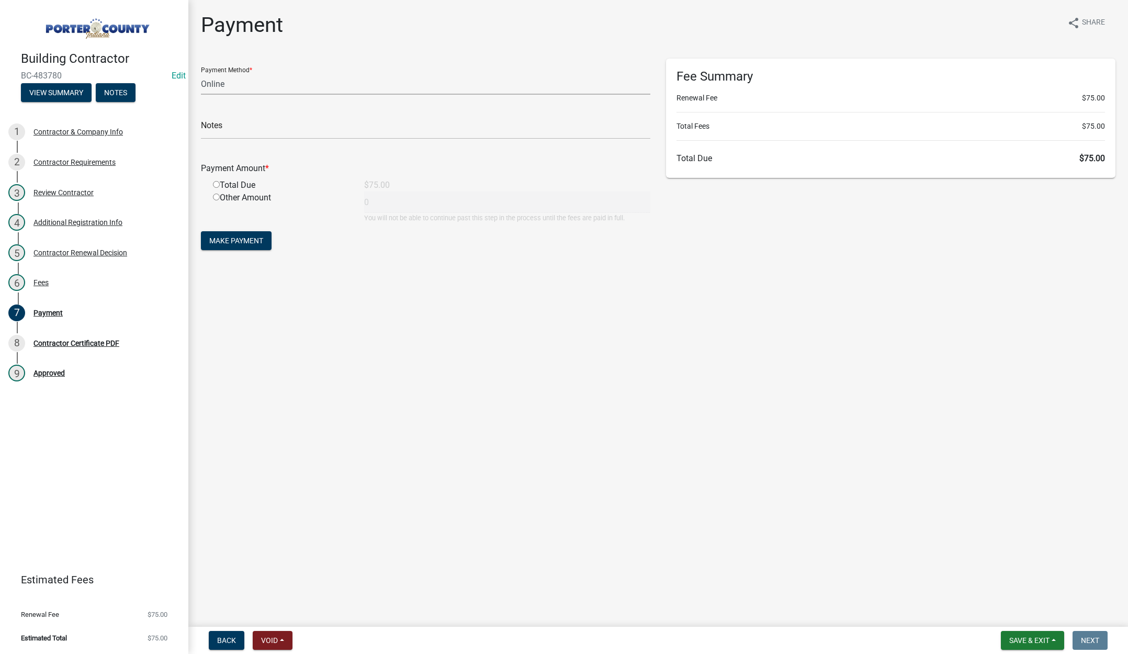
click at [220, 81] on select "Credit Card POS Check Cash Online" at bounding box center [425, 83] width 449 height 21
select select "1: 0"
click at [201, 73] on select "Credit Card POS Check Cash Online" at bounding box center [425, 83] width 449 height 21
click at [215, 127] on input "text" at bounding box center [425, 128] width 449 height 21
type input "#8102 Naqua Tech Pools"
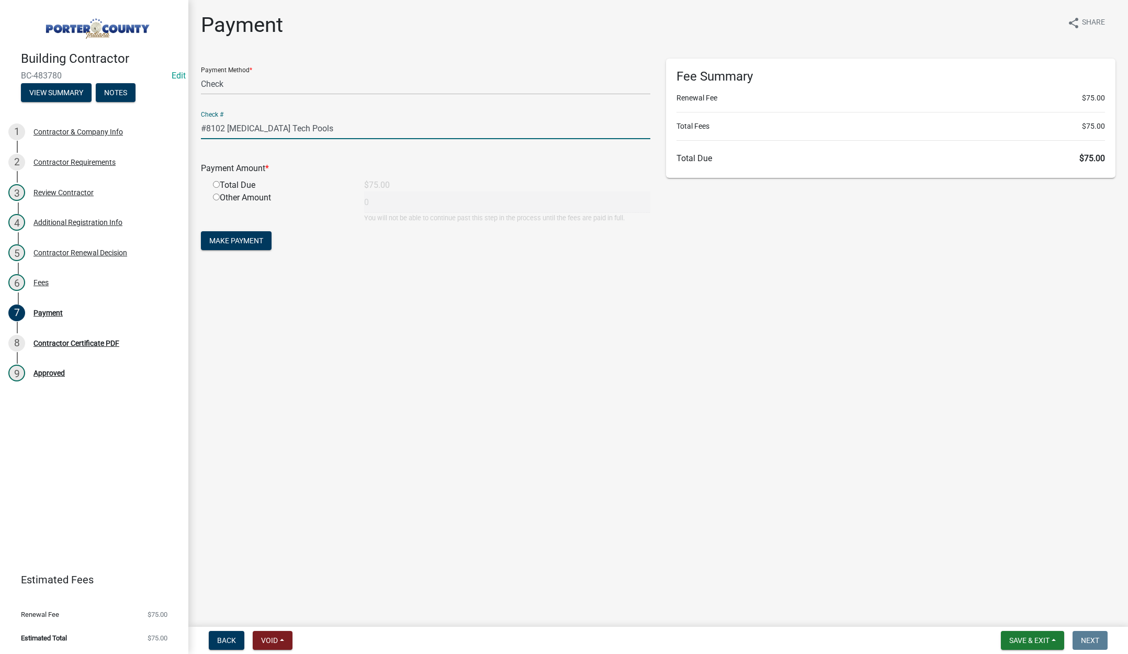
click at [216, 184] on input "radio" at bounding box center [216, 184] width 7 height 7
radio input "true"
type input "75"
click at [219, 242] on span "Make Payment" at bounding box center [236, 240] width 54 height 8
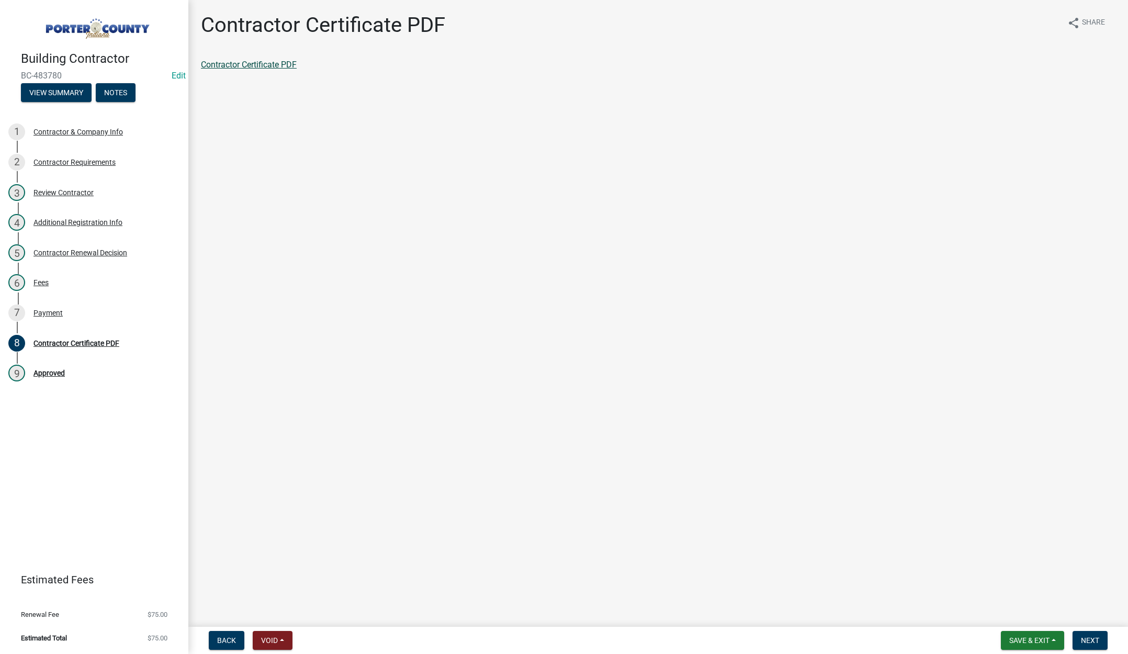
click at [267, 62] on link "Contractor Certificate PDF" at bounding box center [249, 65] width 96 height 10
click at [41, 311] on div "Payment" at bounding box center [47, 312] width 29 height 7
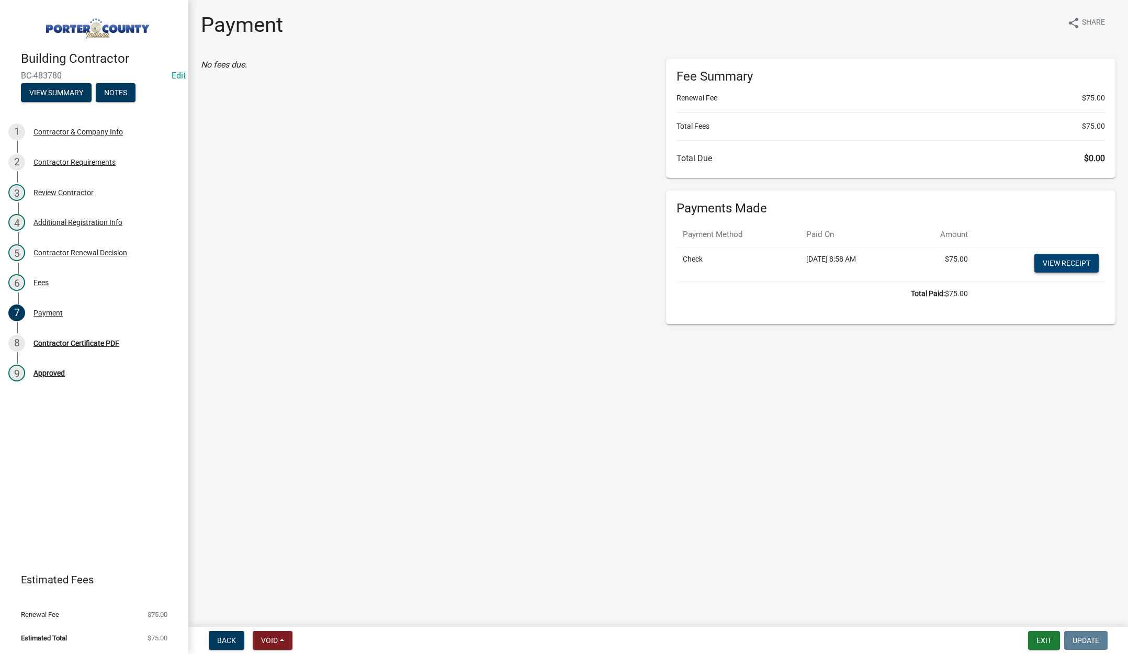
click at [1057, 259] on link "View receipt" at bounding box center [1066, 263] width 64 height 19
click at [1041, 632] on button "Exit" at bounding box center [1044, 640] width 32 height 19
